Goal: Task Accomplishment & Management: Manage account settings

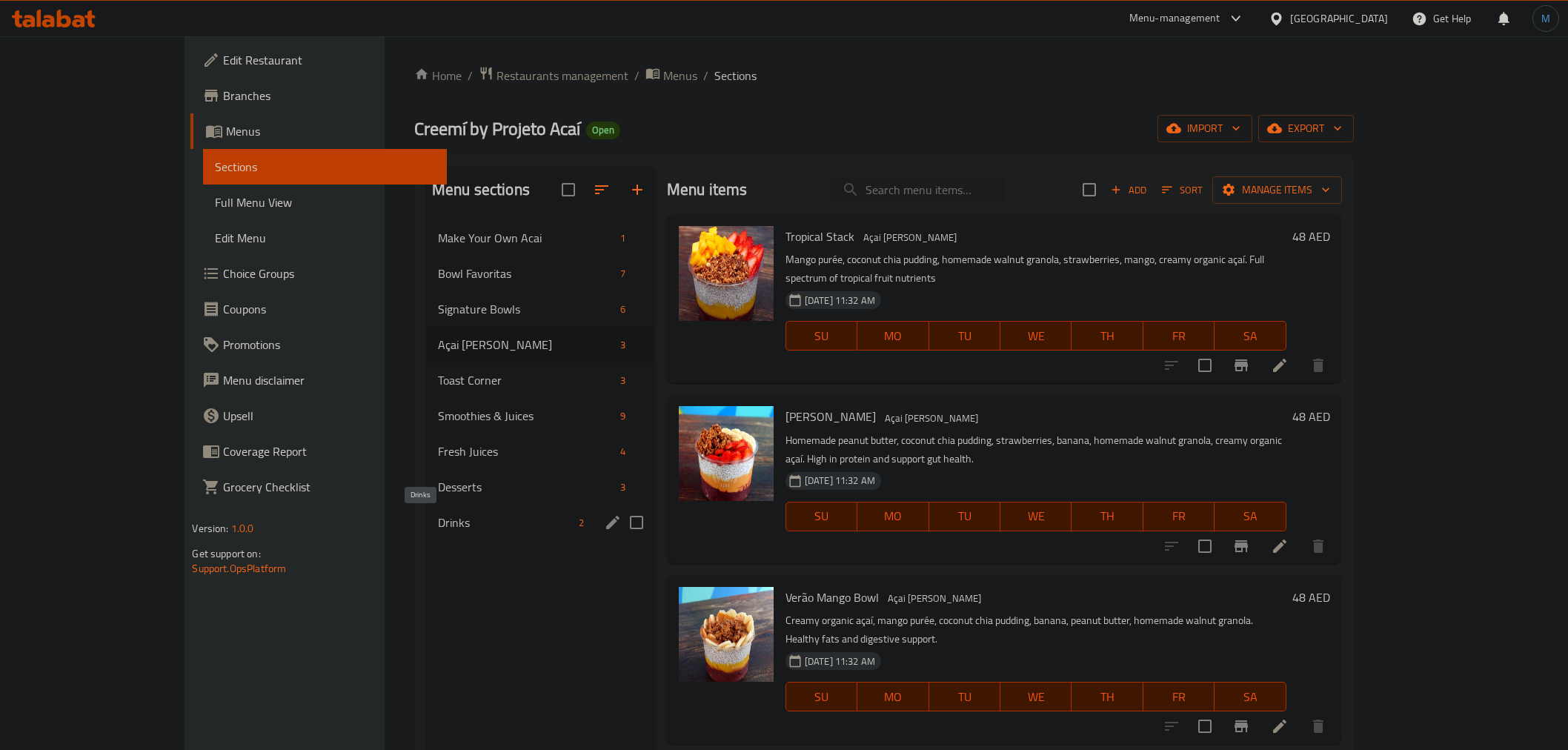
scroll to position [207, 0]
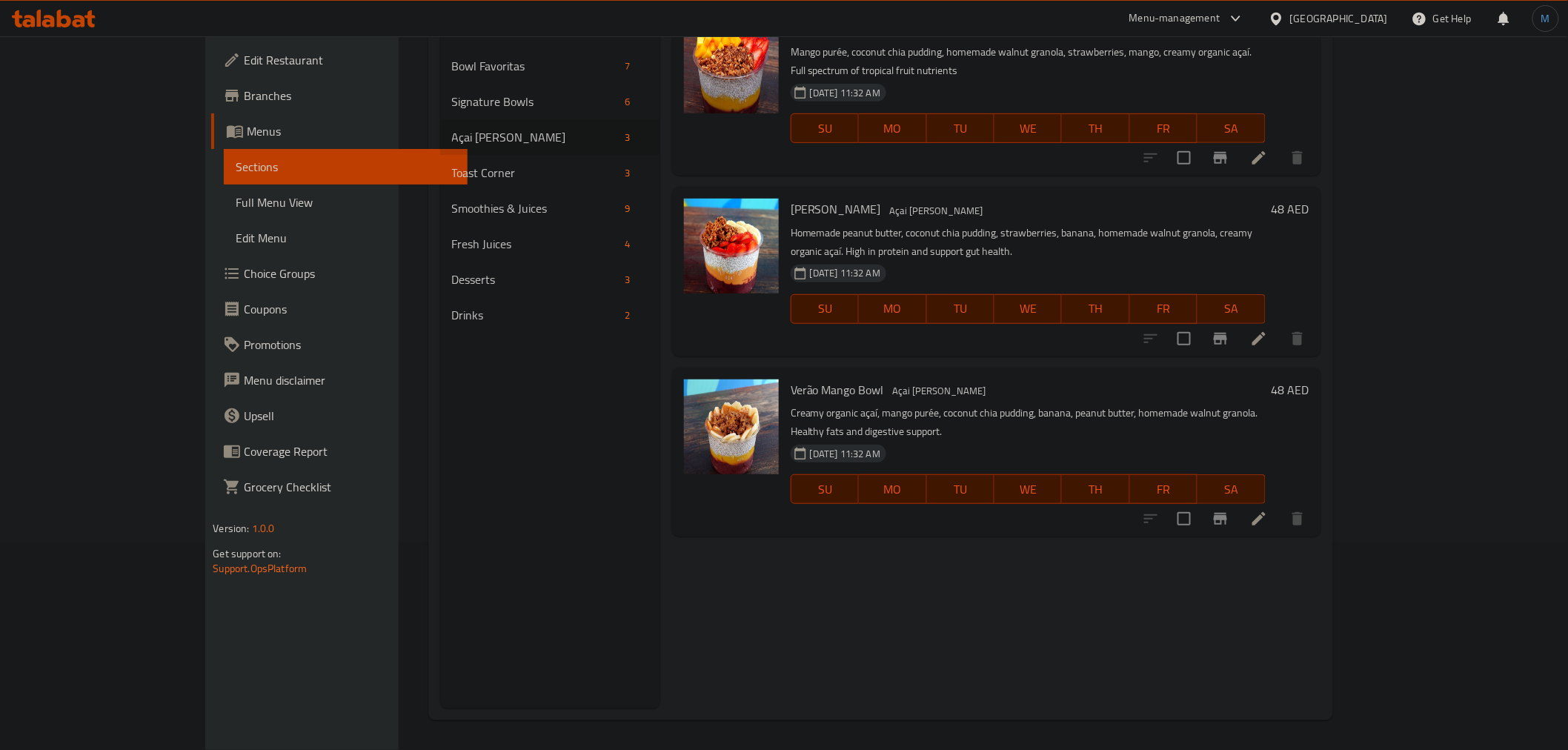
click at [1070, 538] on div "Menu items Add Sort Manage items Tropical Stack Açai [PERSON_NAME] Mango purée,…" at bounding box center [990, 334] width 661 height 750
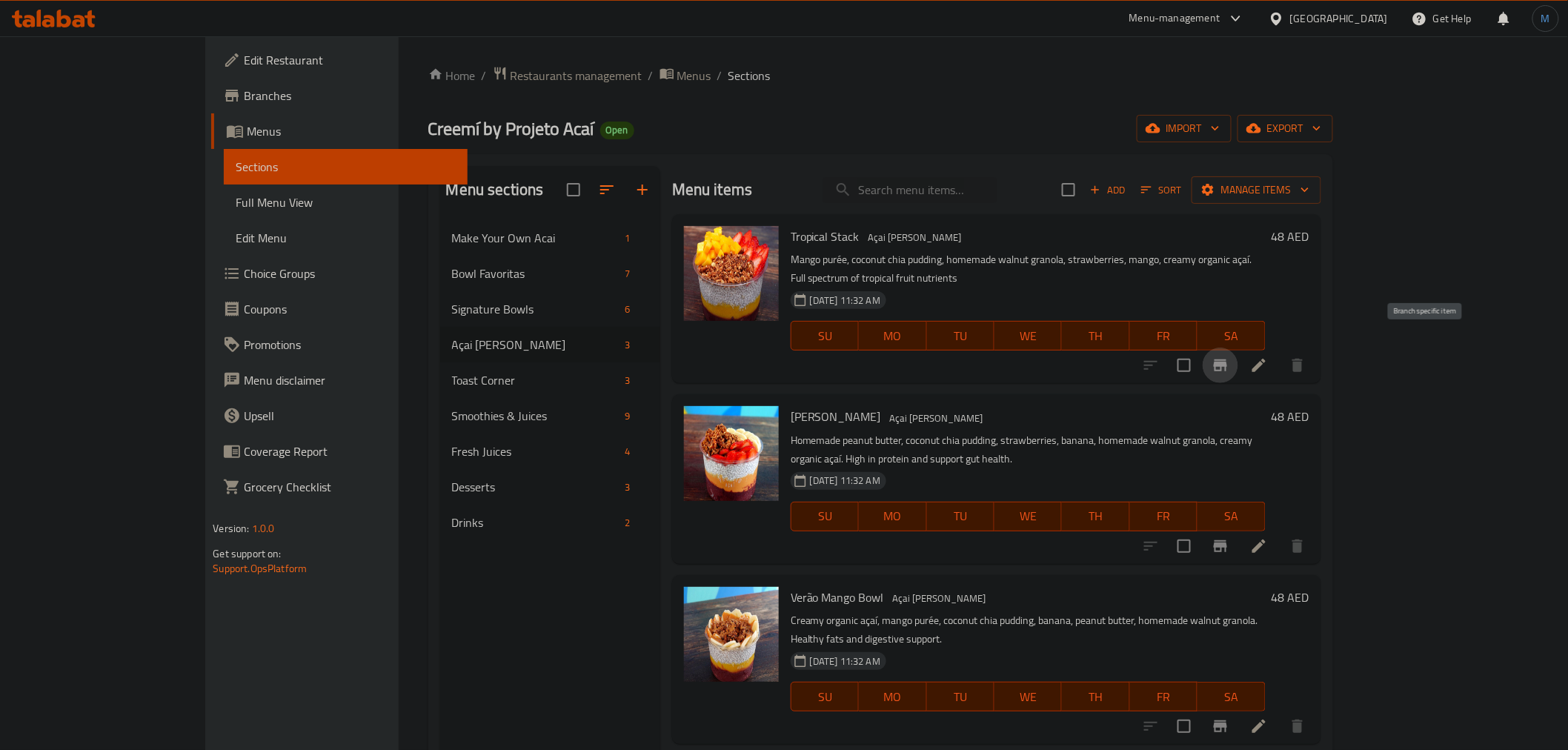
click at [1227, 359] on icon "Branch-specific-item" at bounding box center [1220, 365] width 14 height 12
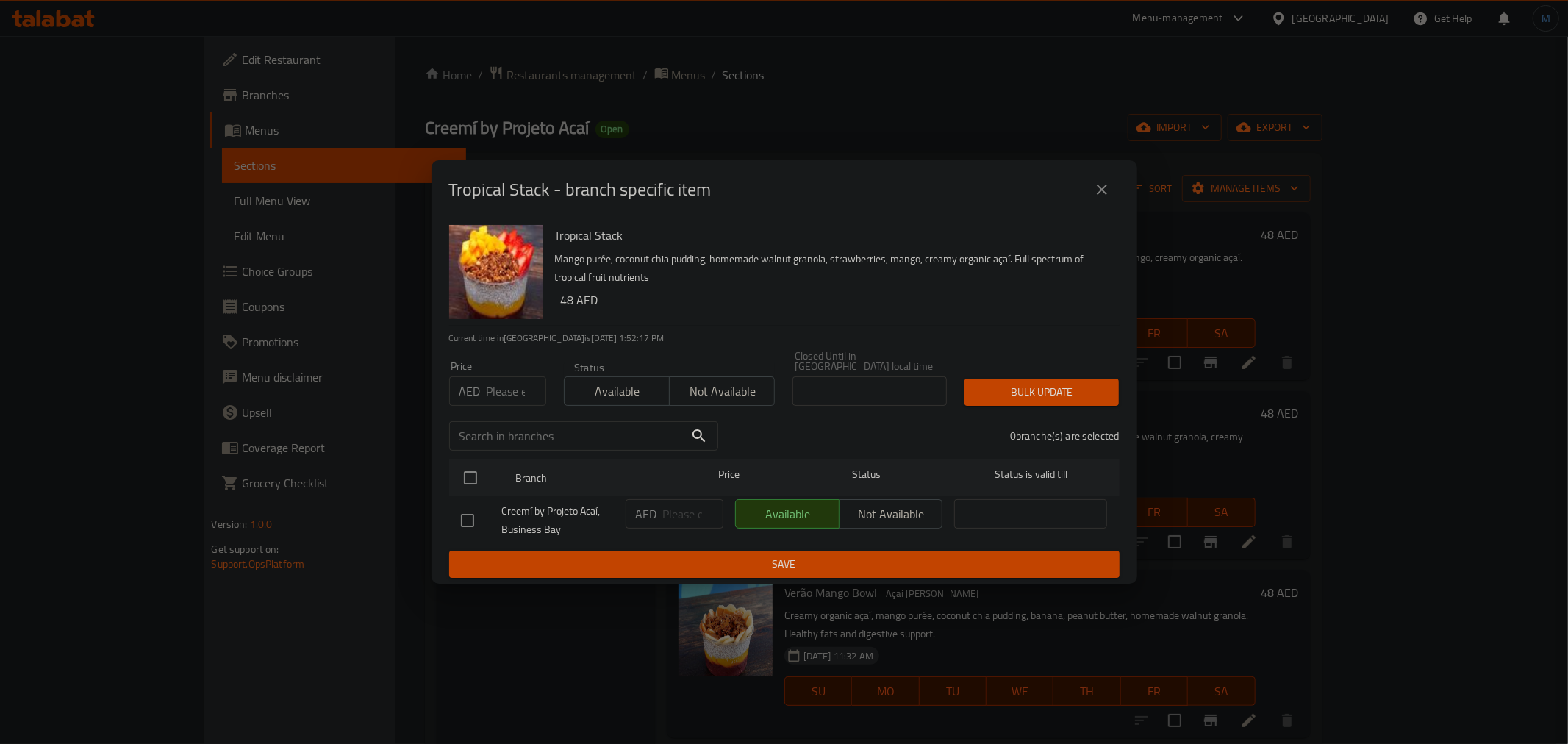
click at [515, 393] on input "number" at bounding box center [516, 390] width 59 height 30
type input "52"
click at [480, 486] on input "checkbox" at bounding box center [471, 478] width 31 height 31
checkbox input "true"
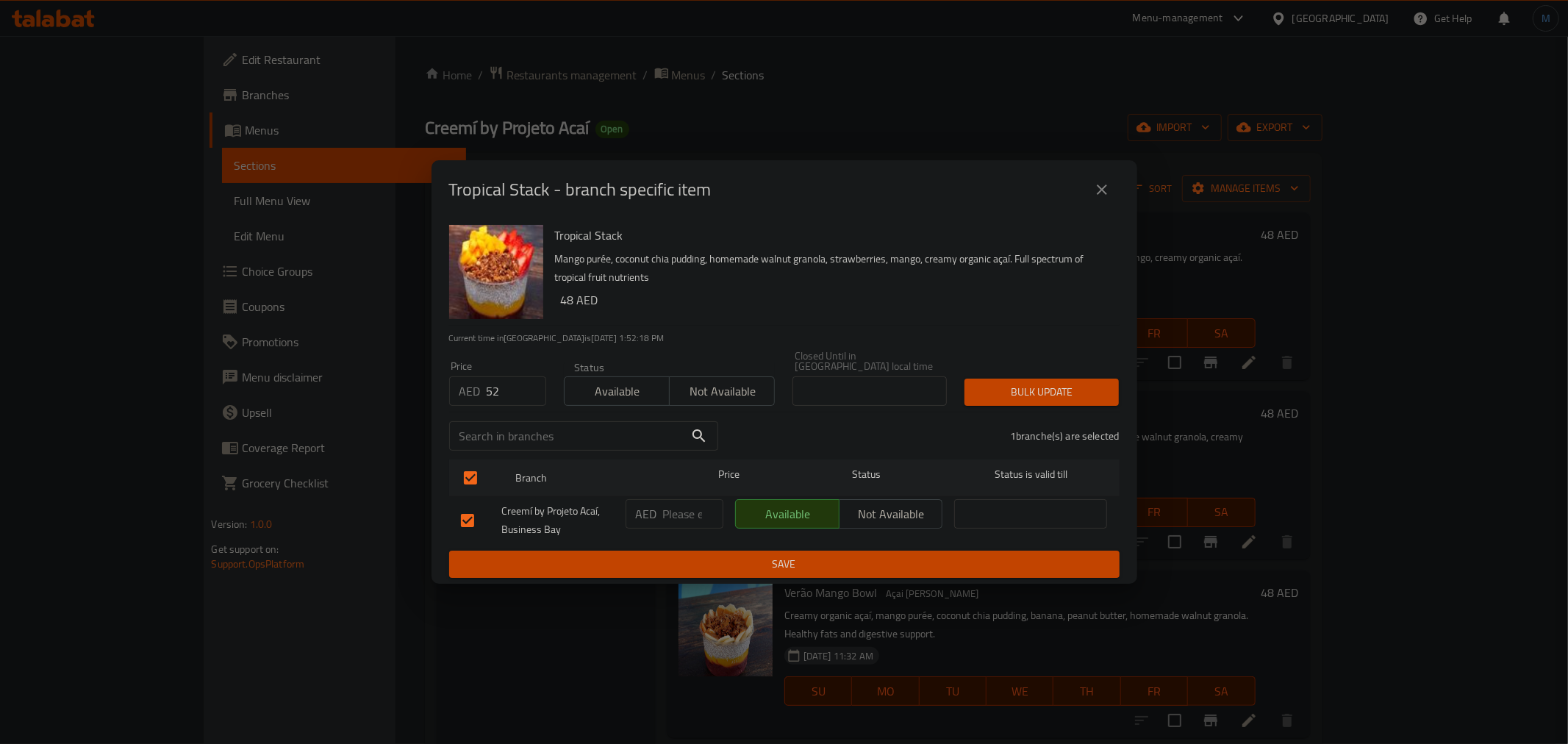
click at [1115, 370] on div "Bulk update" at bounding box center [1041, 392] width 172 height 45
click at [1109, 376] on div "Bulk update" at bounding box center [1041, 392] width 172 height 45
click at [1105, 385] on span "Bulk update" at bounding box center [1042, 392] width 131 height 18
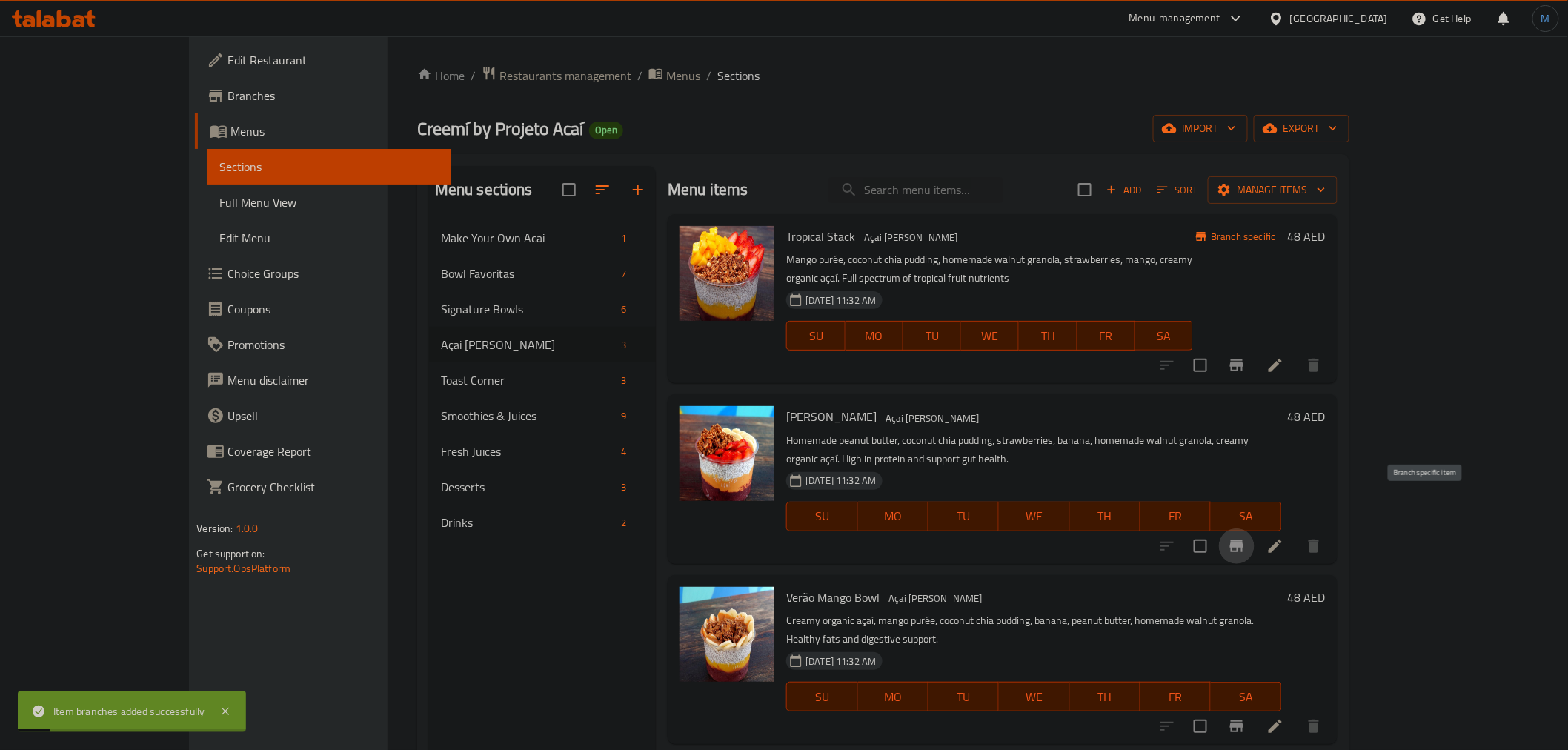
click at [1243, 540] on icon "Branch-specific-item" at bounding box center [1236, 546] width 14 height 12
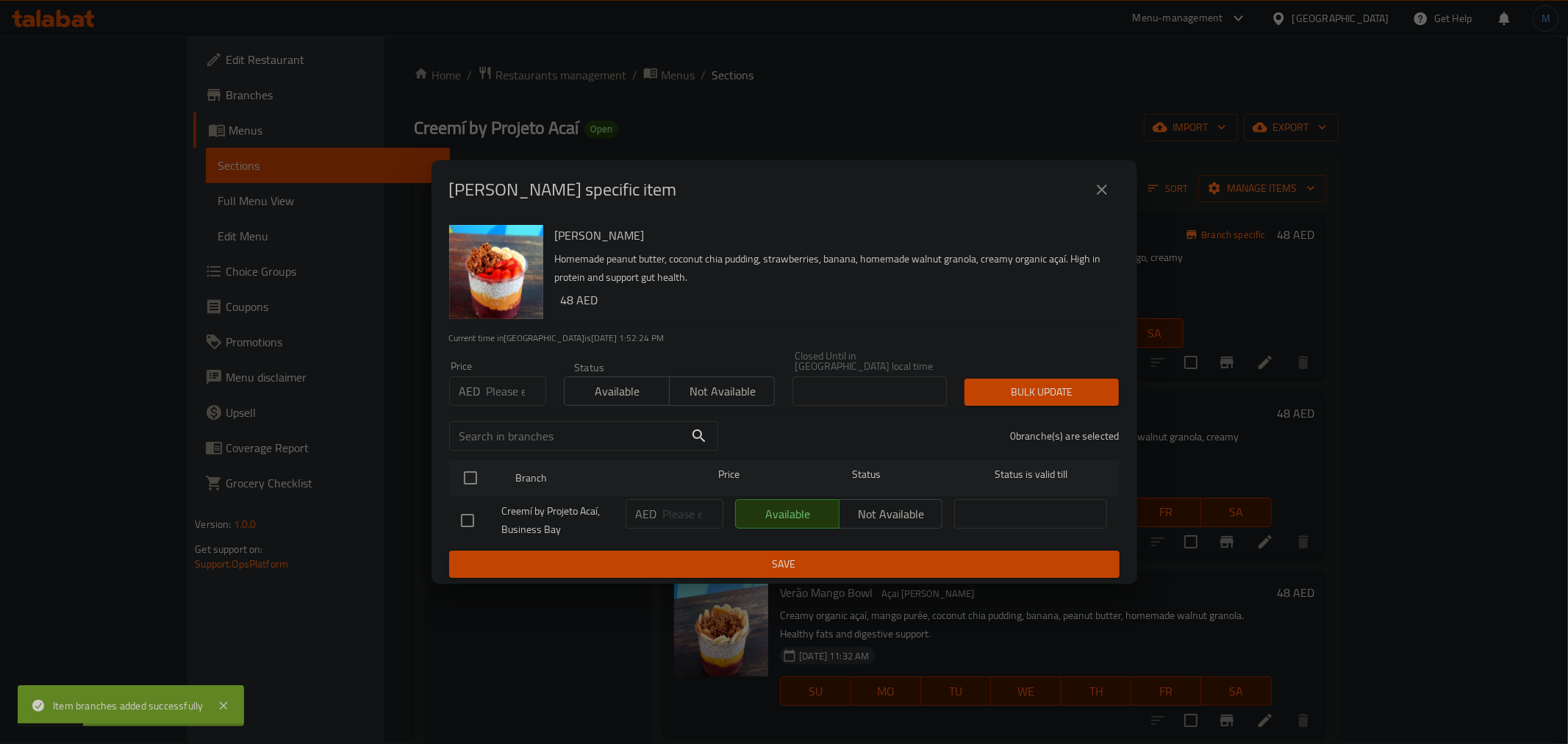
click at [496, 402] on input "number" at bounding box center [516, 390] width 59 height 30
type input "52"
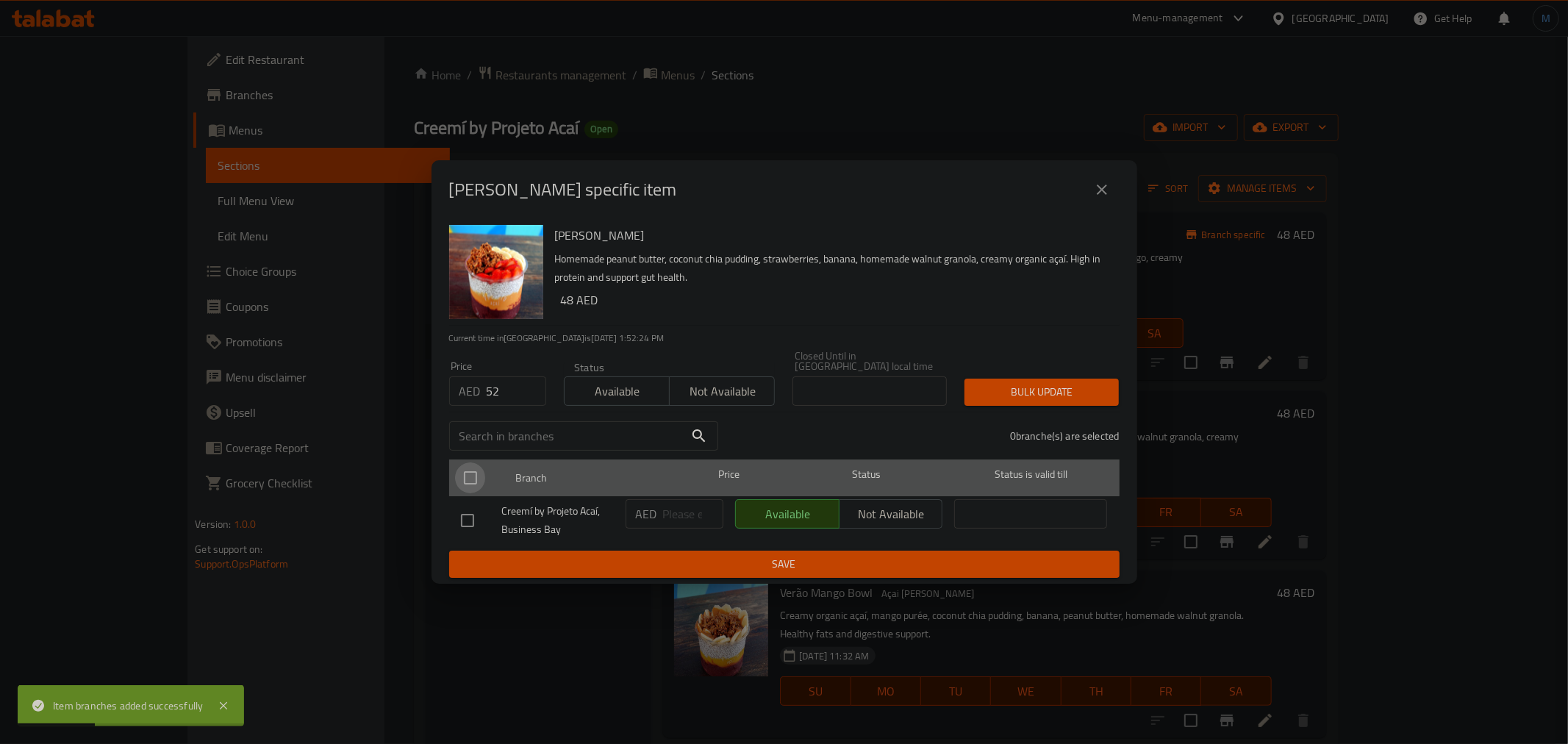
click at [475, 474] on input "checkbox" at bounding box center [471, 478] width 31 height 31
checkbox input "true"
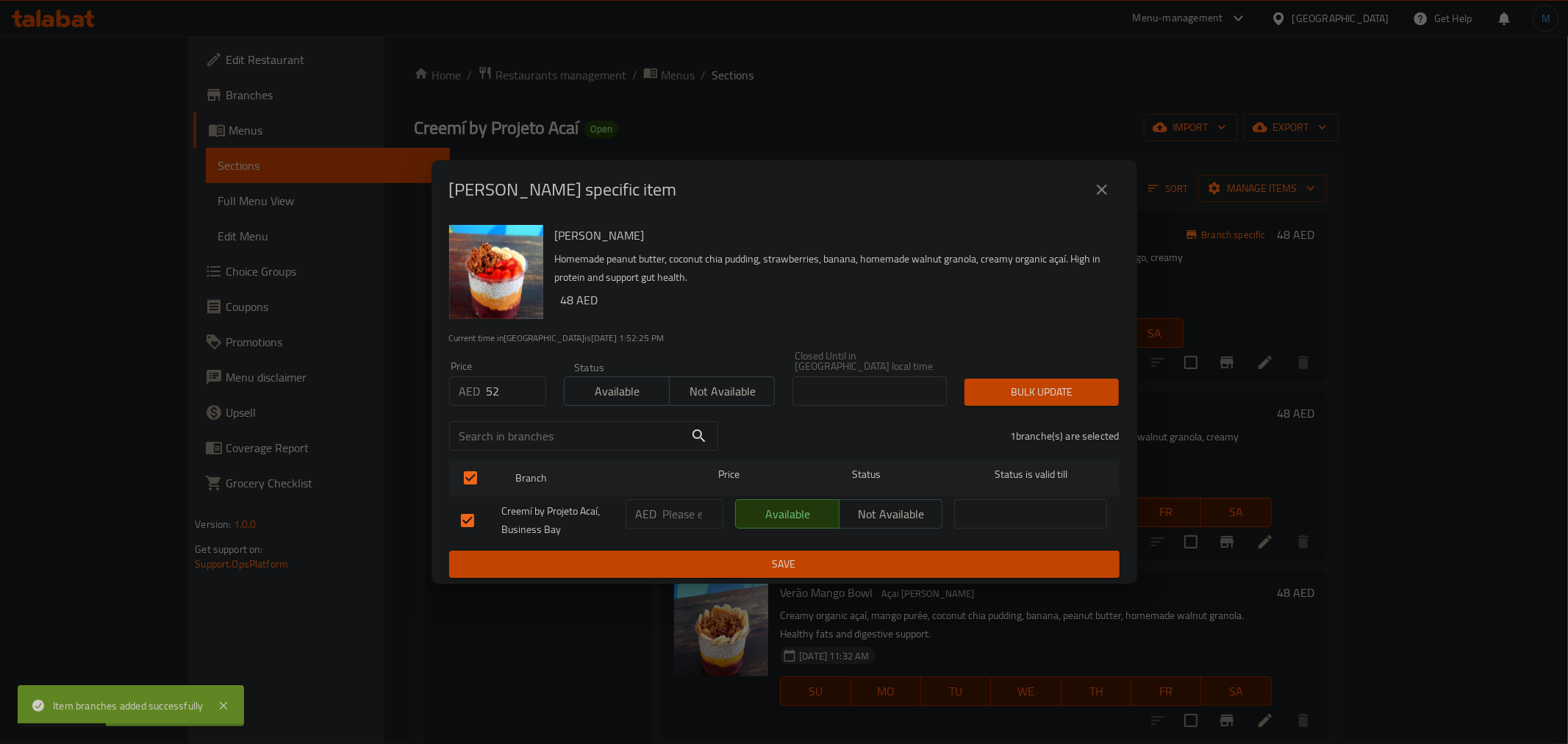
click at [1069, 381] on button "Bulk update" at bounding box center [1041, 392] width 154 height 27
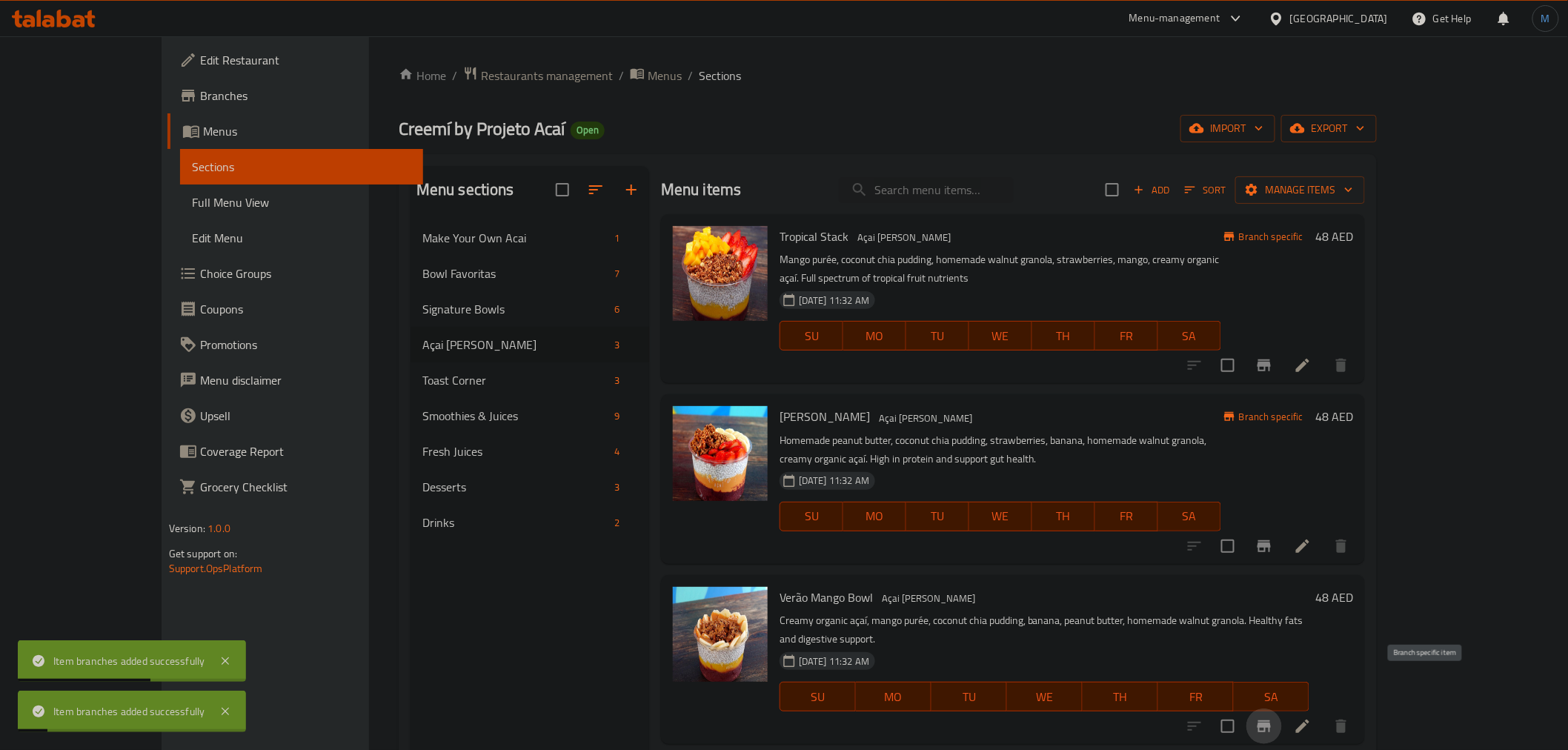
click at [1282, 708] on button "Branch-specific-item" at bounding box center [1264, 726] width 35 height 35
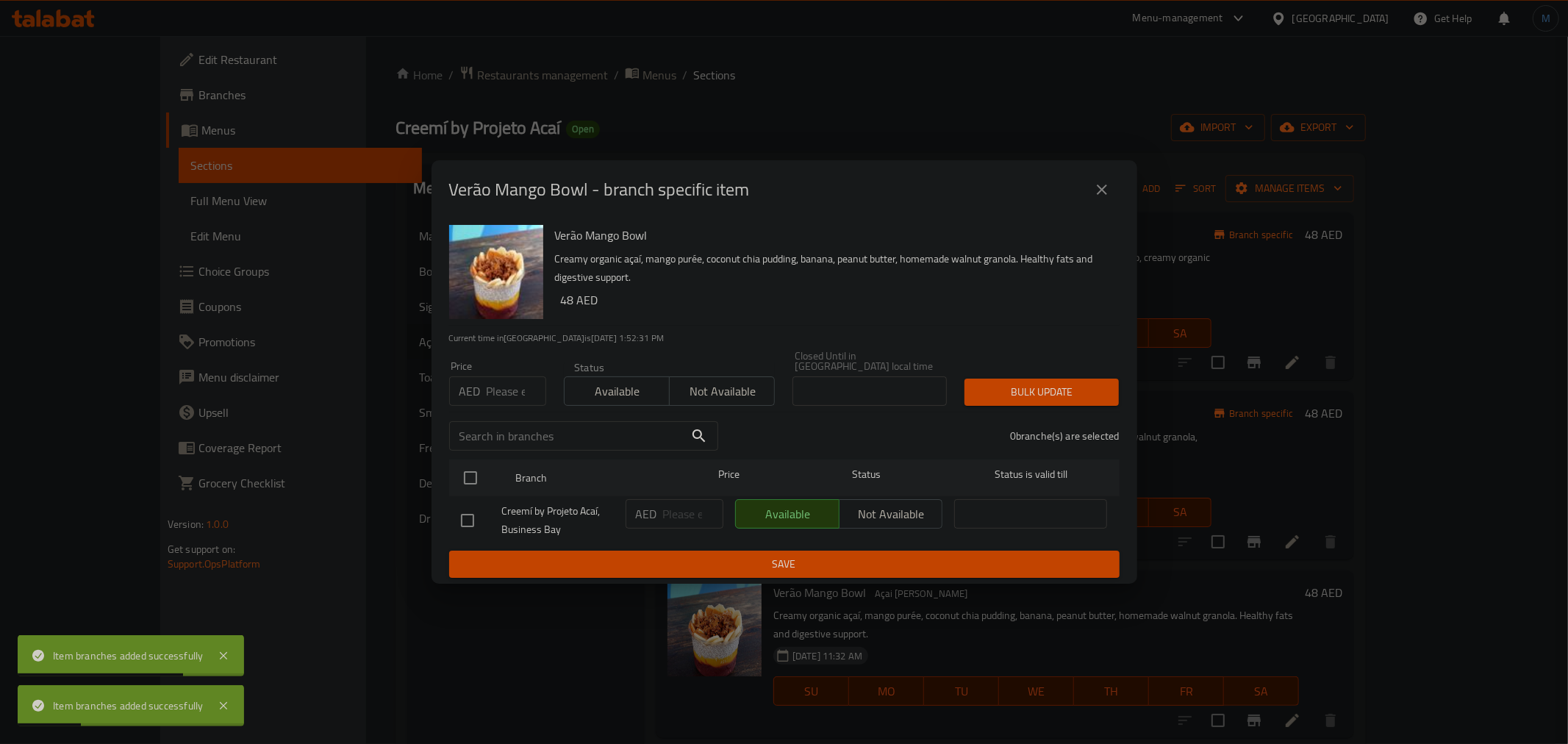
click at [519, 378] on input "number" at bounding box center [516, 390] width 59 height 30
type input "52"
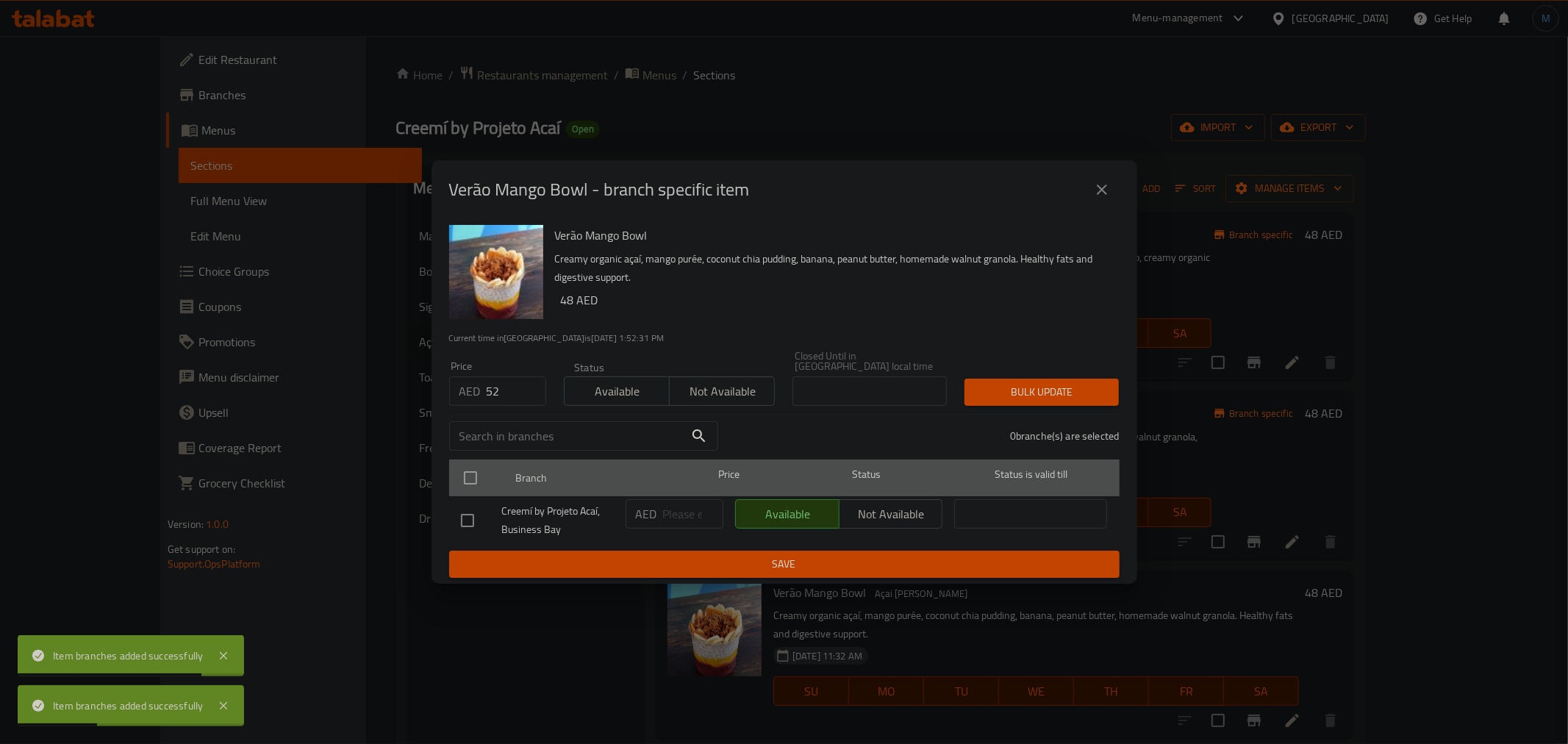
click at [485, 490] on div at bounding box center [483, 477] width 55 height 42
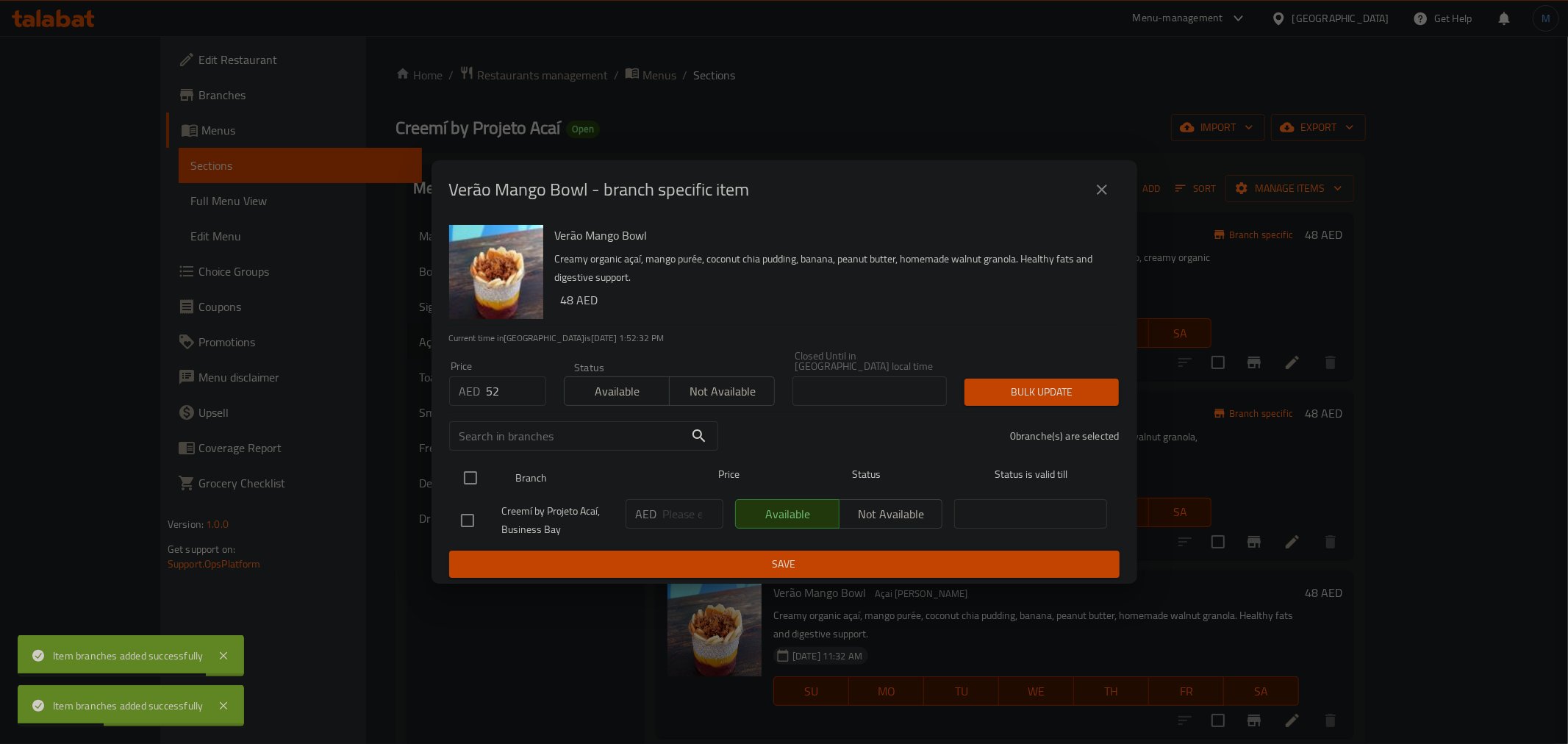
click at [479, 490] on input "checkbox" at bounding box center [471, 478] width 31 height 31
checkbox input "true"
drag, startPoint x: 937, startPoint y: 419, endPoint x: 1009, endPoint y: 394, distance: 76.2
click at [944, 416] on div "1 branche(s) are selected" at bounding box center [928, 436] width 402 height 53
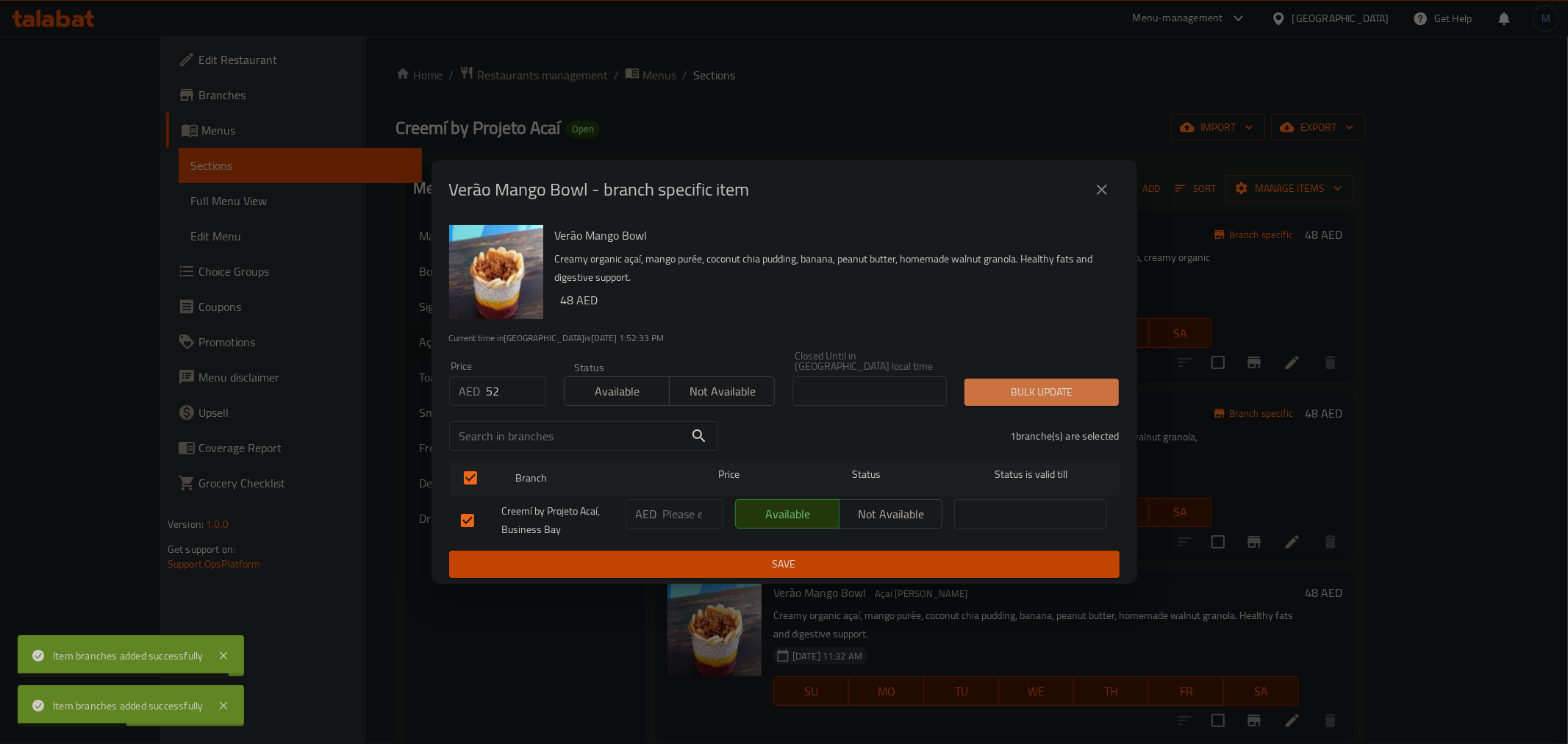
click at [1009, 394] on span "Bulk update" at bounding box center [1042, 392] width 131 height 18
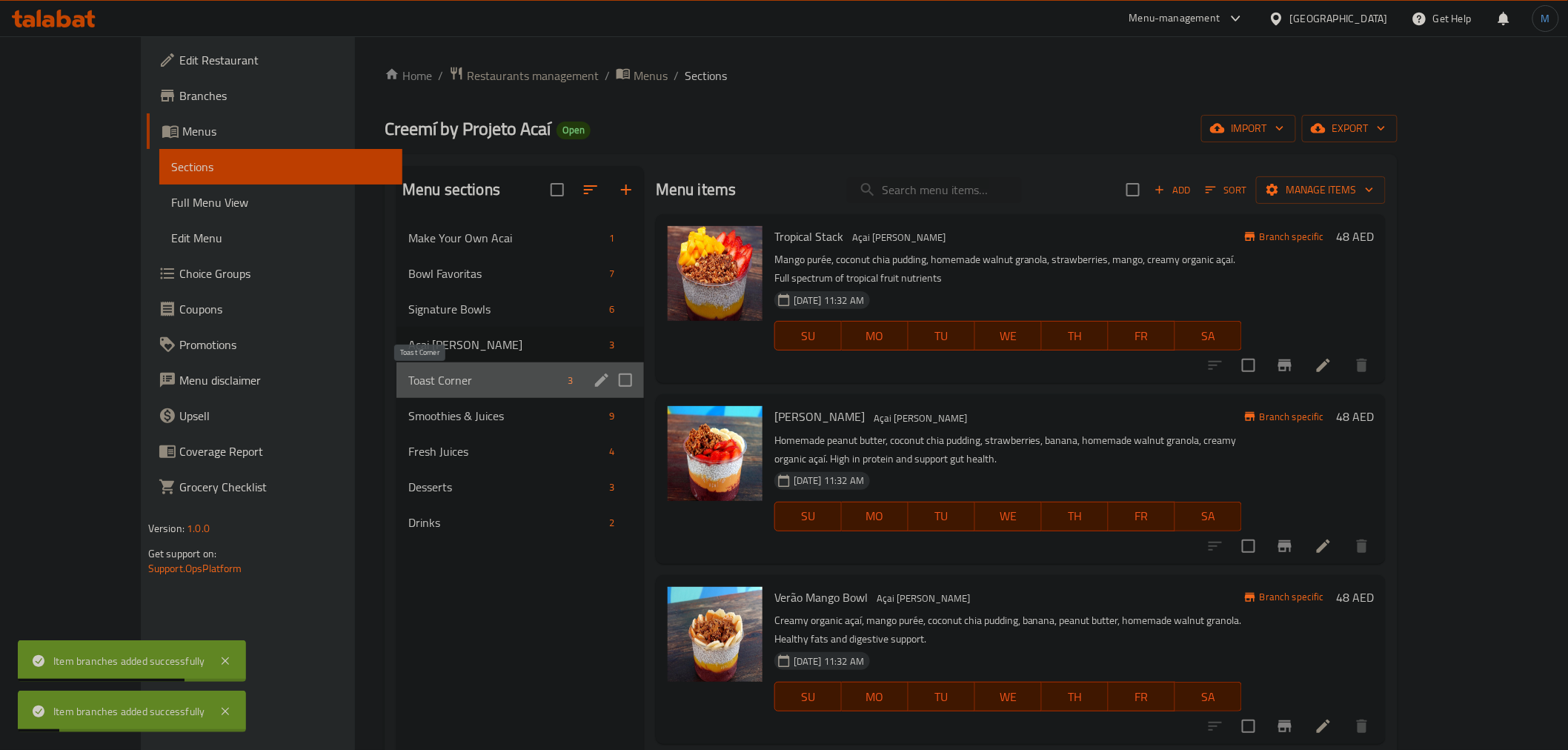
click at [408, 383] on span "Toast Corner" at bounding box center [485, 380] width 153 height 18
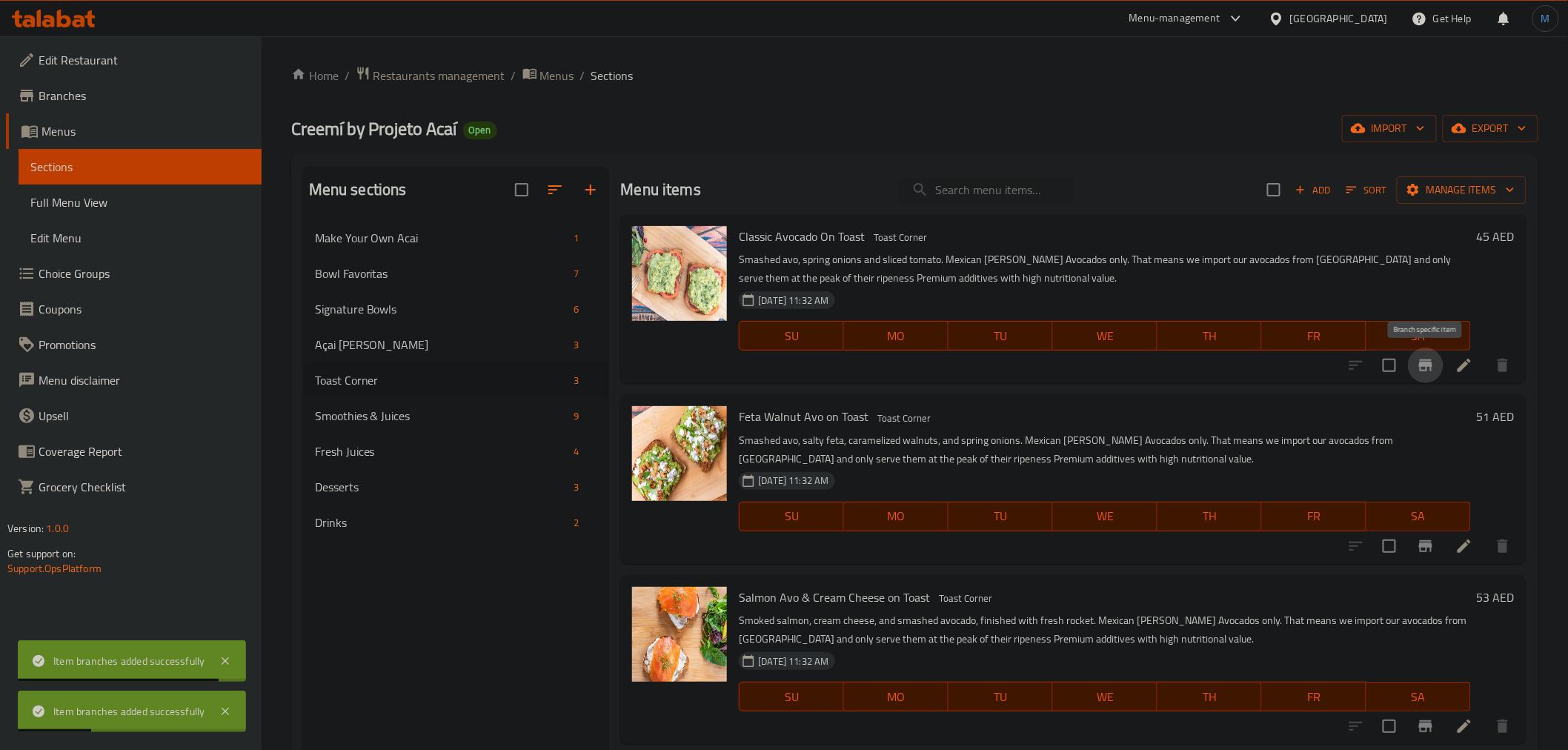
click at [1424, 360] on icon "Branch-specific-item" at bounding box center [1425, 365] width 18 height 18
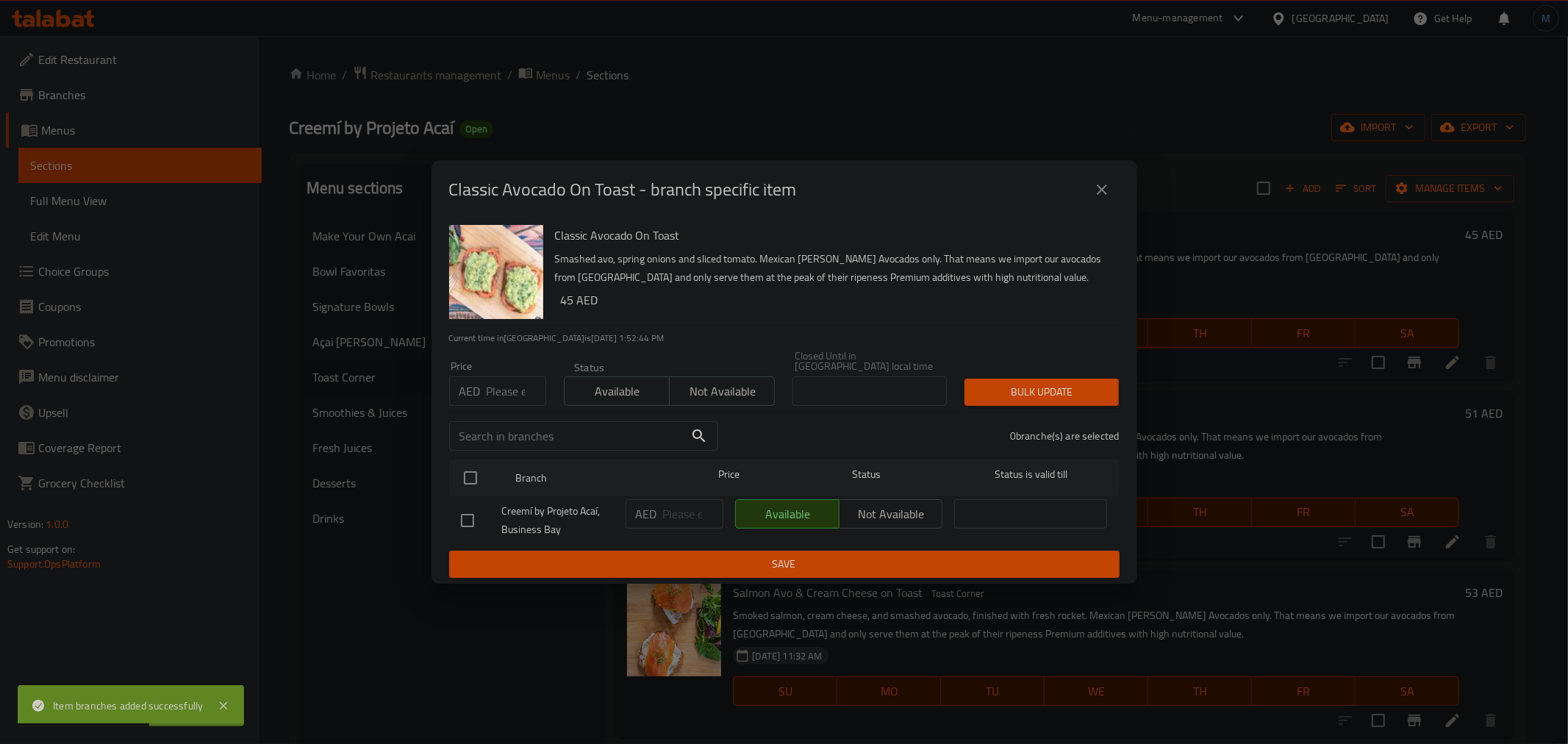
click at [515, 383] on input "number" at bounding box center [516, 390] width 59 height 30
type input "46"
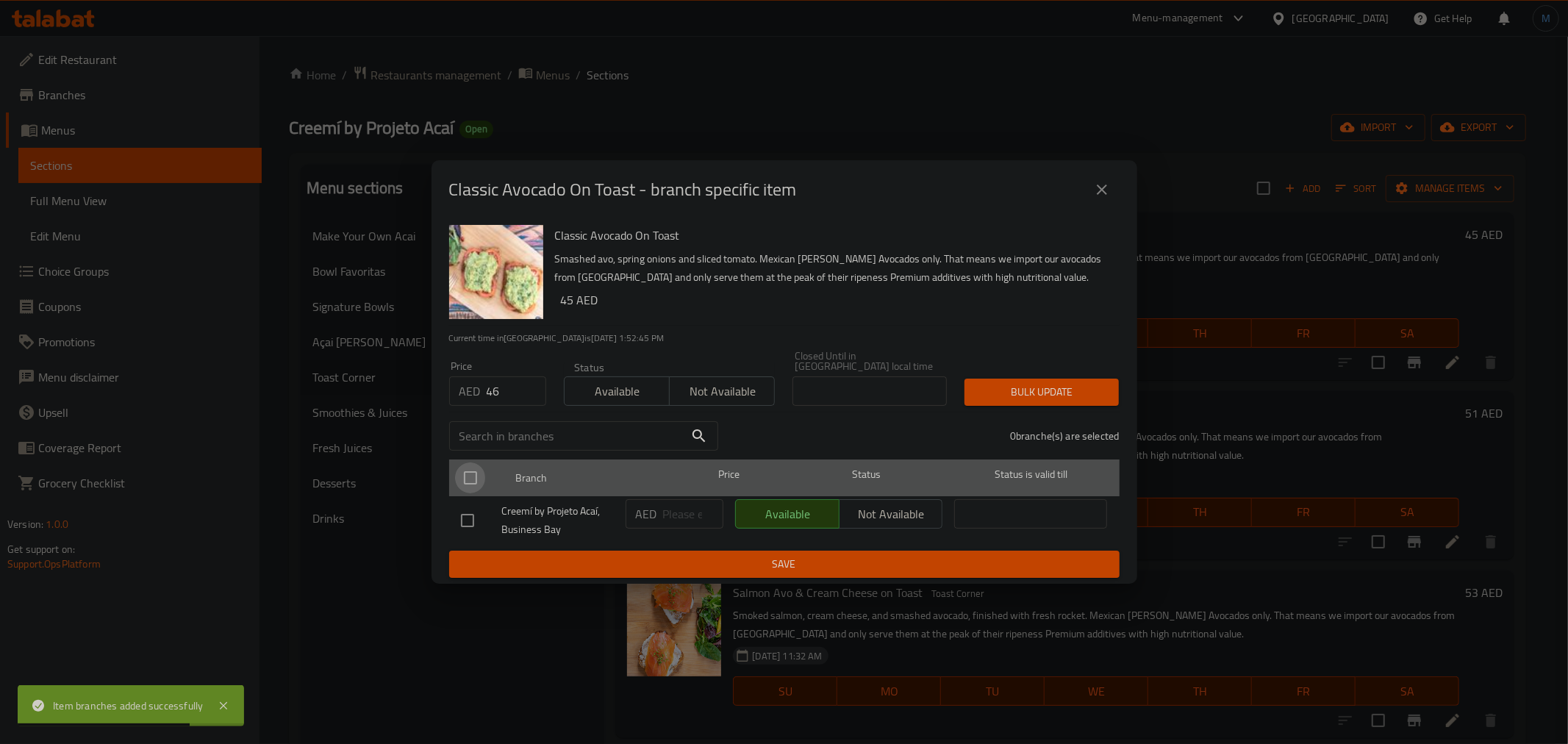
click at [478, 486] on input "checkbox" at bounding box center [471, 478] width 31 height 31
checkbox input "true"
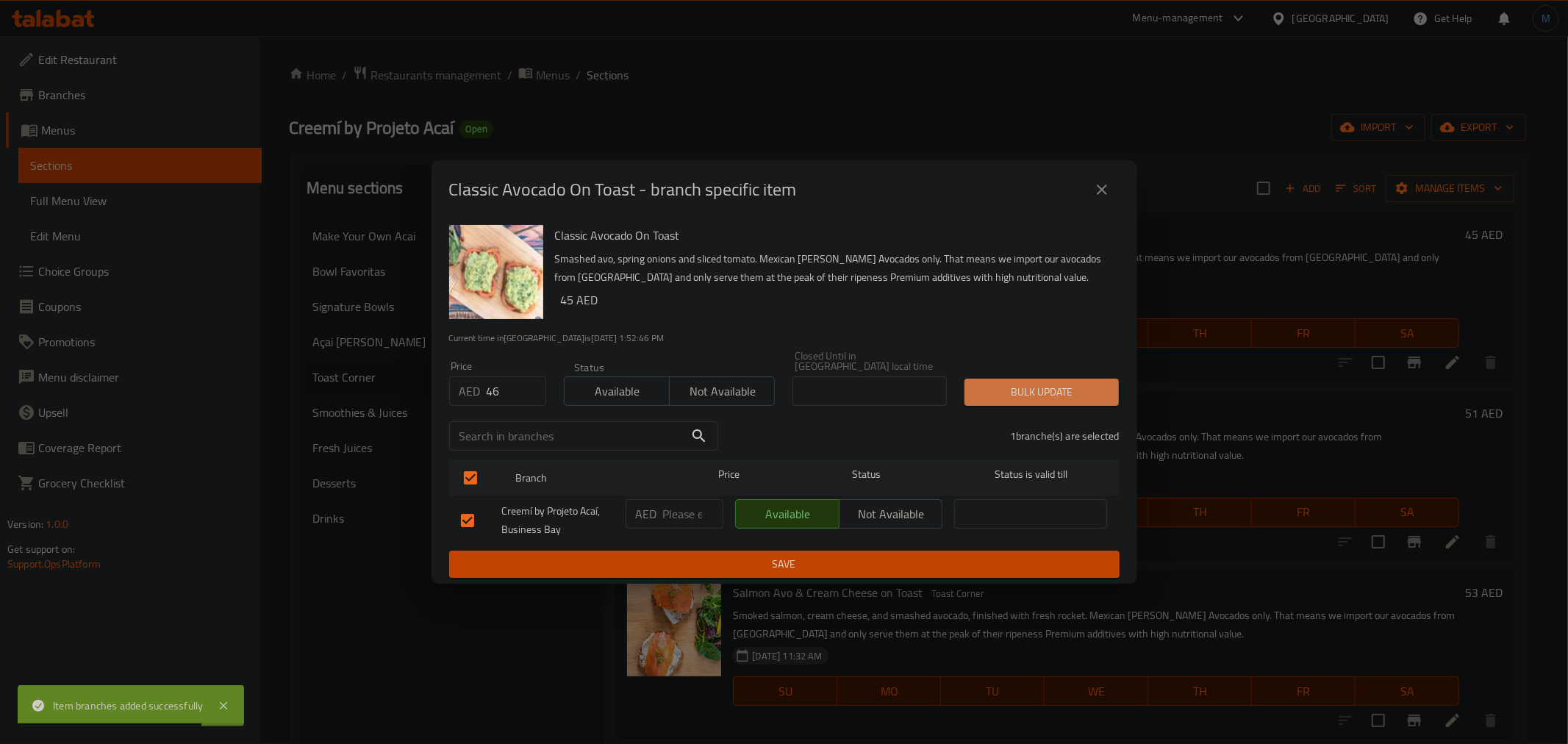
click at [1077, 391] on span "Bulk update" at bounding box center [1042, 392] width 131 height 18
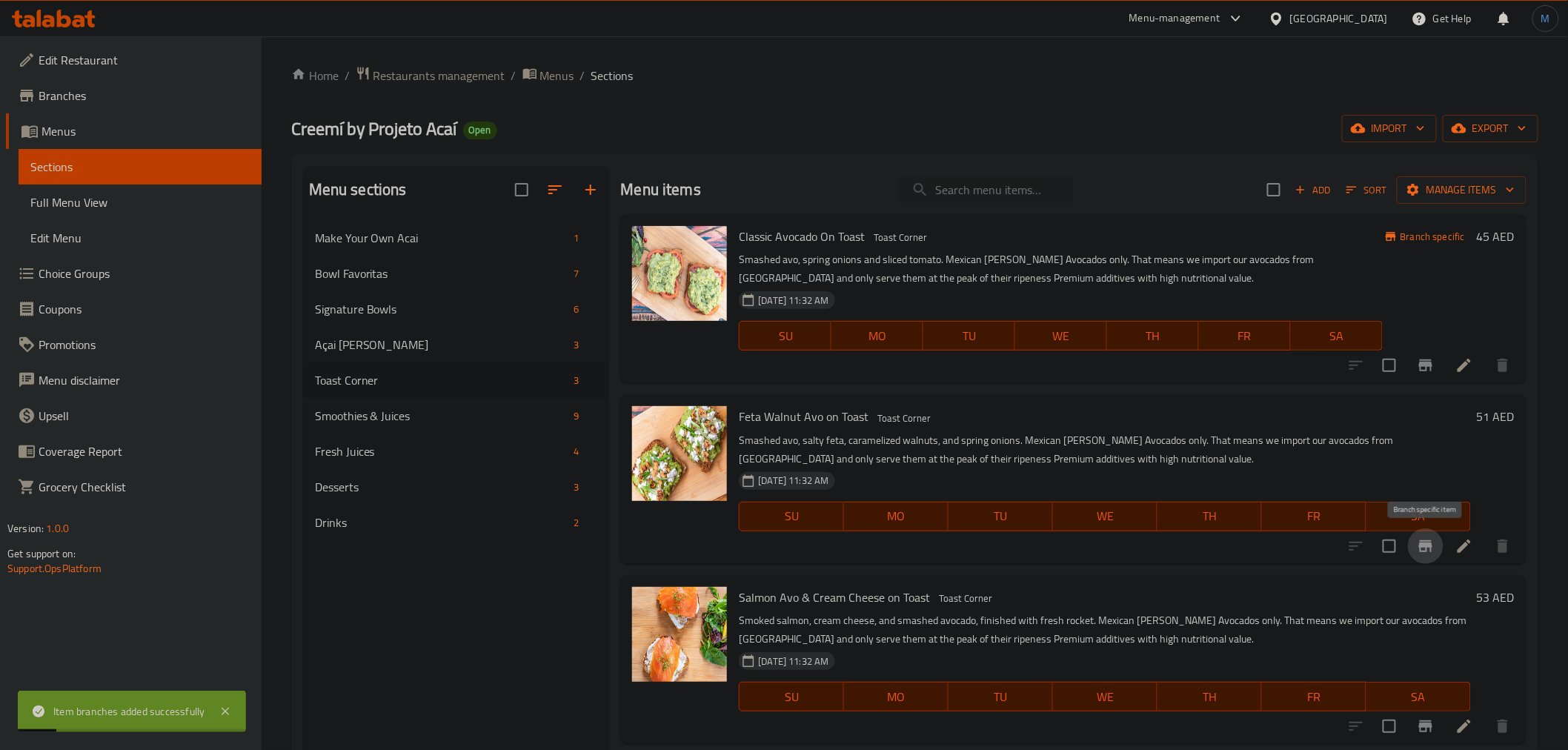
click at [1430, 544] on icon "Branch-specific-item" at bounding box center [1425, 546] width 14 height 12
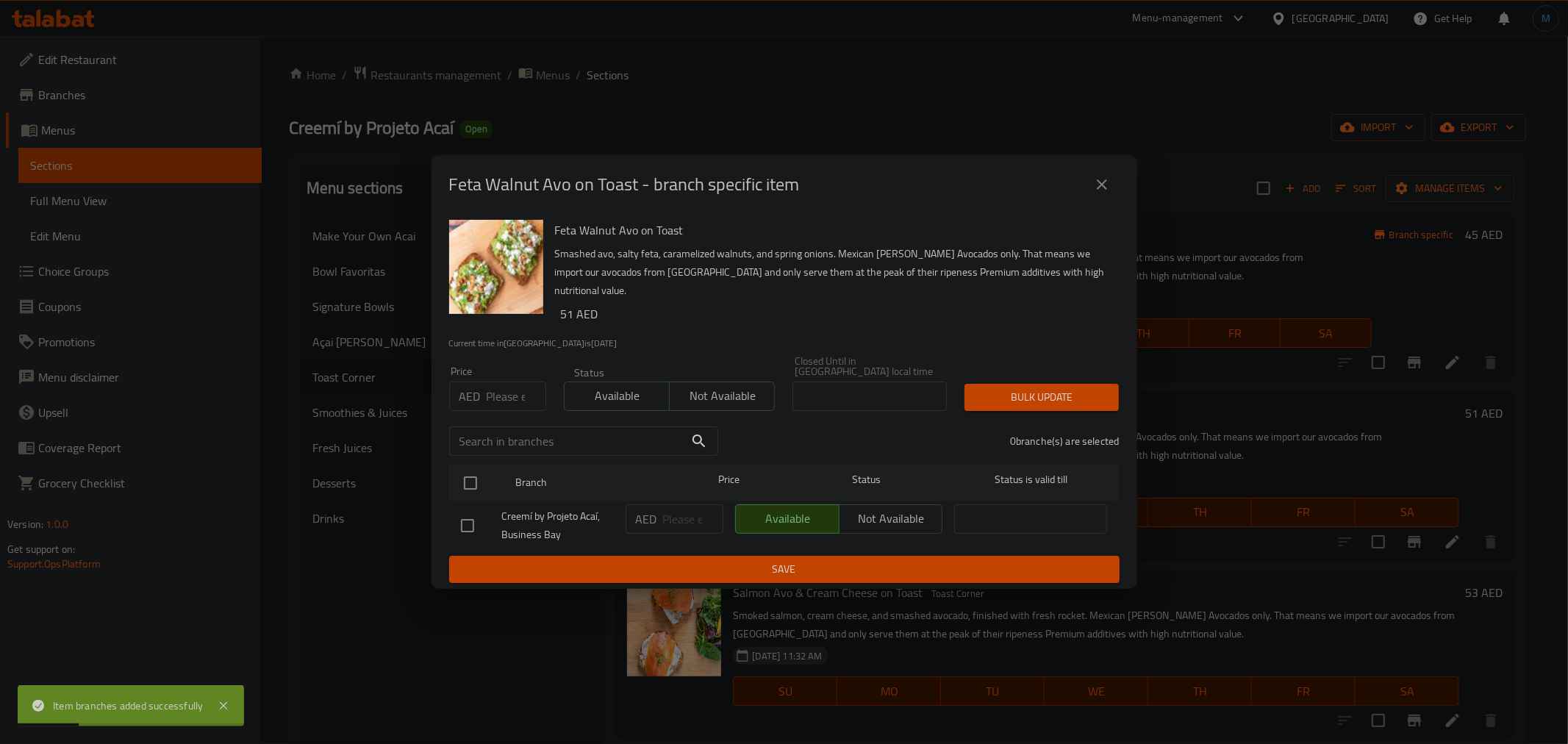
drag, startPoint x: 498, startPoint y: 397, endPoint x: 493, endPoint y: 449, distance: 52.2
click at [499, 397] on input "number" at bounding box center [516, 396] width 59 height 30
paste input "52"
type input "52"
click at [487, 472] on div at bounding box center [483, 482] width 55 height 42
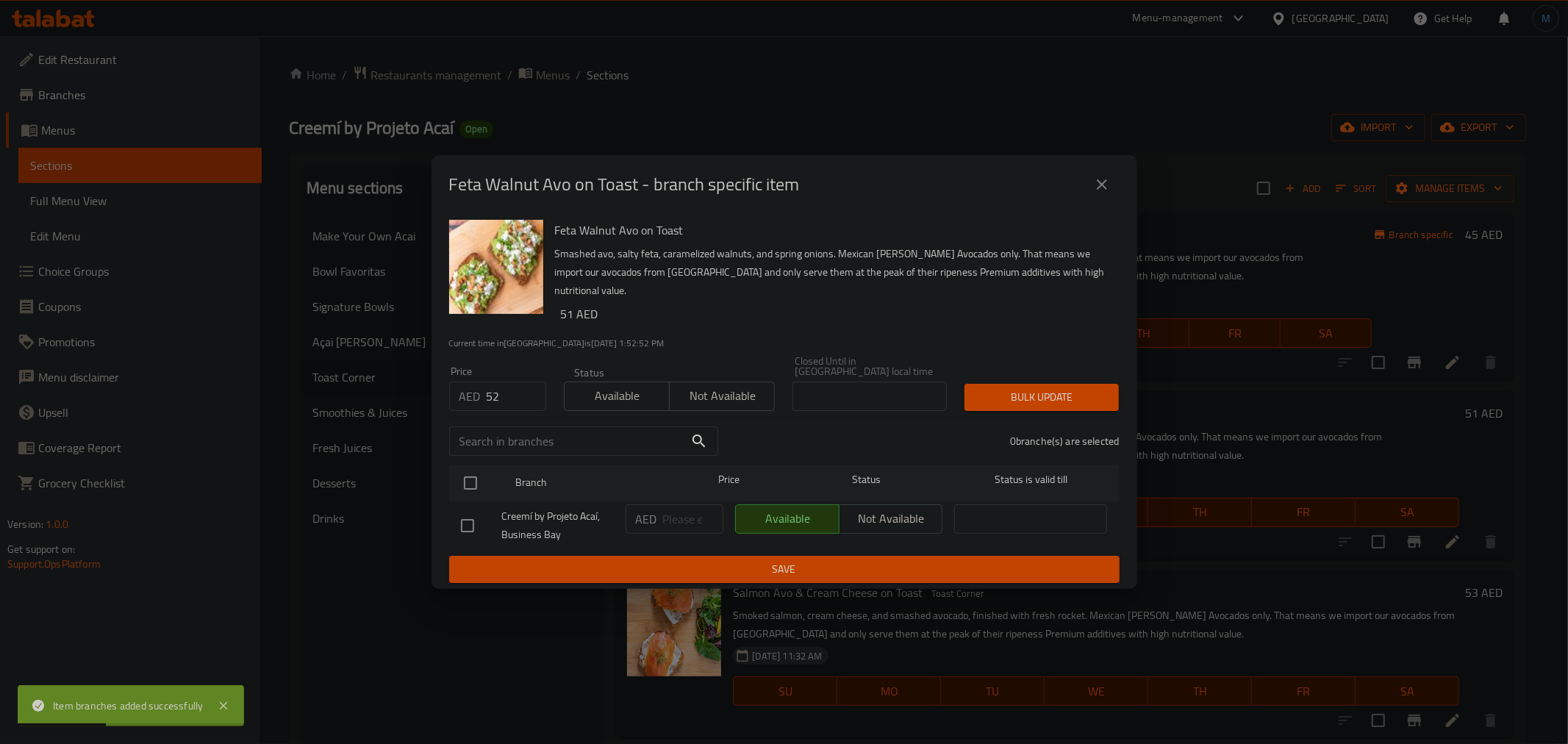
click at [462, 498] on div "Creemí by Projeto Acaí, Business Bay" at bounding box center [538, 526] width 165 height 54
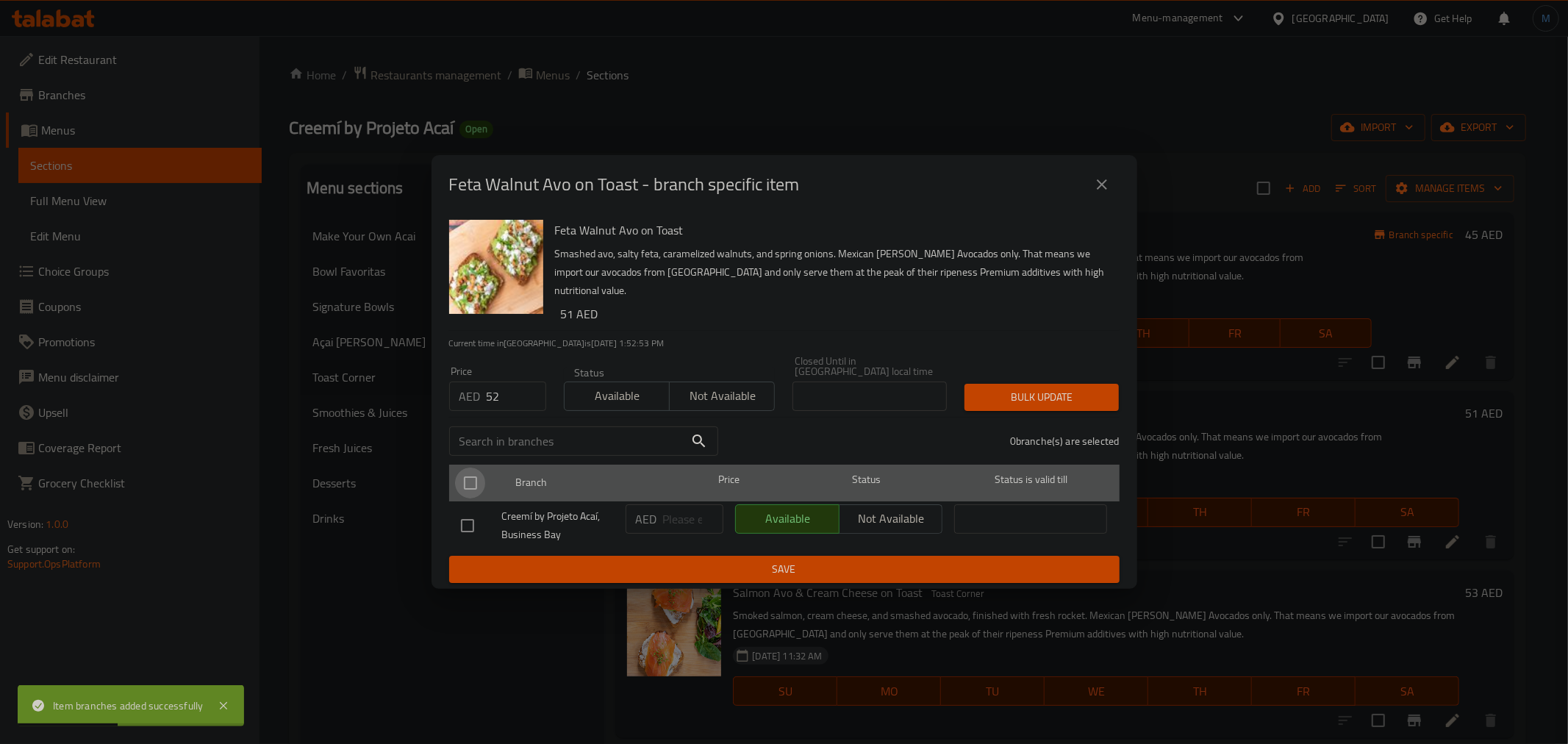
click at [474, 490] on input "checkbox" at bounding box center [471, 482] width 31 height 31
checkbox input "true"
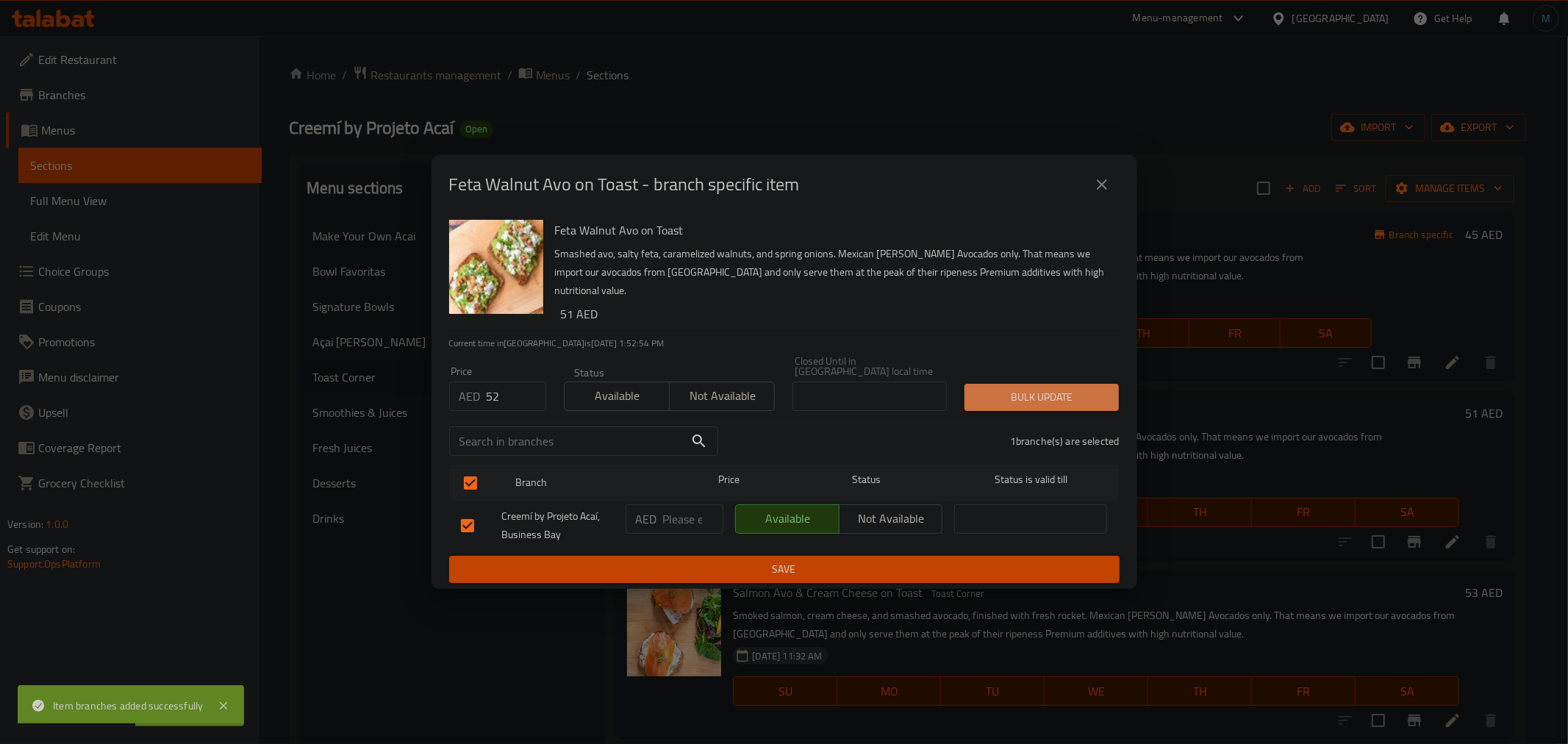
click at [1009, 388] on span "Bulk update" at bounding box center [1042, 397] width 131 height 18
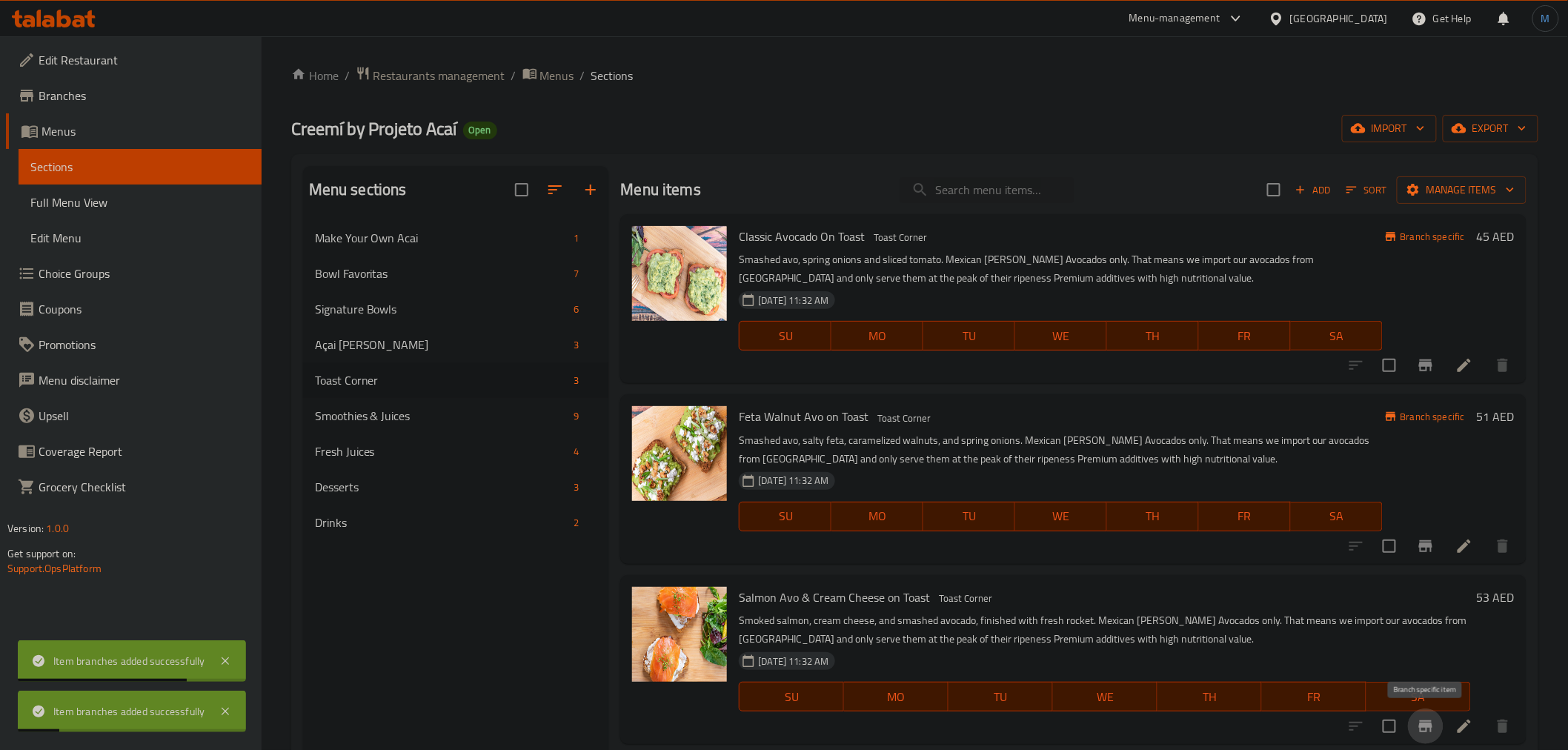
click at [1439, 723] on button "Branch-specific-item" at bounding box center [1425, 726] width 35 height 35
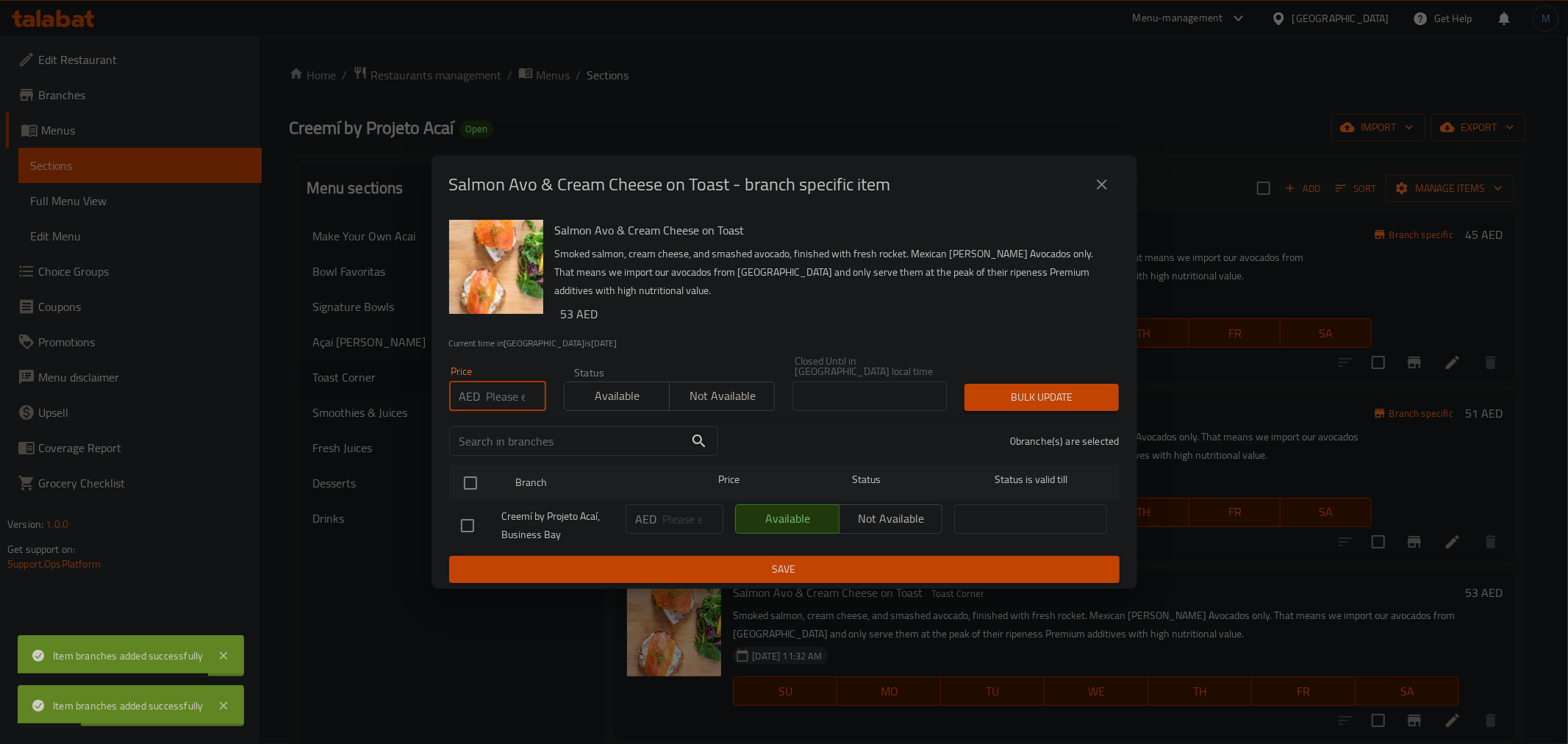
click at [503, 394] on input "number" at bounding box center [516, 396] width 59 height 30
paste input "54"
type input "54"
click at [479, 465] on div at bounding box center [483, 482] width 55 height 42
click at [479, 474] on input "checkbox" at bounding box center [471, 482] width 31 height 31
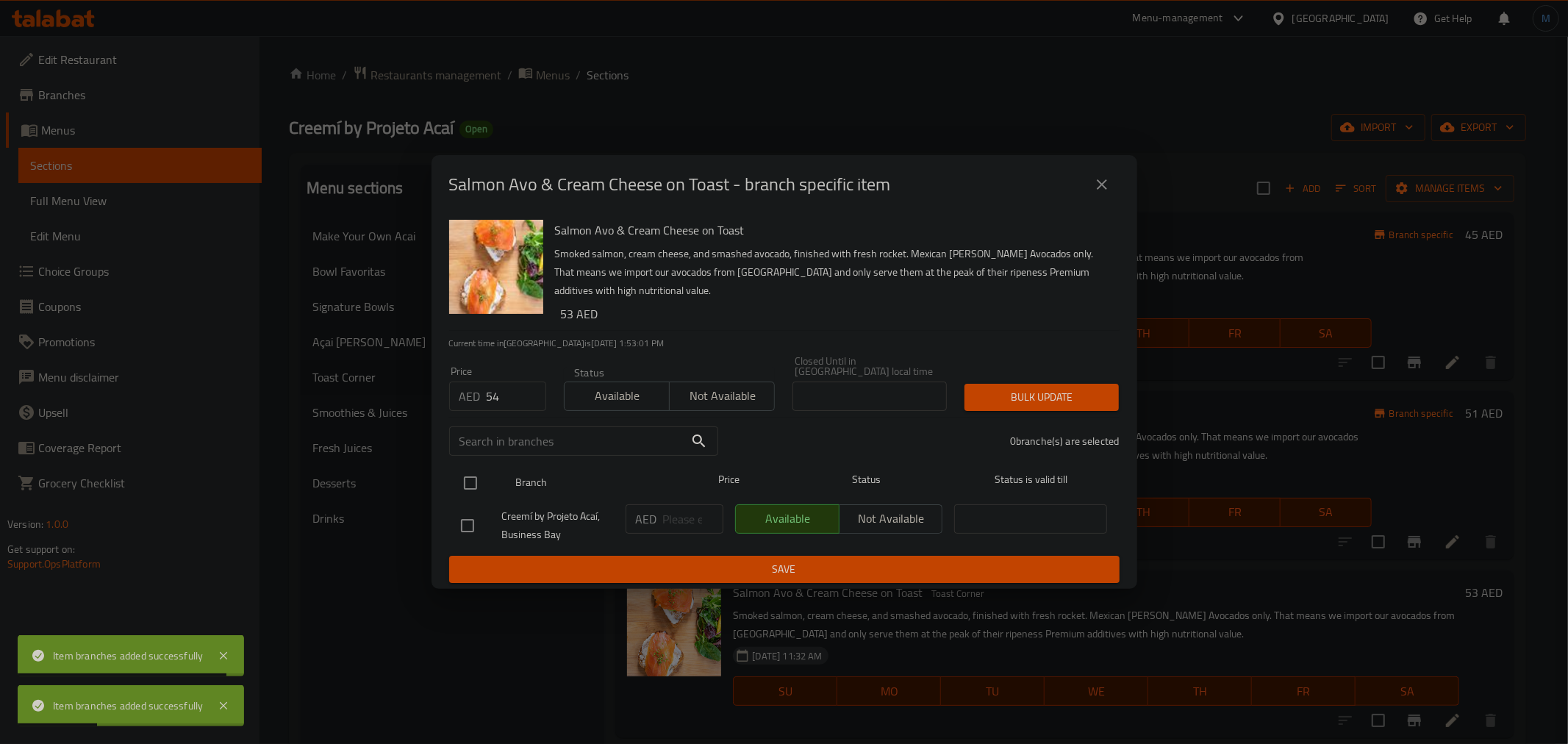
checkbox input "true"
click at [1047, 423] on div "1 branche(s) are selected" at bounding box center [928, 441] width 402 height 53
click at [1052, 415] on div "1 branche(s) are selected" at bounding box center [928, 441] width 402 height 53
click at [1052, 410] on div "Bulk update" at bounding box center [1041, 397] width 172 height 45
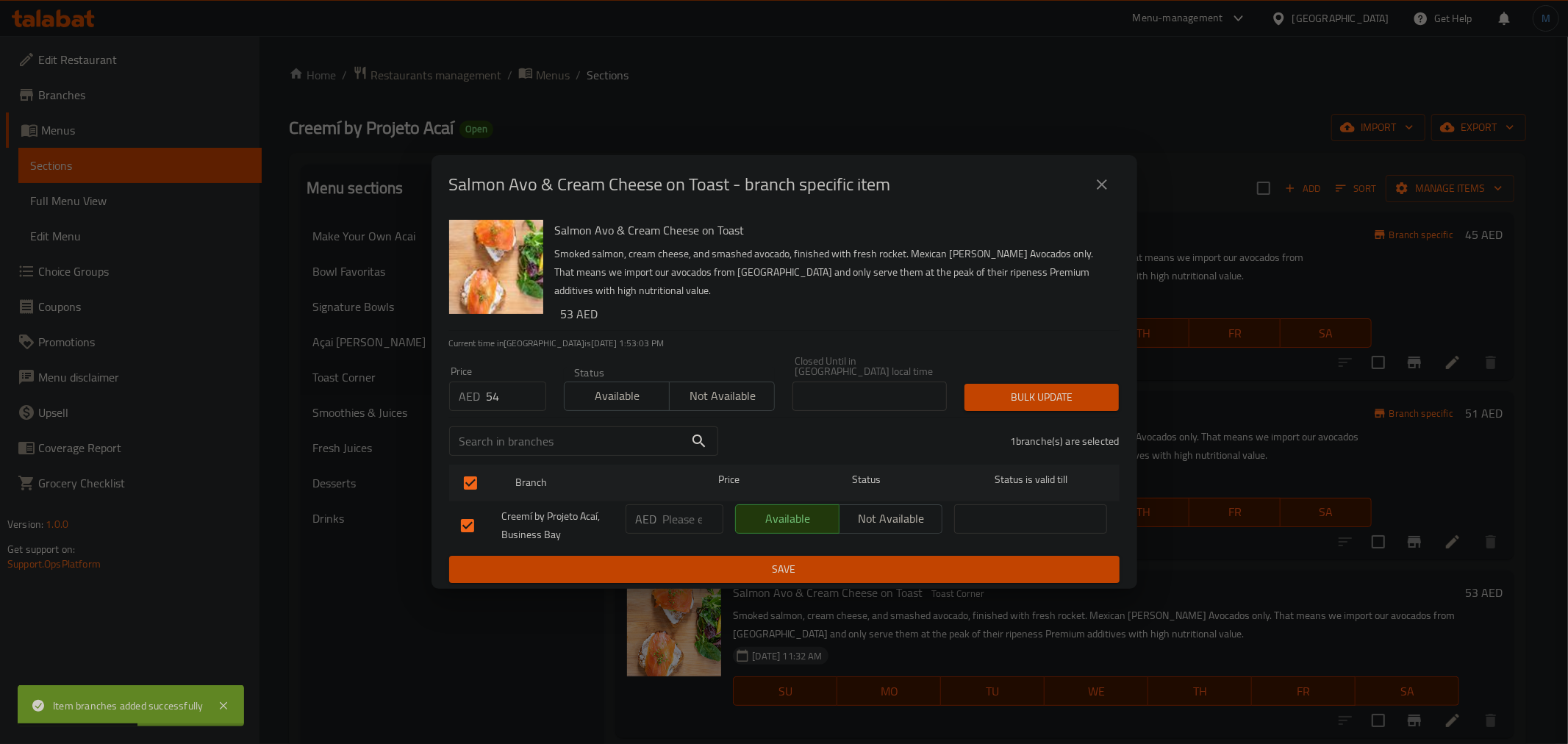
click at [1041, 402] on span "Bulk update" at bounding box center [1042, 397] width 131 height 18
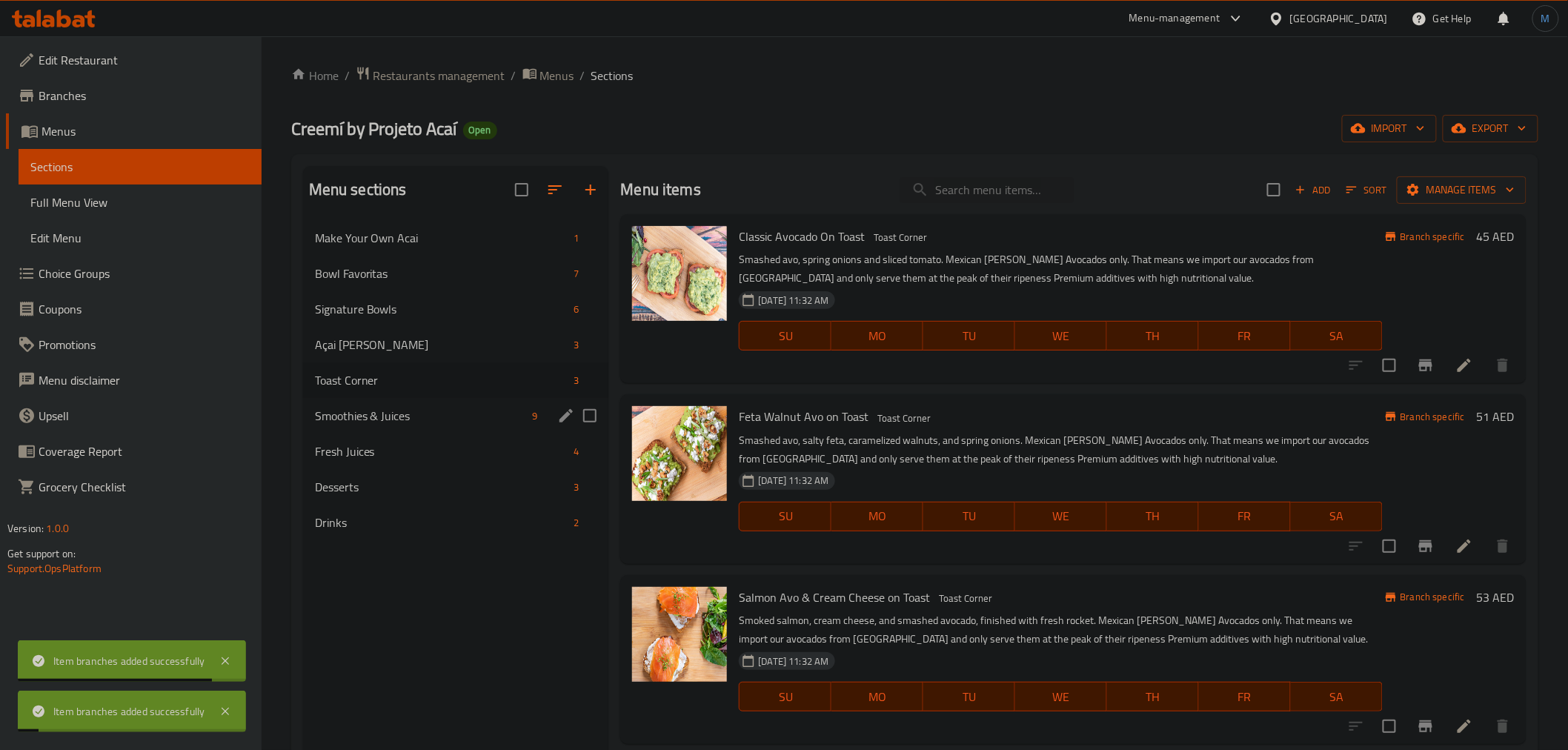
click at [357, 427] on div "Smoothies & Juices 9" at bounding box center [456, 415] width 306 height 35
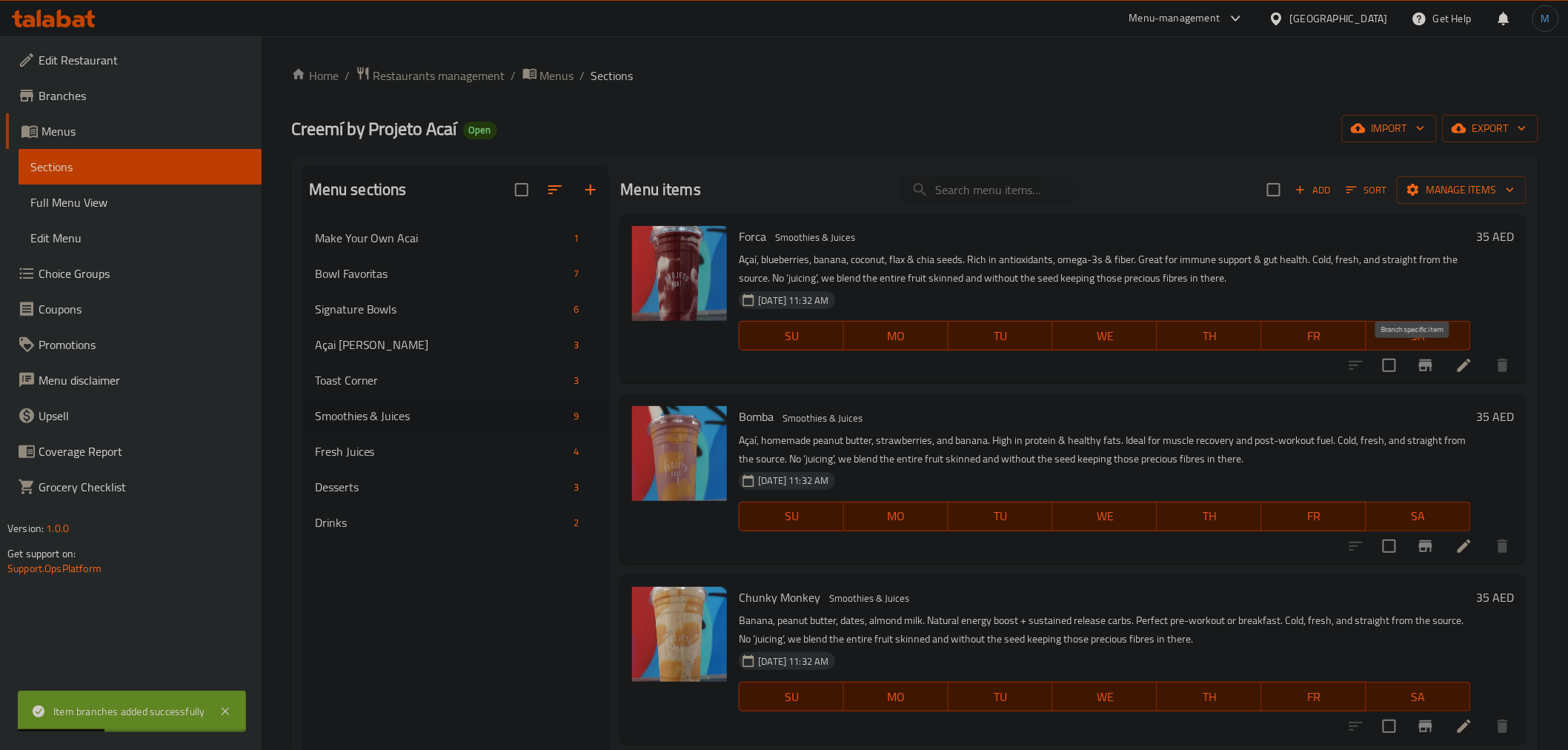
click at [1416, 369] on icon "Branch-specific-item" at bounding box center [1425, 365] width 18 height 18
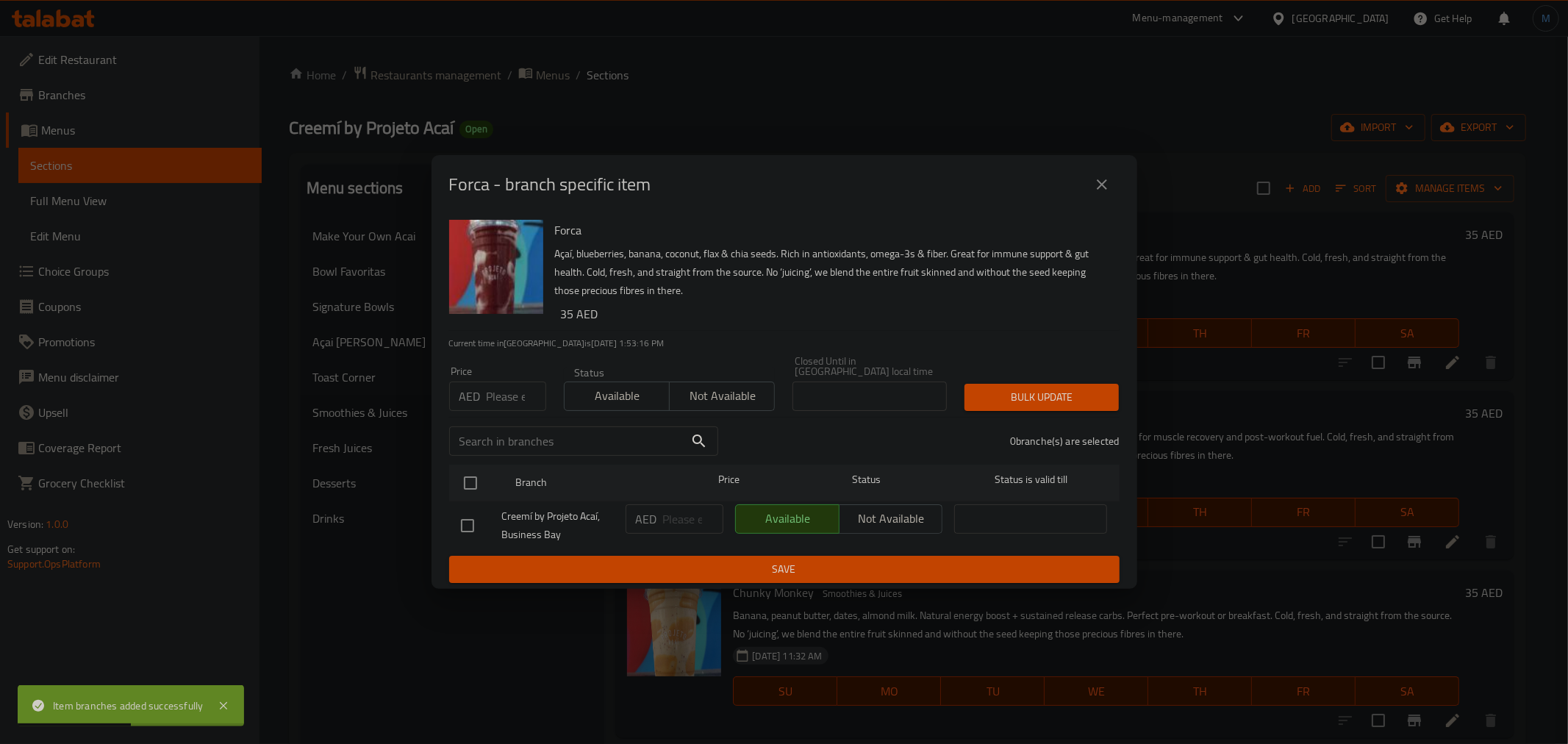
click at [497, 384] on input "number" at bounding box center [516, 396] width 59 height 30
paste input "36"
type input "36"
drag, startPoint x: 489, startPoint y: 453, endPoint x: 483, endPoint y: 473, distance: 20.9
click at [483, 472] on div "Forca Açaí, blueberries, banana, coconut, flax & chia seeds. Rich in antioxidan…" at bounding box center [784, 401] width 706 height 374
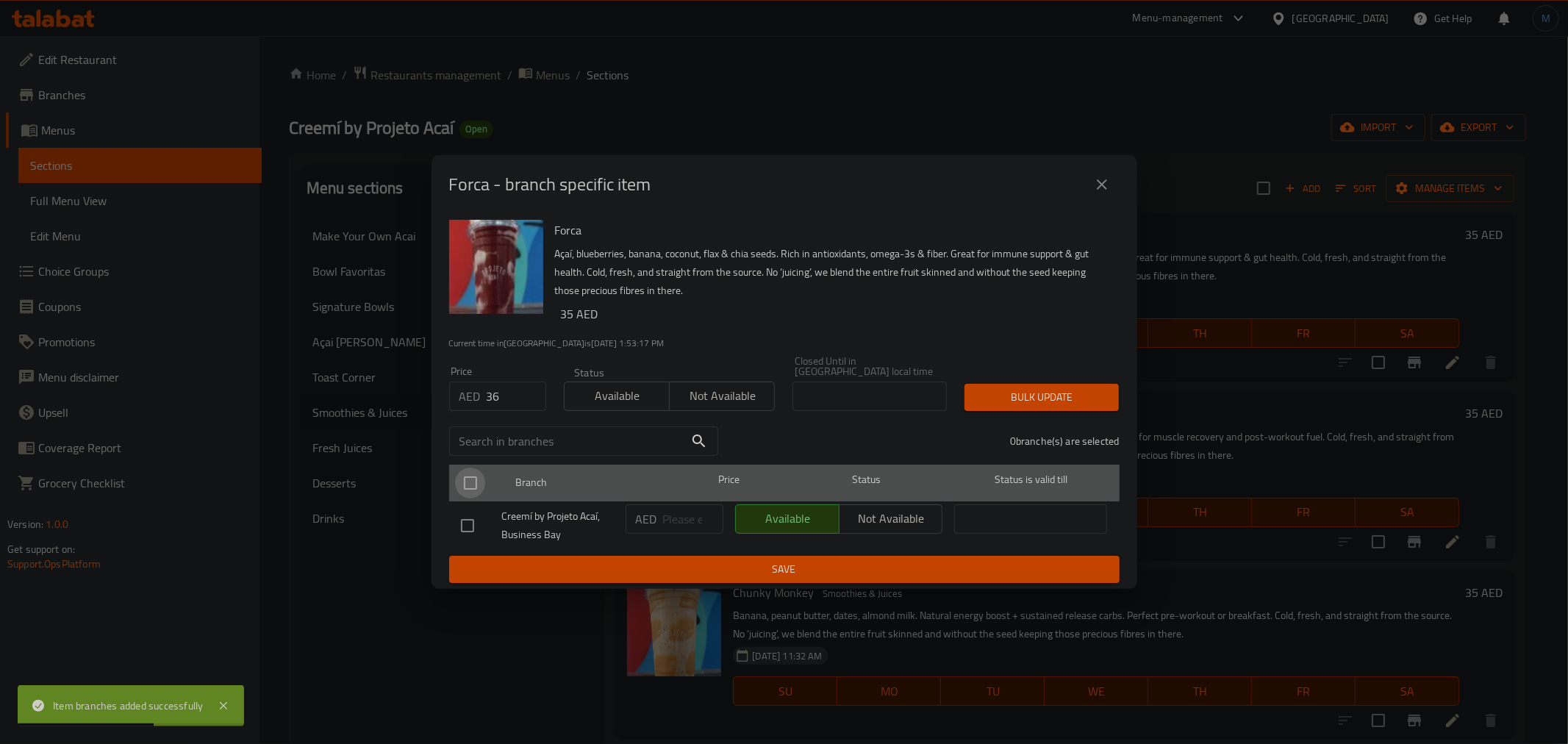
click at [482, 474] on input "checkbox" at bounding box center [471, 482] width 31 height 31
checkbox input "true"
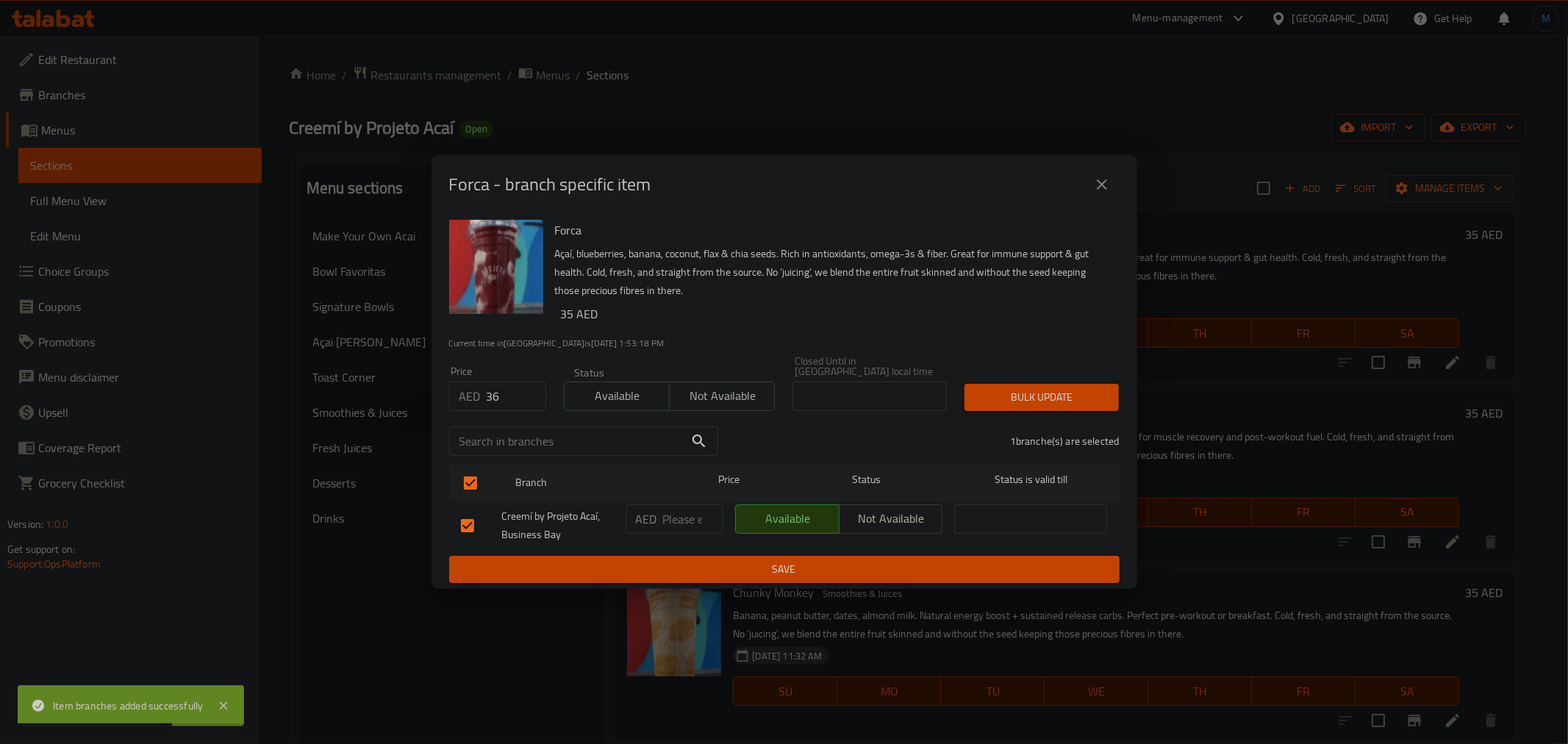
click at [1078, 408] on button "Bulk update" at bounding box center [1041, 397] width 154 height 27
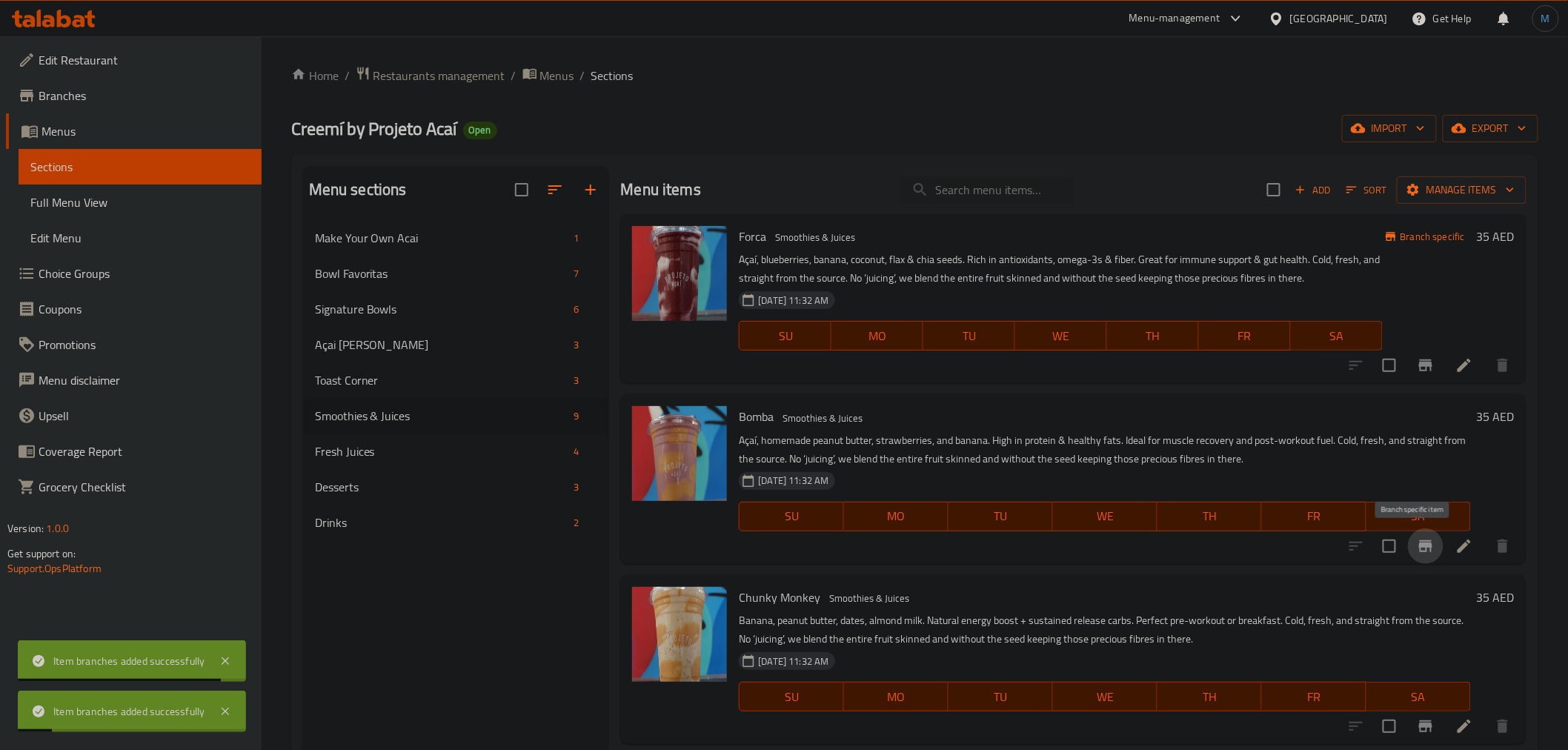
click at [1427, 542] on button "Branch-specific-item" at bounding box center [1425, 546] width 35 height 35
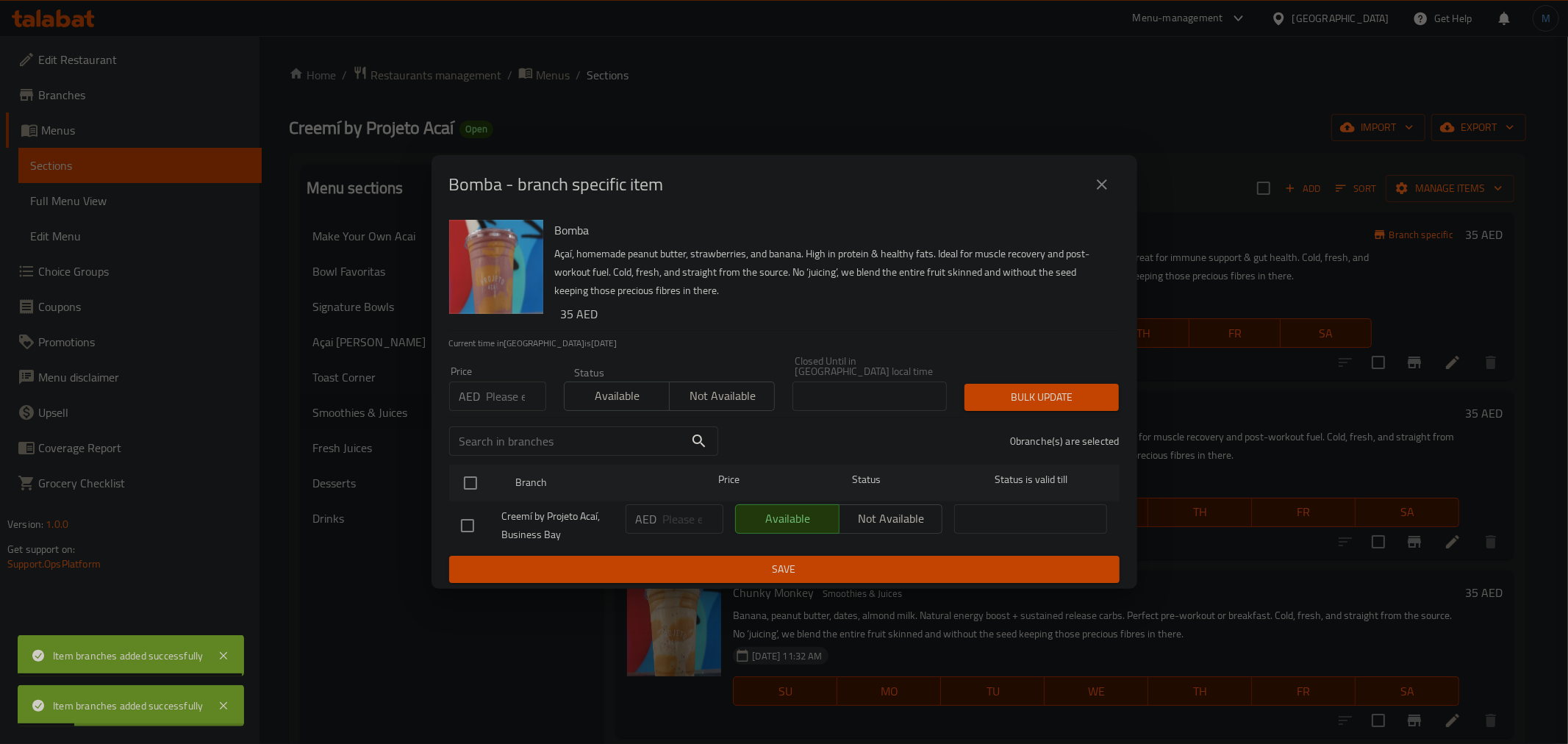
click at [491, 394] on input "number" at bounding box center [516, 396] width 59 height 30
paste input "36"
type input "36"
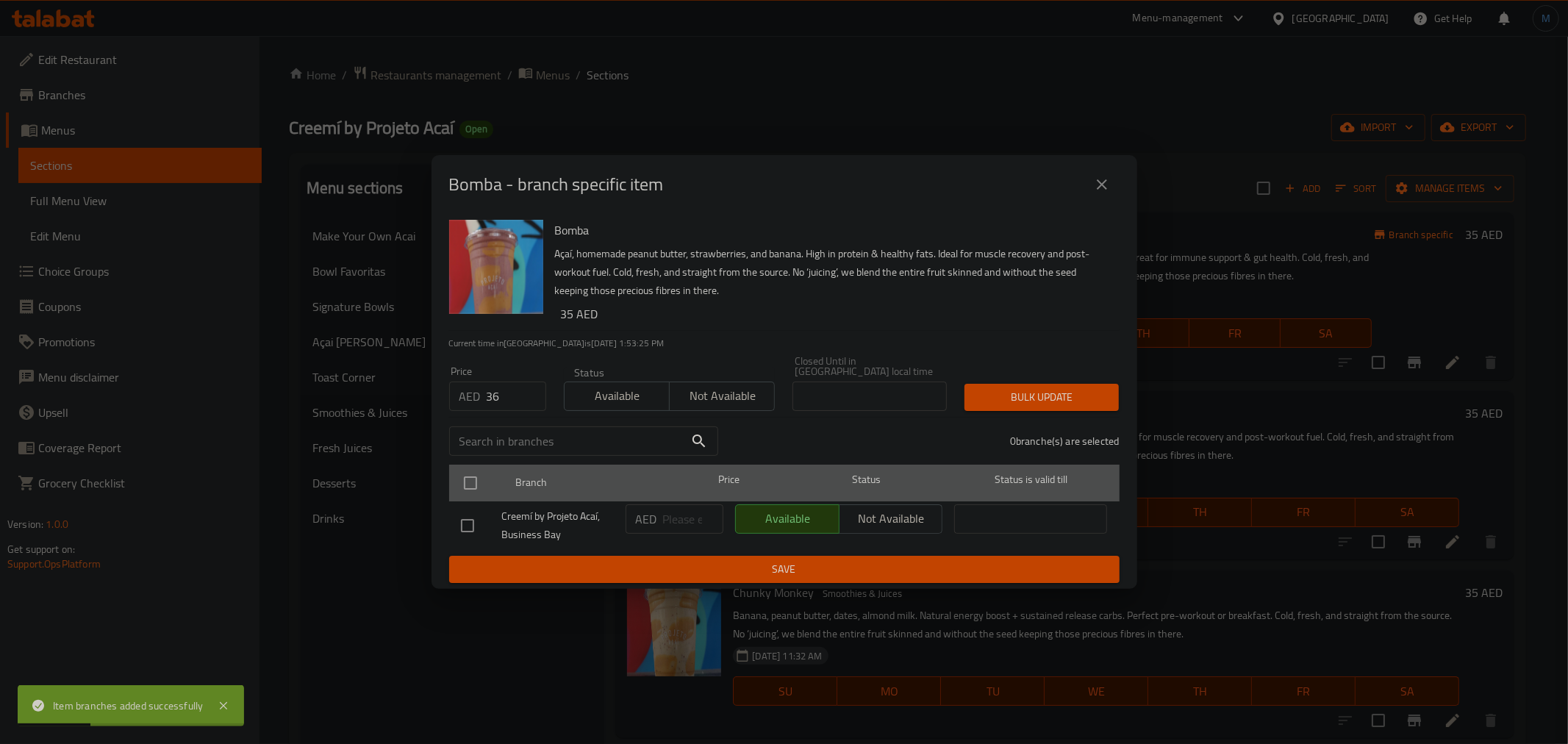
click at [490, 482] on div at bounding box center [483, 482] width 55 height 42
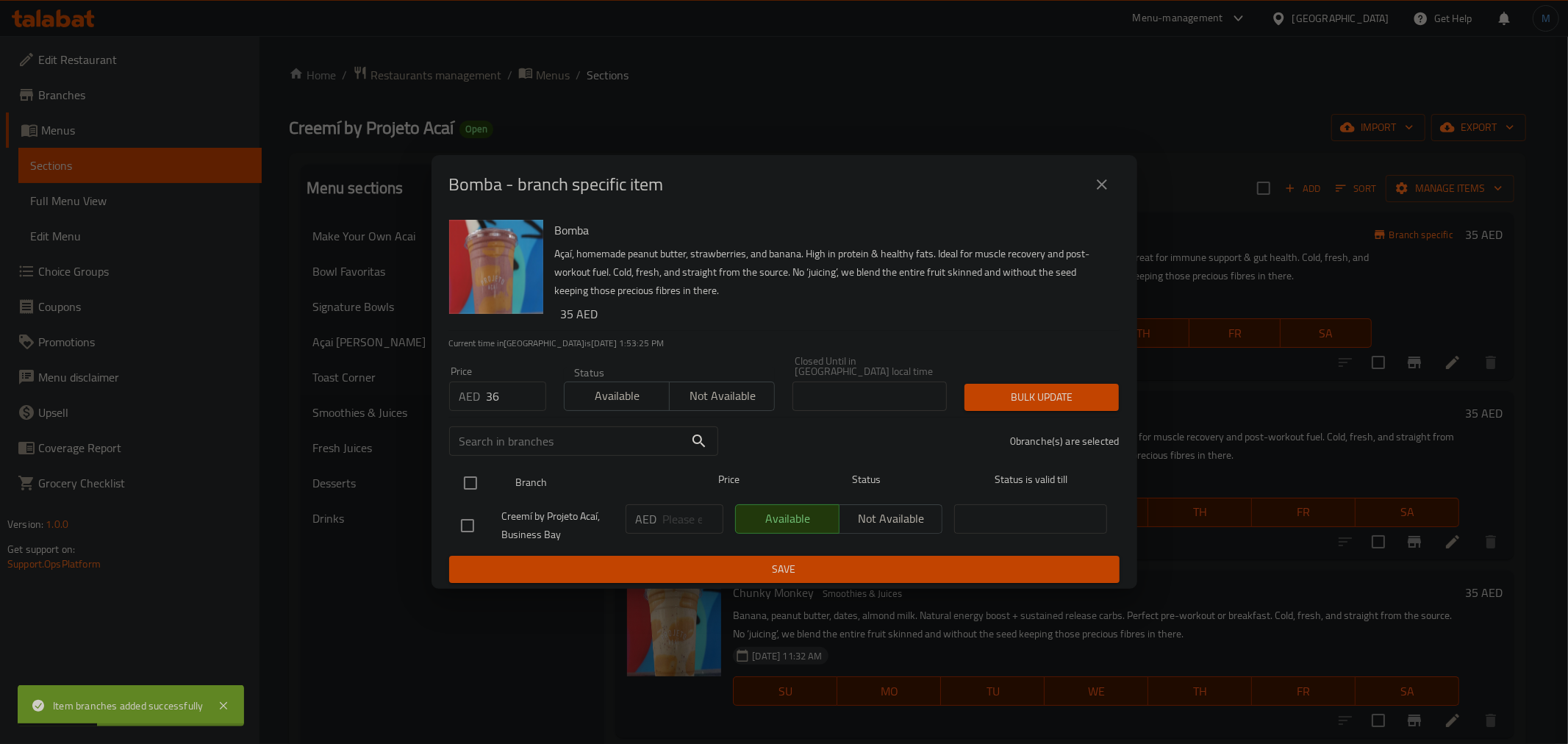
click at [479, 479] on input "checkbox" at bounding box center [471, 482] width 31 height 31
checkbox input "true"
click at [1049, 386] on button "Bulk update" at bounding box center [1041, 397] width 154 height 27
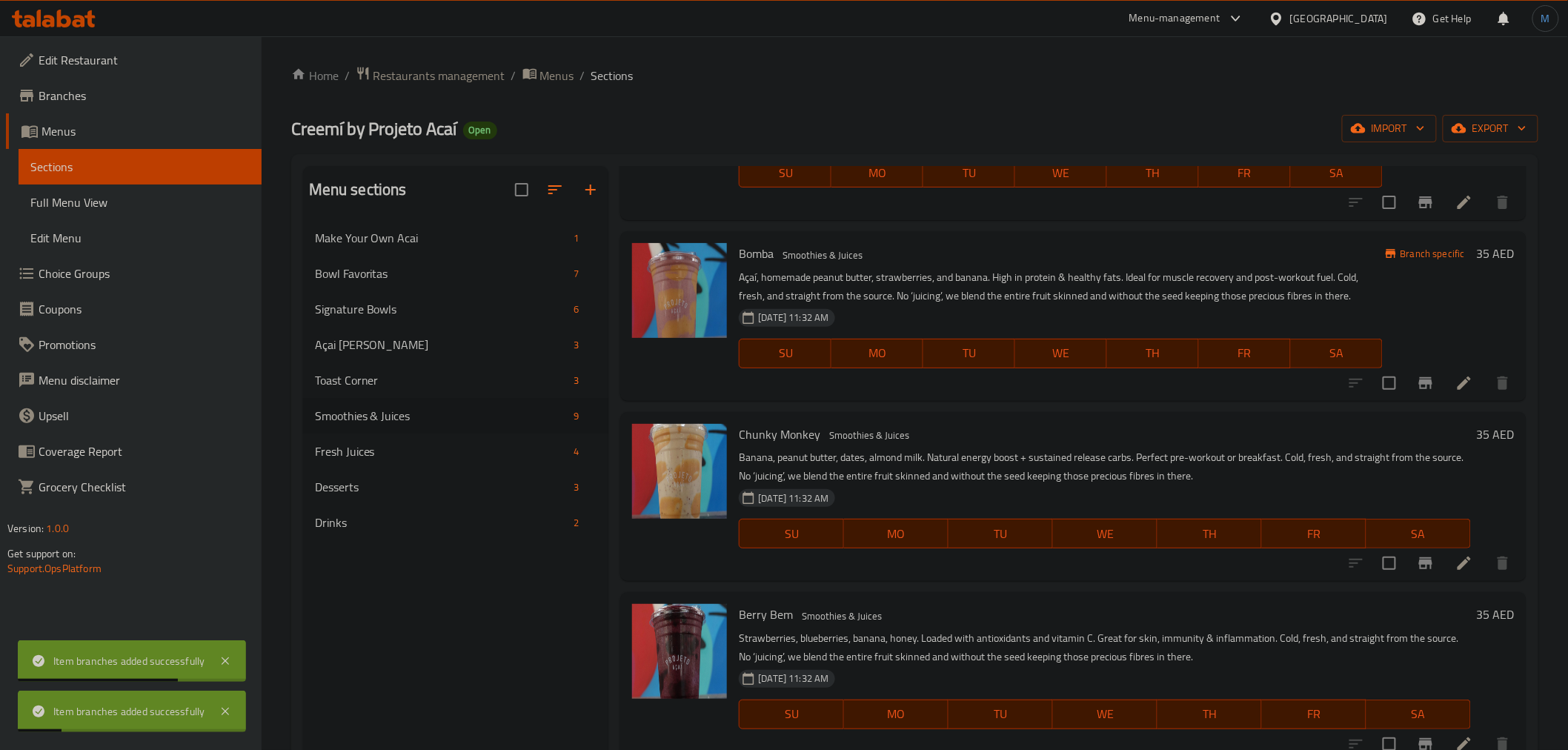
scroll to position [165, 0]
click at [1419, 576] on button "Branch-specific-item" at bounding box center [1425, 561] width 35 height 35
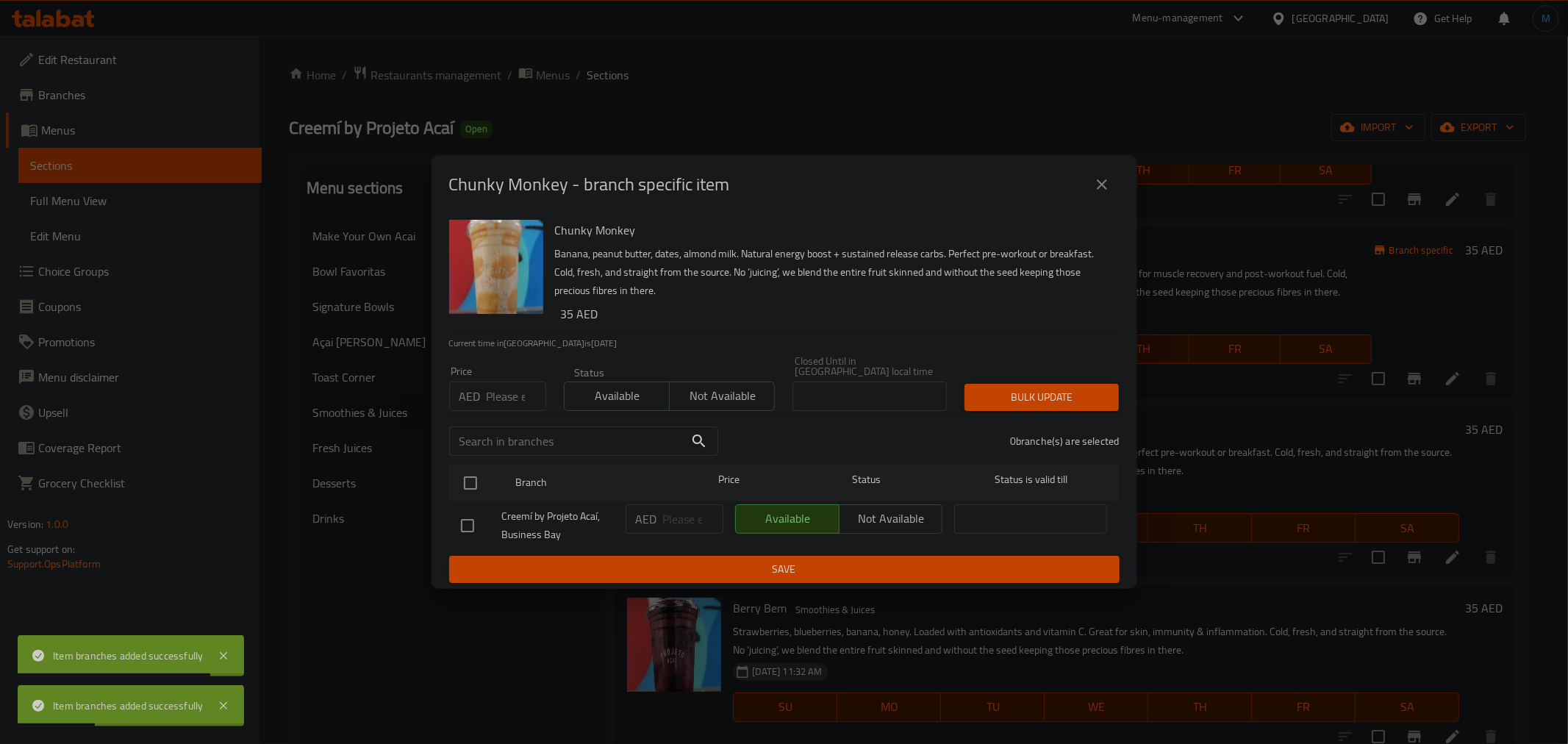
click at [516, 393] on input "number" at bounding box center [516, 396] width 59 height 30
paste input "36"
type input "36"
click at [481, 466] on div at bounding box center [483, 482] width 55 height 42
click at [481, 473] on input "checkbox" at bounding box center [471, 482] width 31 height 31
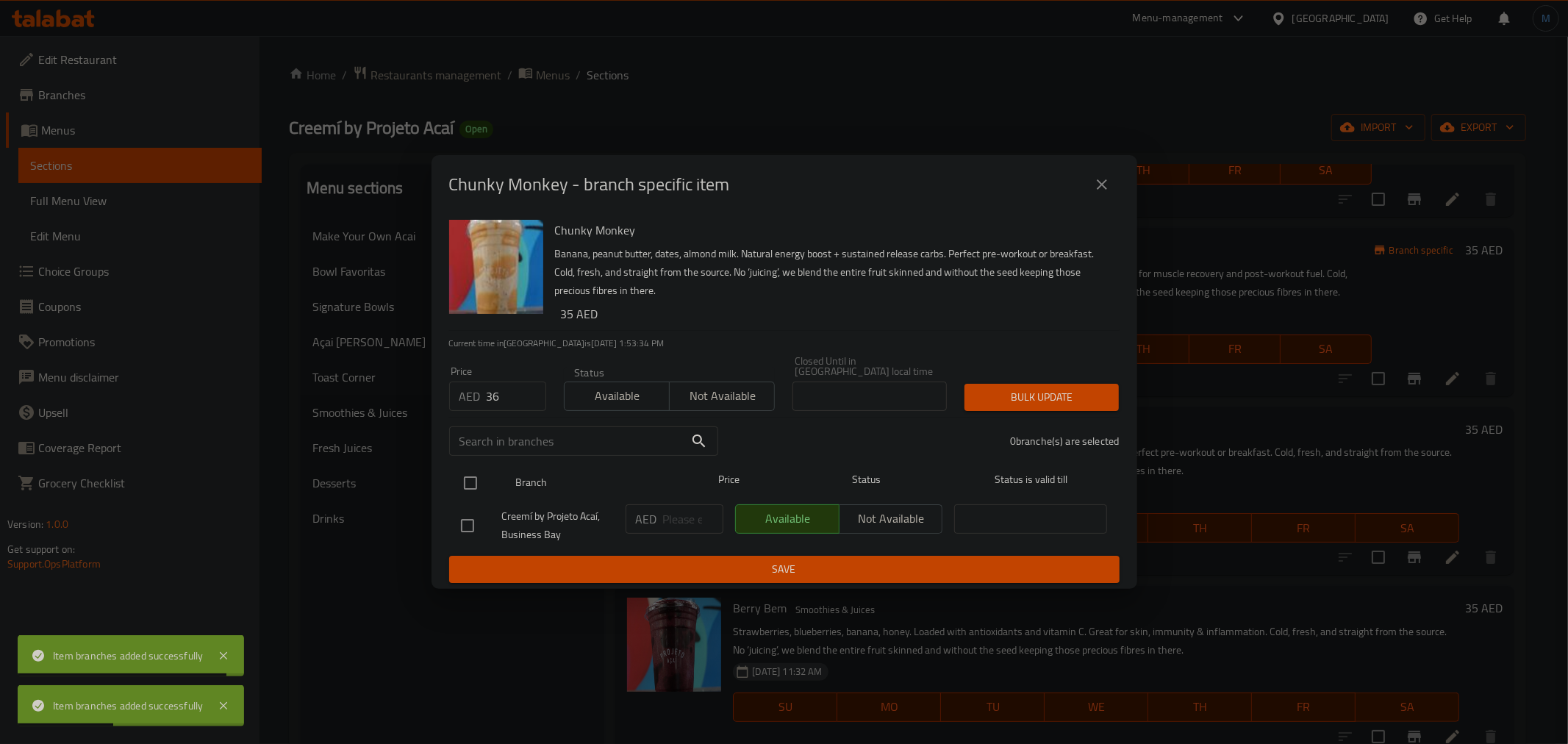
checkbox input "true"
click at [1186, 409] on div "Chunky Monkey - branch specific item Chunky Monkey Banana, peanut butter, dates…" at bounding box center [784, 372] width 1568 height 744
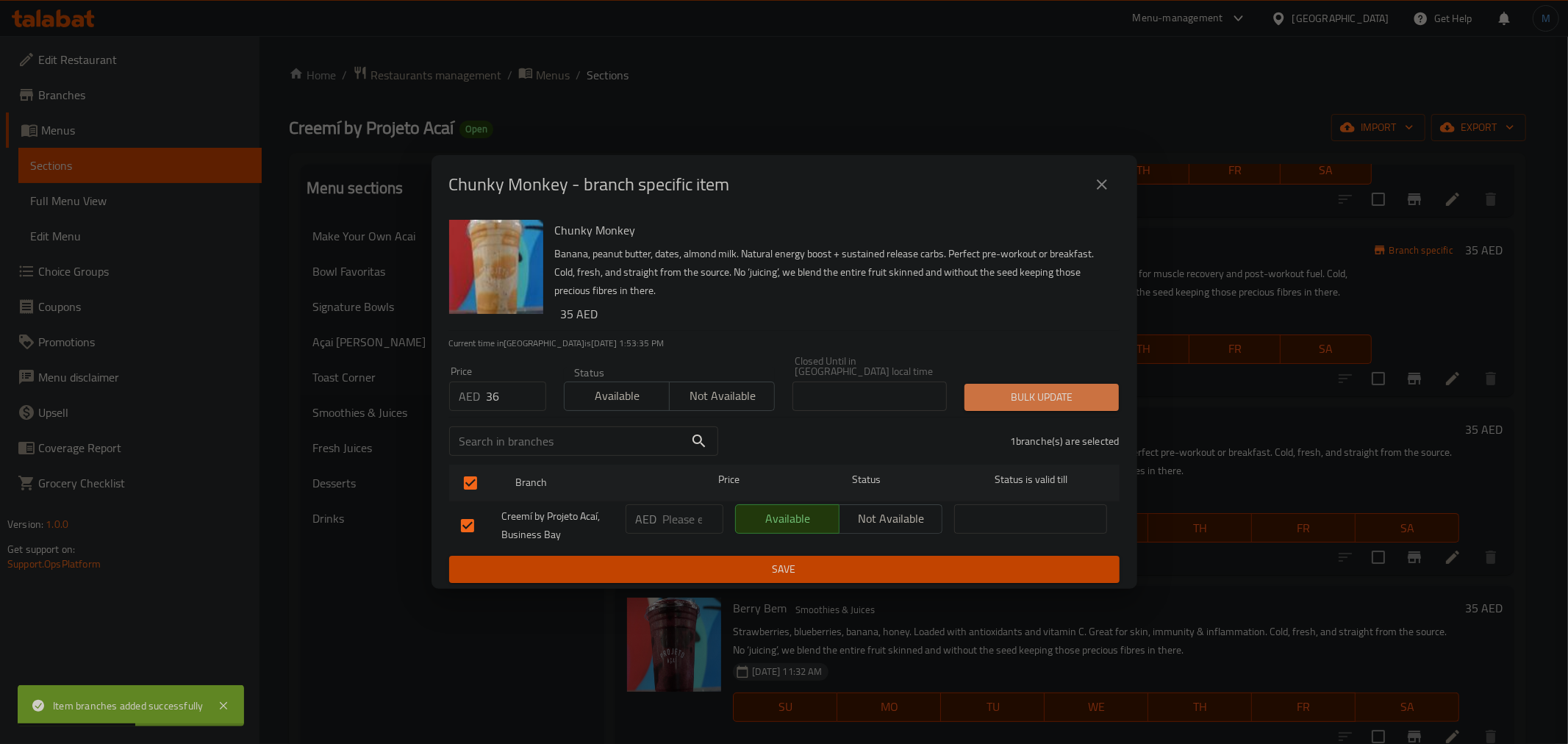
click at [1097, 409] on button "Bulk update" at bounding box center [1041, 397] width 154 height 27
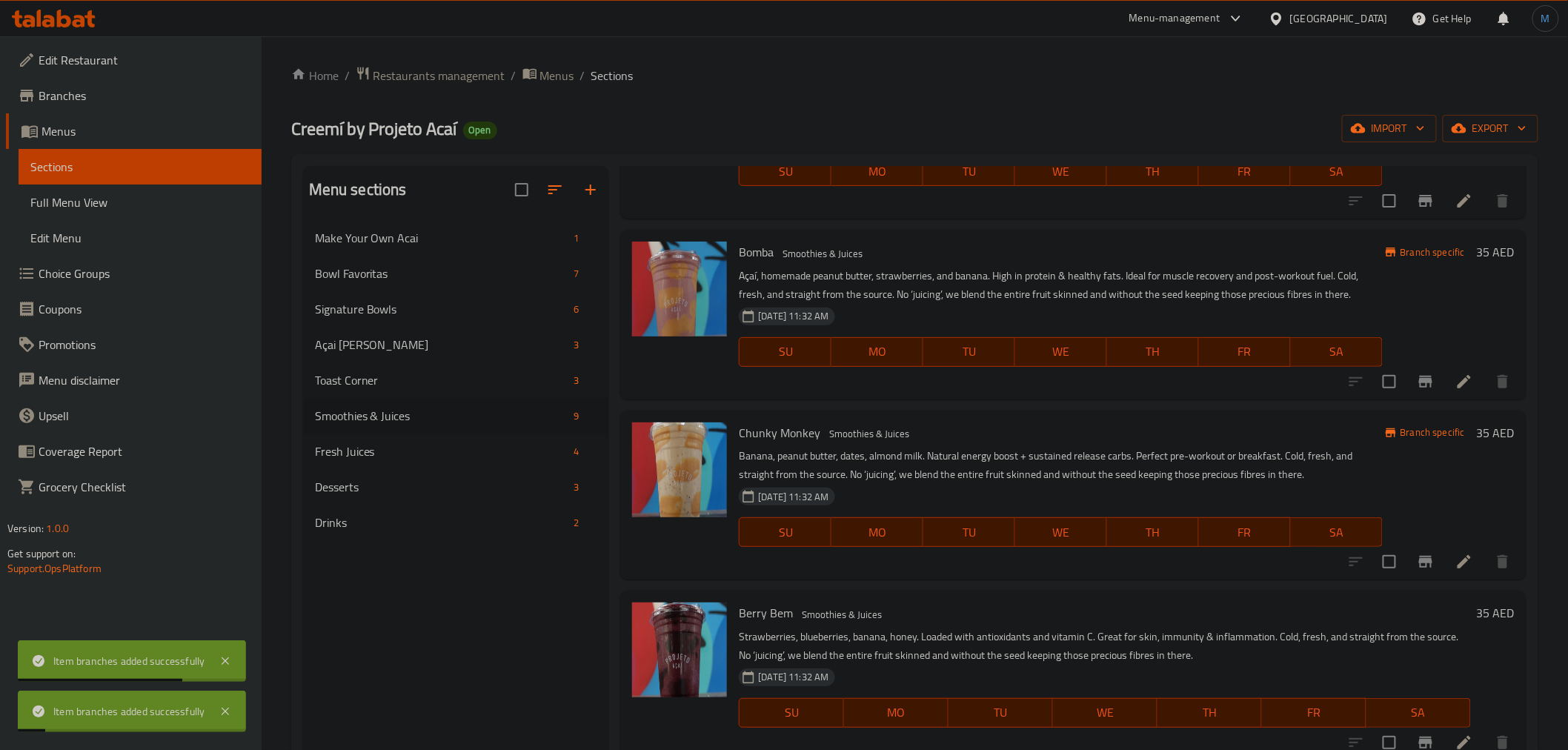
scroll to position [247, 0]
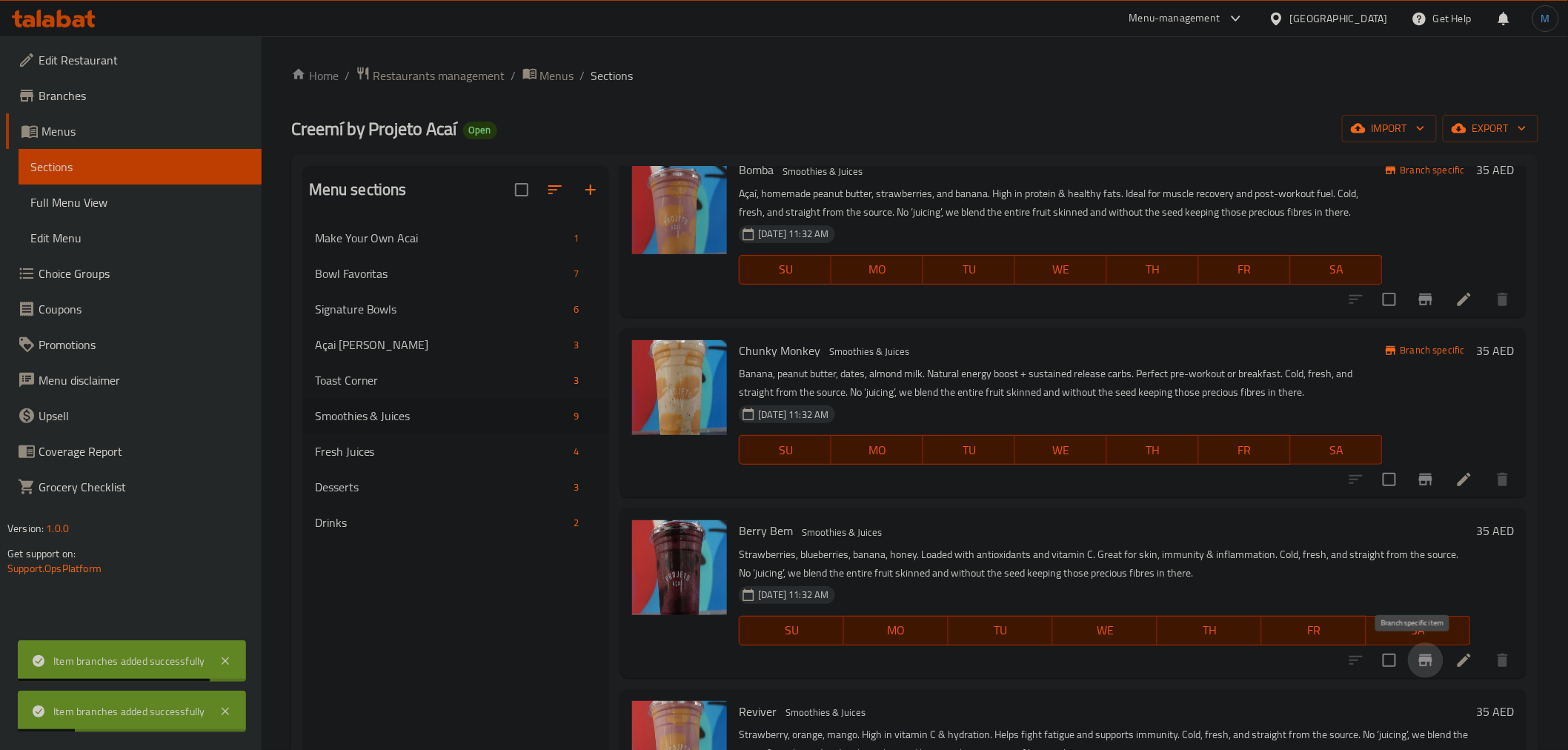
click at [1407, 647] on button "Branch-specific-item" at bounding box center [1425, 660] width 35 height 35
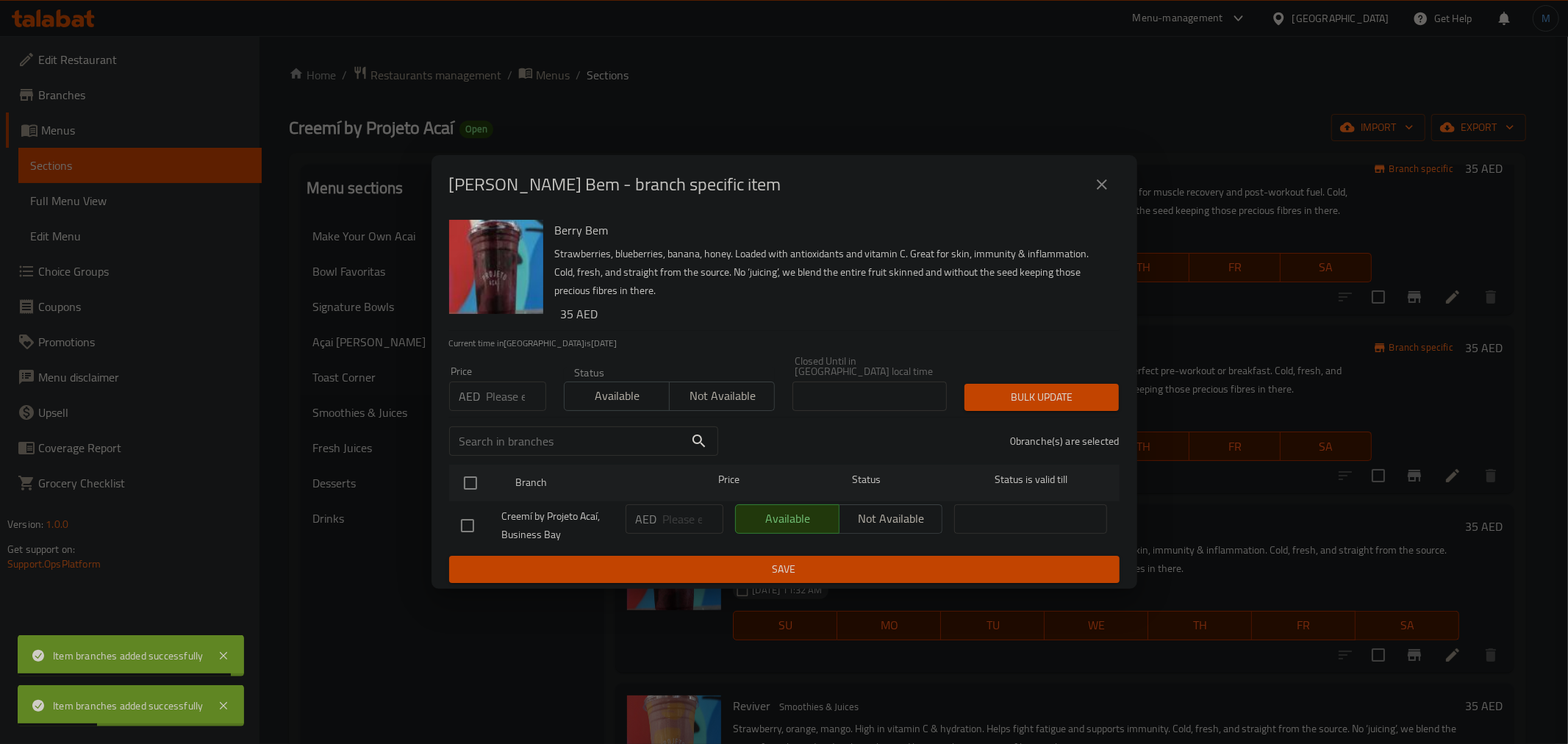
click at [511, 388] on input "number" at bounding box center [516, 396] width 59 height 30
paste input "36"
type input "36"
click at [454, 457] on div "​" at bounding box center [583, 441] width 287 height 47
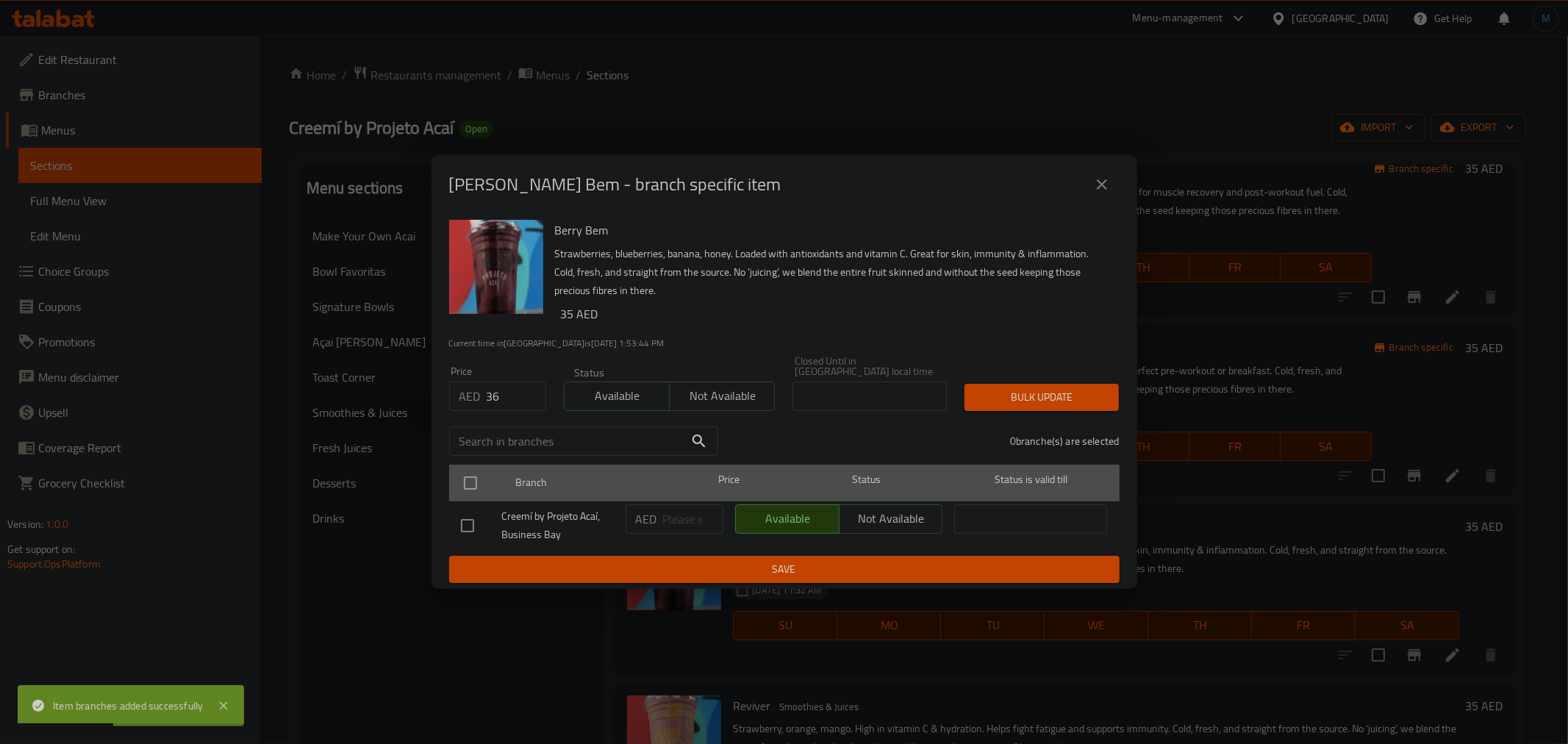
drag, startPoint x: 469, startPoint y: 466, endPoint x: 473, endPoint y: 474, distance: 8.9
click at [471, 467] on div at bounding box center [483, 482] width 55 height 42
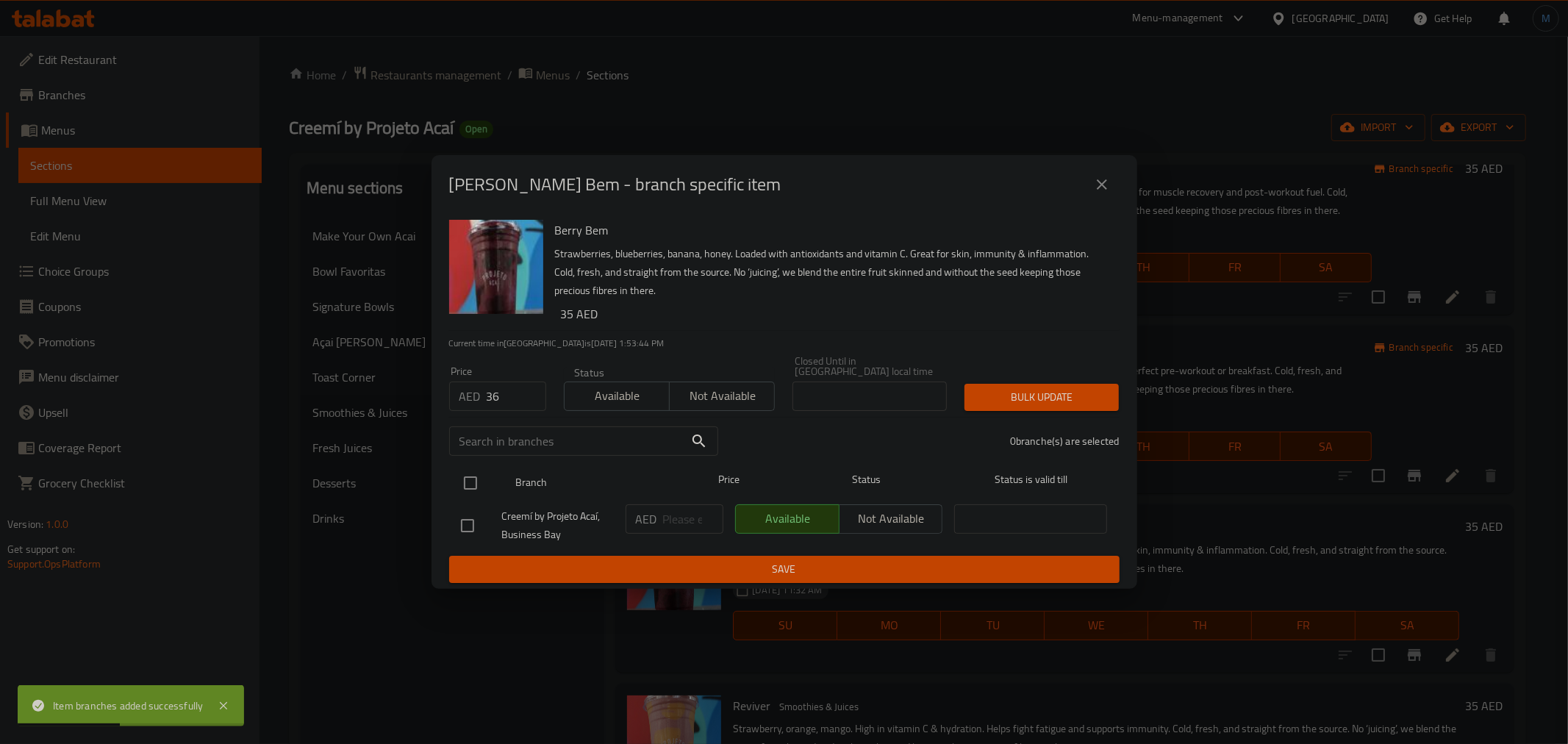
click at [473, 474] on input "checkbox" at bounding box center [471, 482] width 31 height 31
checkbox input "true"
click at [1099, 377] on div "Bulk update" at bounding box center [1041, 397] width 172 height 45
click at [1097, 383] on button "Bulk update" at bounding box center [1041, 397] width 154 height 27
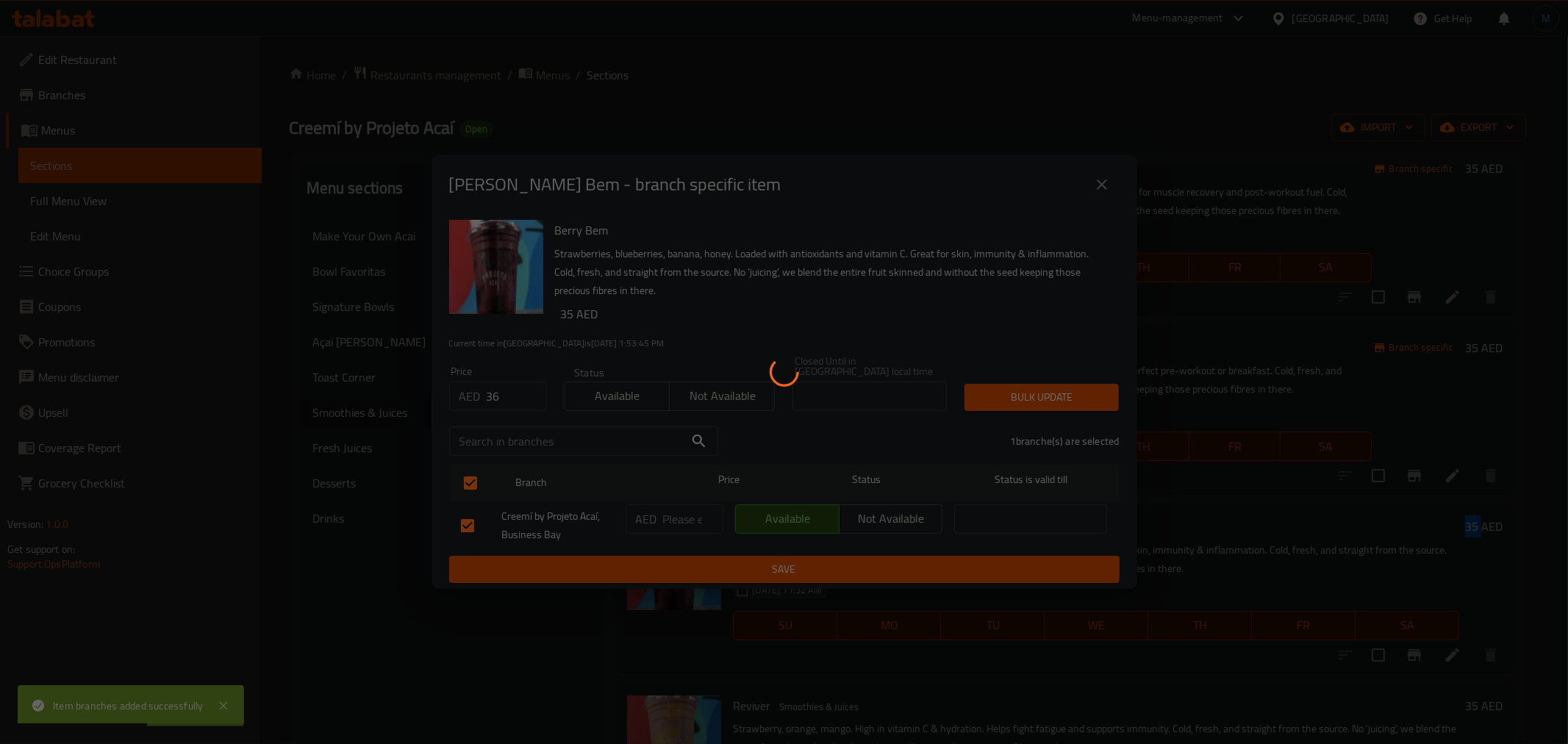
click at [1097, 383] on div at bounding box center [784, 372] width 1568 height 744
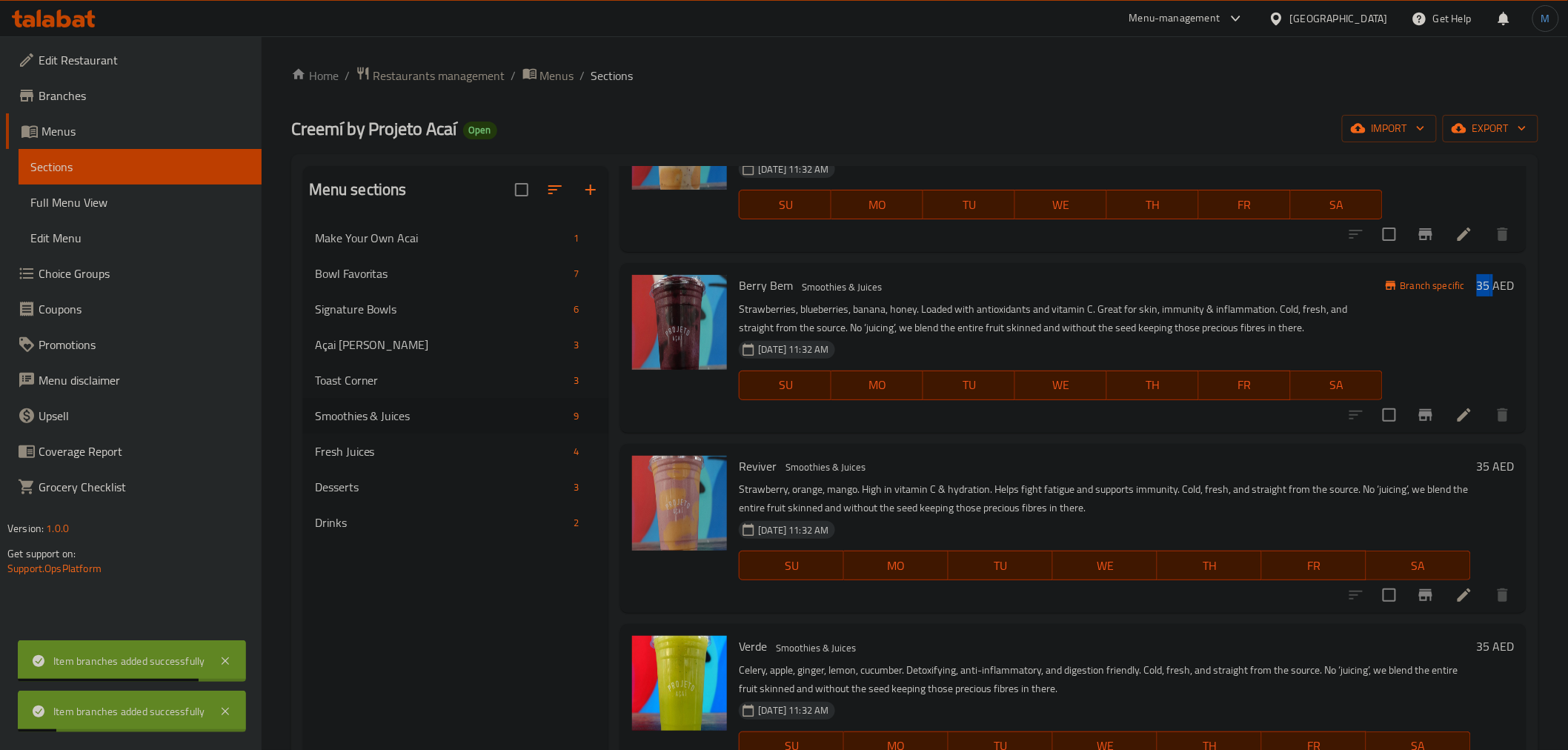
scroll to position [494, 0]
click at [1419, 594] on icon "Branch-specific-item" at bounding box center [1425, 593] width 14 height 12
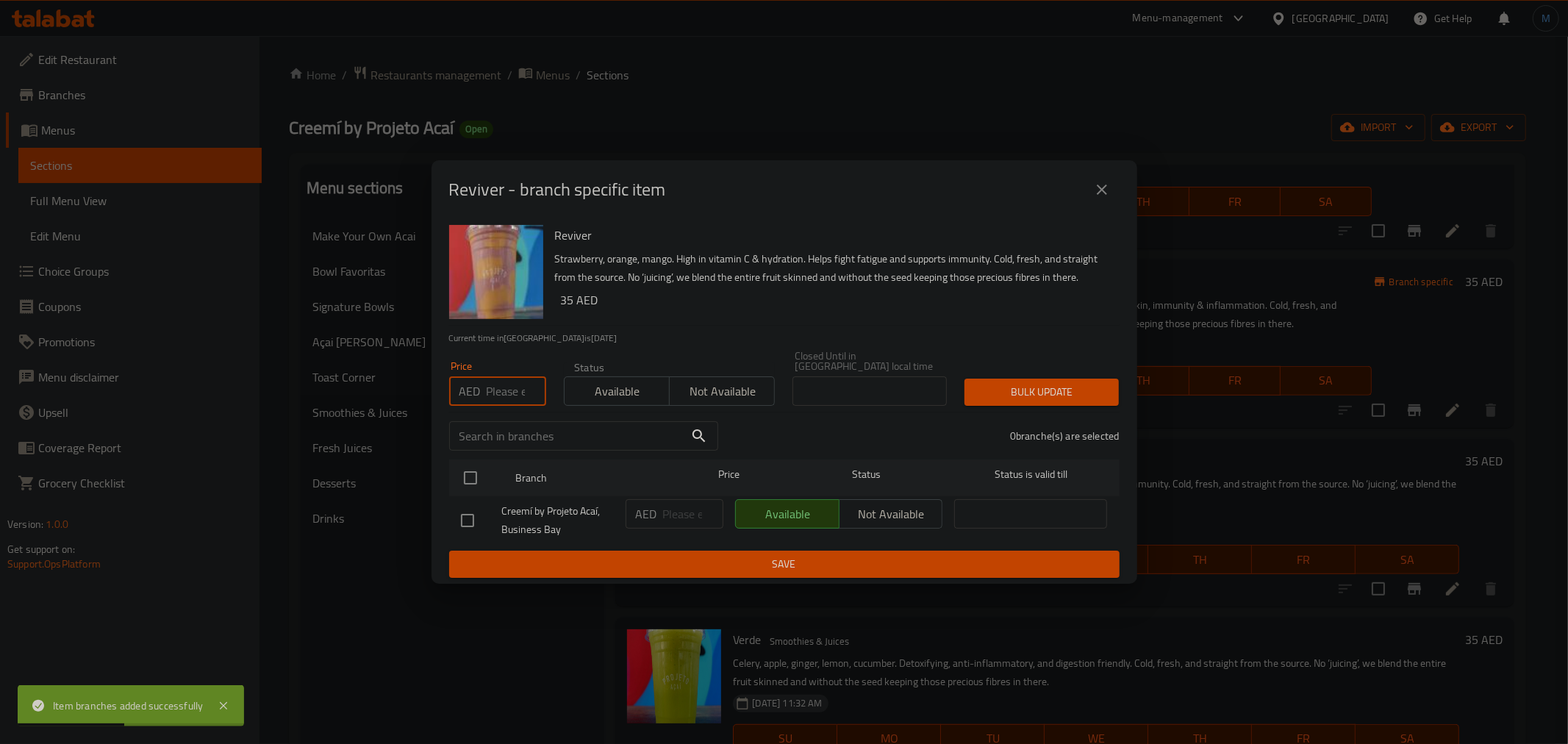
drag, startPoint x: 497, startPoint y: 376, endPoint x: 483, endPoint y: 454, distance: 79.2
click at [499, 377] on input "number" at bounding box center [516, 390] width 59 height 30
paste input "36"
type input "36"
click at [482, 485] on input "checkbox" at bounding box center [471, 478] width 31 height 31
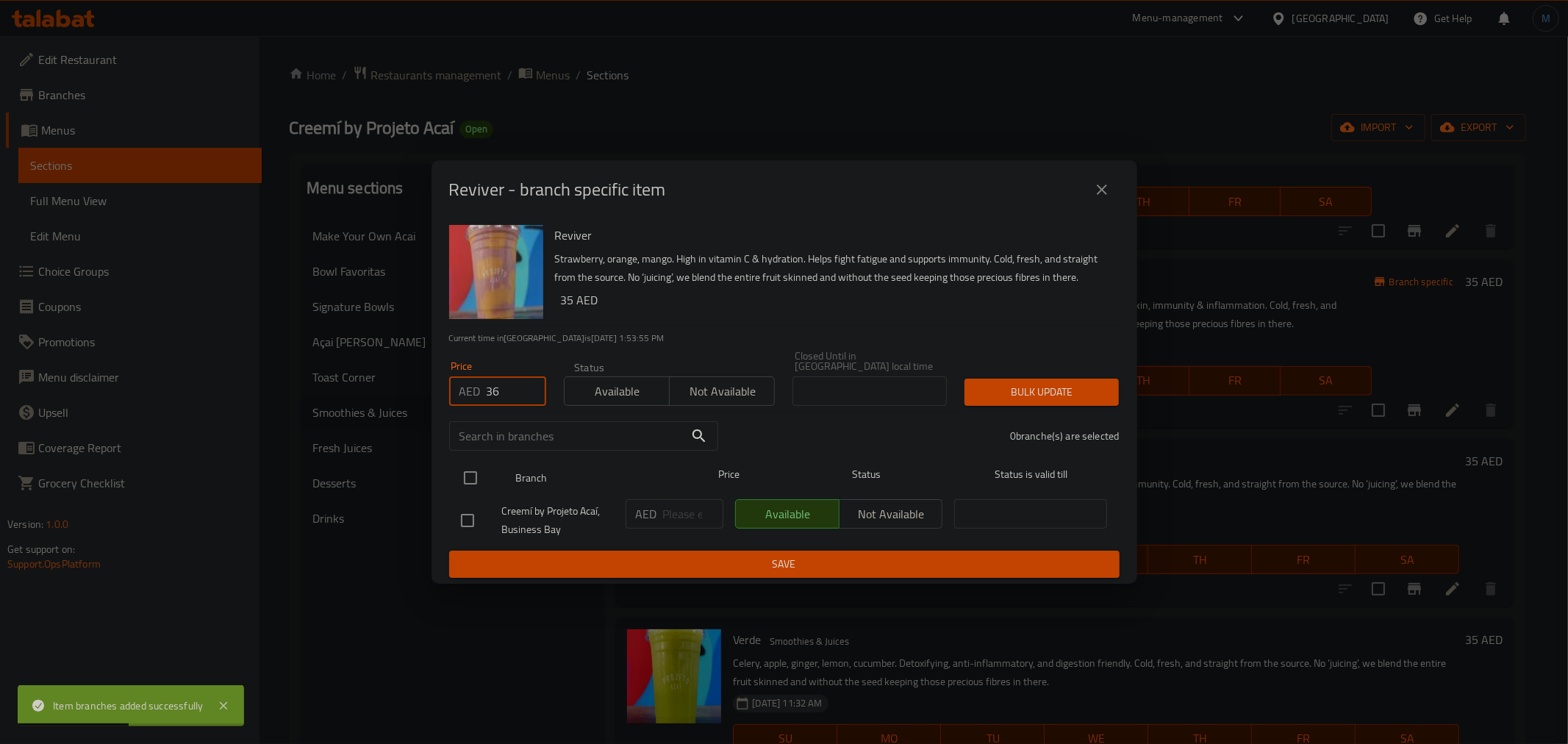
checkbox input "true"
click at [1025, 383] on span "Bulk update" at bounding box center [1042, 392] width 131 height 18
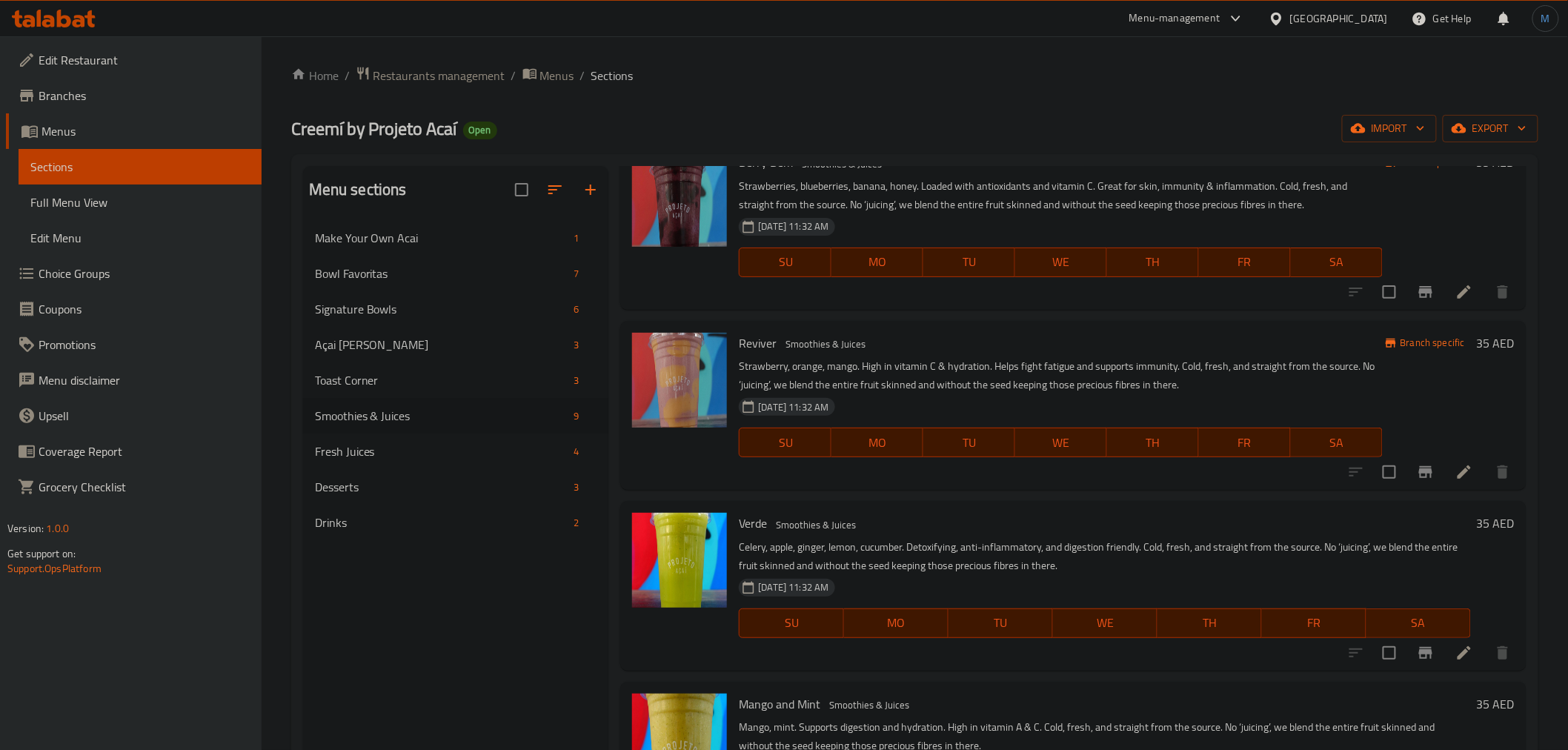
scroll to position [741, 0]
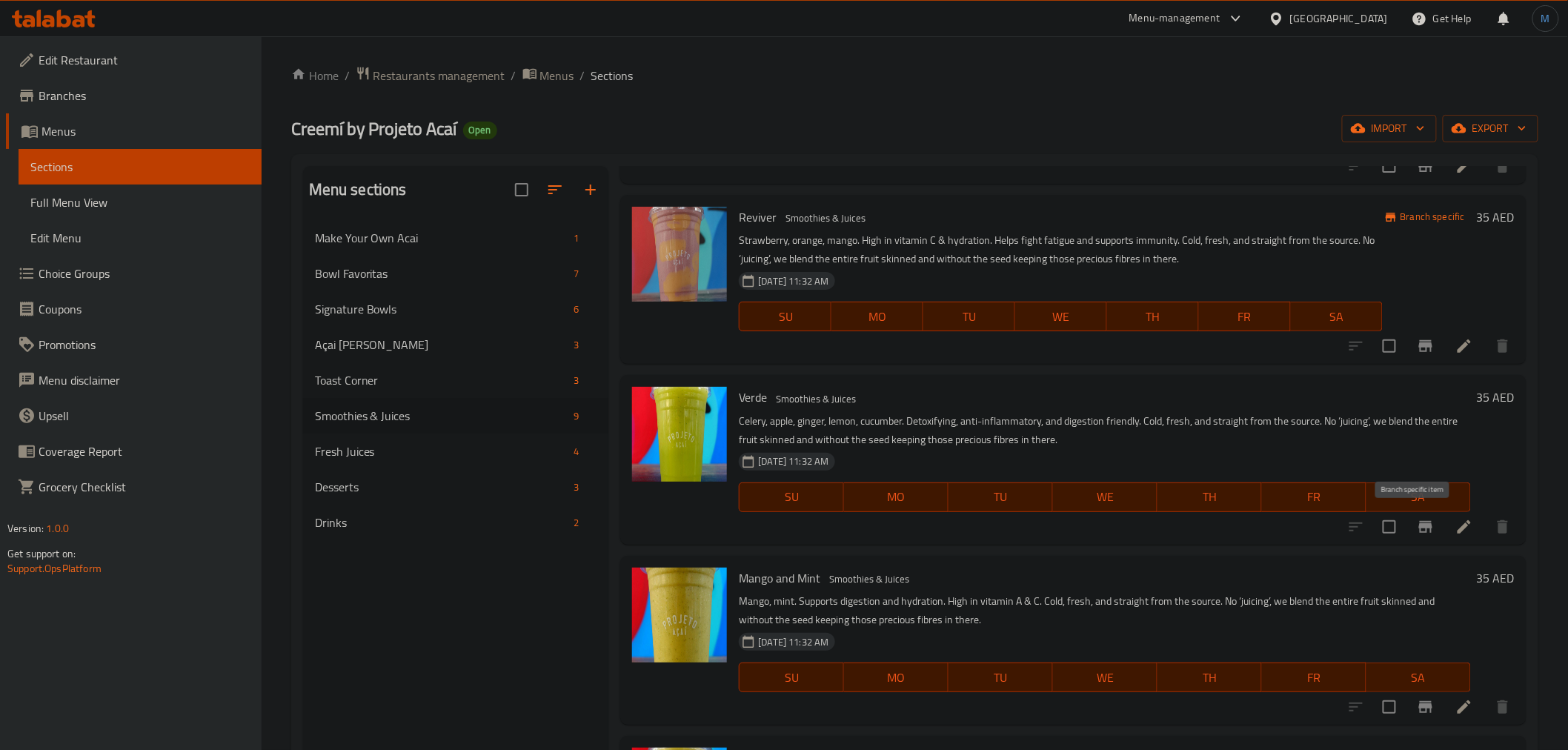
click at [1416, 528] on icon "Branch-specific-item" at bounding box center [1425, 527] width 18 height 18
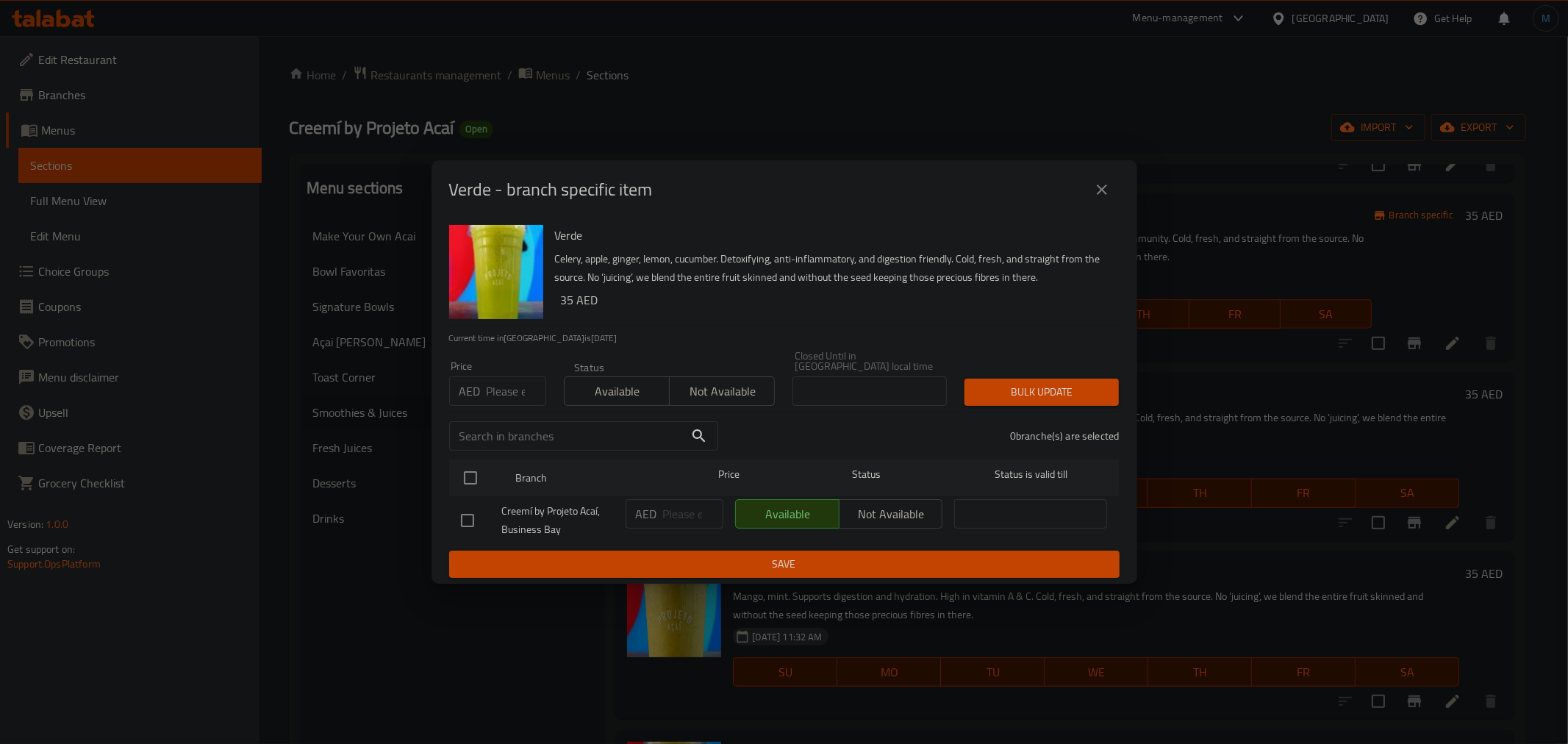
click at [503, 407] on div "Price AED Price" at bounding box center [497, 383] width 114 height 62
click at [503, 406] on div "Price AED Price" at bounding box center [497, 383] width 114 height 62
click at [503, 402] on input "number" at bounding box center [516, 390] width 59 height 30
paste input "36"
type input "36"
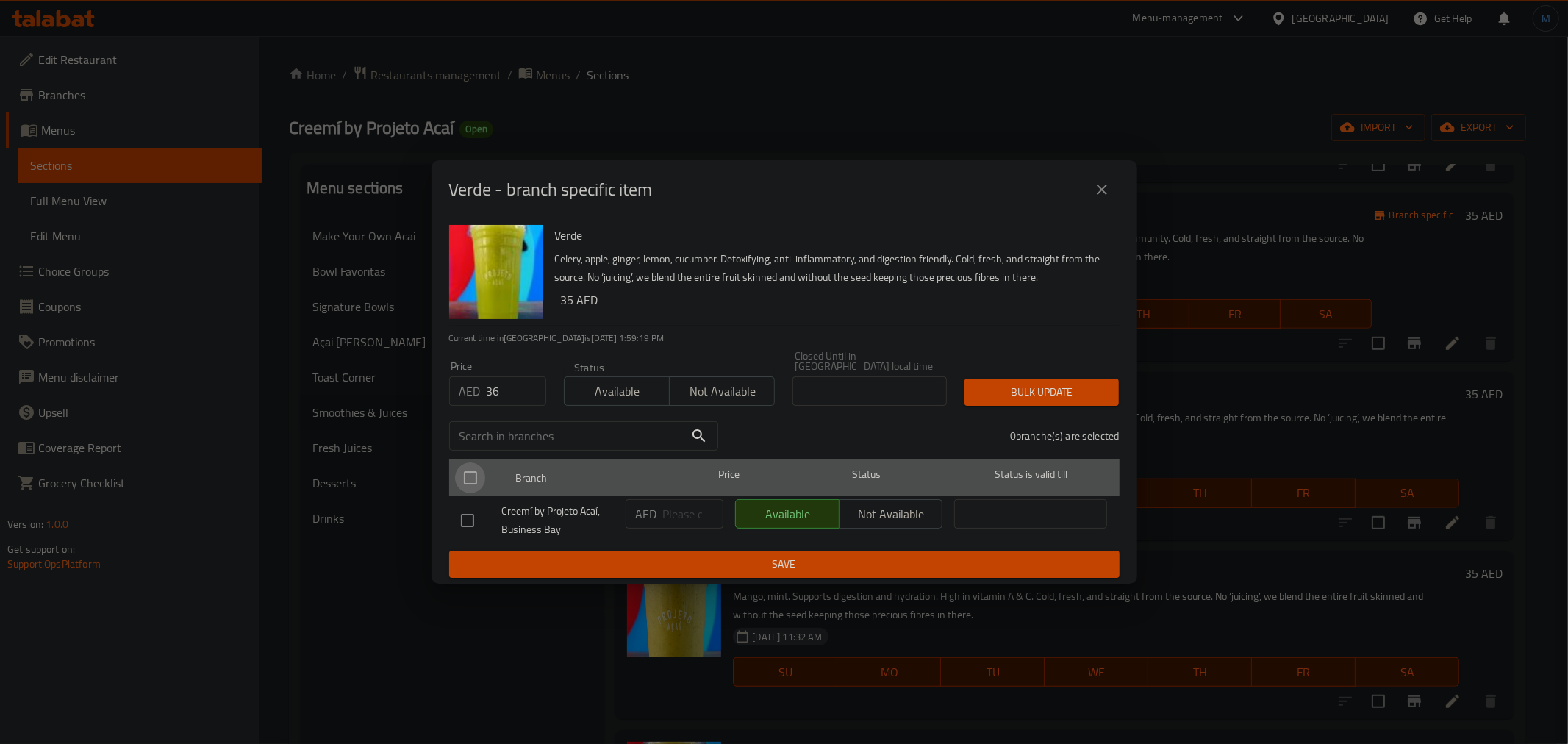
click at [482, 481] on input "checkbox" at bounding box center [471, 478] width 31 height 31
checkbox input "true"
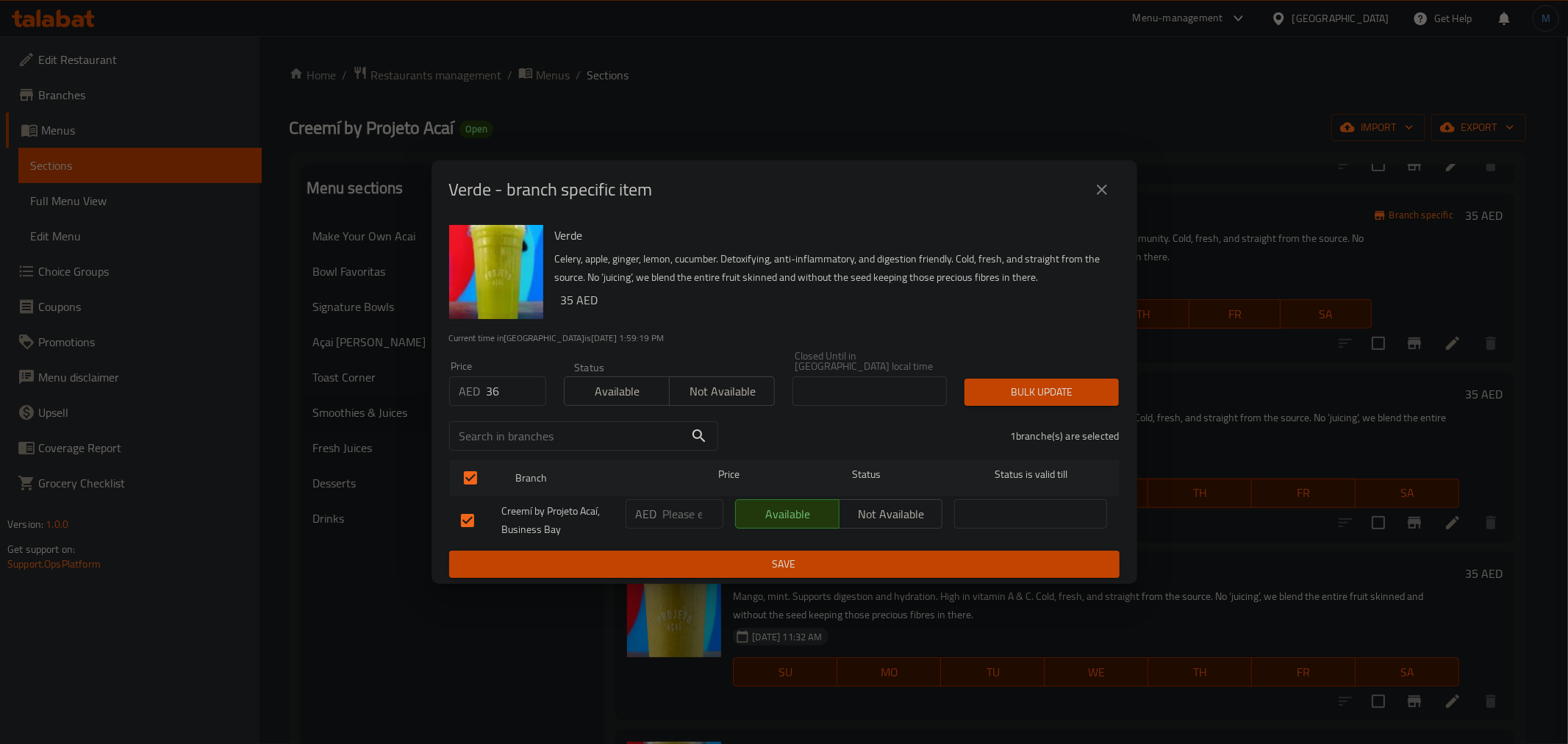
click at [993, 380] on button "Bulk update" at bounding box center [1041, 392] width 154 height 27
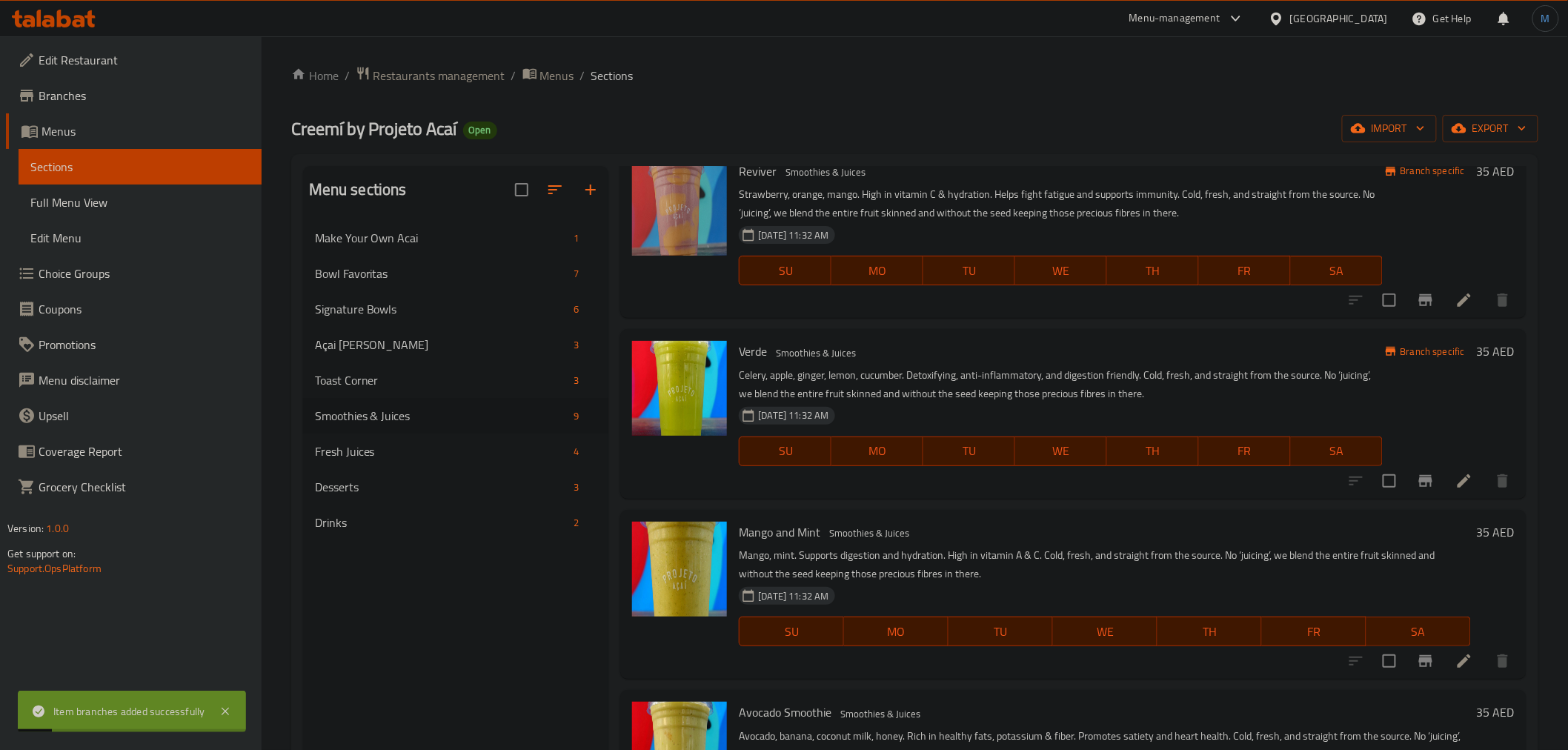
scroll to position [905, 0]
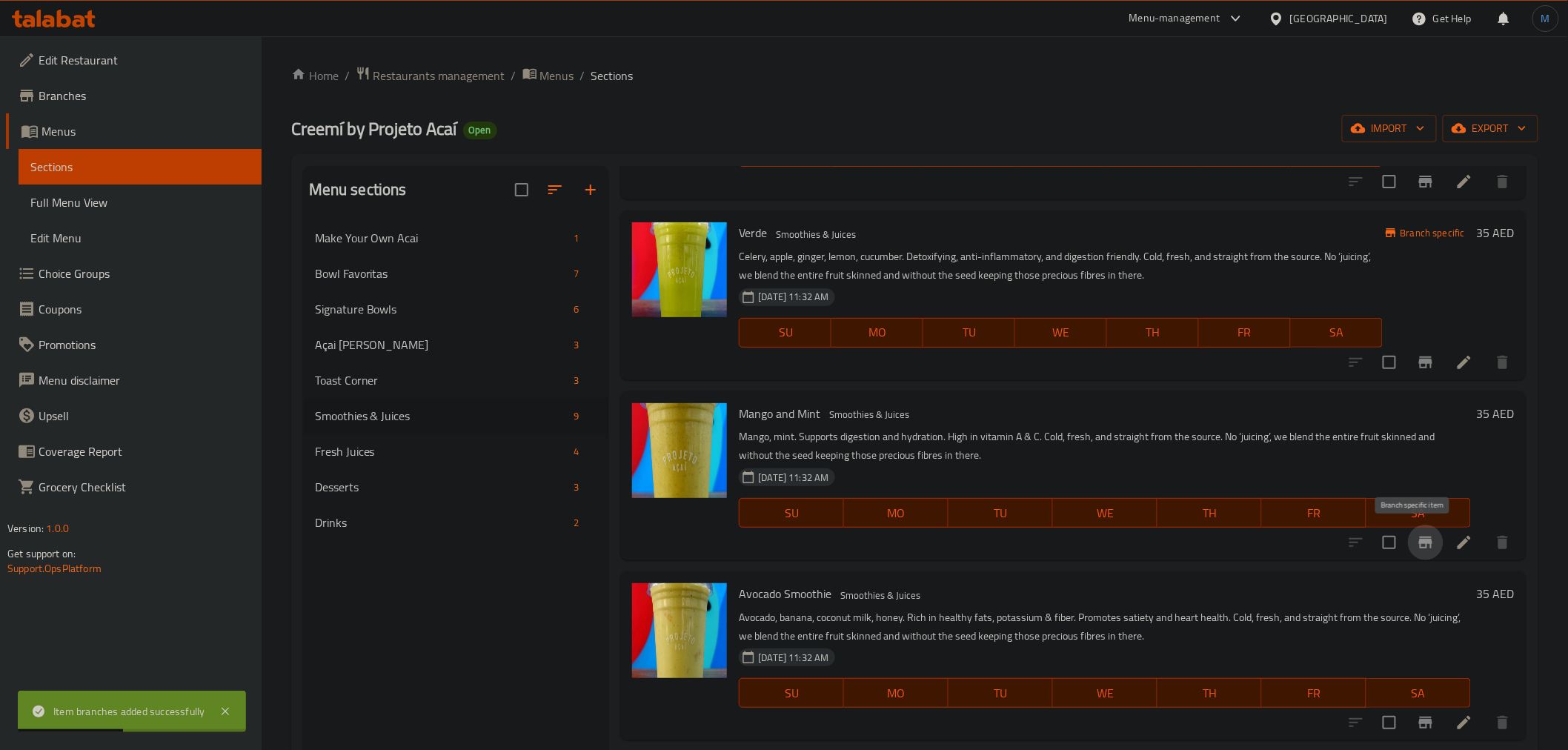
click at [1419, 546] on icon "Branch-specific-item" at bounding box center [1425, 542] width 14 height 12
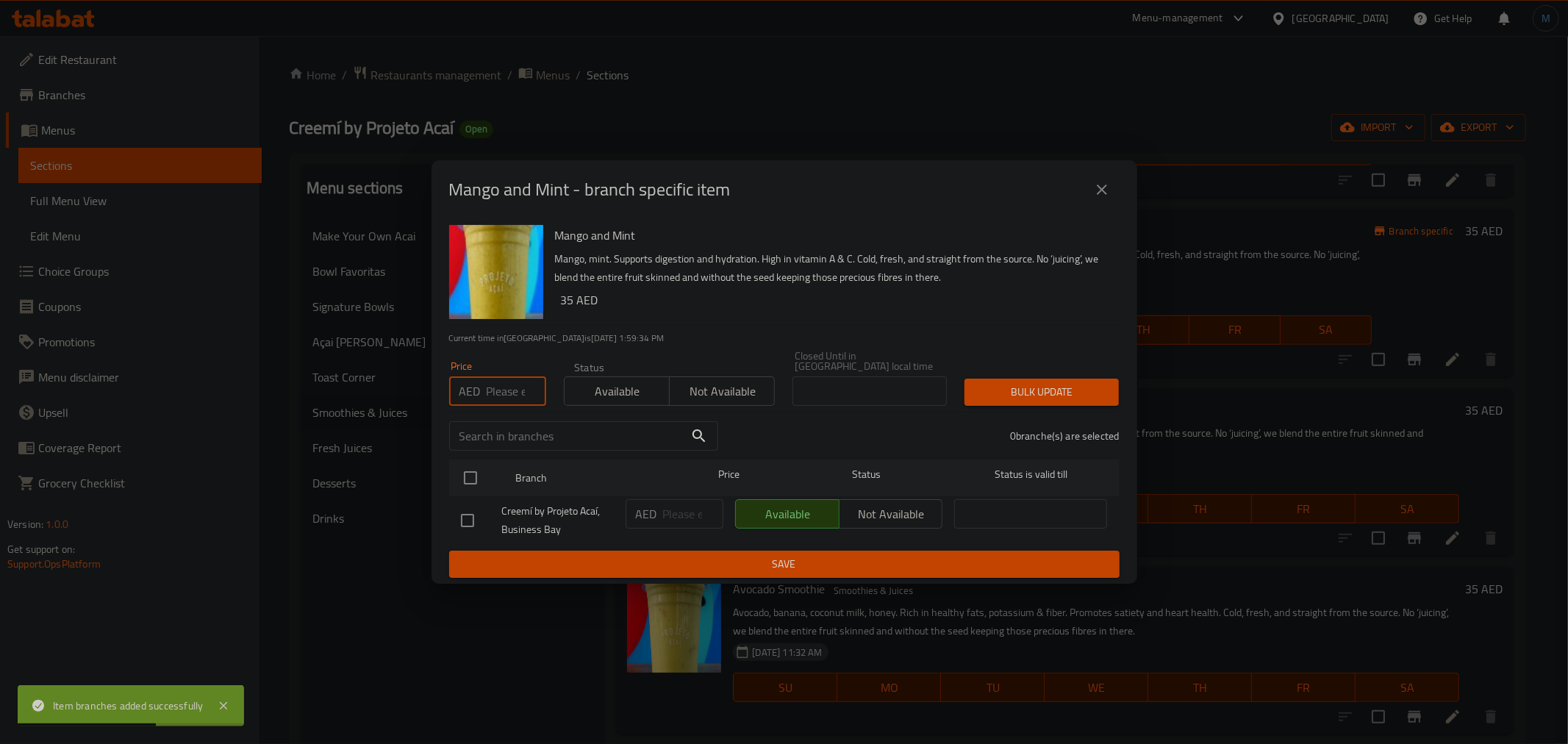
click at [501, 391] on input "number" at bounding box center [516, 390] width 59 height 30
paste input "36"
type input "36"
click at [474, 494] on div "Creemí by Projeto Acaí, Business Bay" at bounding box center [538, 520] width 165 height 54
click at [474, 488] on input "checkbox" at bounding box center [471, 478] width 31 height 31
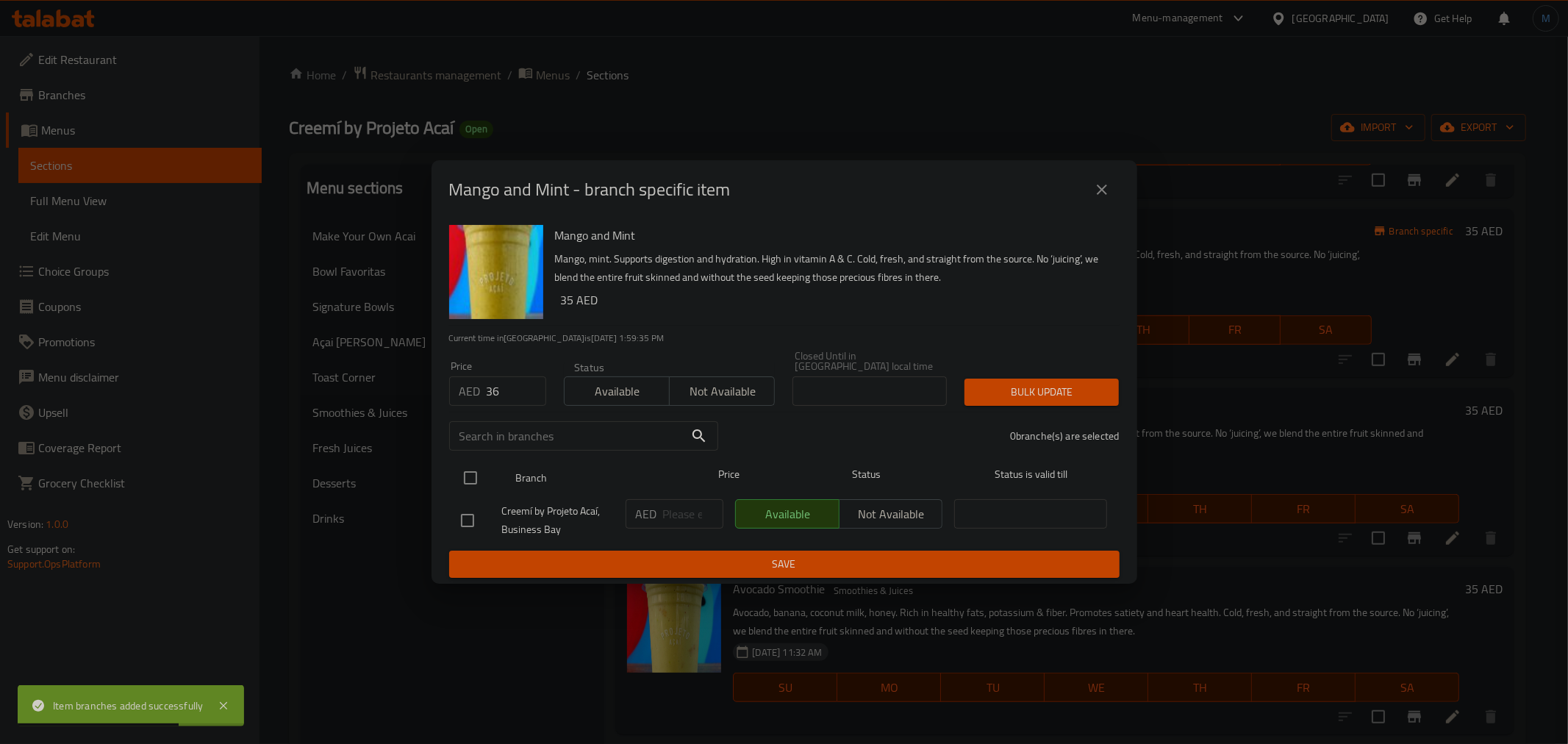
checkbox input "true"
click at [993, 386] on span "Bulk update" at bounding box center [1042, 392] width 131 height 18
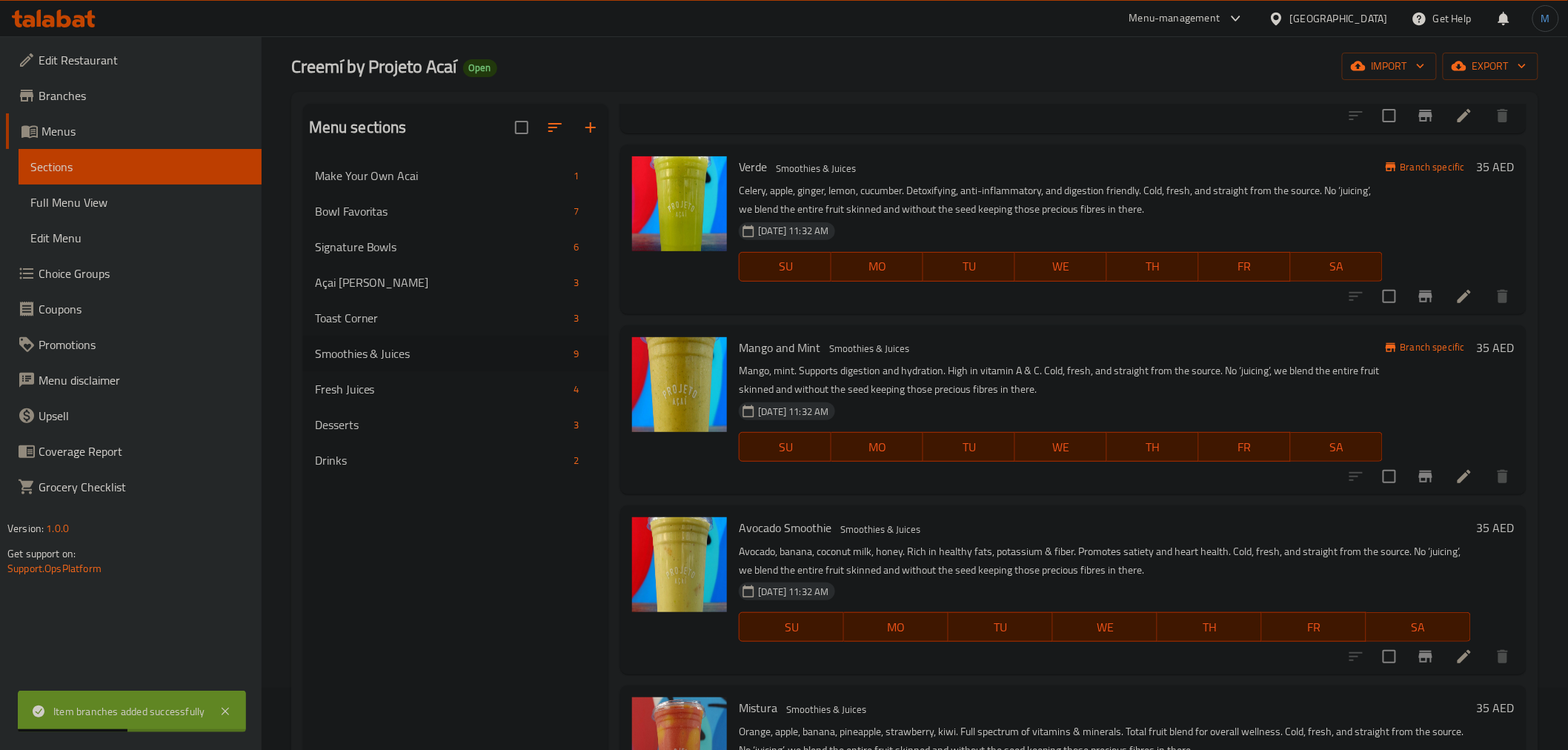
scroll to position [207, 0]
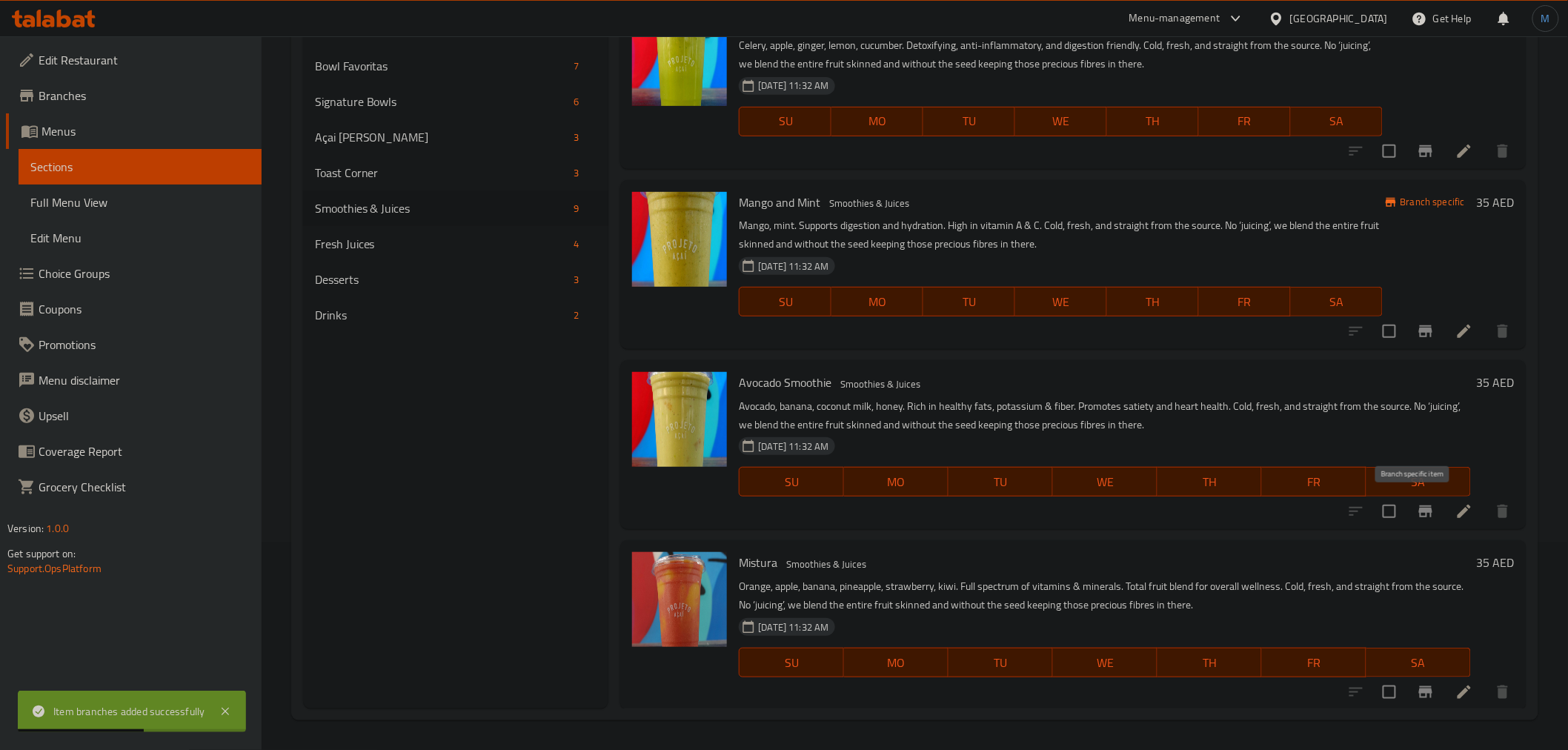
click at [1419, 515] on icon "Branch-specific-item" at bounding box center [1425, 510] width 14 height 12
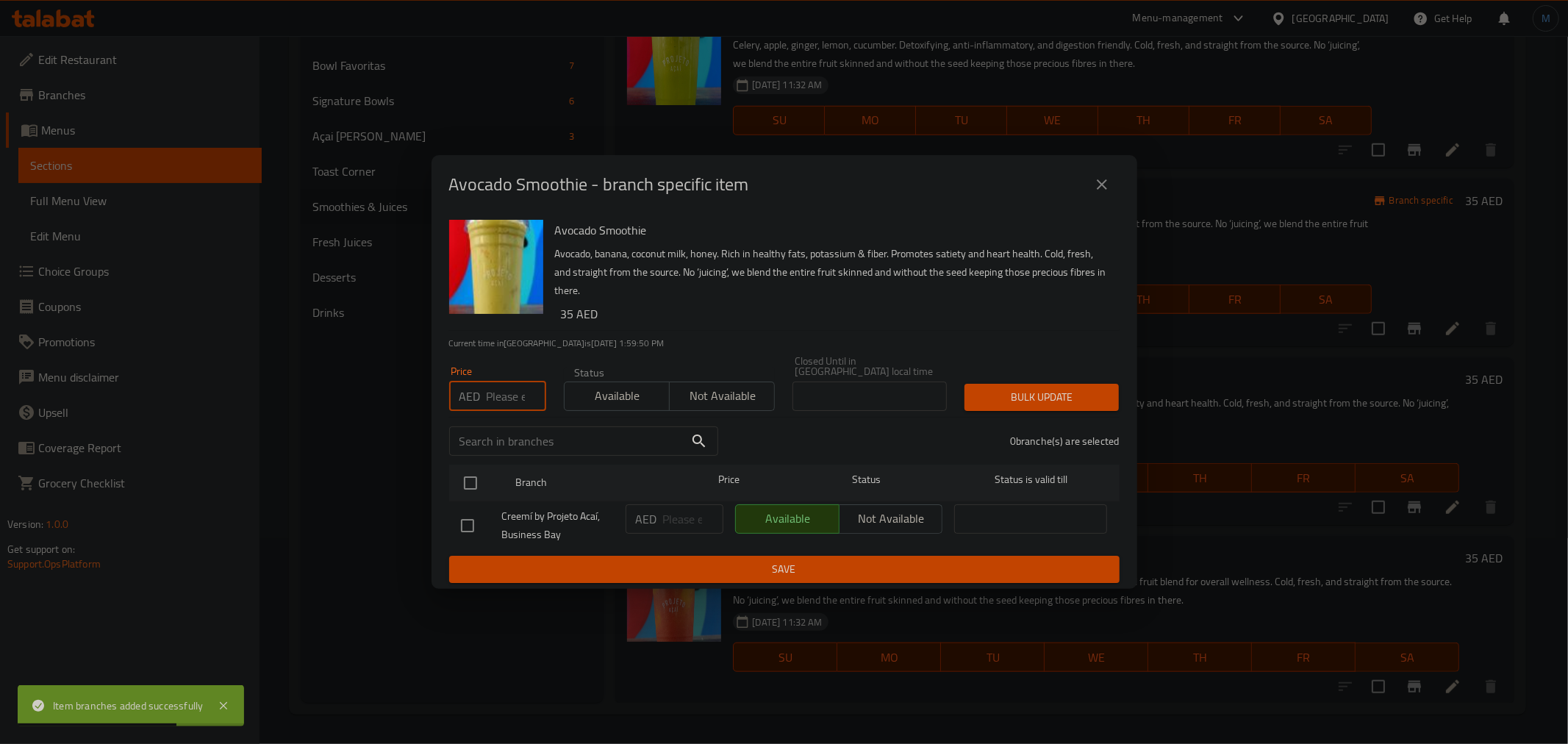
click at [505, 404] on input "number" at bounding box center [516, 396] width 59 height 30
paste input "36"
type input "36"
click at [475, 474] on input "checkbox" at bounding box center [471, 482] width 31 height 31
checkbox input "true"
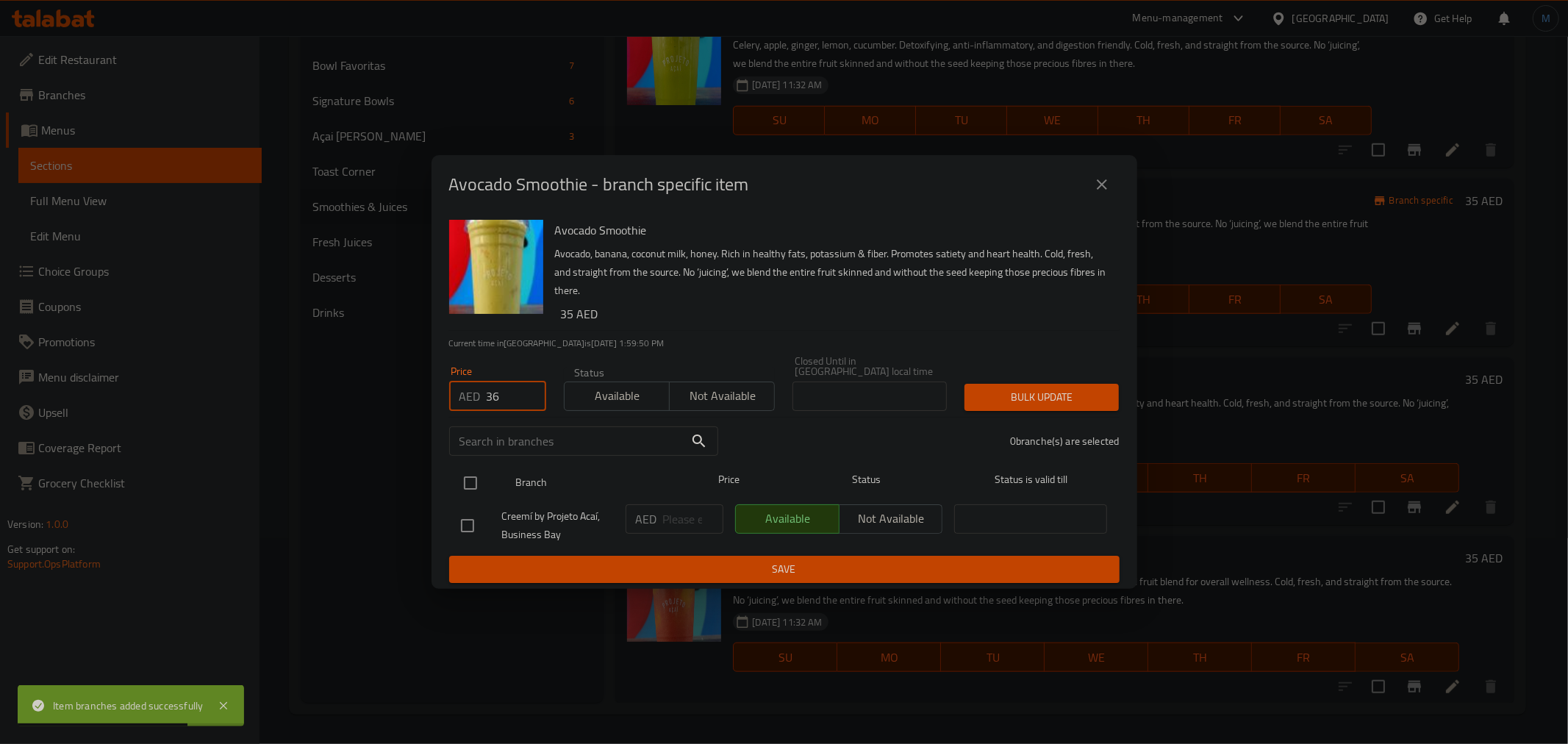
checkbox input "true"
click at [1050, 401] on span "Bulk update" at bounding box center [1042, 397] width 131 height 18
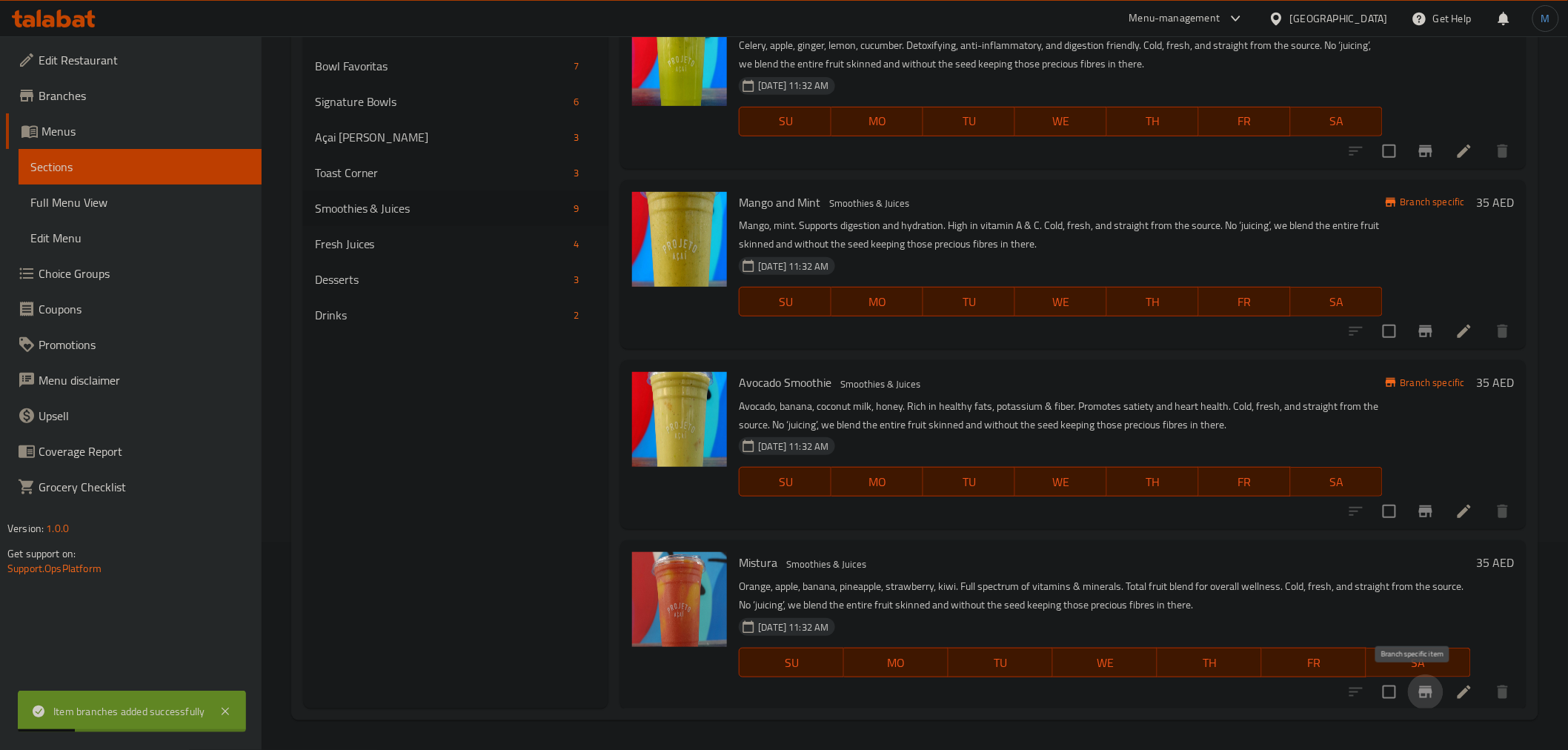
click at [1419, 689] on icon "Branch-specific-item" at bounding box center [1425, 692] width 14 height 12
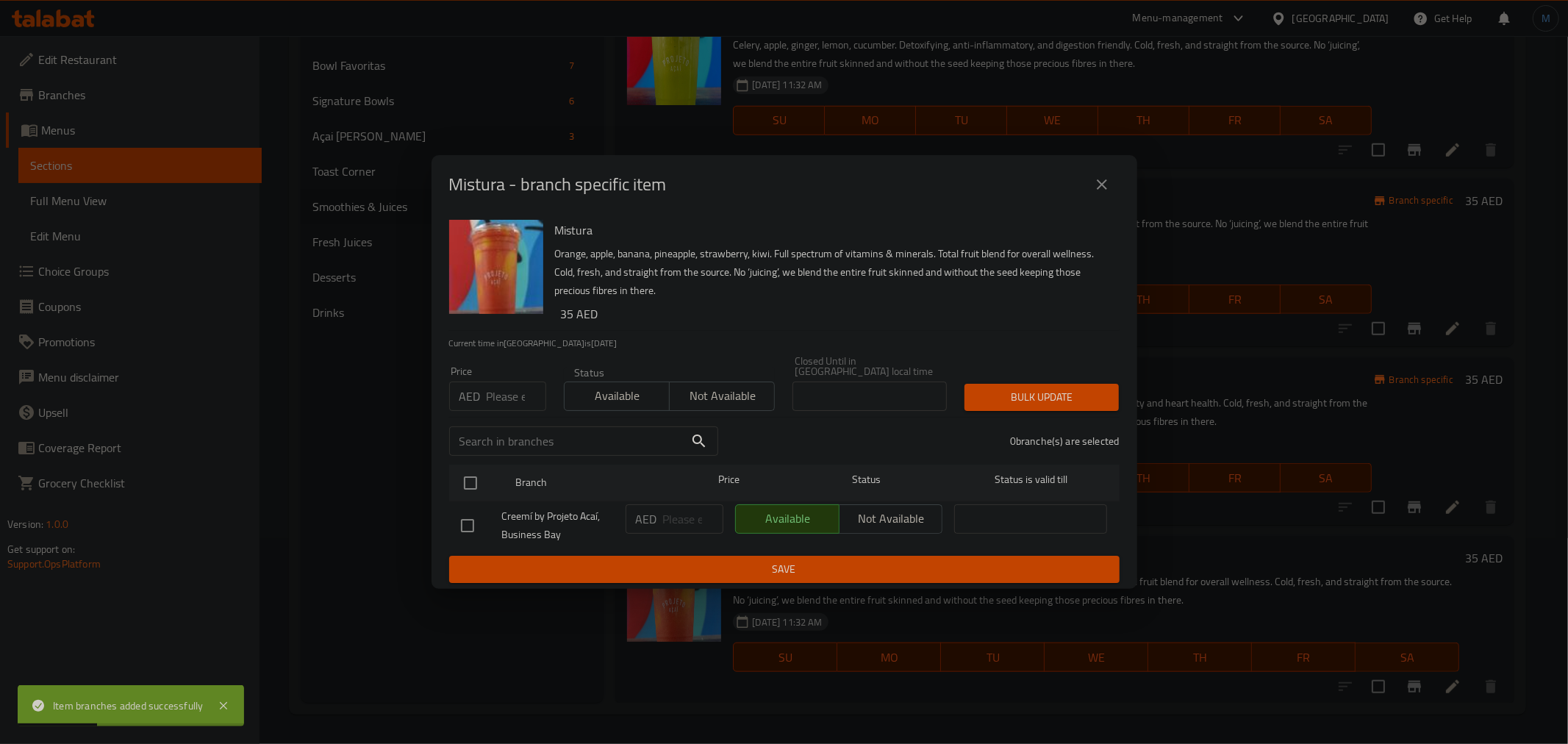
drag, startPoint x: 495, startPoint y: 401, endPoint x: 492, endPoint y: 434, distance: 33.1
click at [494, 401] on input "number" at bounding box center [516, 396] width 59 height 30
paste input "36"
type input "36"
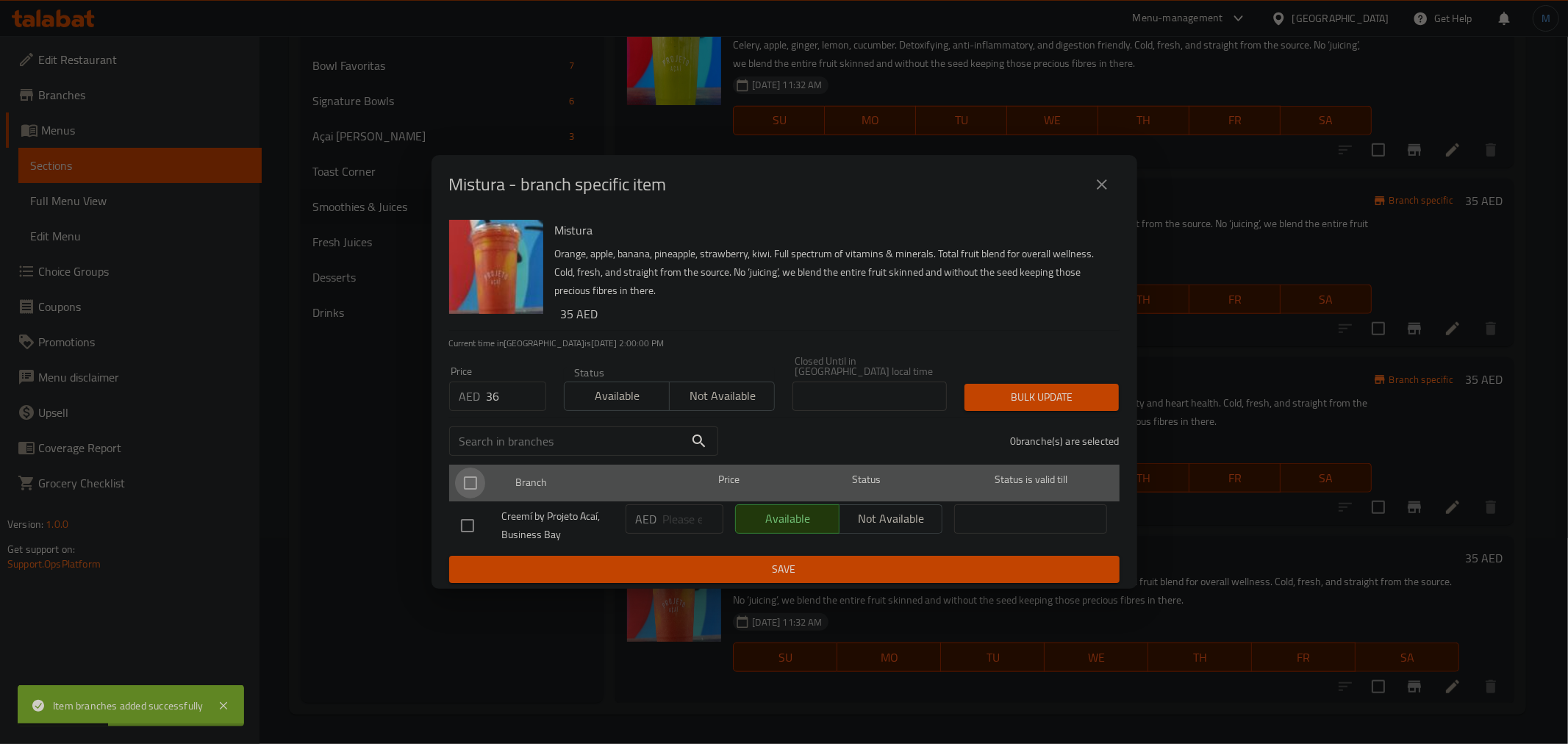
click at [474, 492] on input "checkbox" at bounding box center [471, 482] width 31 height 31
checkbox input "true"
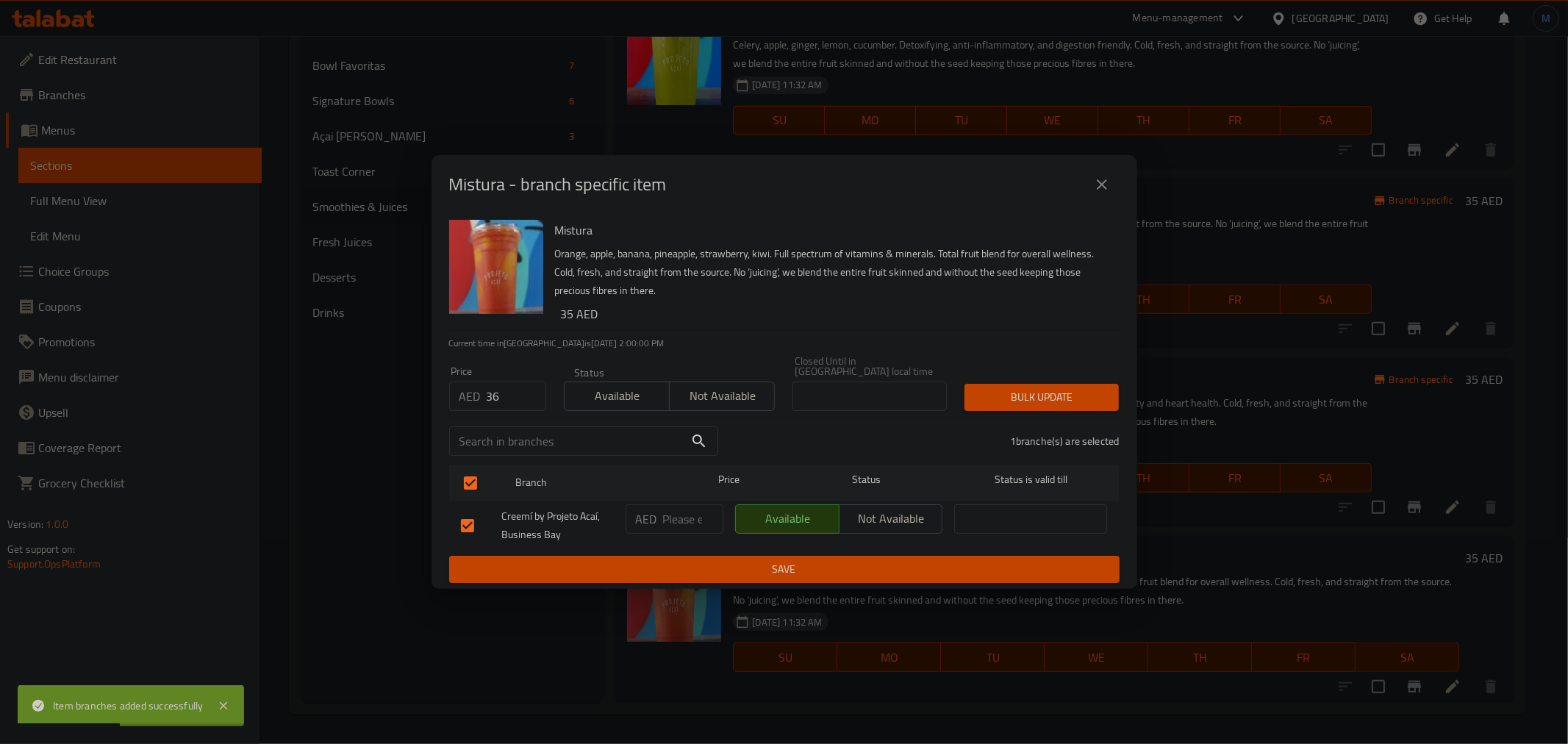
click at [1042, 388] on span "Bulk update" at bounding box center [1042, 397] width 131 height 18
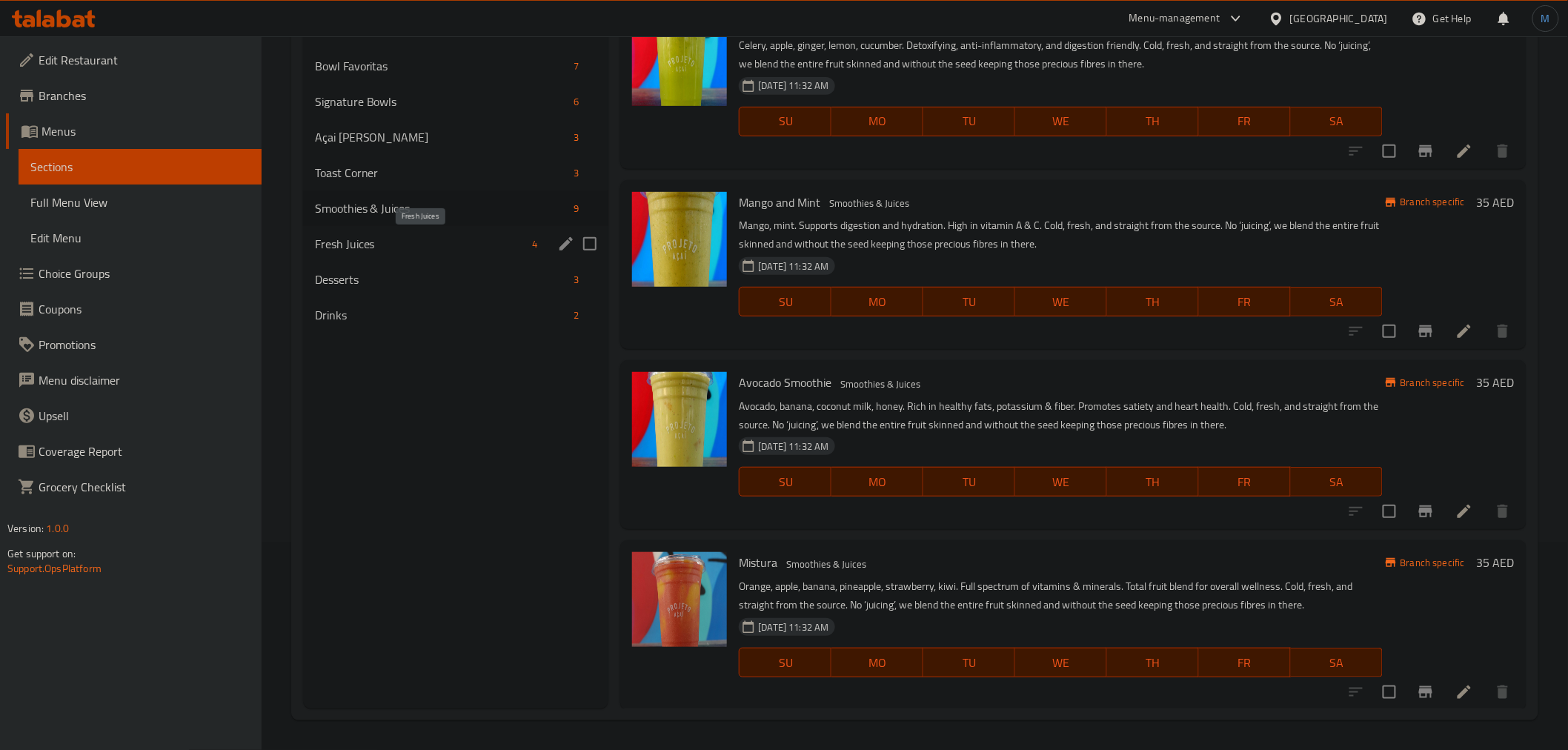
click at [393, 245] on span "Fresh Juices" at bounding box center [420, 244] width 212 height 18
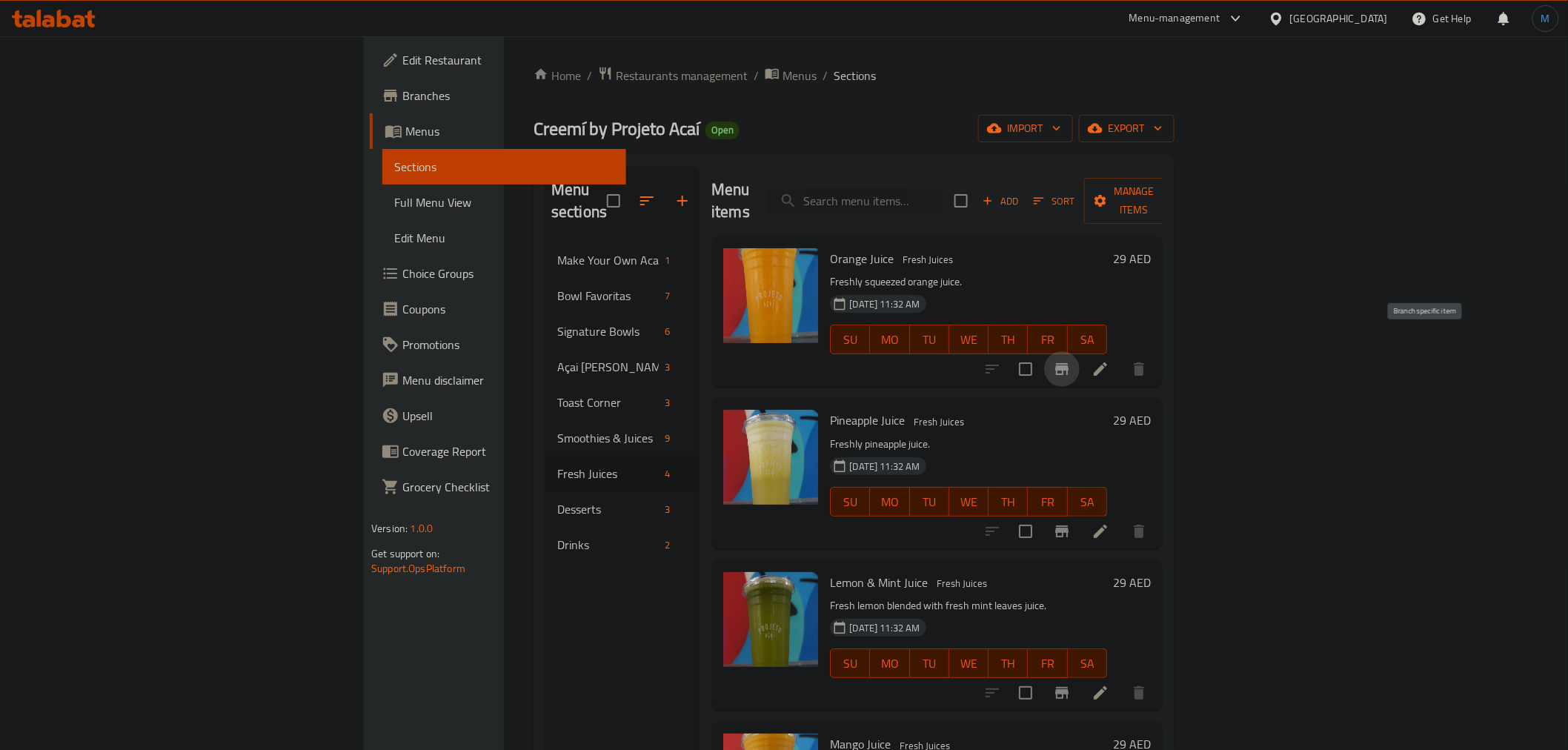
click at [1069, 363] on icon "Branch-specific-item" at bounding box center [1061, 369] width 14 height 12
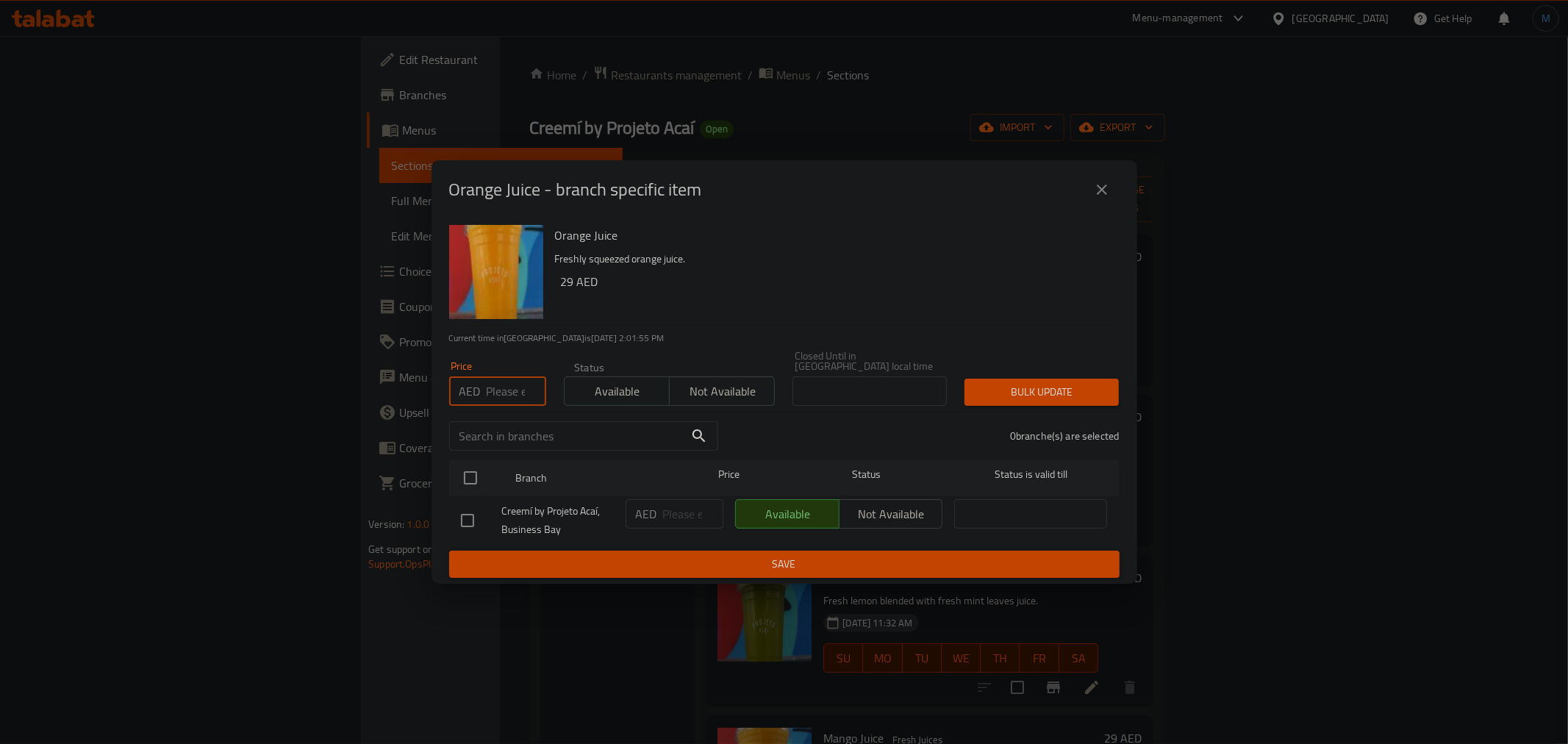
click at [496, 400] on input "number" at bounding box center [516, 390] width 59 height 30
paste input "28"
type input "28"
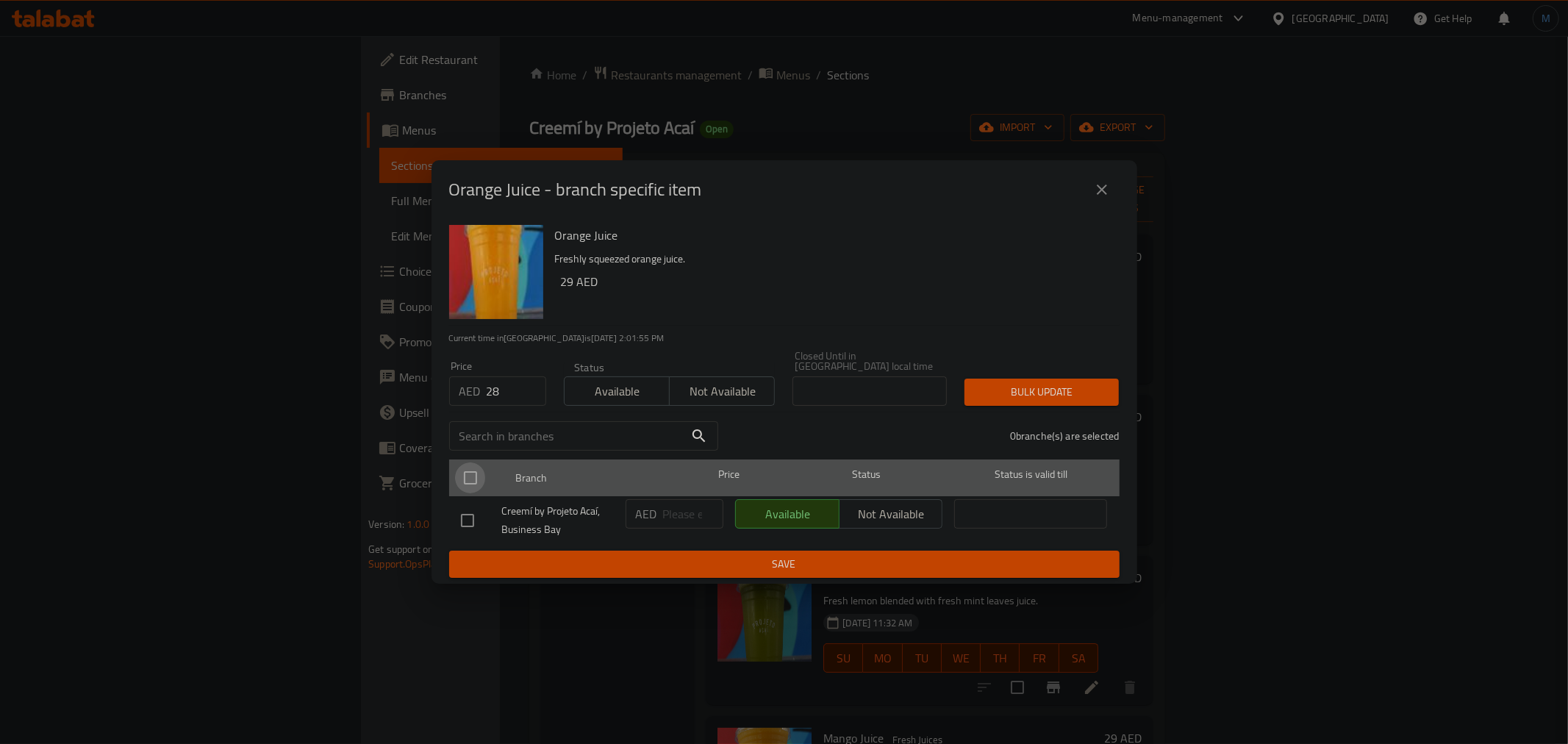
click at [474, 473] on input "checkbox" at bounding box center [471, 478] width 31 height 31
checkbox input "true"
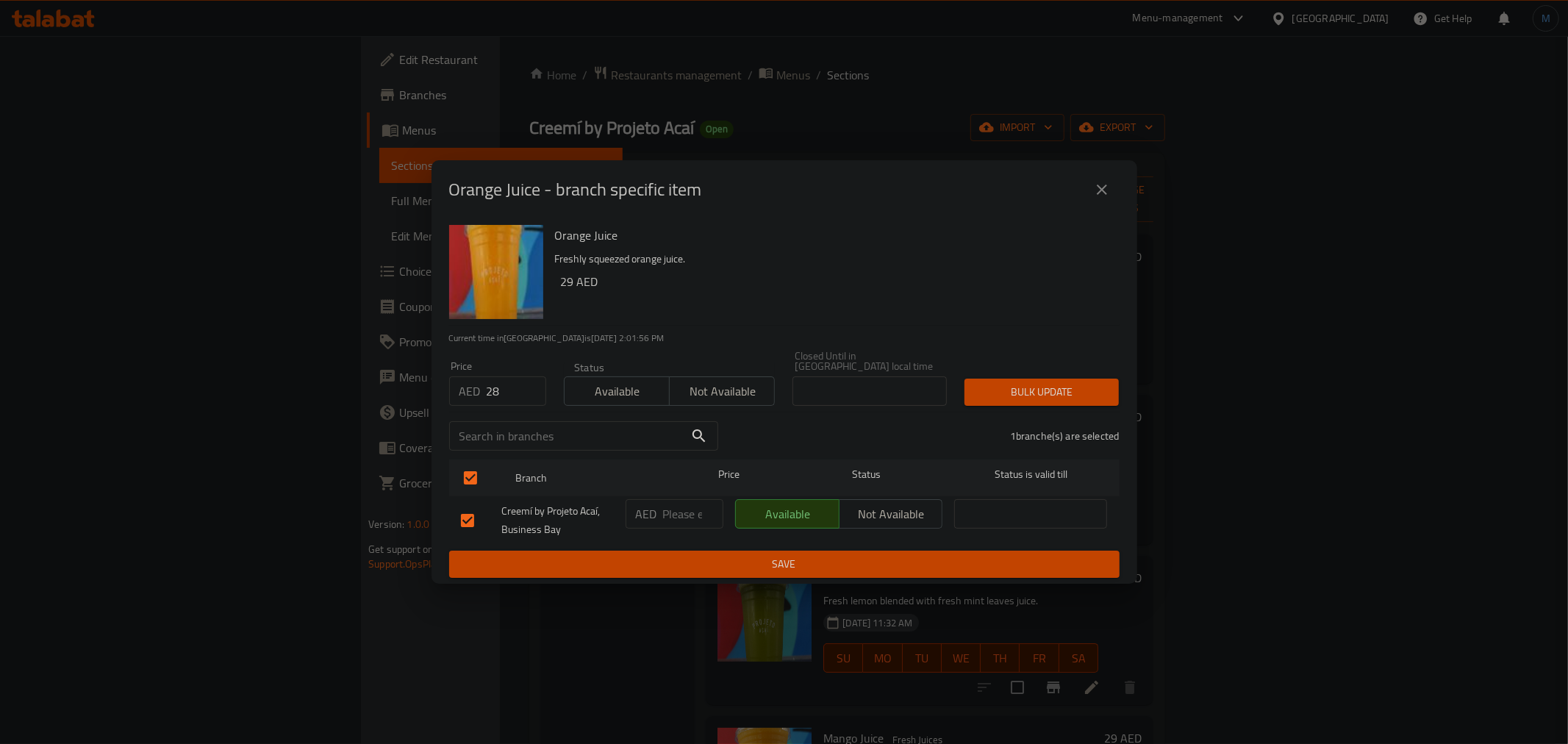
drag, startPoint x: 1149, startPoint y: 452, endPoint x: 1077, endPoint y: 395, distance: 91.8
click at [1149, 452] on div "Orange Juice - branch specific item Orange Juice Freshly squeezed orange juice.…" at bounding box center [784, 372] width 1568 height 744
click at [1077, 395] on span "Bulk update" at bounding box center [1042, 392] width 131 height 18
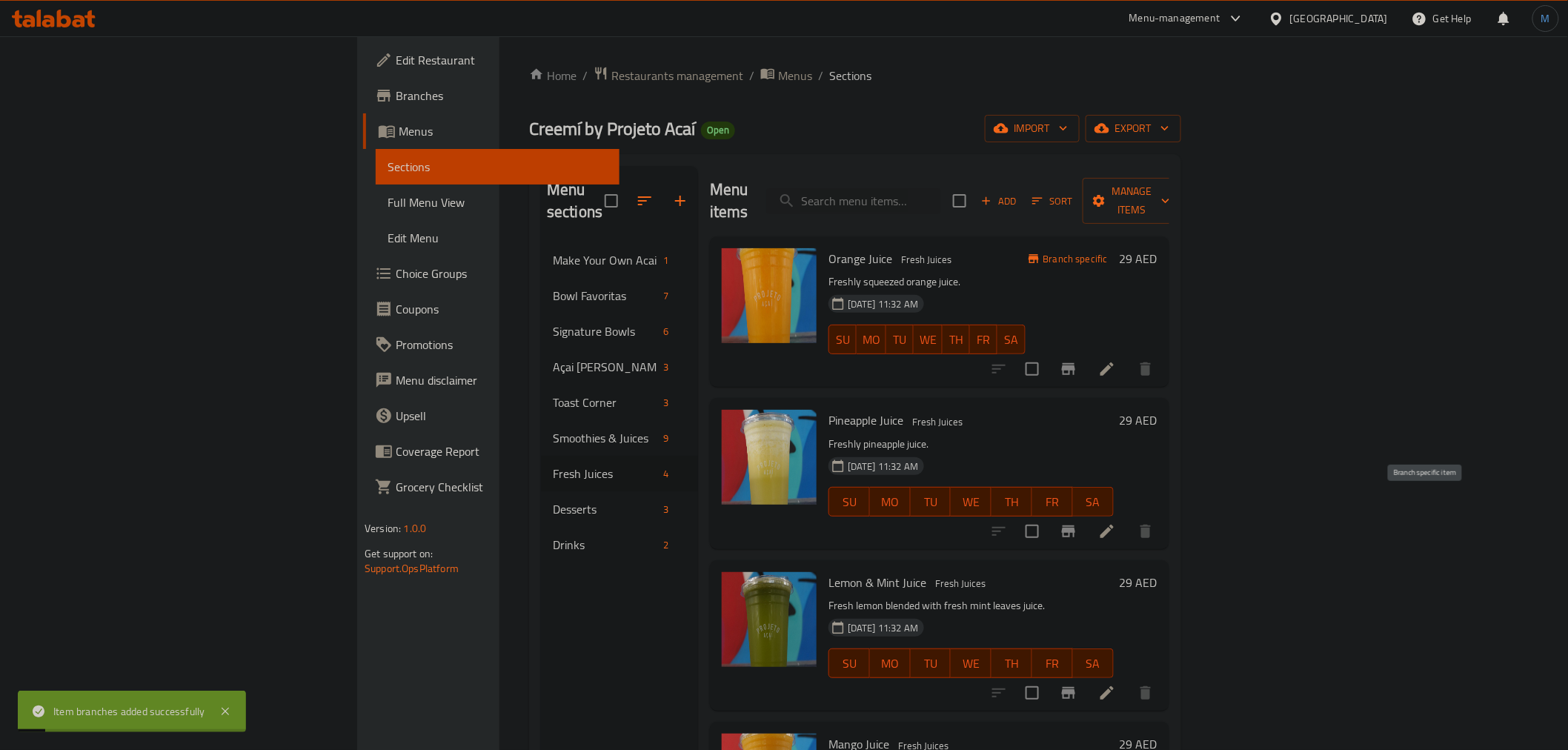
click at [1078, 523] on icon "Branch-specific-item" at bounding box center [1069, 531] width 18 height 18
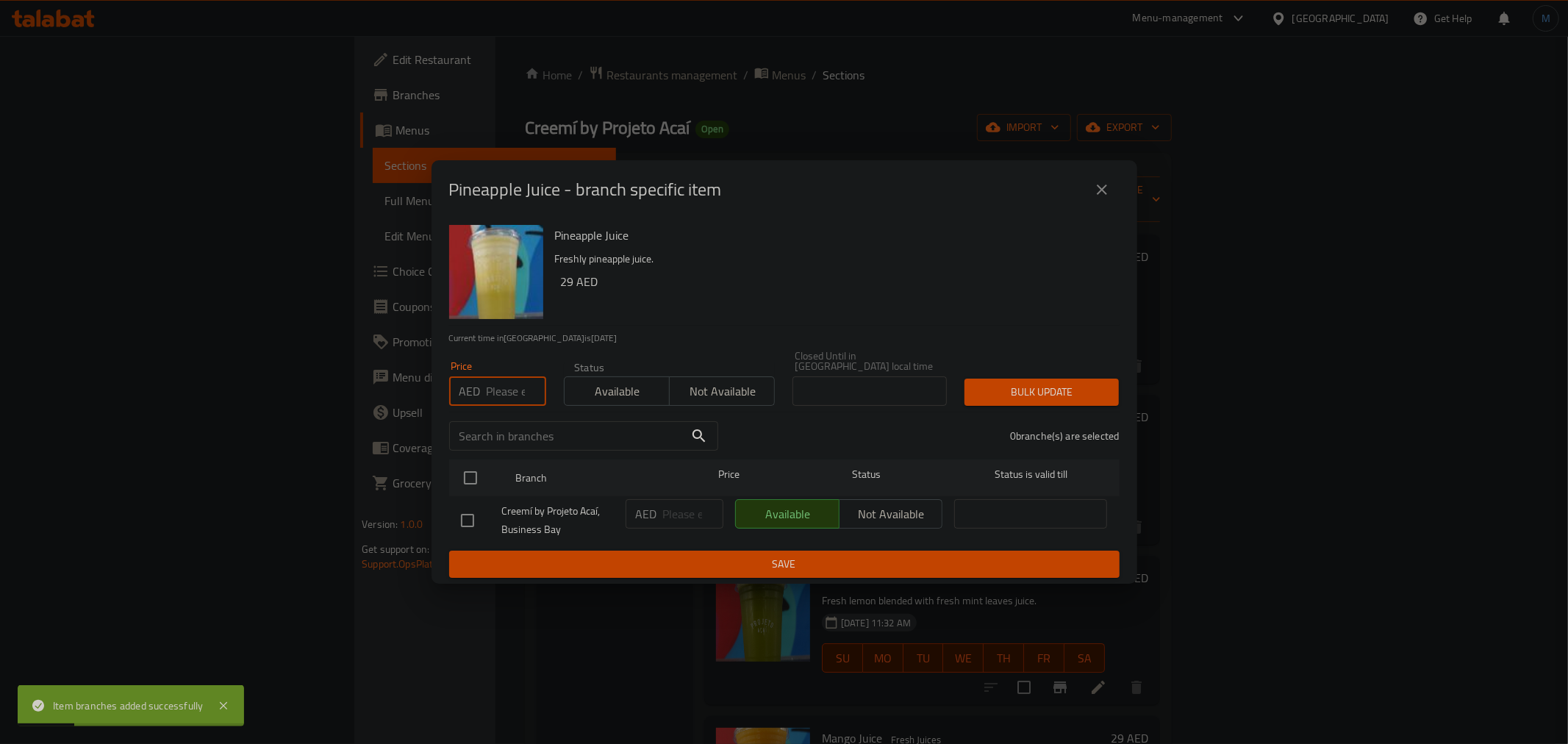
click at [498, 397] on input "number" at bounding box center [516, 390] width 59 height 30
paste input "28"
type input "28"
click at [479, 470] on div at bounding box center [483, 477] width 55 height 42
click at [479, 471] on input "checkbox" at bounding box center [471, 478] width 31 height 31
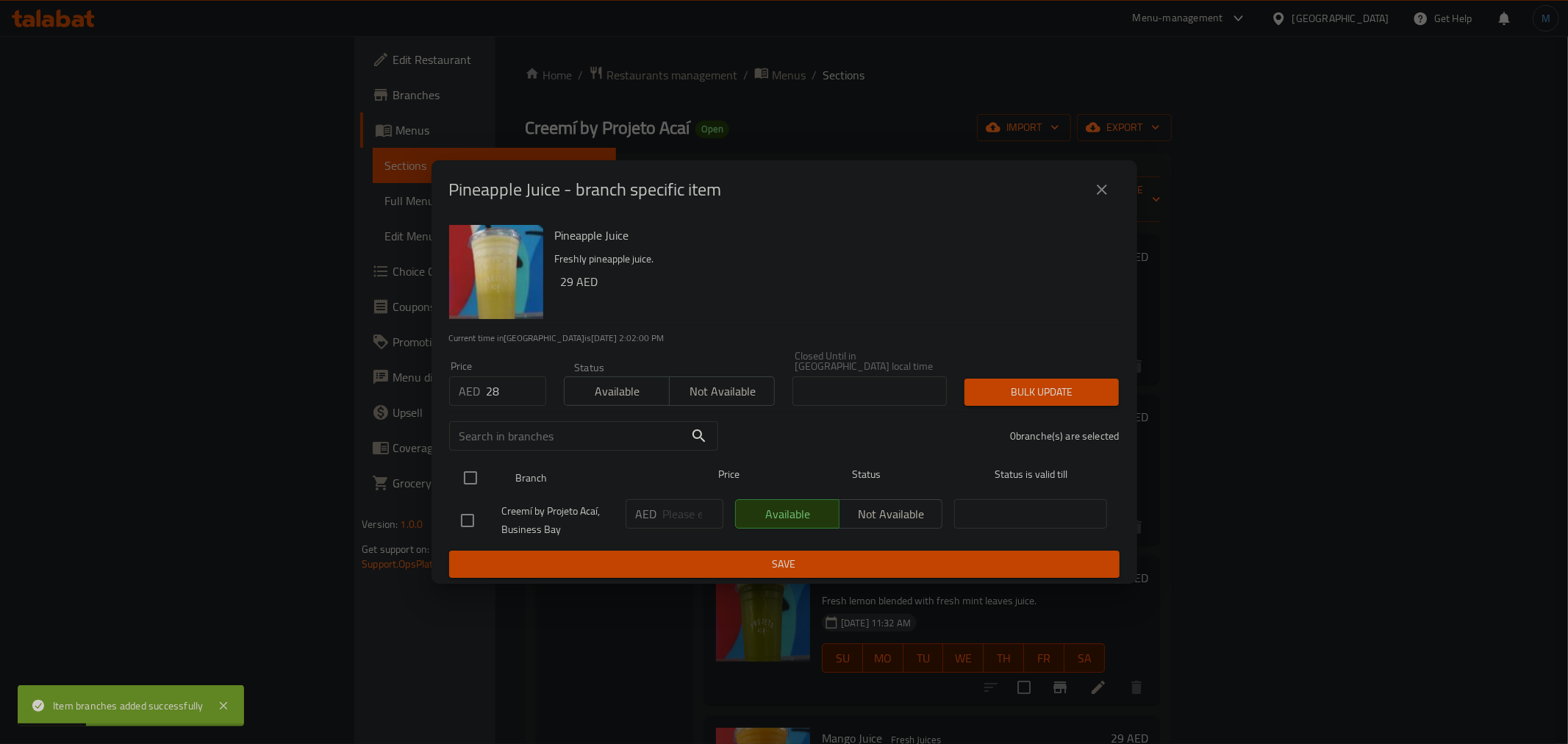
checkbox input "true"
click at [1048, 374] on div "Bulk update" at bounding box center [1041, 392] width 172 height 45
click at [1073, 399] on span "Bulk update" at bounding box center [1042, 392] width 131 height 18
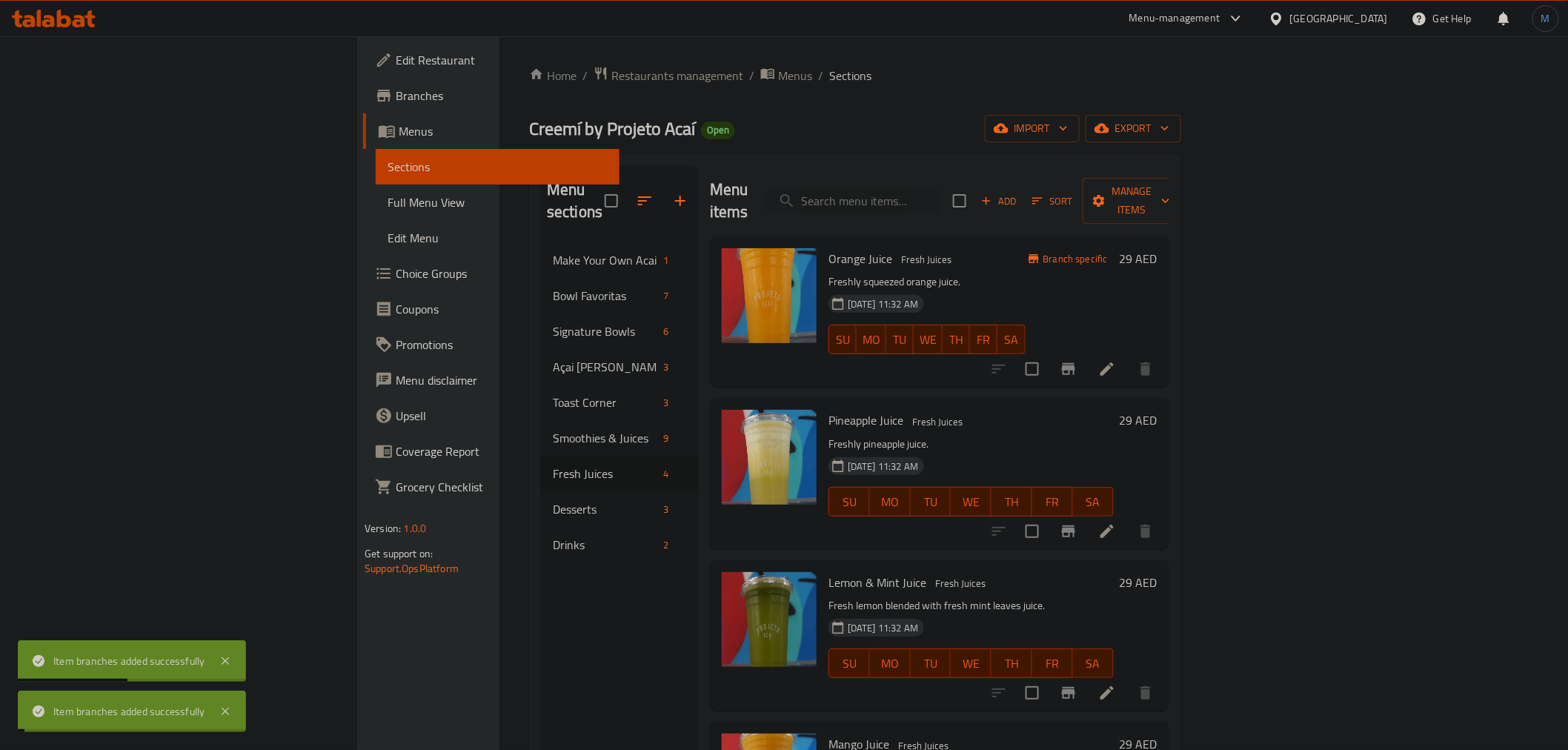
click at [1078, 684] on icon "Branch-specific-item" at bounding box center [1069, 693] width 18 height 18
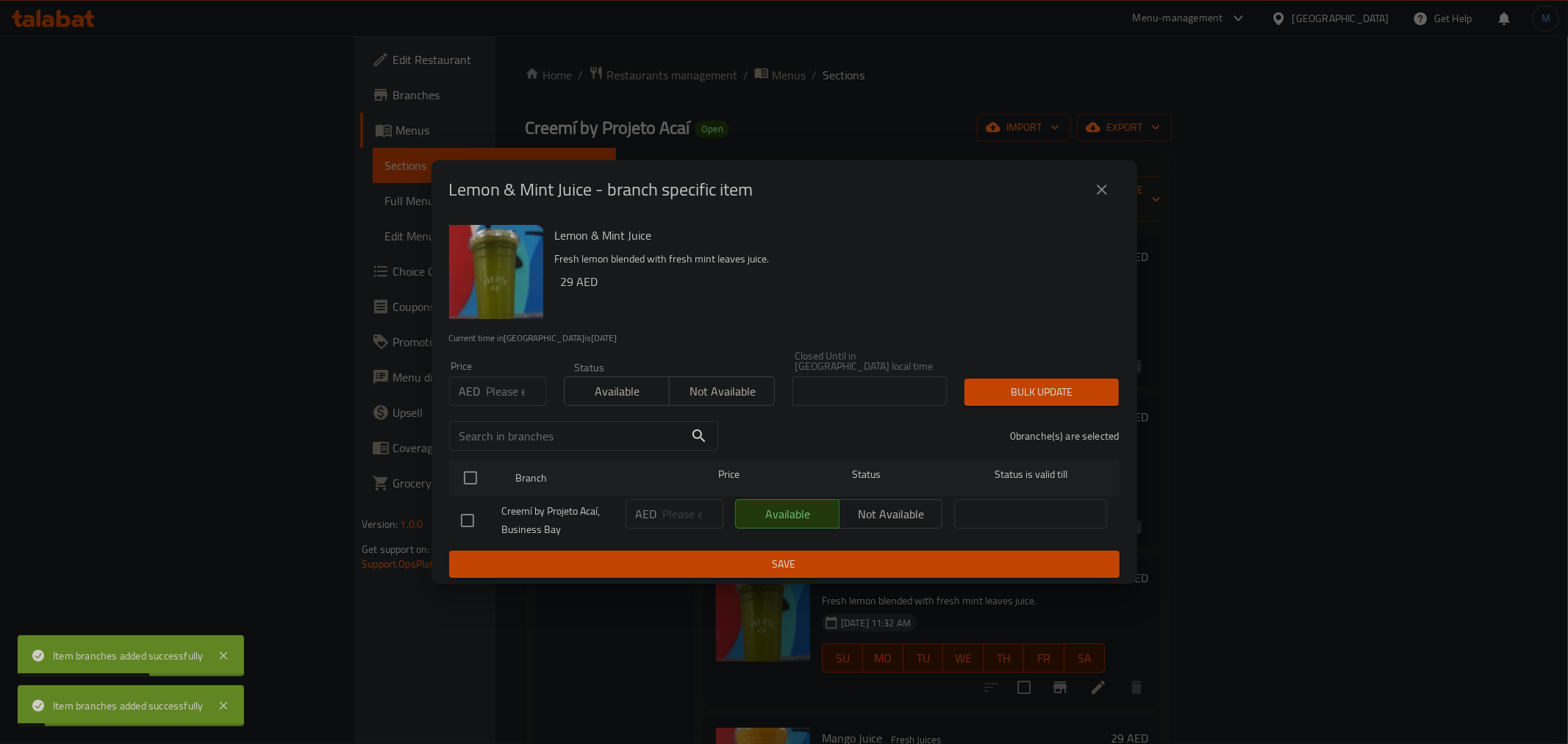
click at [515, 391] on input "number" at bounding box center [516, 390] width 59 height 30
paste input "28"
type input "28"
click at [459, 482] on input "checkbox" at bounding box center [471, 478] width 31 height 31
checkbox input "true"
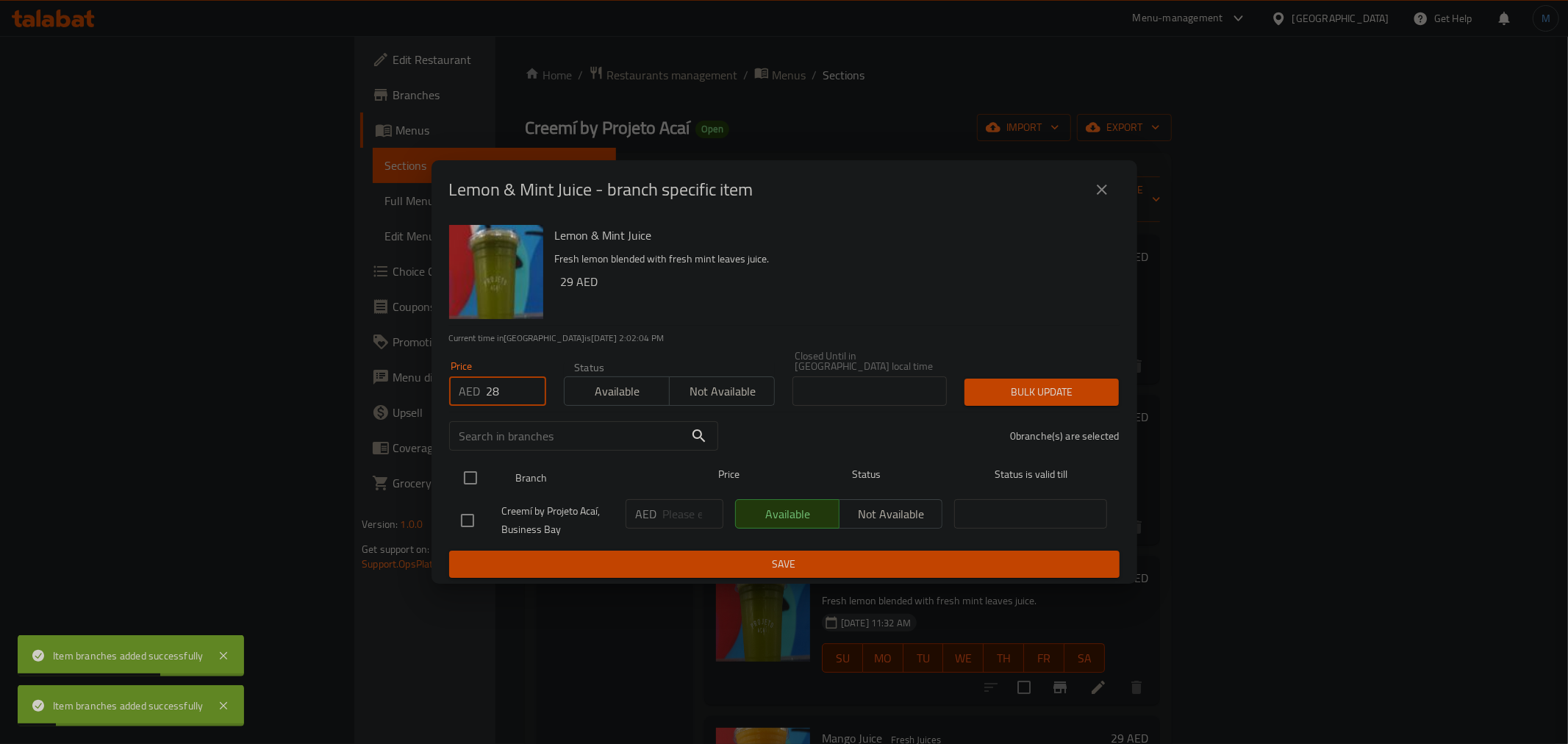
checkbox input "true"
click at [980, 390] on span "Bulk update" at bounding box center [1042, 392] width 131 height 18
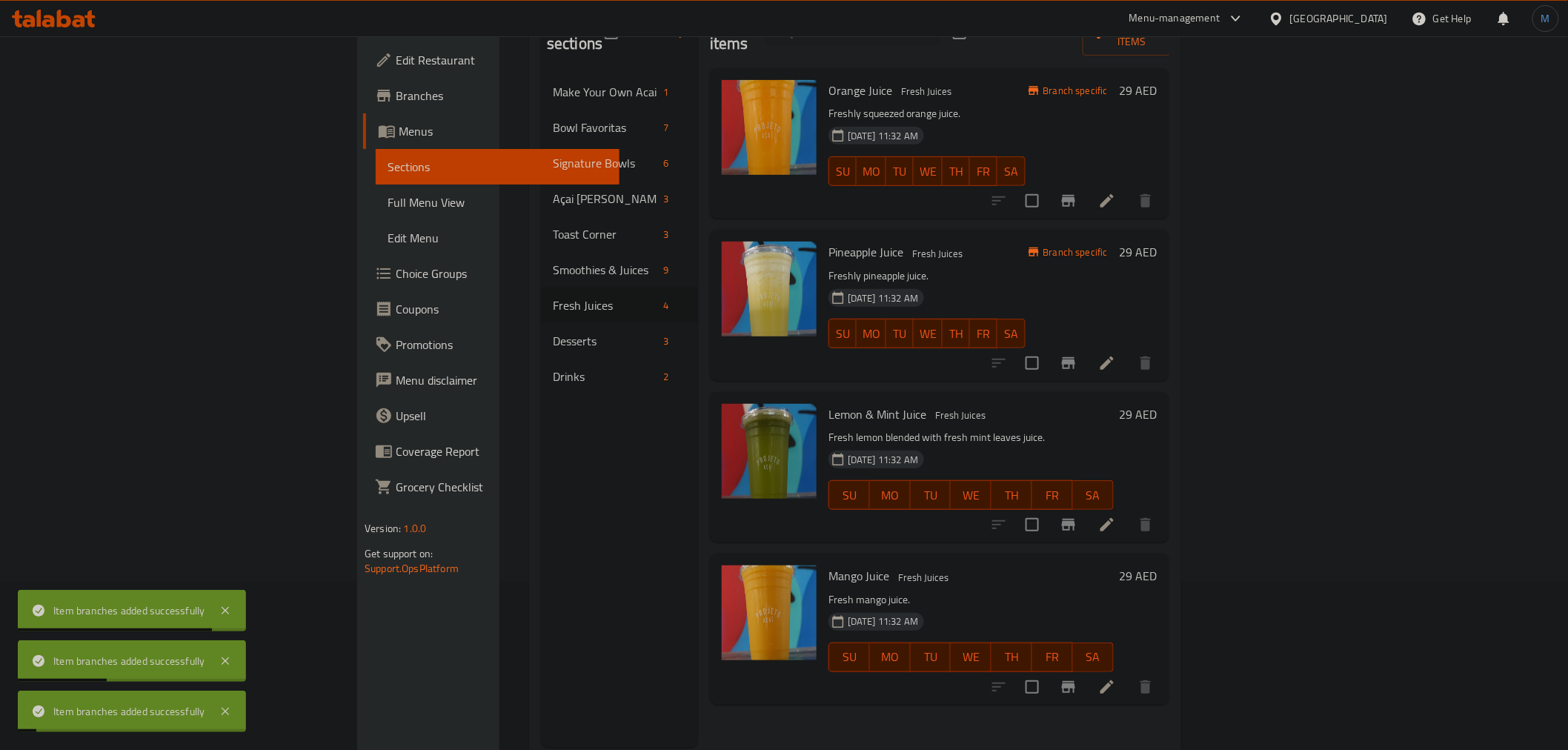
scroll to position [207, 0]
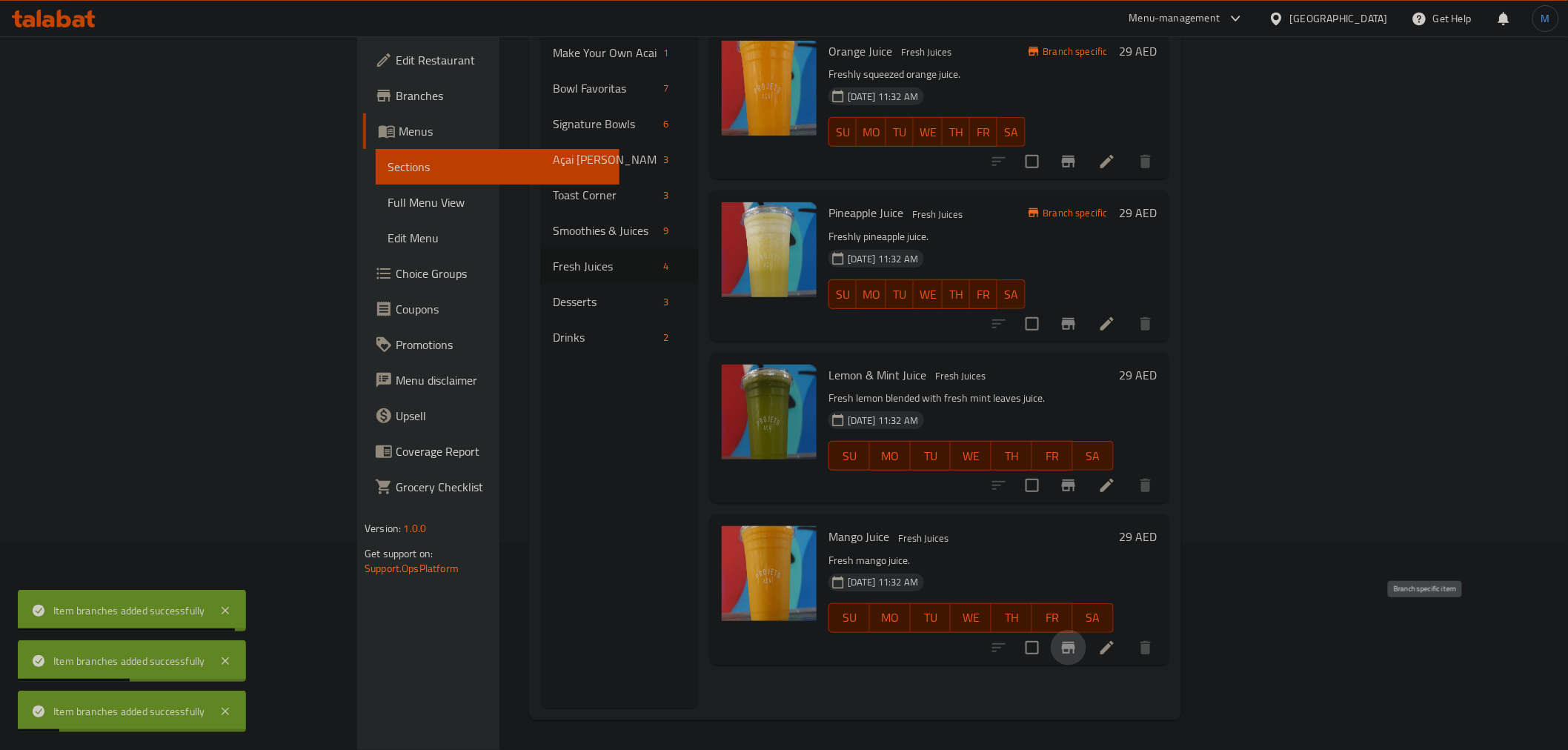
click at [1075, 641] on icon "Branch-specific-item" at bounding box center [1068, 647] width 14 height 12
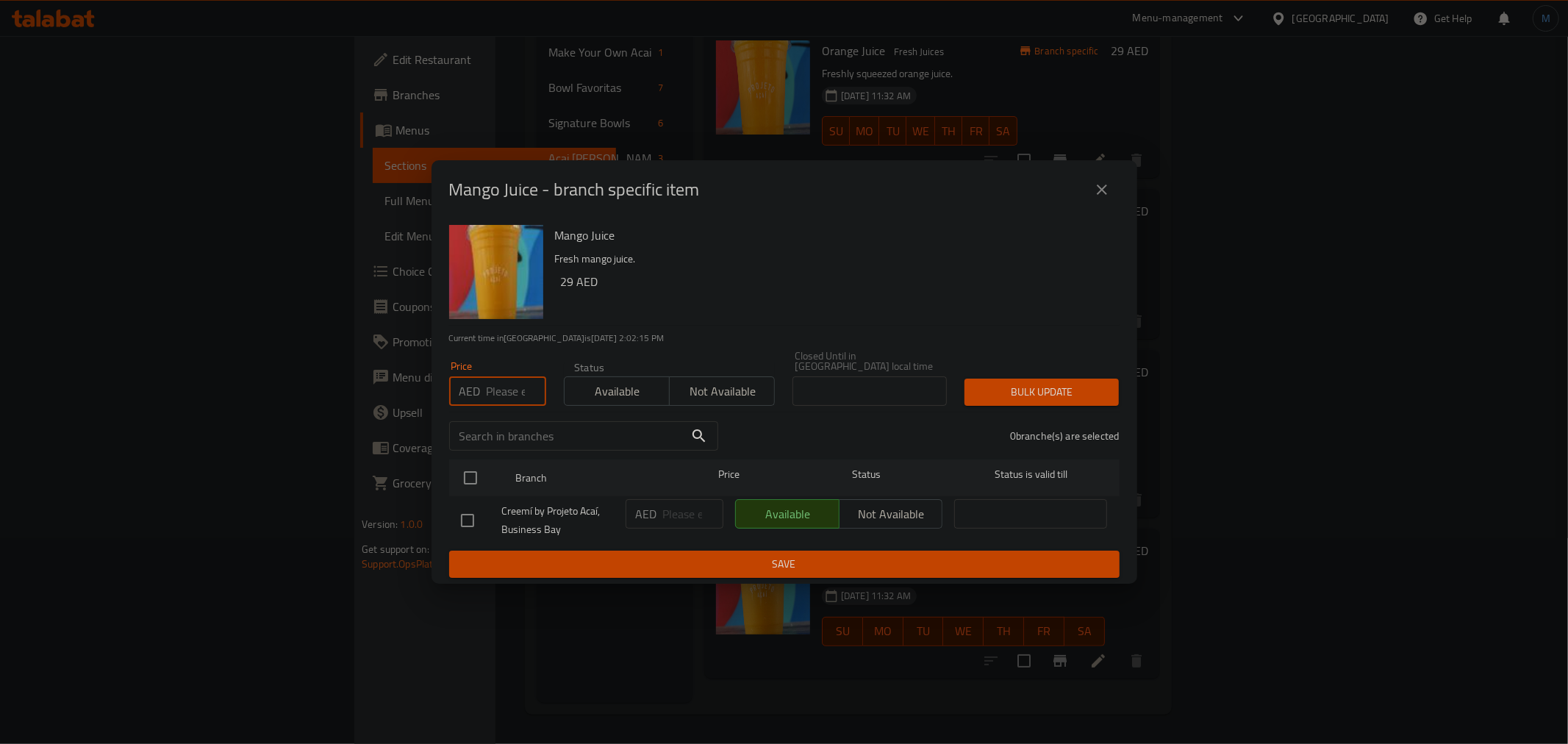
click at [487, 391] on input "number" at bounding box center [516, 390] width 59 height 30
paste input "28"
type input "28"
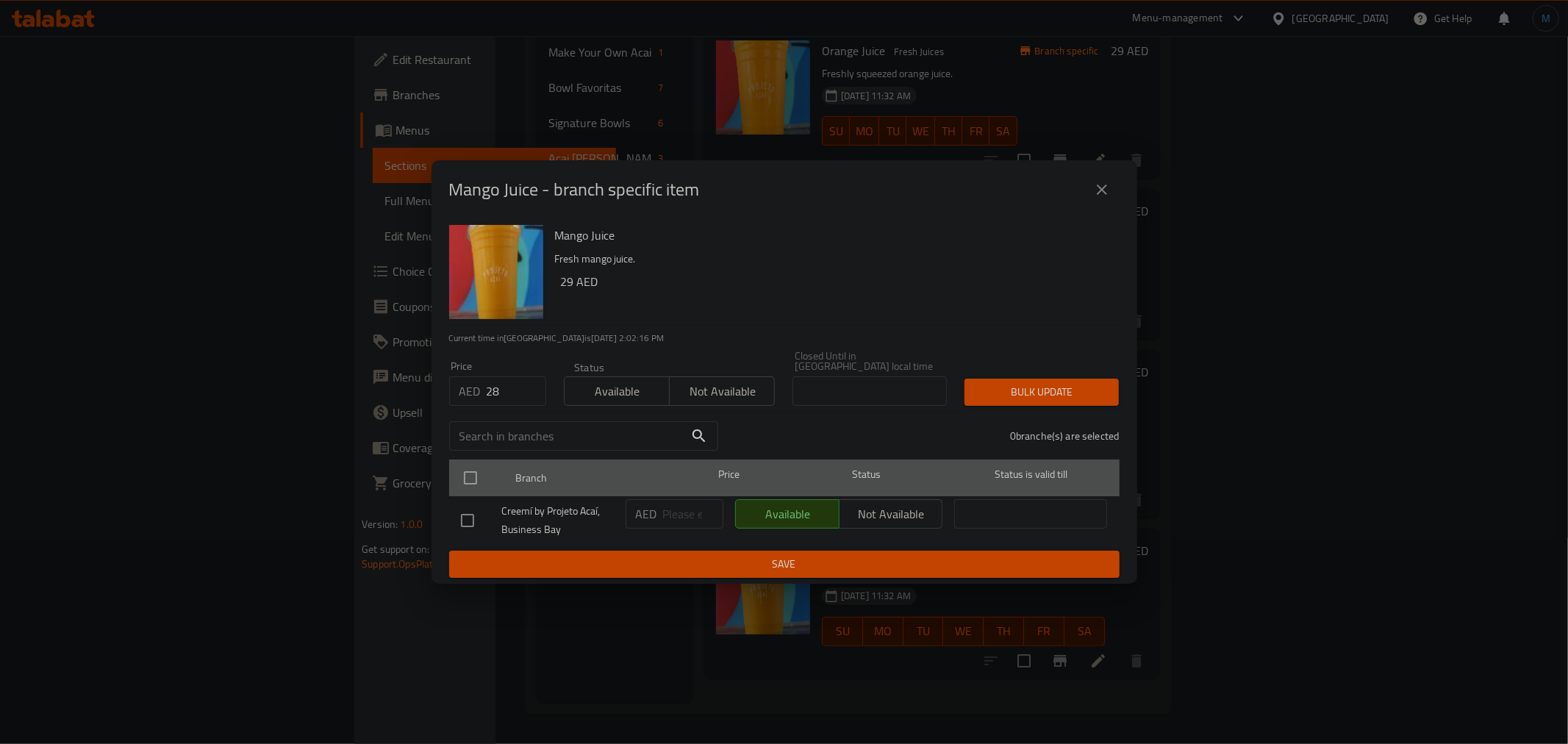
click at [451, 493] on div "Branch Price Status Status is valid till" at bounding box center [784, 478] width 671 height 37
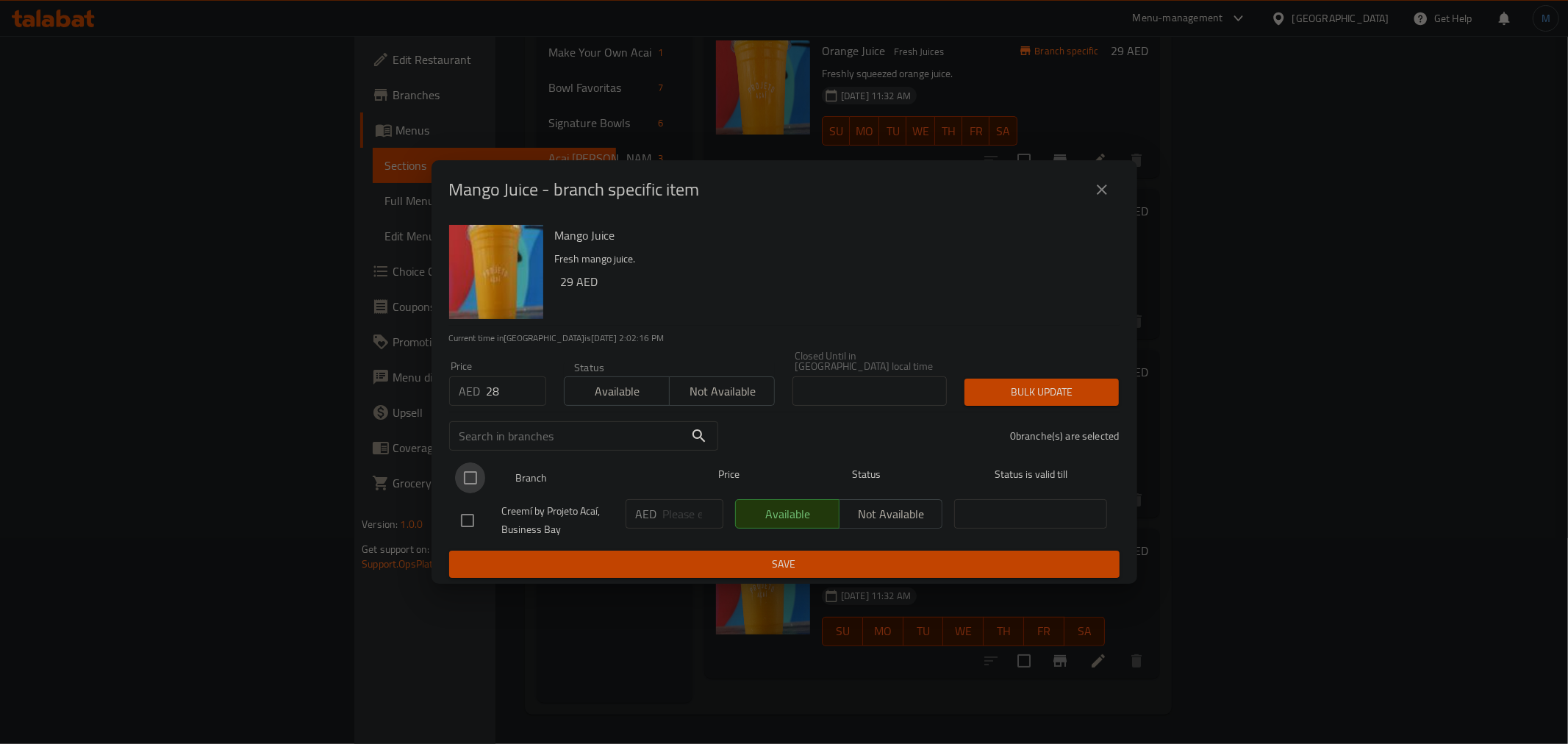
click at [460, 490] on input "checkbox" at bounding box center [471, 478] width 31 height 31
checkbox input "true"
click at [1091, 354] on div "Price AED 28 Price Status Available Not available Closed Until in [GEOGRAPHIC_D…" at bounding box center [784, 378] width 688 height 73
click at [1081, 380] on button "Bulk update" at bounding box center [1041, 392] width 154 height 27
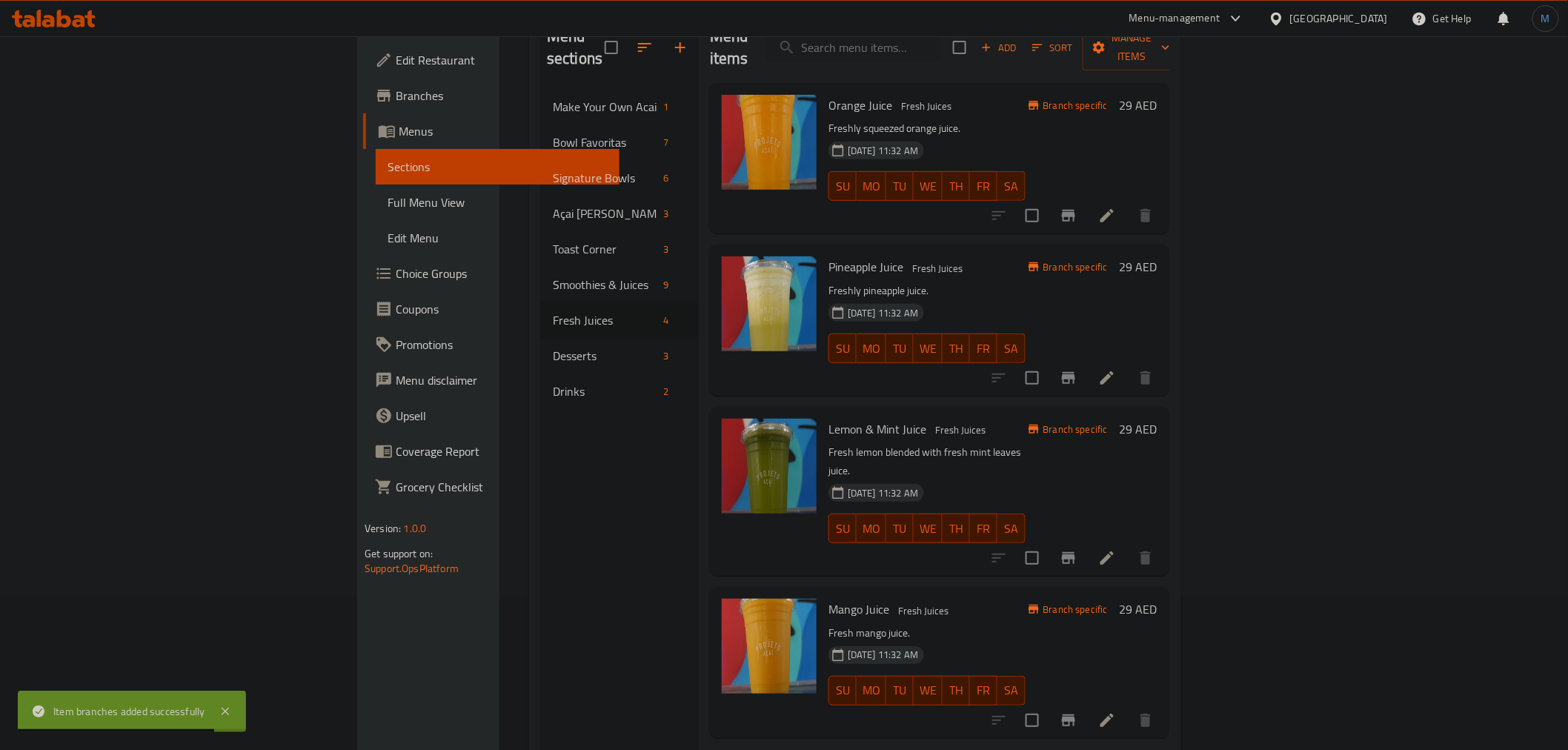
scroll to position [124, 0]
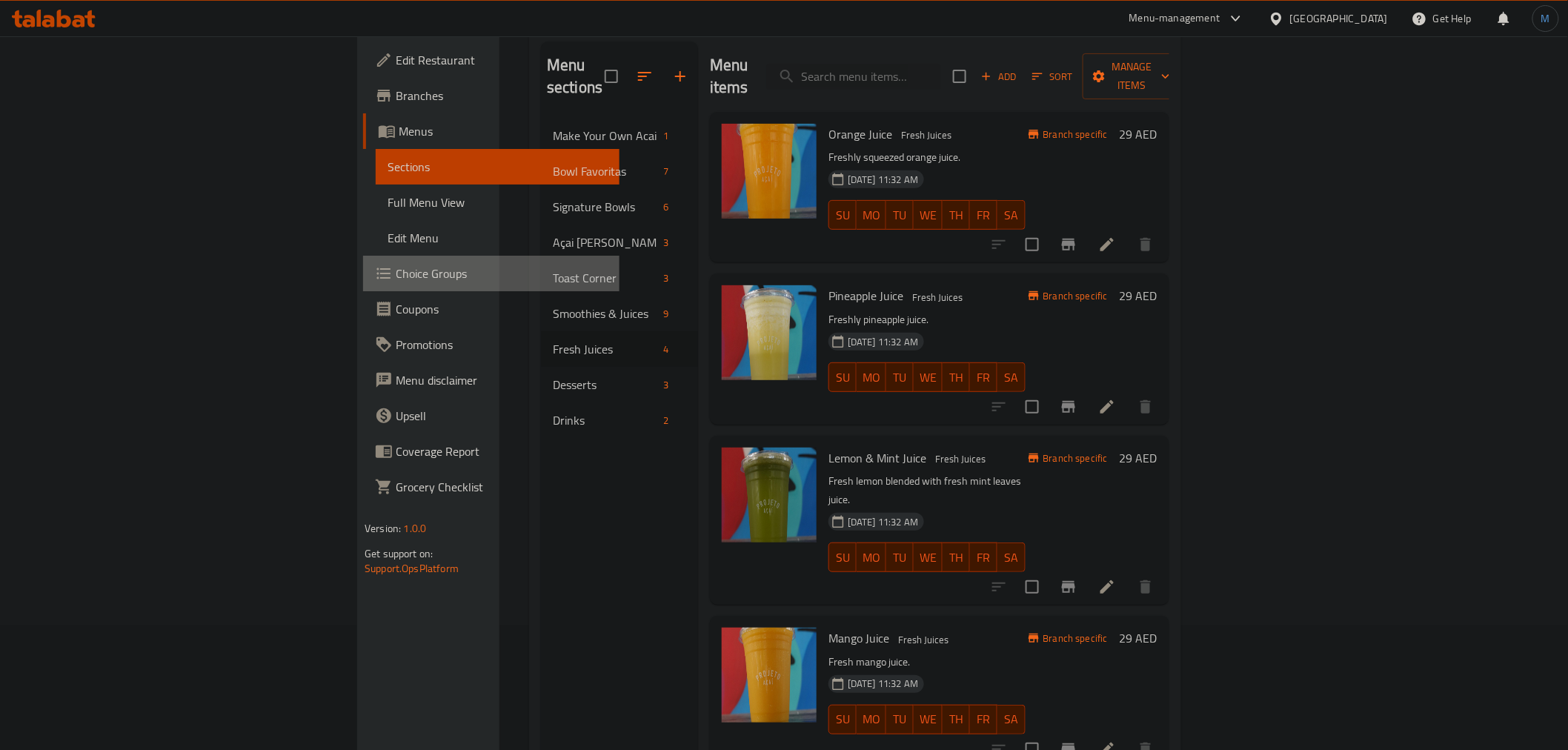
click at [363, 284] on link "Choice Groups" at bounding box center [490, 273] width 256 height 35
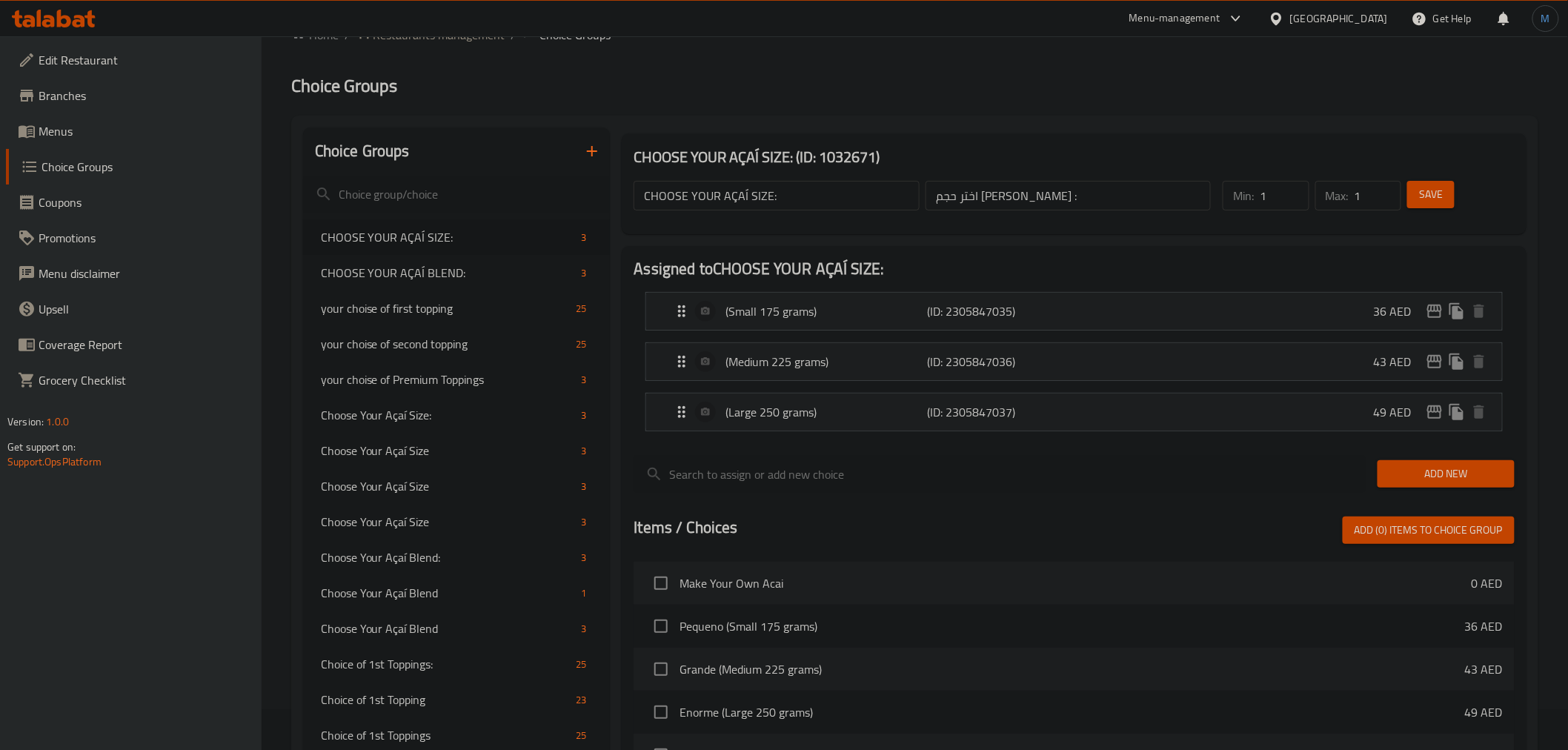
scroll to position [460, 0]
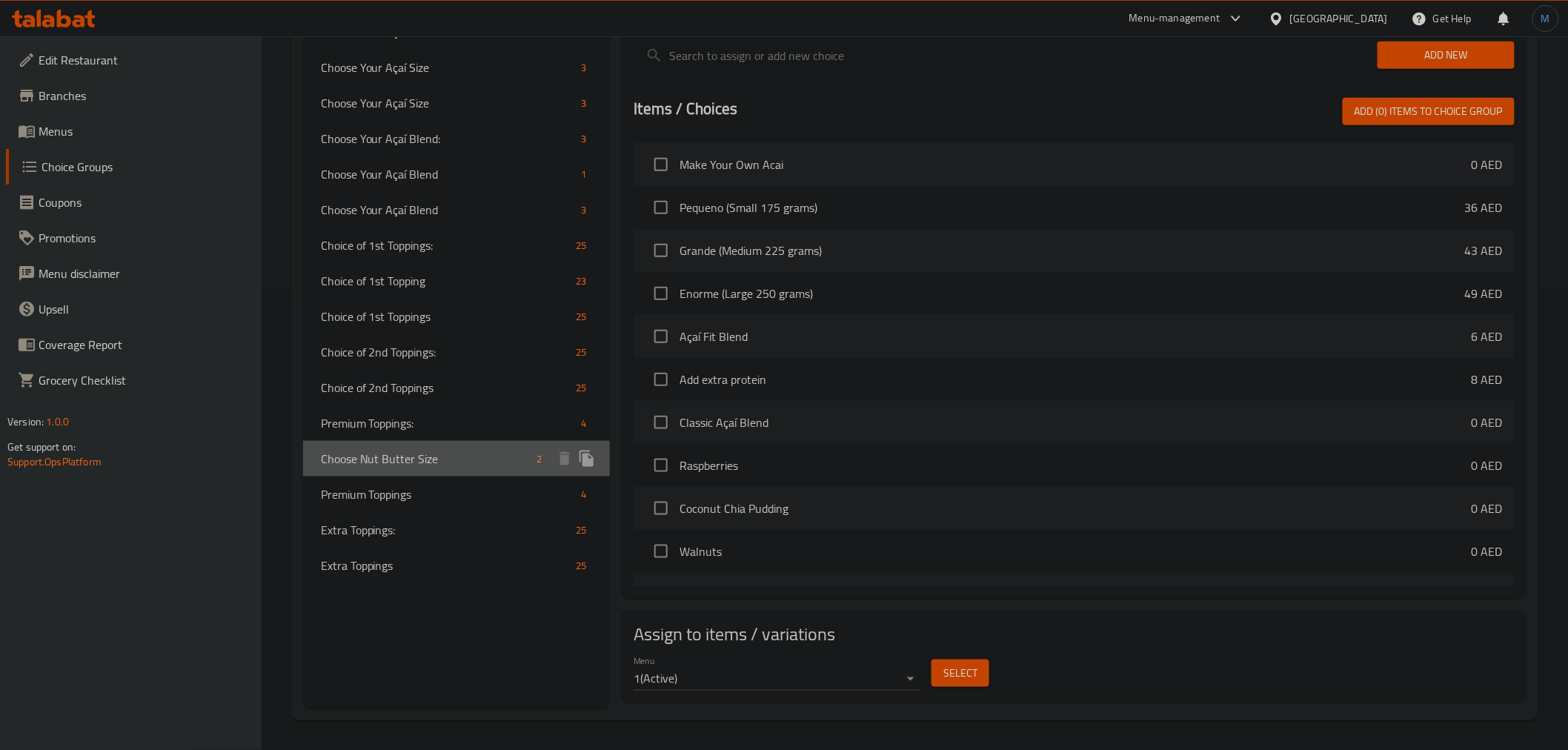
click at [411, 464] on span "Choose Nut Butter Size" at bounding box center [426, 459] width 211 height 18
type input "Choose Nut Butter Size"
type input "اختر حجم زبدة الجوز"
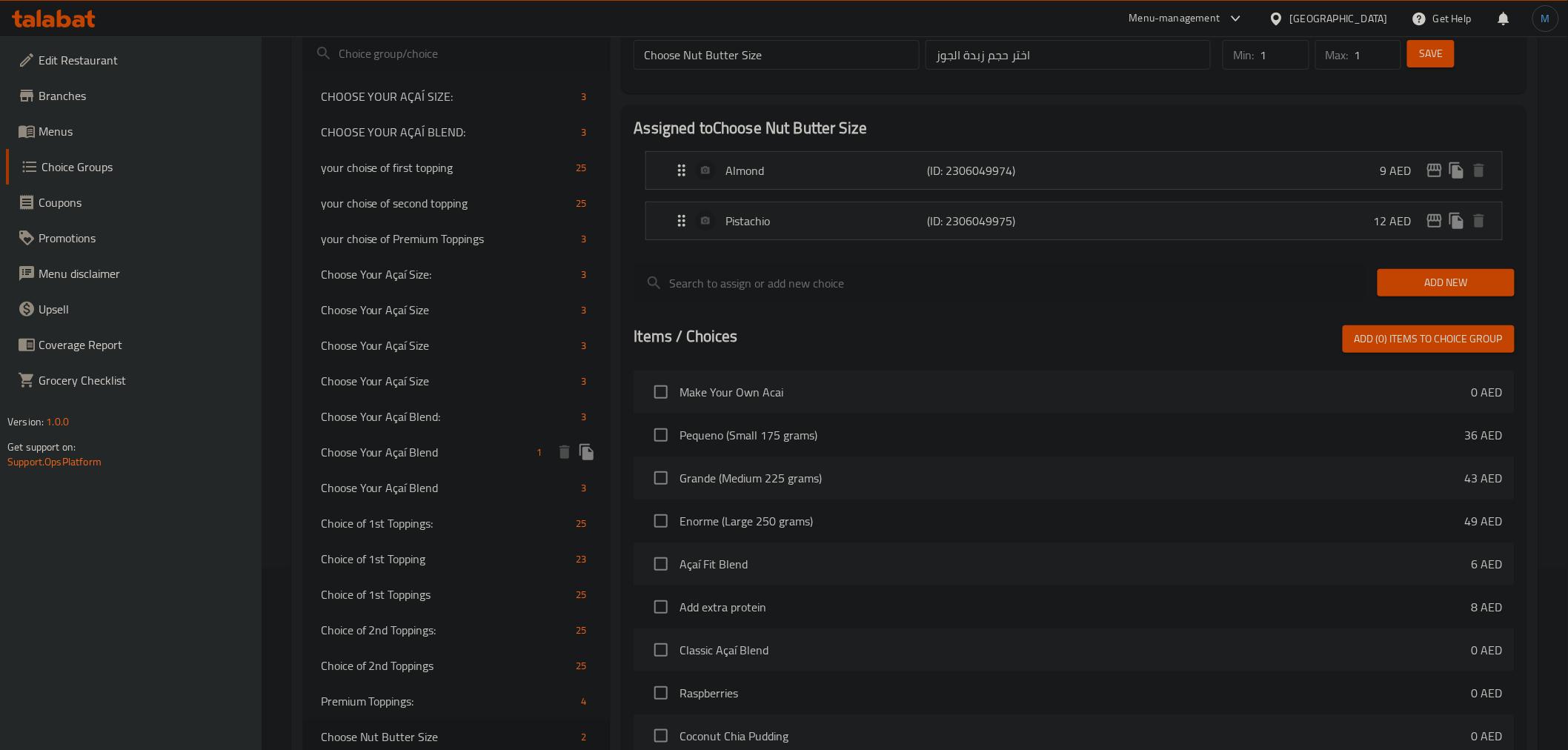
scroll to position [409, 0]
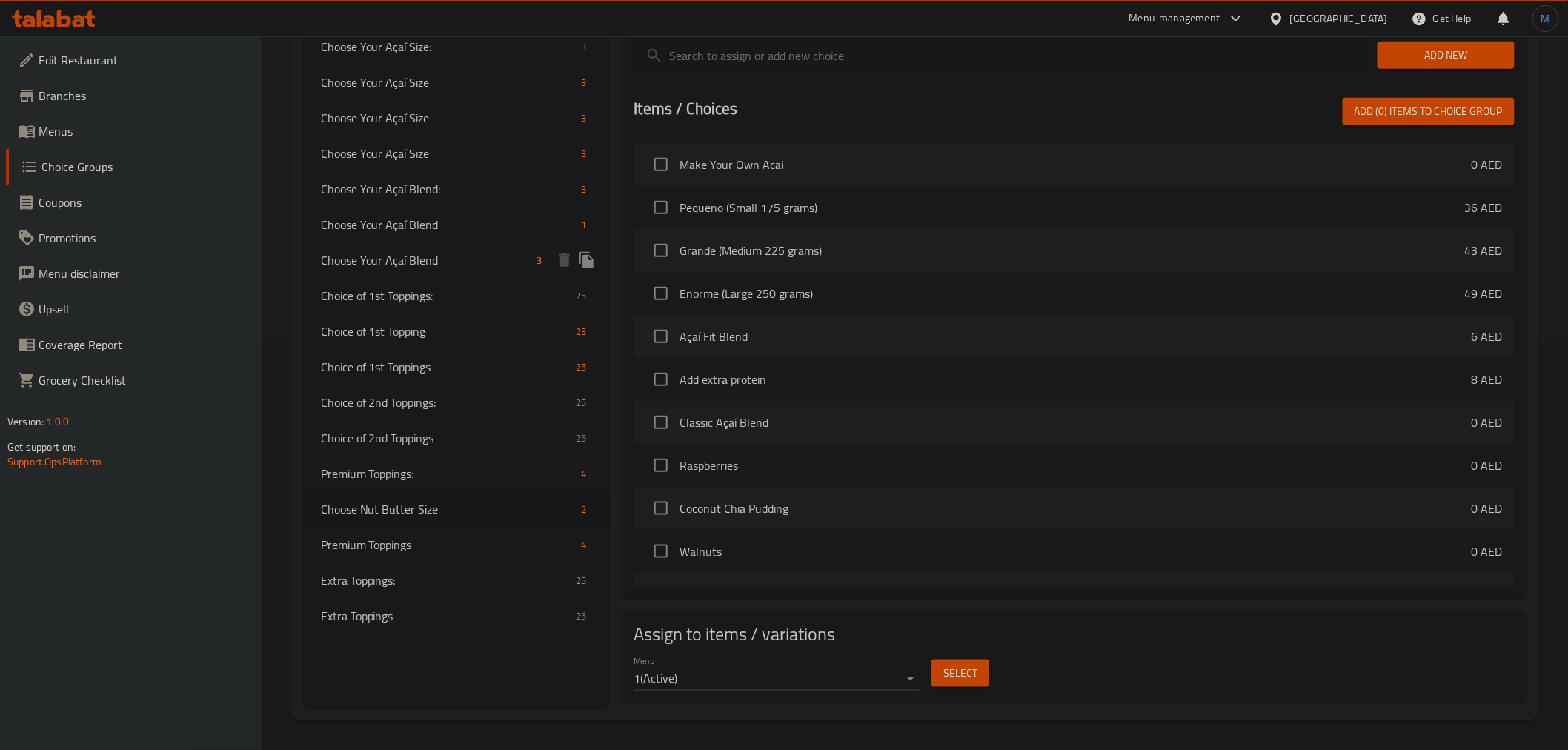
click at [452, 267] on span "Choose Your Açaí Blend" at bounding box center [426, 260] width 211 height 18
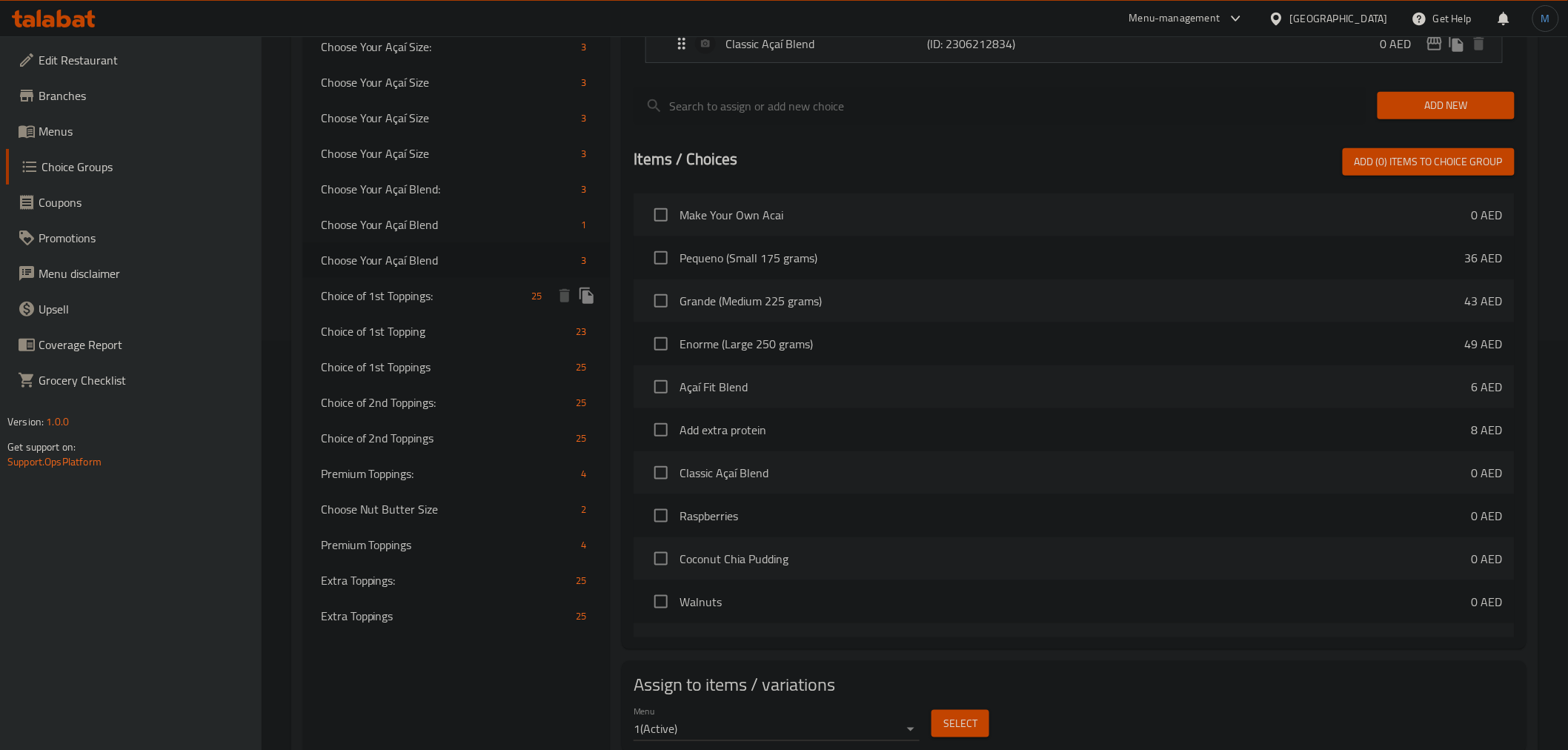
type input "Choose Your Açaí Blend"
type input "[PERSON_NAME] الآساي الخاص بك"
click at [449, 500] on span "Choose Nut Butter Size" at bounding box center [426, 509] width 211 height 18
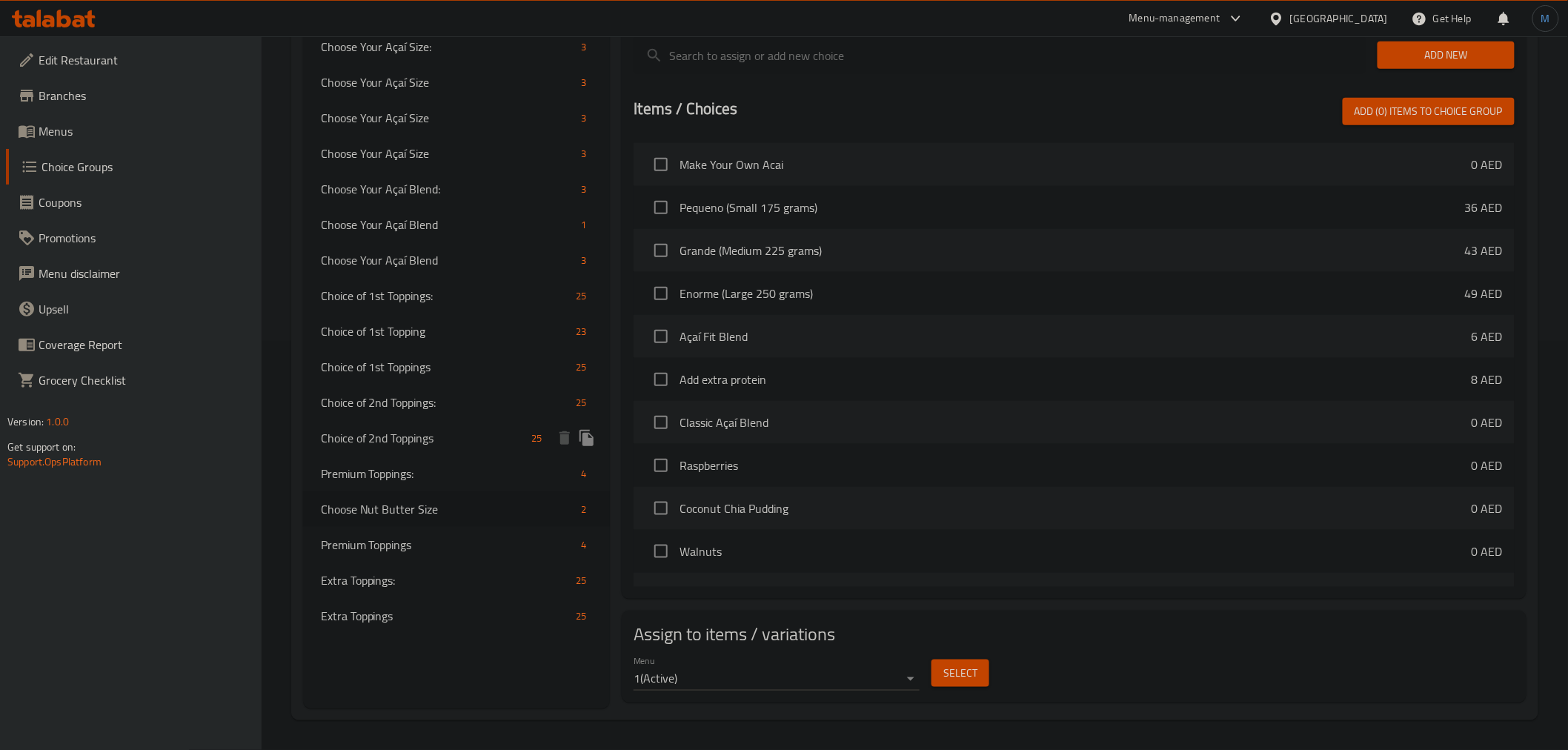
type input "Choose Nut Butter Size"
type input "اختر حجم زبدة الجوز"
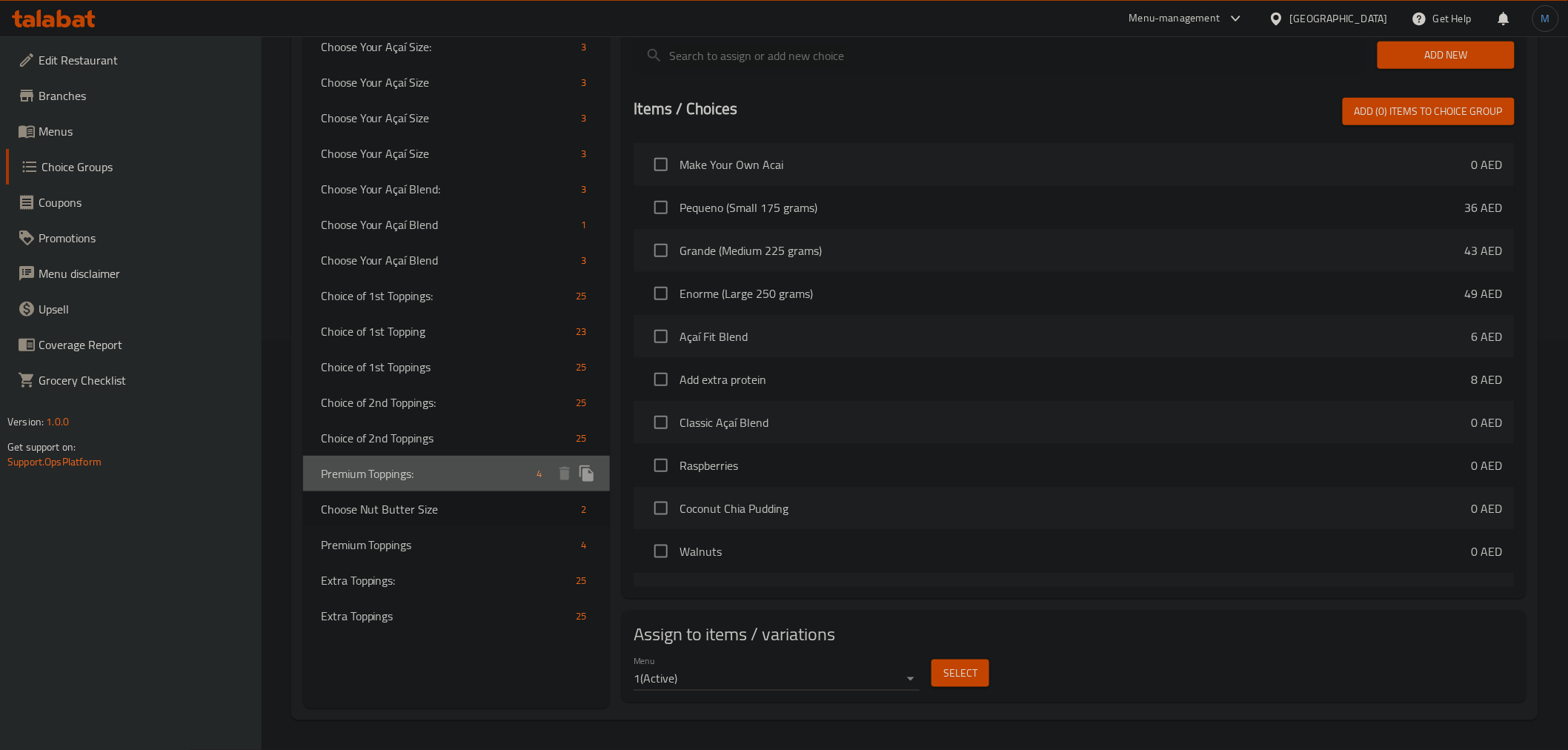
click at [455, 471] on span "Premium Toppings:" at bounding box center [426, 473] width 211 height 18
type input "Premium Toppings:"
type input "إضافات بريميوم:"
type input "0"
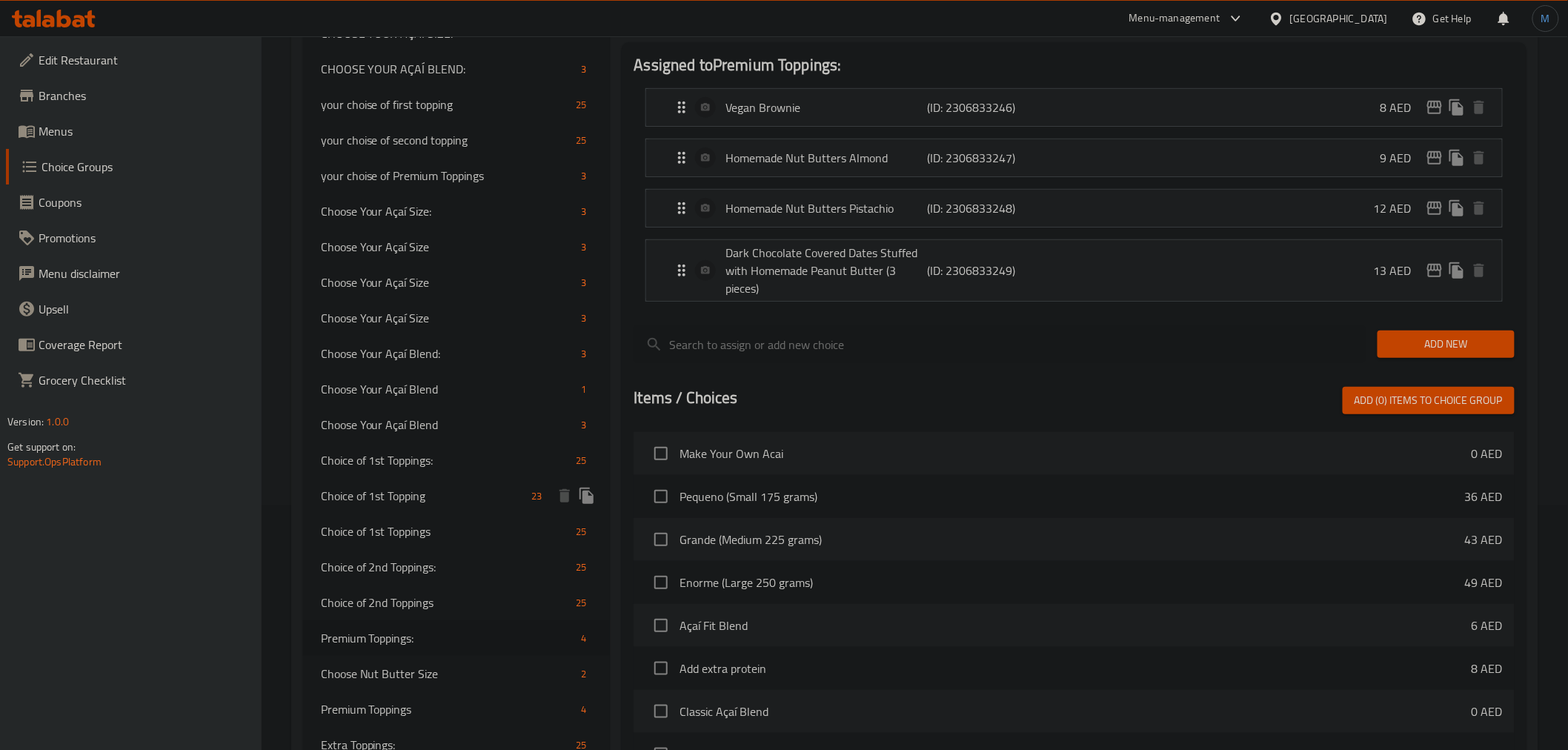
scroll to position [161, 0]
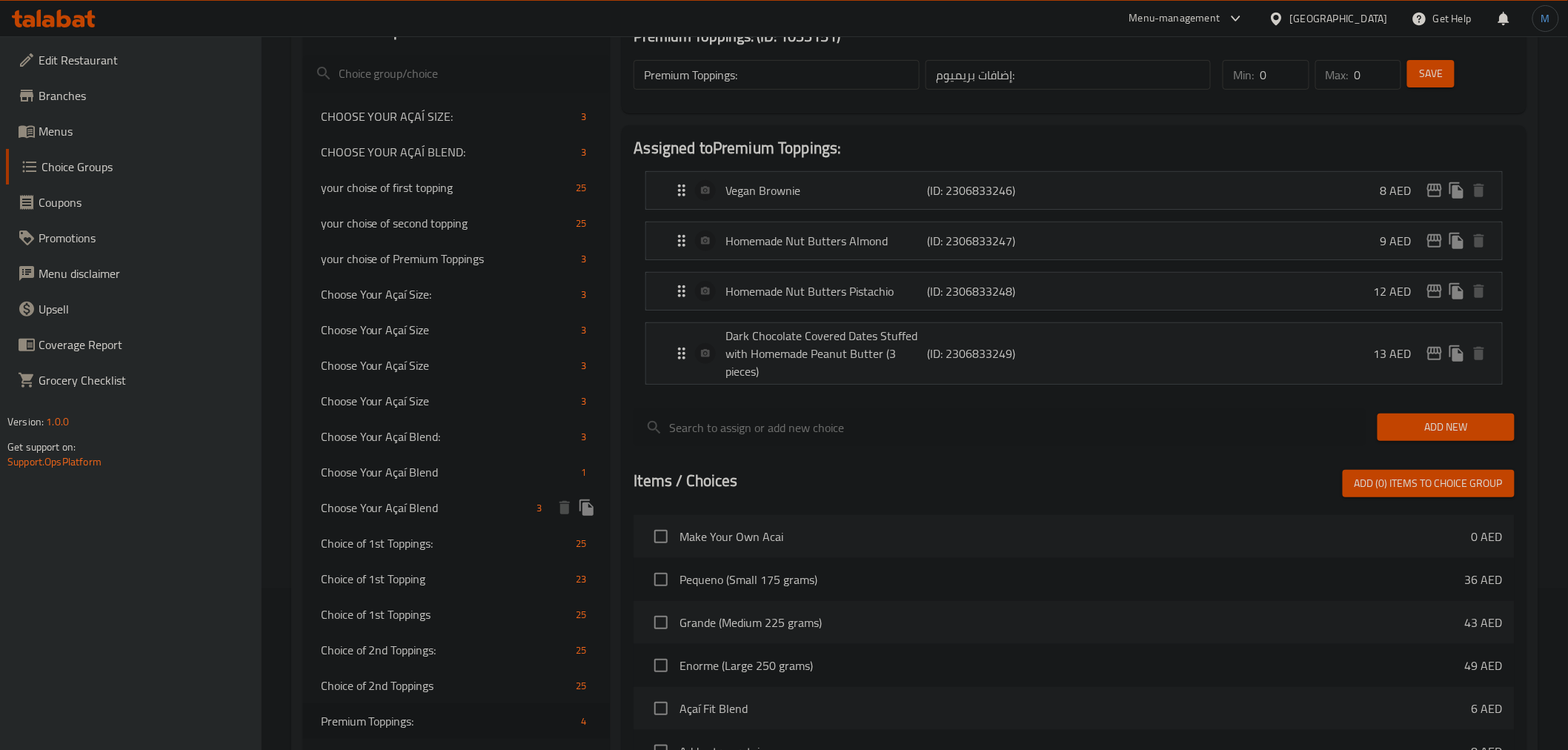
drag, startPoint x: 450, startPoint y: 508, endPoint x: 464, endPoint y: 500, distance: 16.1
click at [452, 509] on span "Choose Your Açaí Blend" at bounding box center [426, 507] width 211 height 18
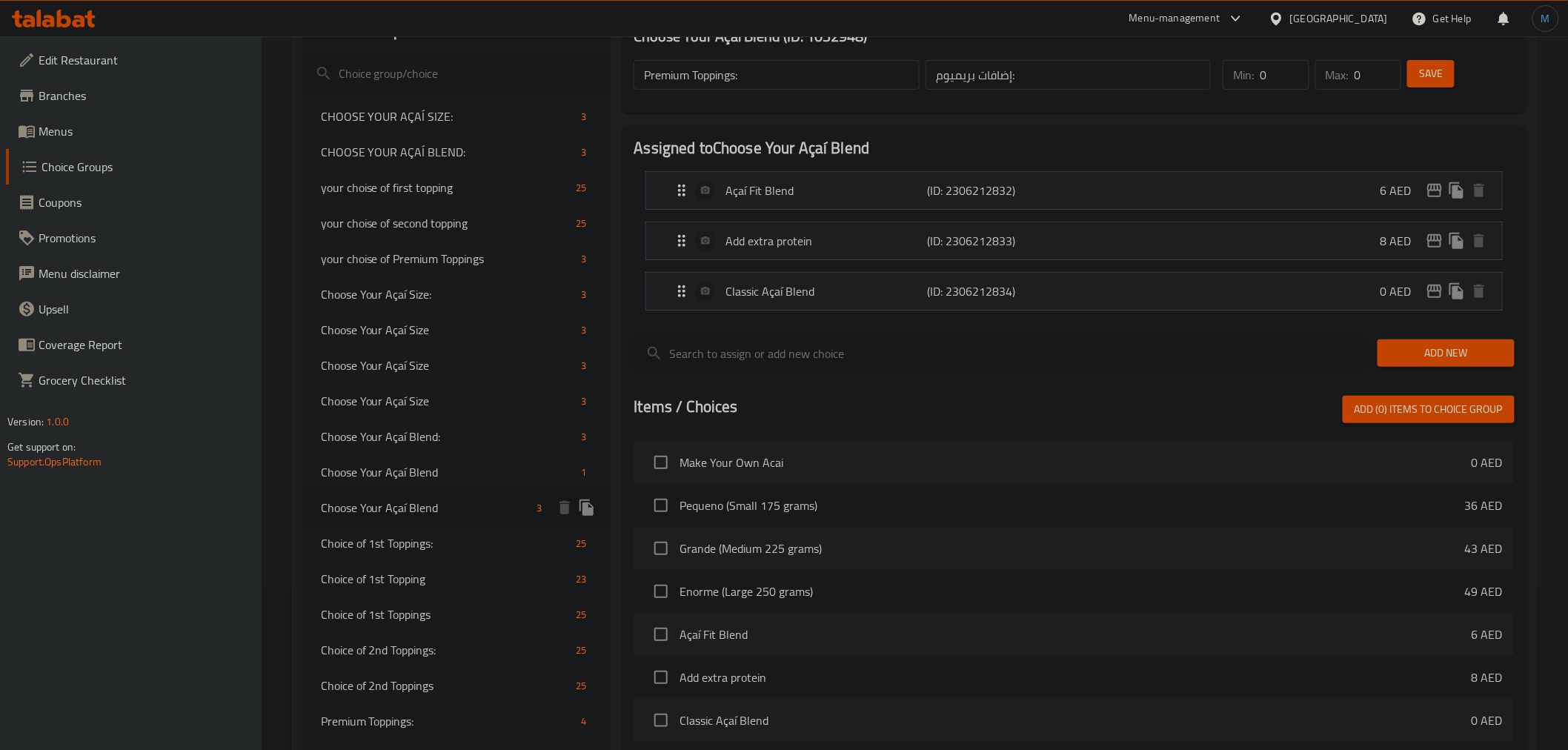
type input "Choose Your Açaí Blend"
type input "[PERSON_NAME] الآساي الخاص بك"
type input "1"
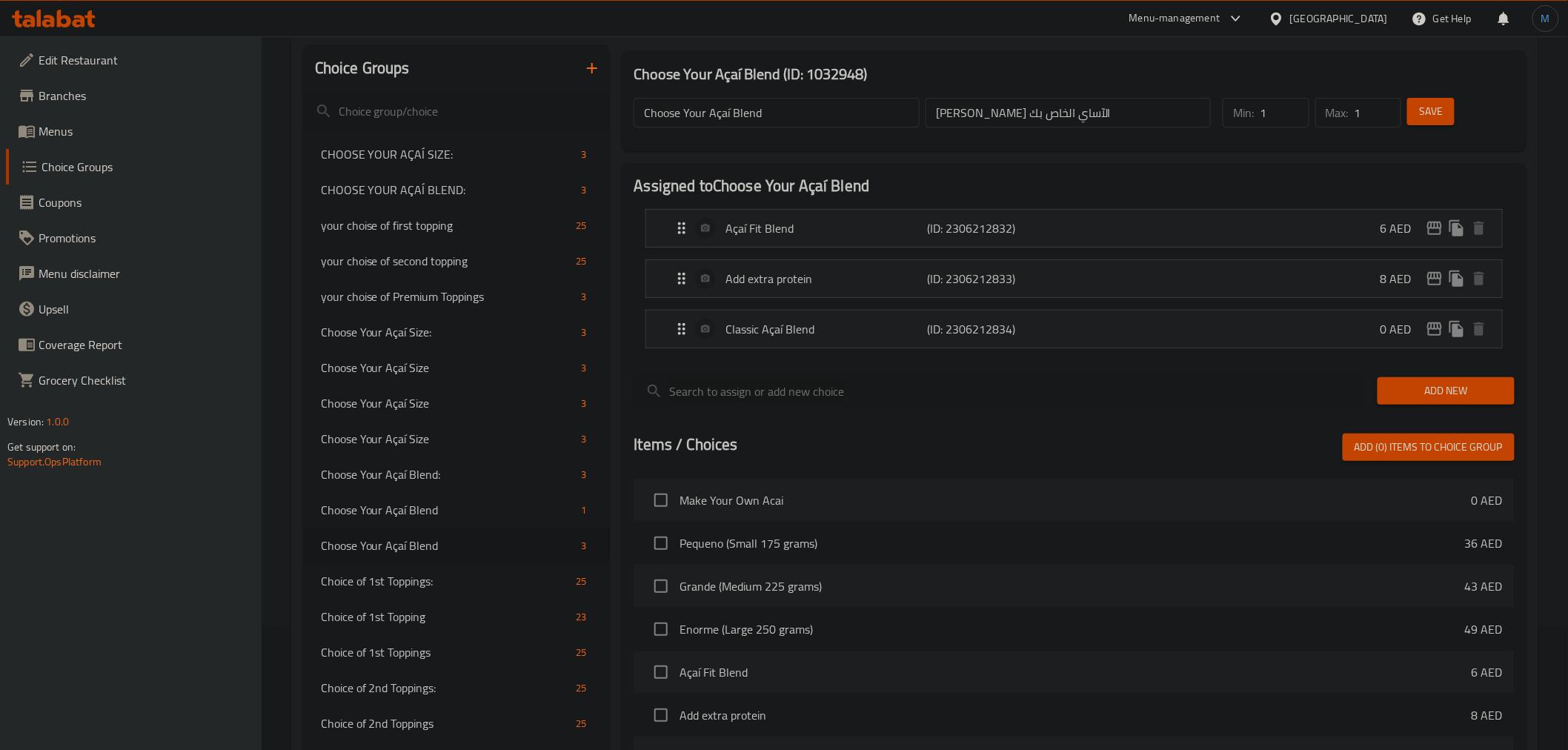
scroll to position [411, 0]
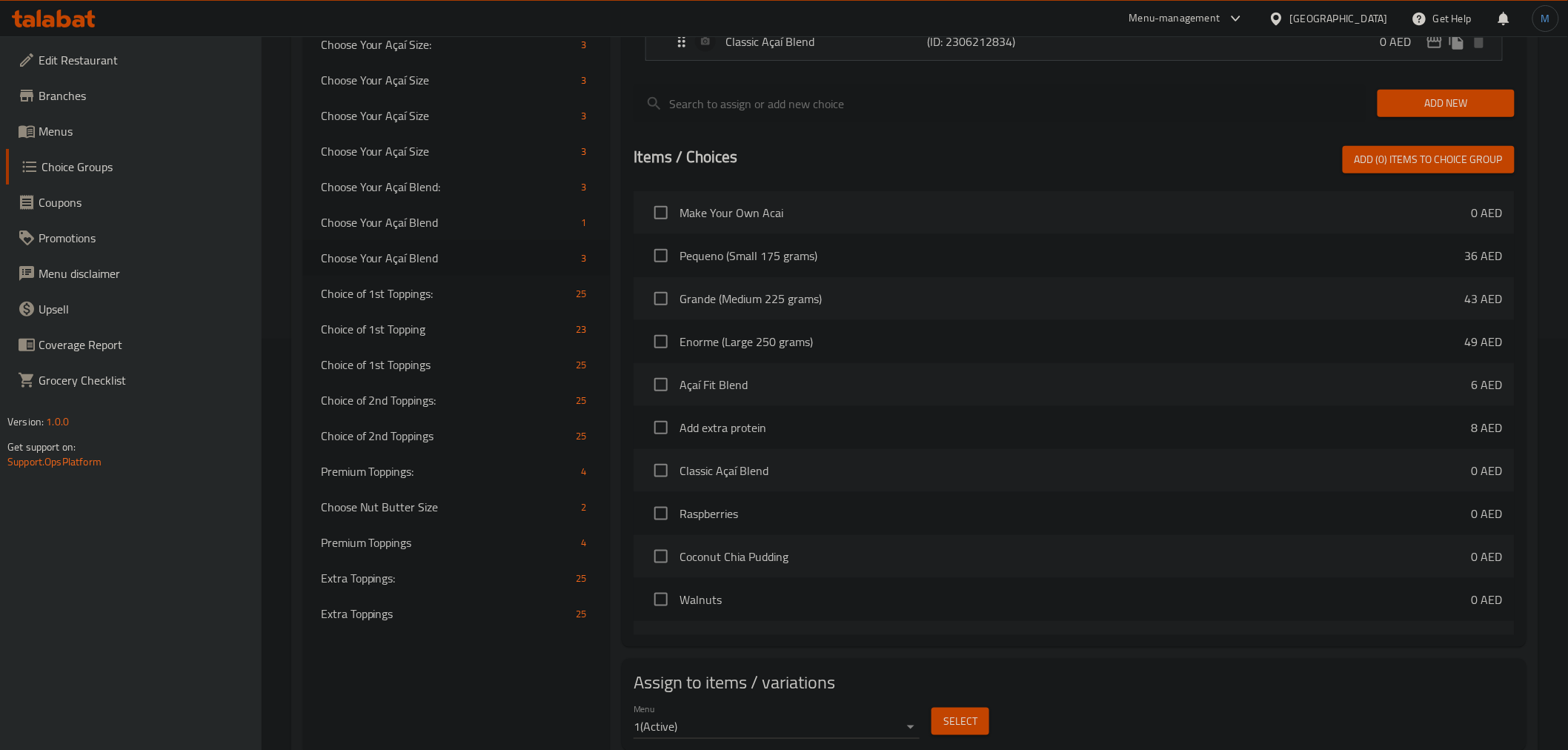
click at [997, 717] on div "Menu 1 ( Active ) Select" at bounding box center [1074, 720] width 892 height 48
click at [960, 719] on span "Select" at bounding box center [960, 721] width 34 height 19
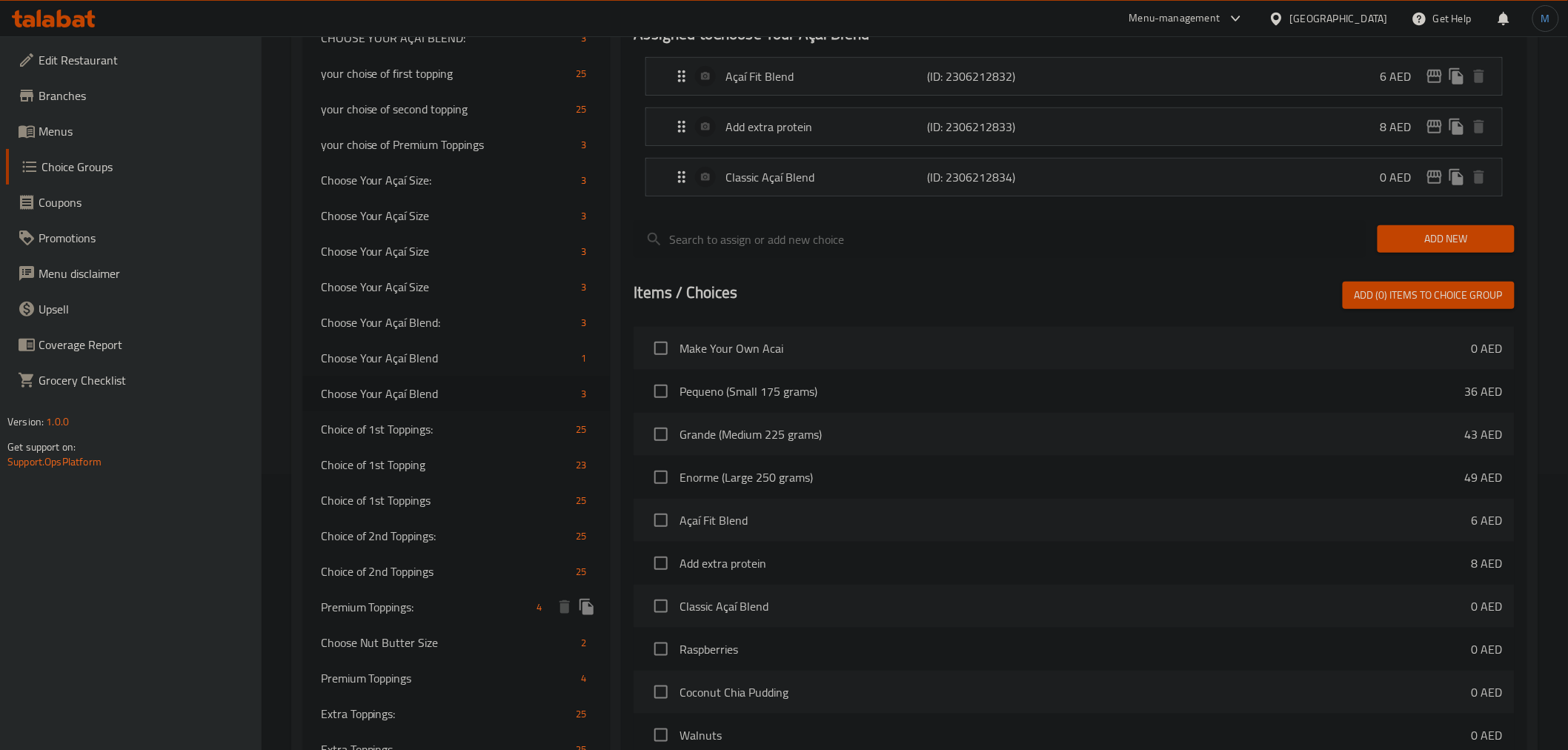
scroll to position [247, 0]
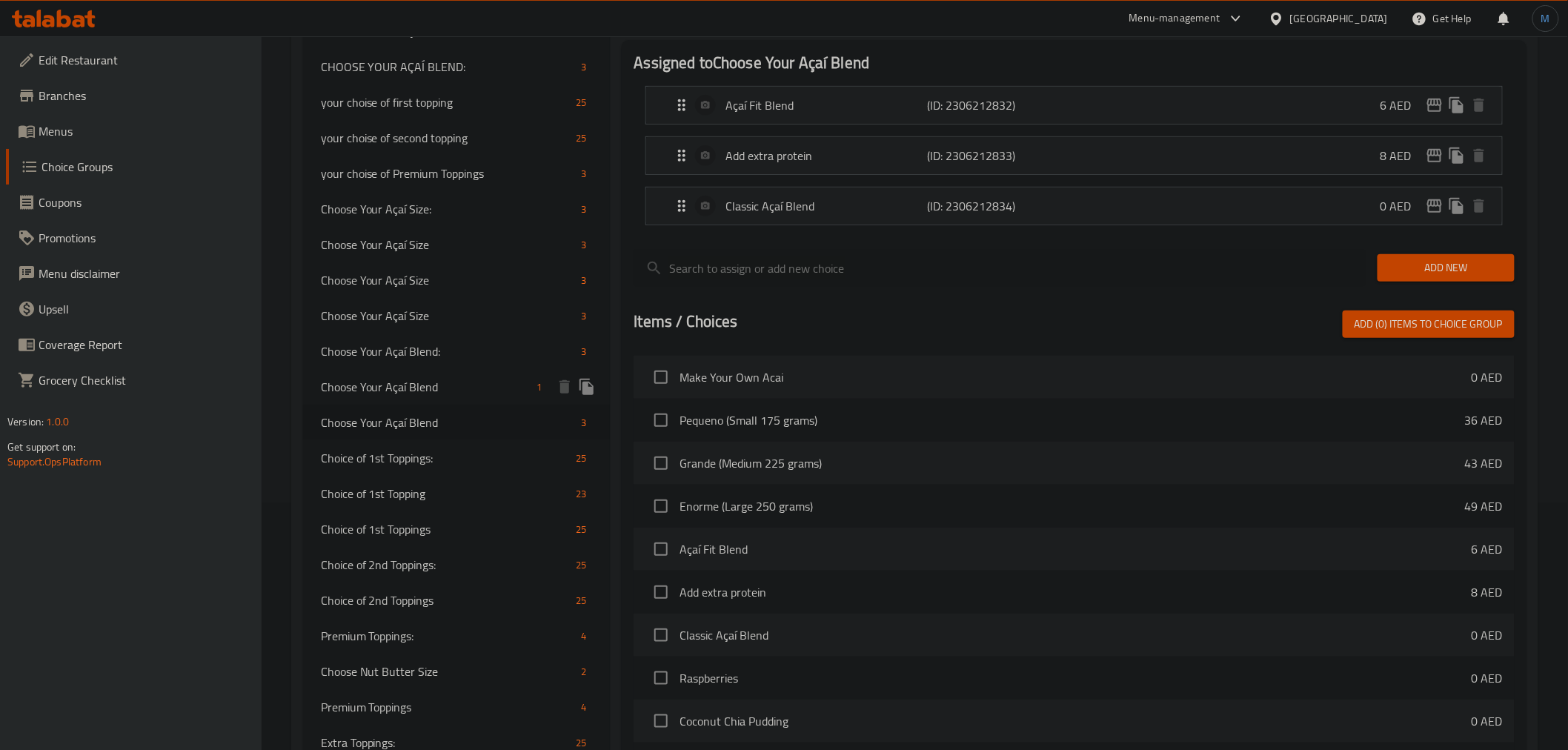
click at [446, 373] on div "Choose Your Açaí Blend 1" at bounding box center [457, 386] width 307 height 35
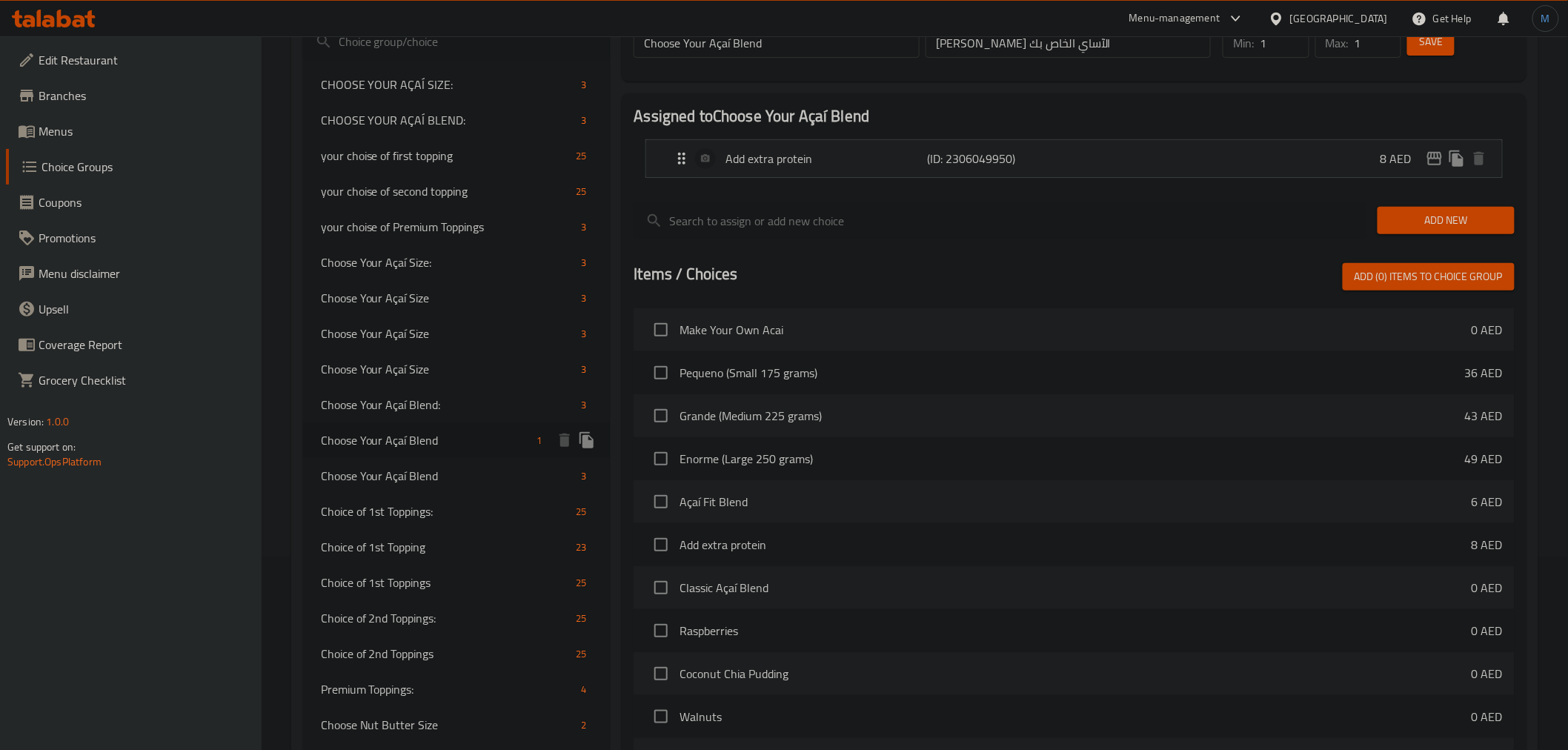
scroll to position [165, 0]
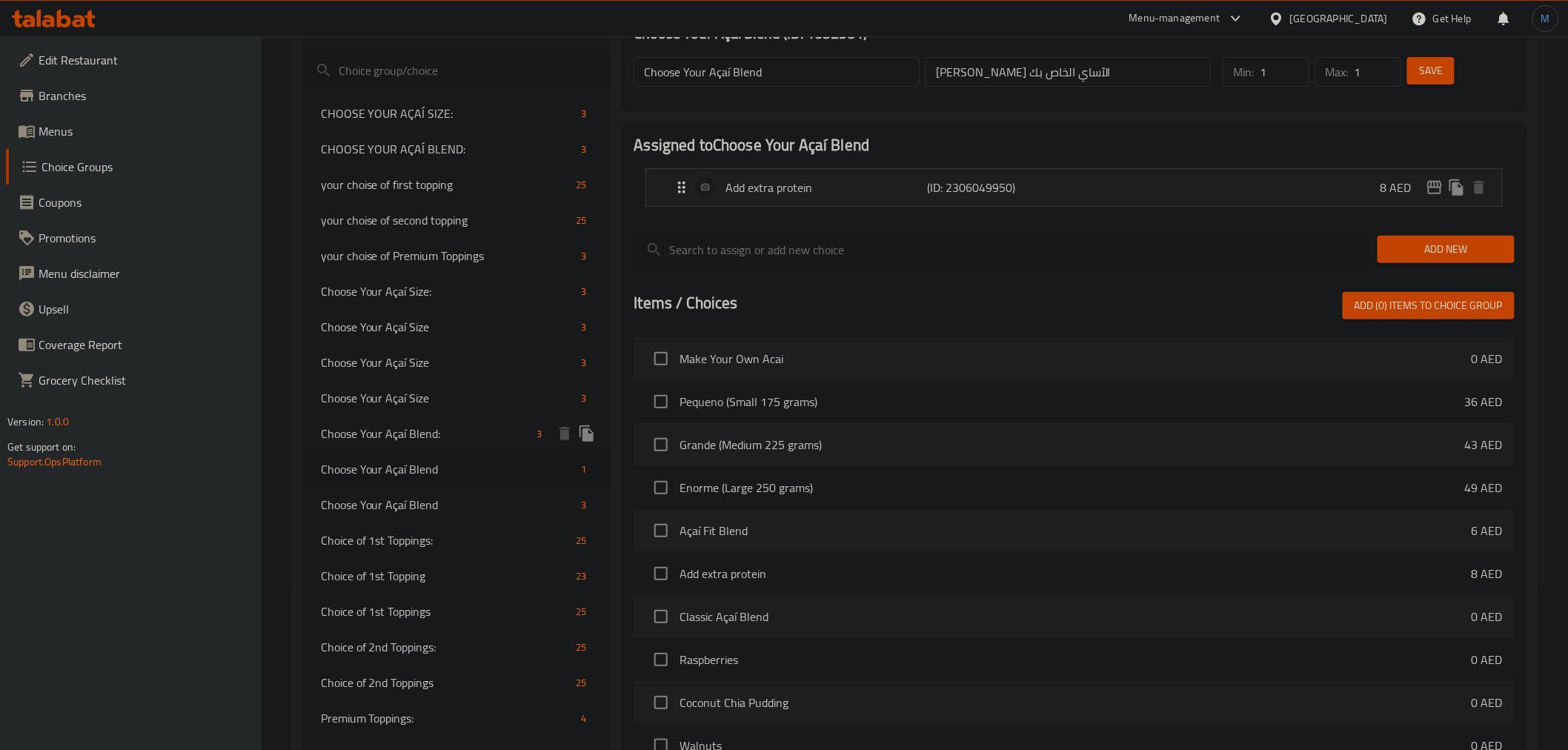
click at [440, 427] on span "Choose Your Açaí Blend:" at bounding box center [426, 433] width 211 height 18
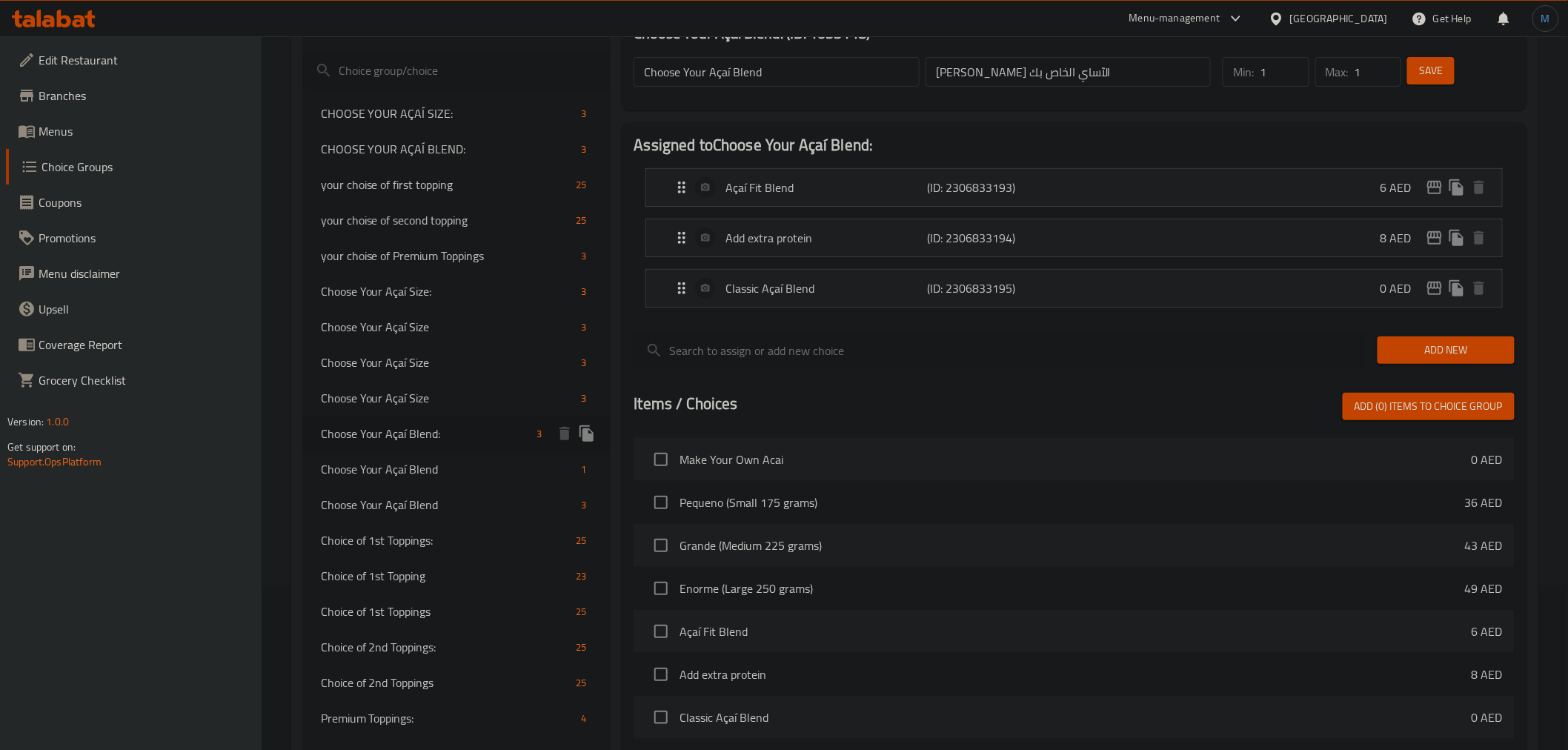
type input "Choose Your Açaí Blend:"
type input "[PERSON_NAME] الآكاي الخاص بك:"
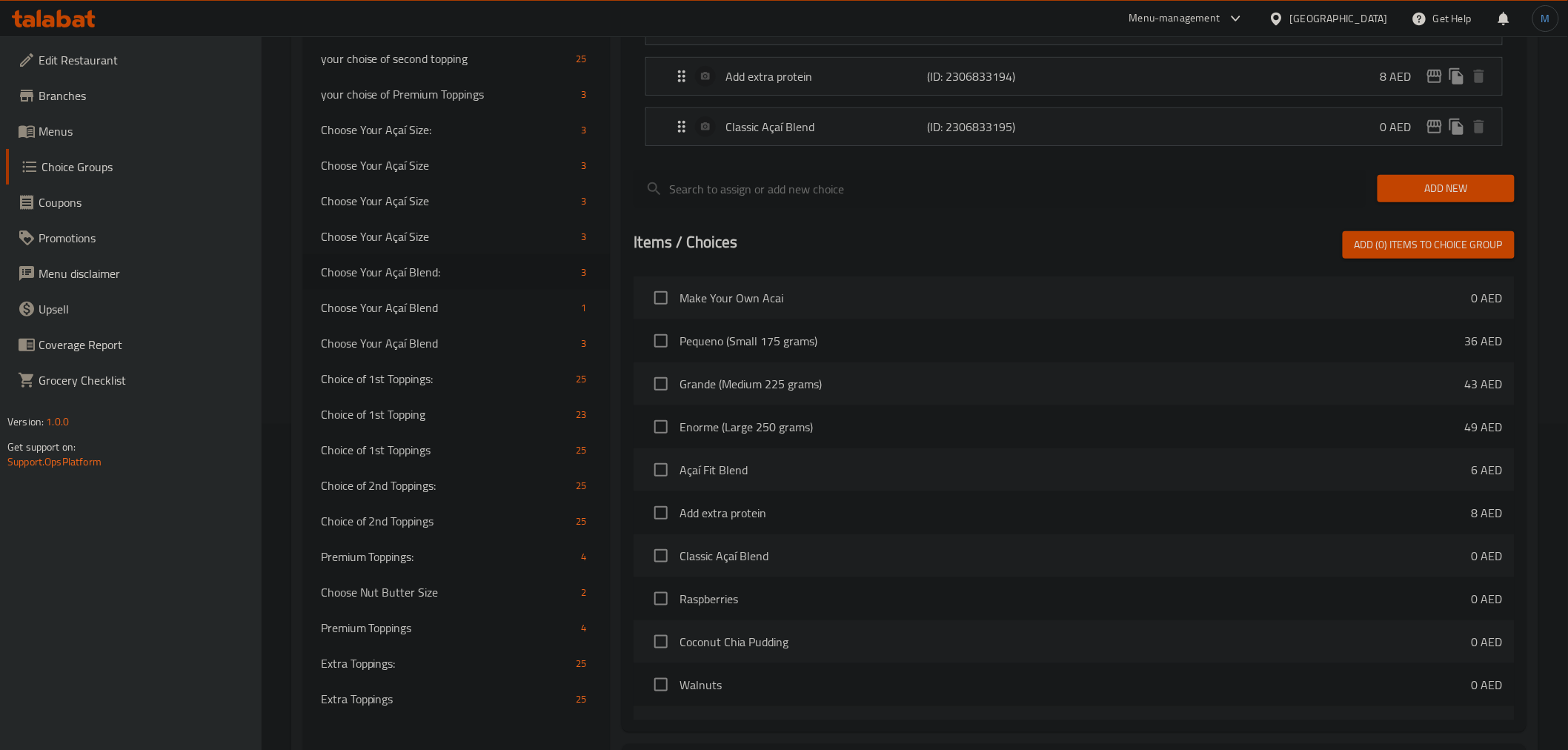
scroll to position [460, 0]
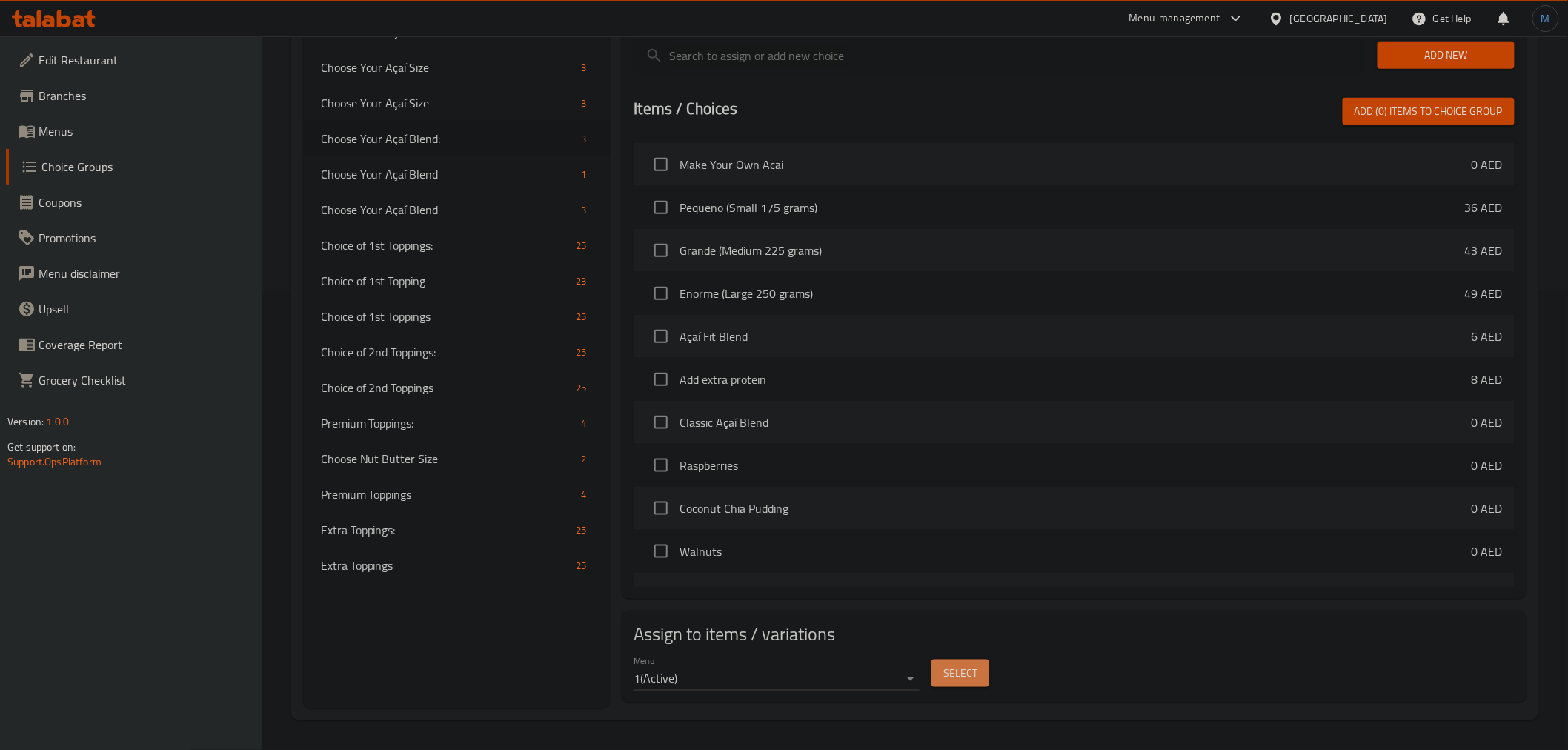
click at [980, 669] on button "Select" at bounding box center [961, 673] width 58 height 27
click at [65, 135] on span "Menus" at bounding box center [144, 131] width 211 height 18
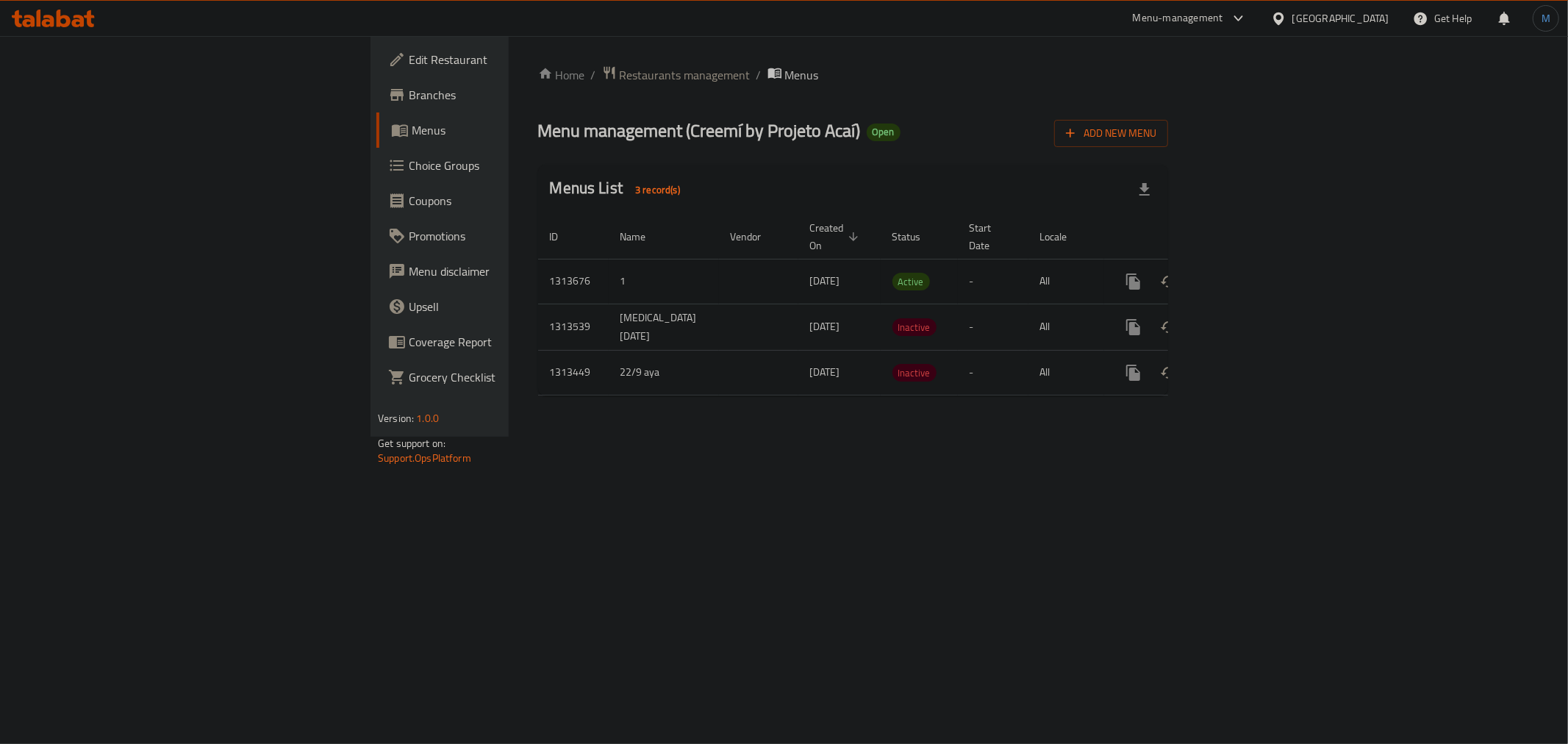
click at [1249, 273] on icon "enhanced table" at bounding box center [1240, 282] width 18 height 18
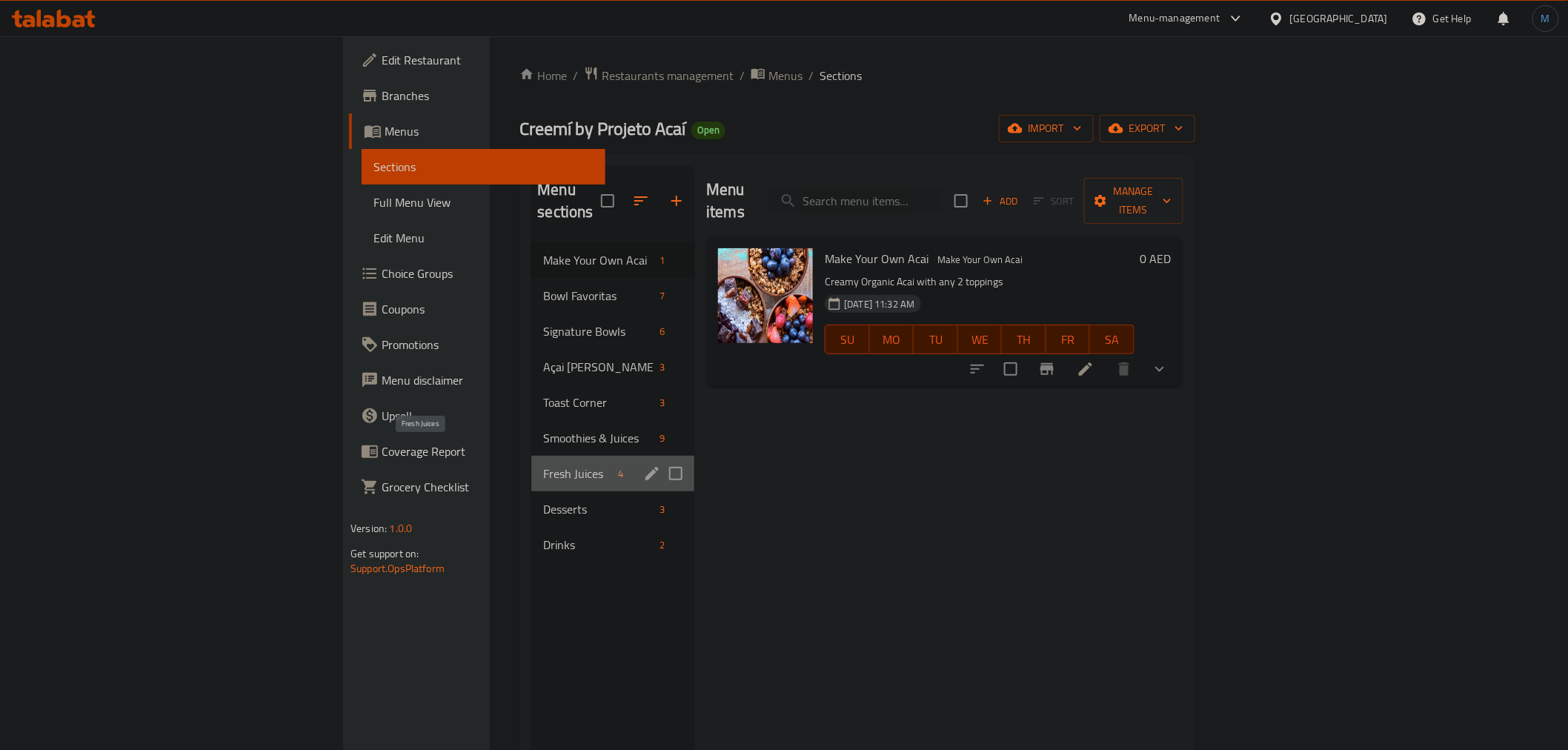
click at [543, 465] on span "Fresh Juices" at bounding box center [577, 473] width 69 height 18
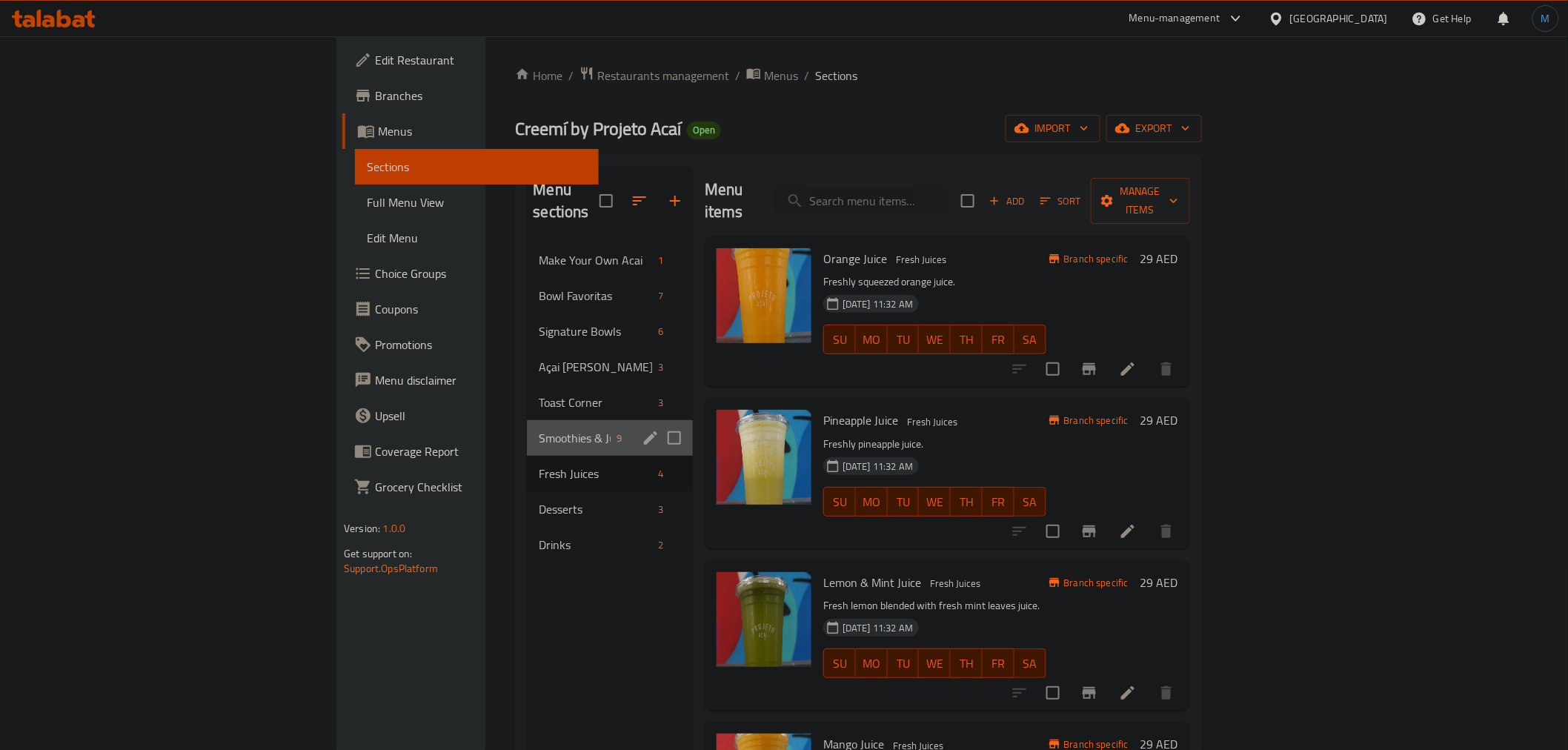
click at [527, 420] on div "Smoothies & Juices 9" at bounding box center [610, 438] width 166 height 35
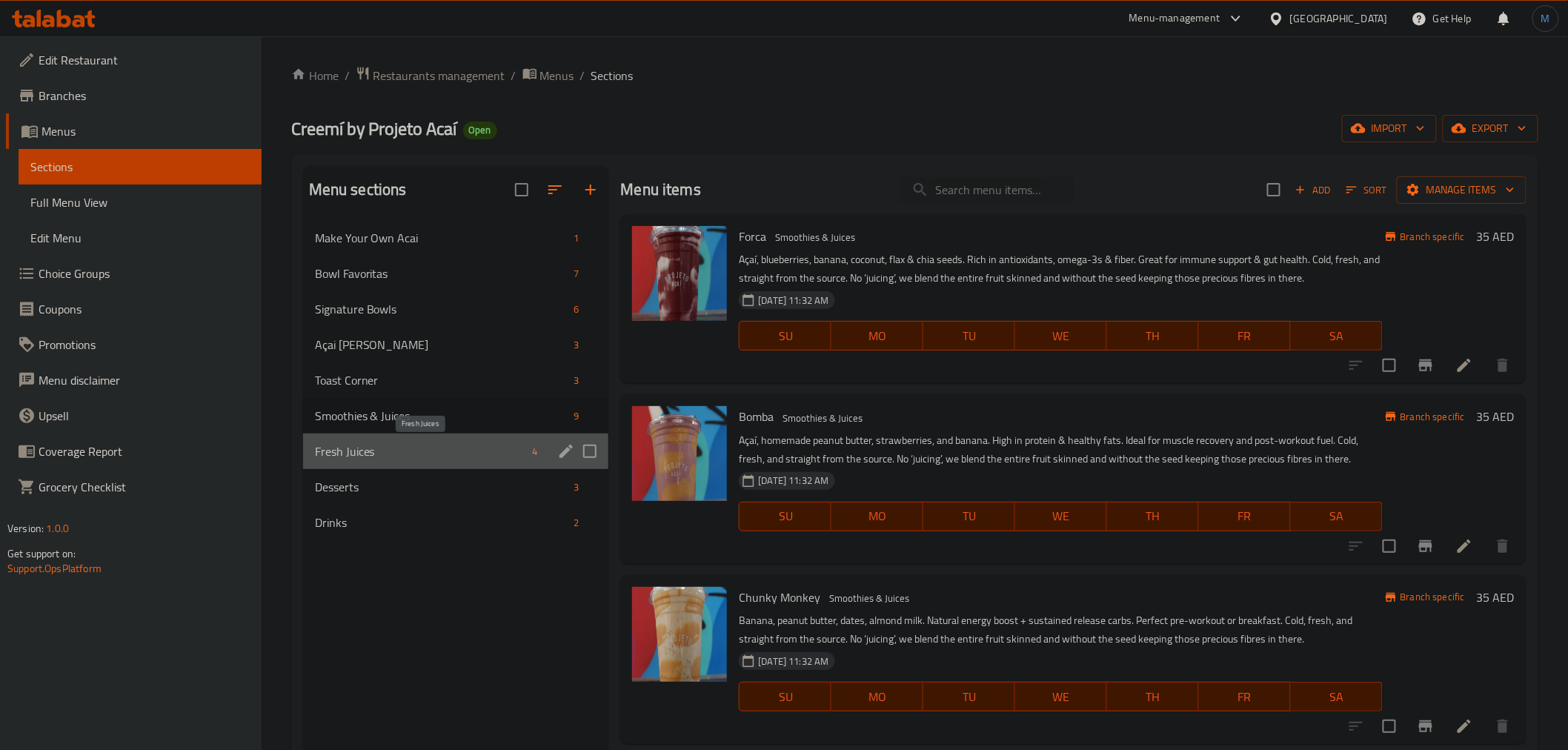
click at [419, 456] on span "Fresh Juices" at bounding box center [420, 451] width 212 height 18
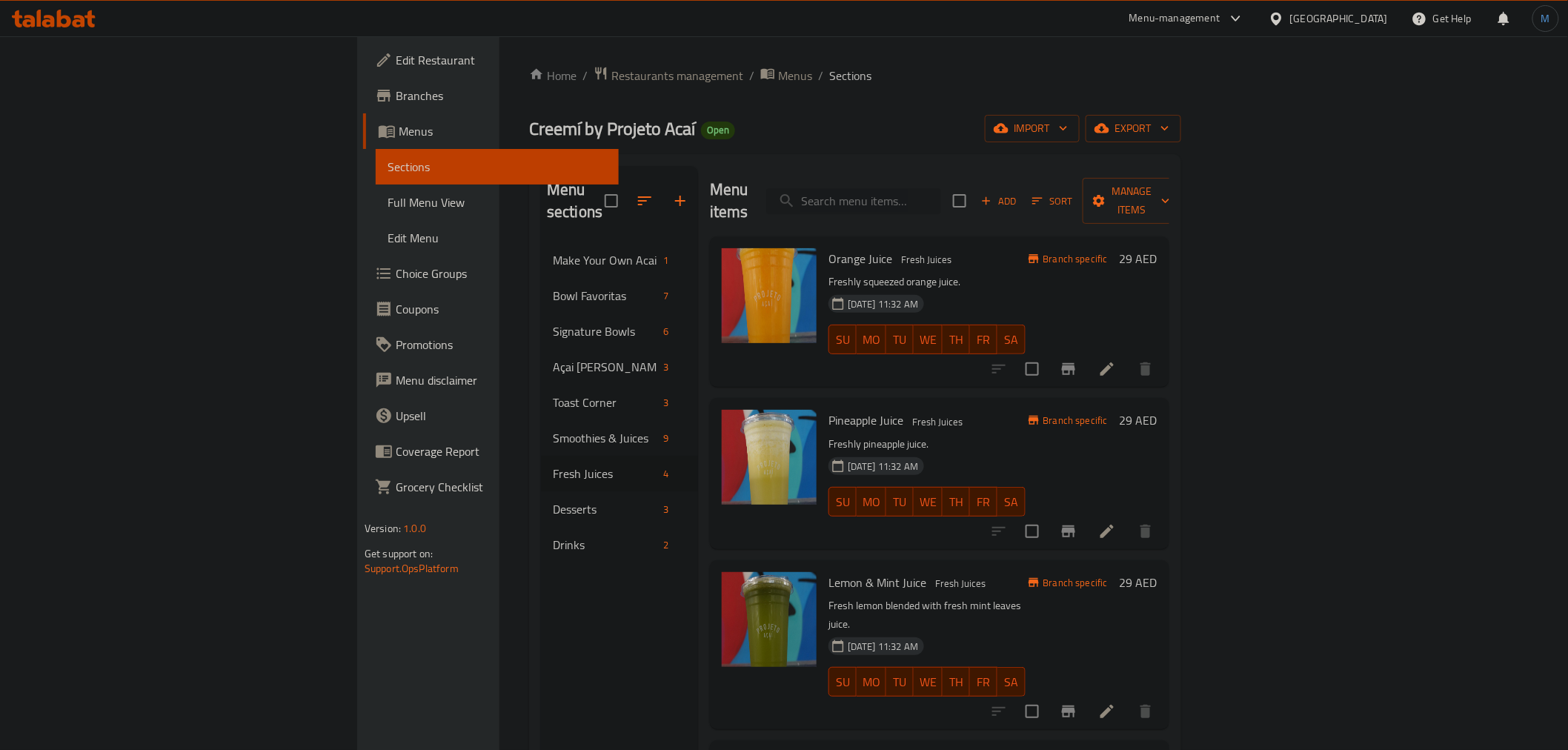
click at [941, 193] on input "search" at bounding box center [853, 201] width 175 height 26
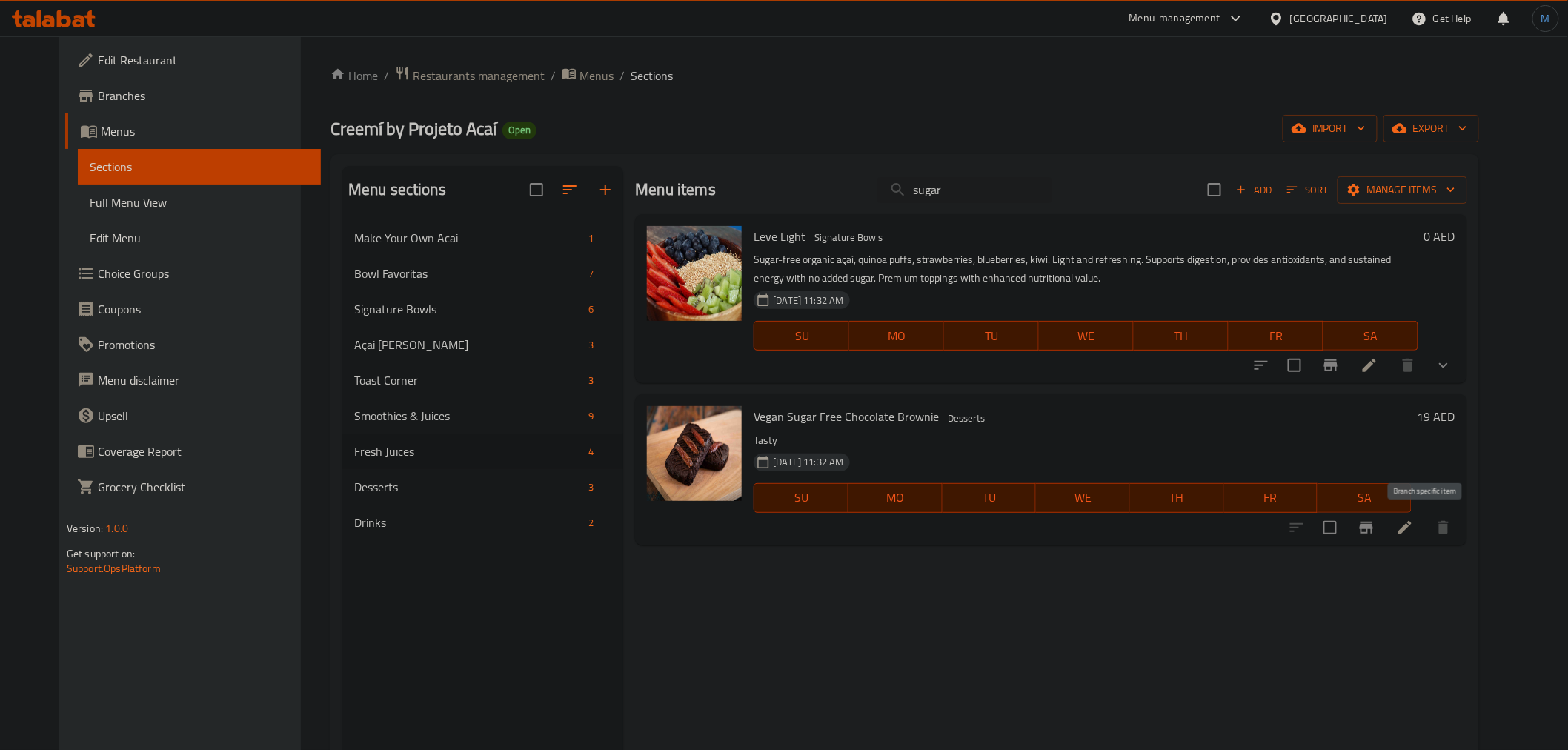
type input "sugar"
click at [1384, 515] on button "Branch-specific-item" at bounding box center [1366, 527] width 35 height 35
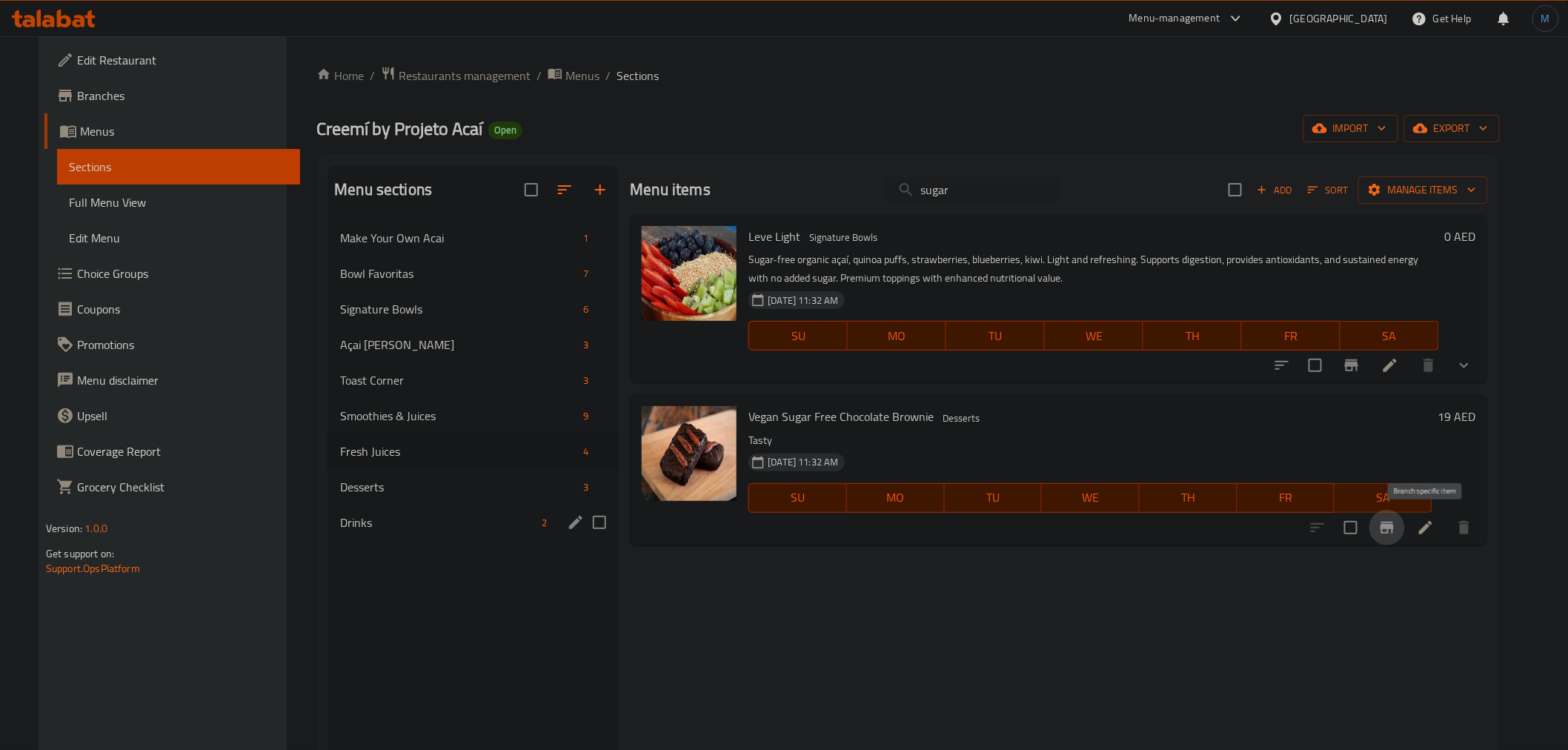
click at [415, 508] on div "Drinks 2" at bounding box center [473, 523] width 290 height 35
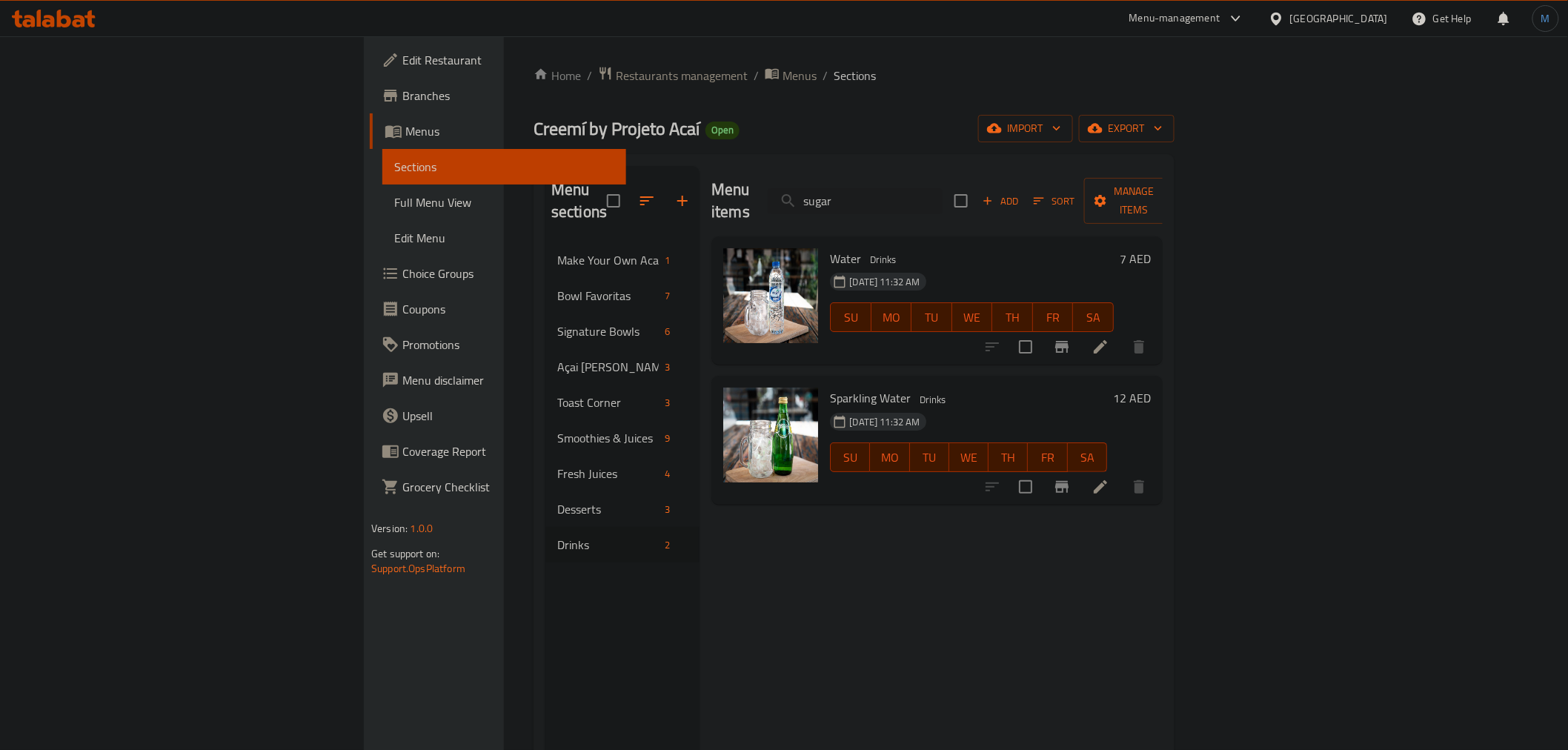
click at [1010, 571] on div "Menu items sugar Add Sort Manage items Water Drinks [DATE] 11:32 AM SU MO TU WE…" at bounding box center [931, 541] width 463 height 750
click at [942, 188] on input "sugar" at bounding box center [855, 201] width 175 height 26
paste input "Toast"
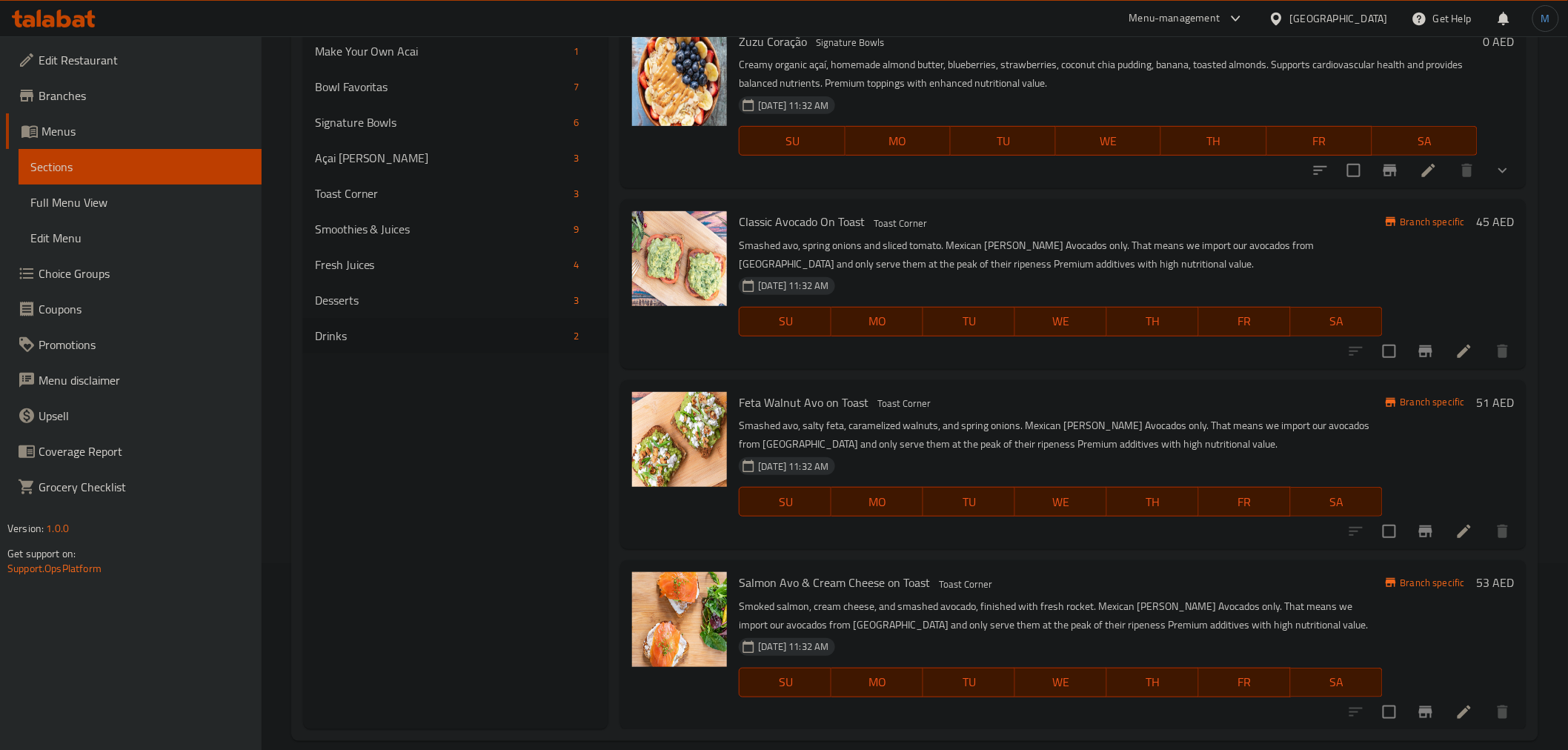
scroll to position [207, 0]
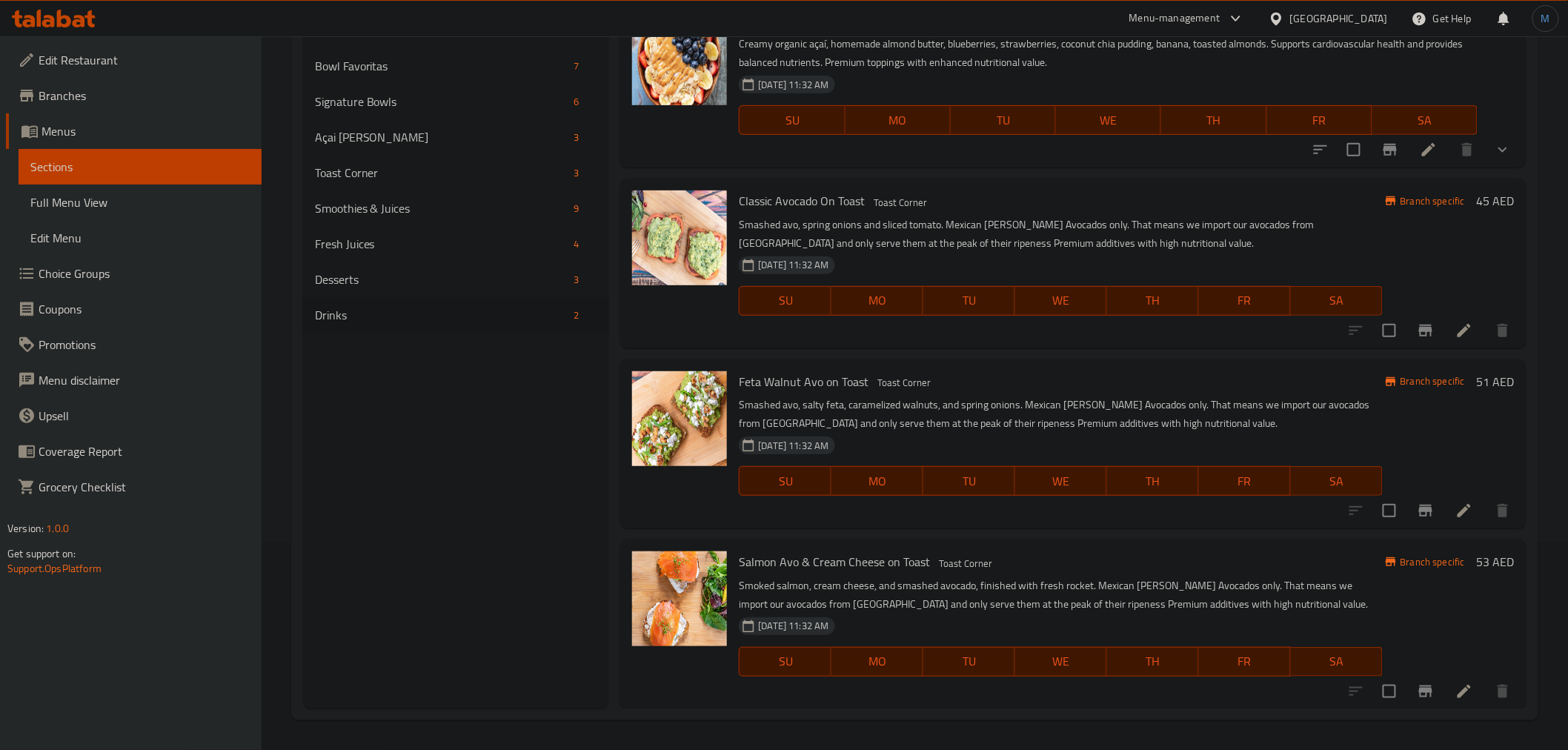
type input "Toast"
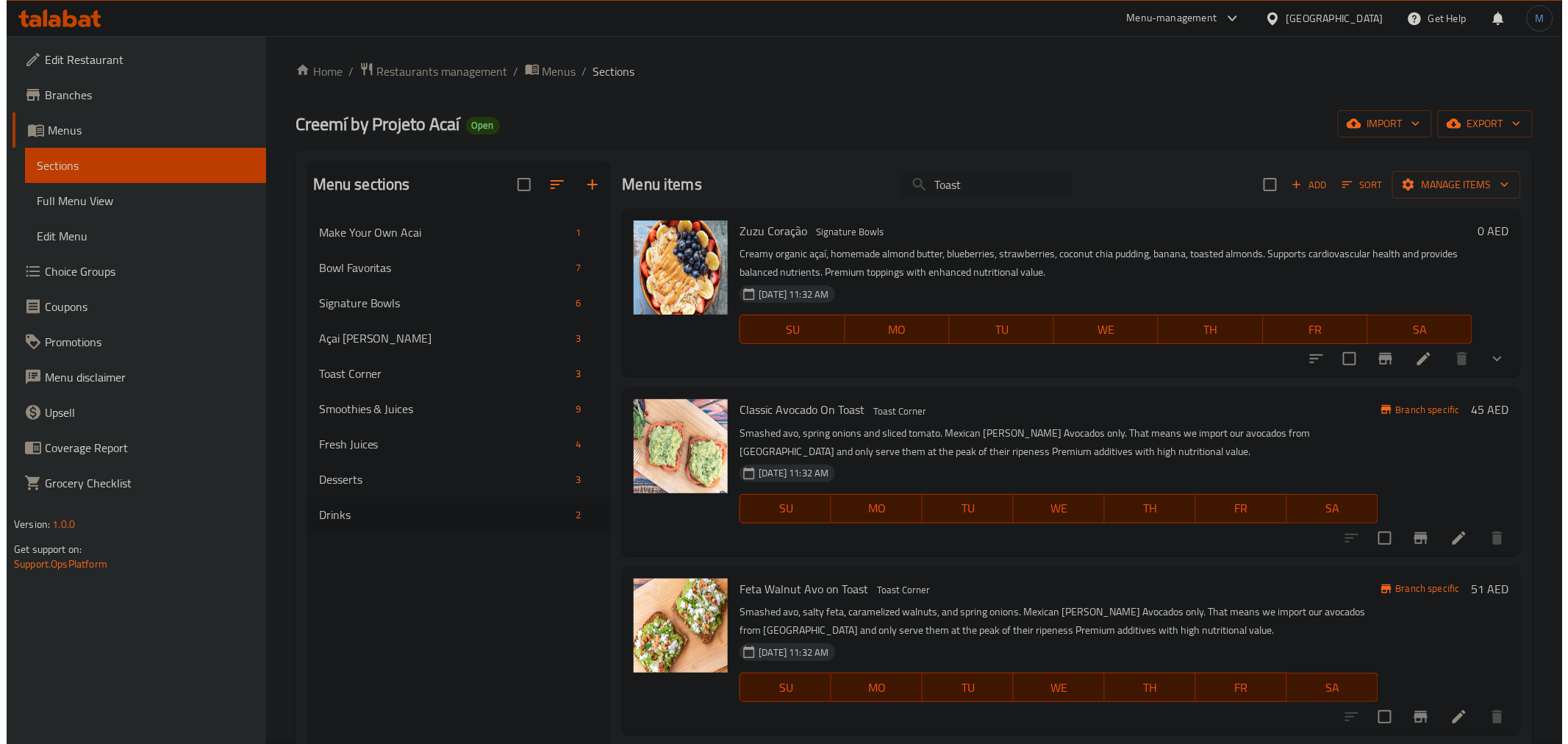
scroll to position [0, 0]
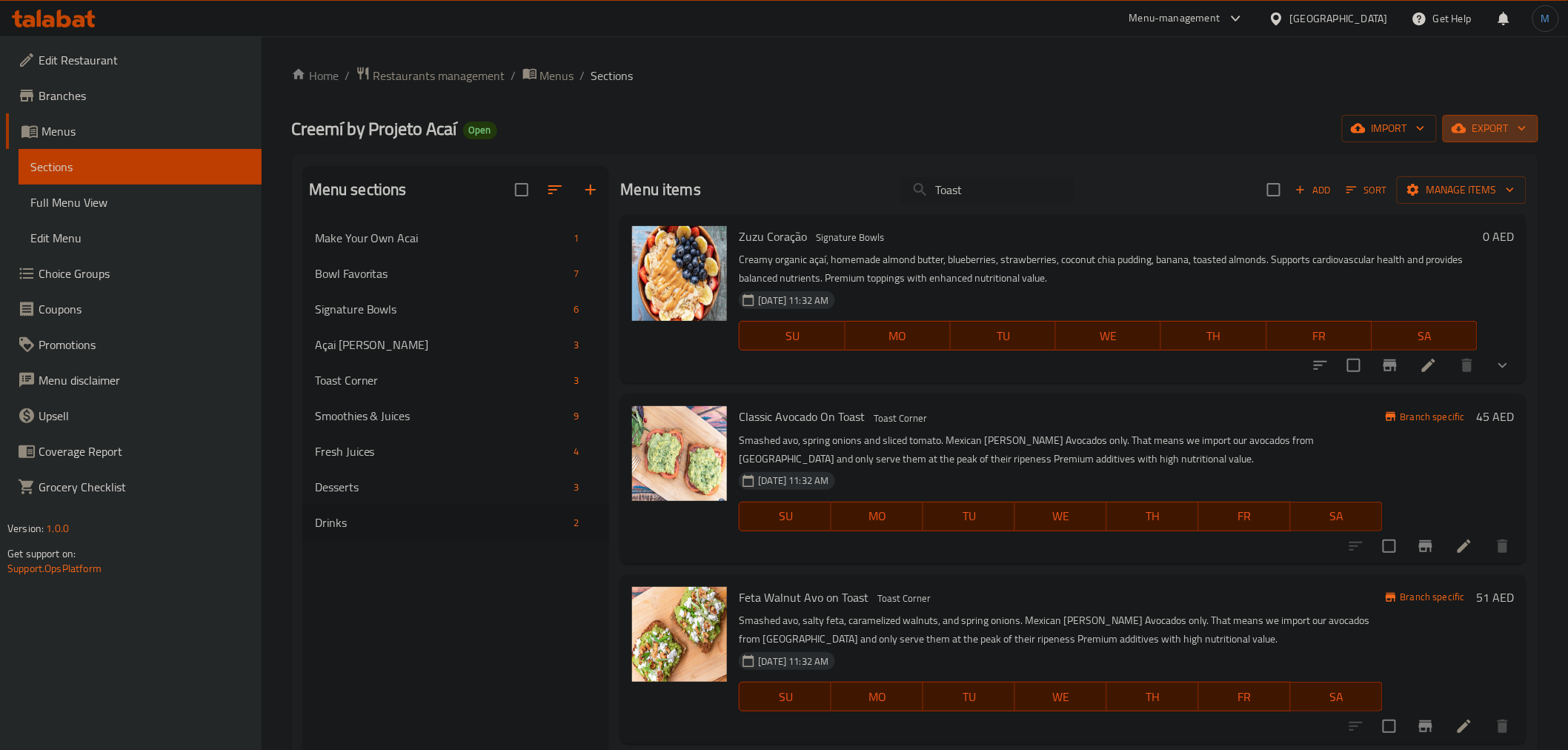
click at [1495, 115] on button "export" at bounding box center [1490, 128] width 95 height 27
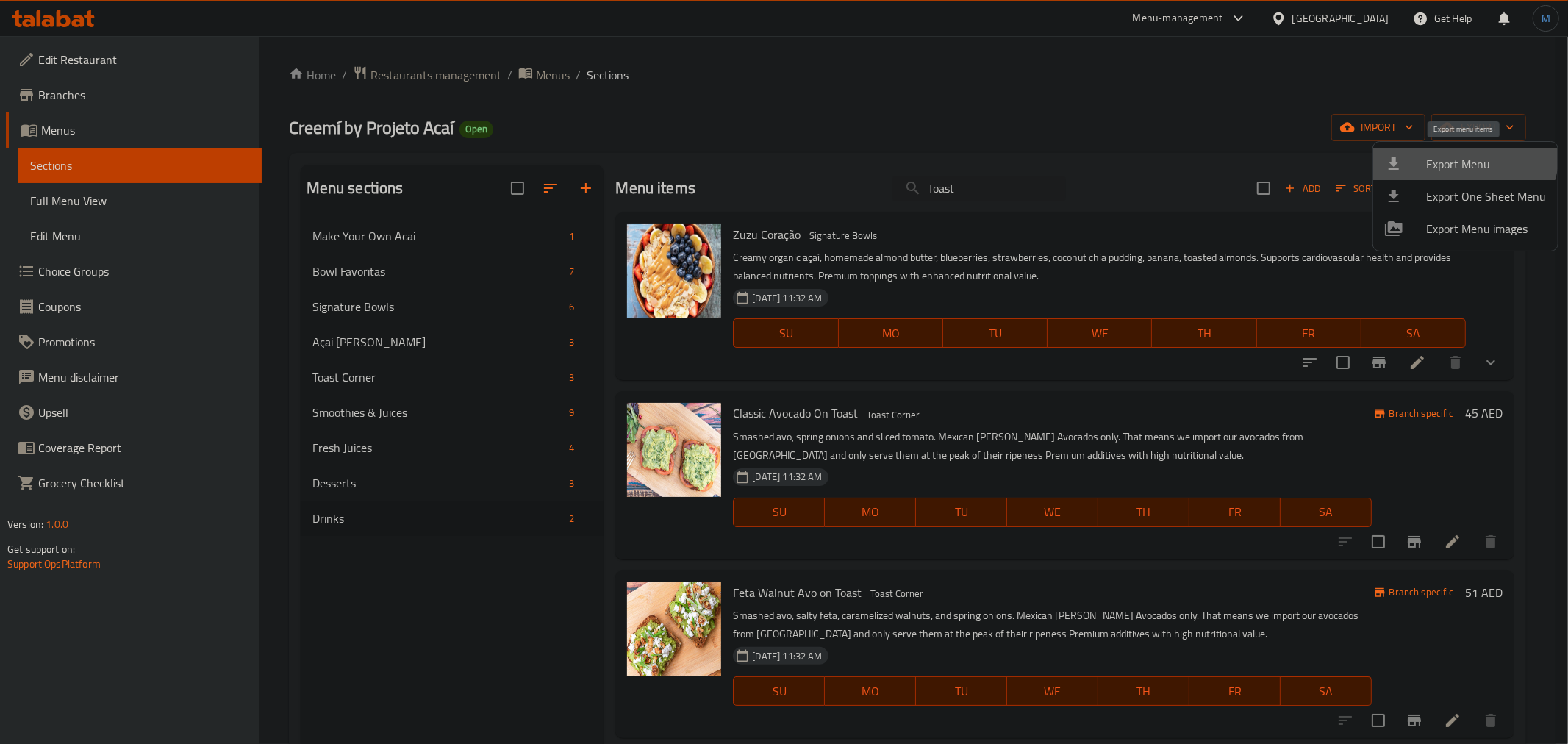
click at [1459, 155] on span "Export Menu" at bounding box center [1486, 164] width 120 height 18
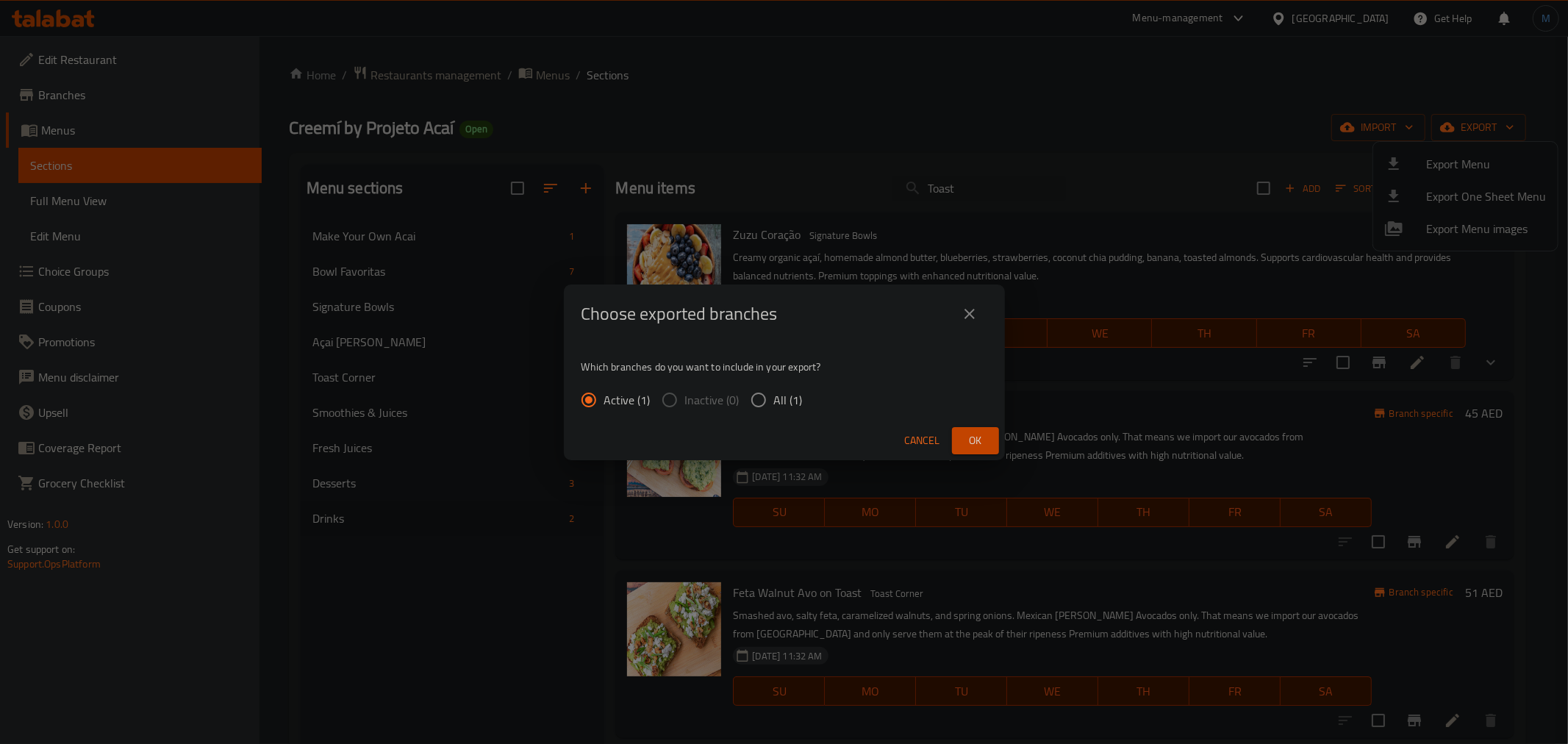
click at [1016, 443] on div "Choose exported branches Which branches do you want to include in your export? …" at bounding box center [784, 372] width 1568 height 744
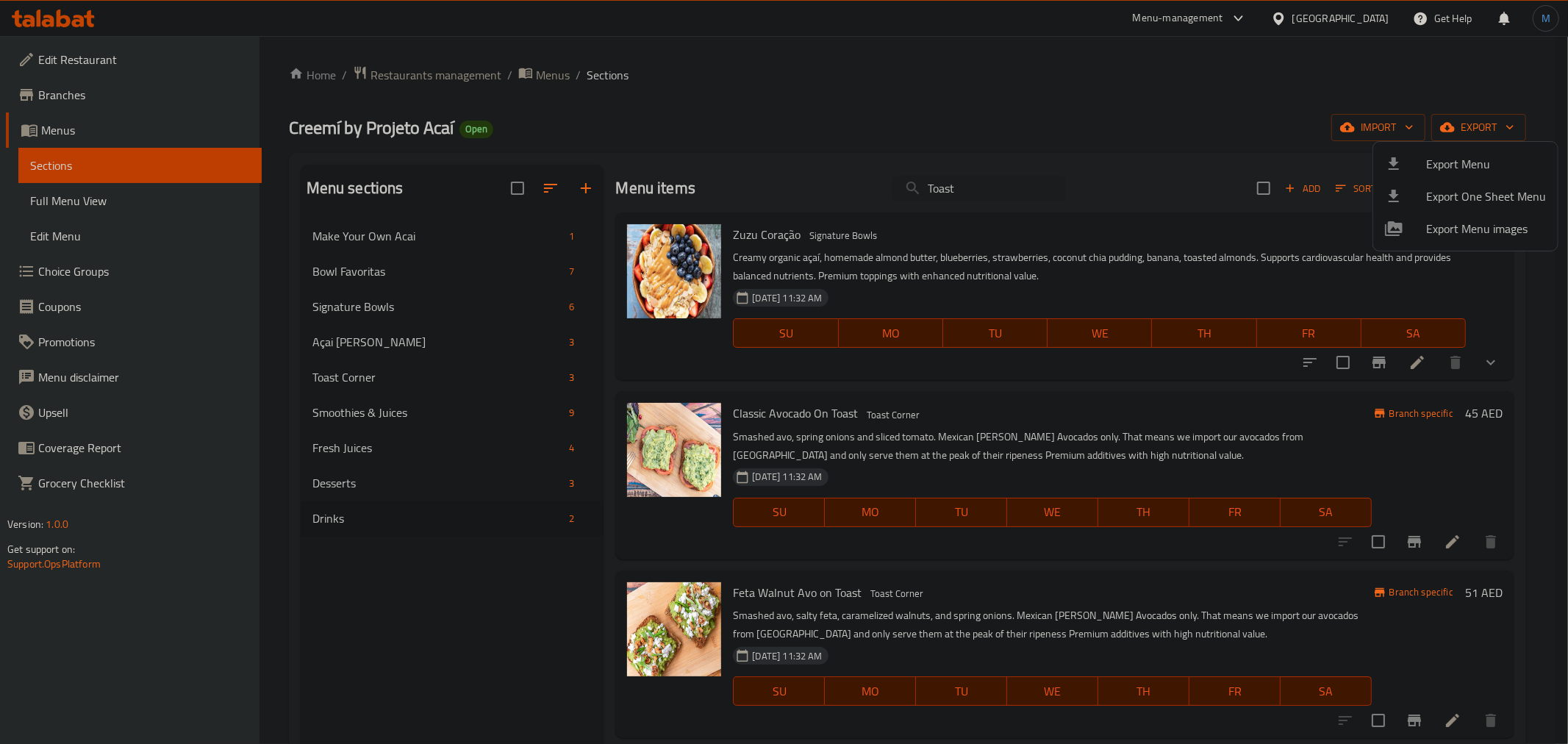
click at [1418, 164] on div at bounding box center [1406, 164] width 41 height 18
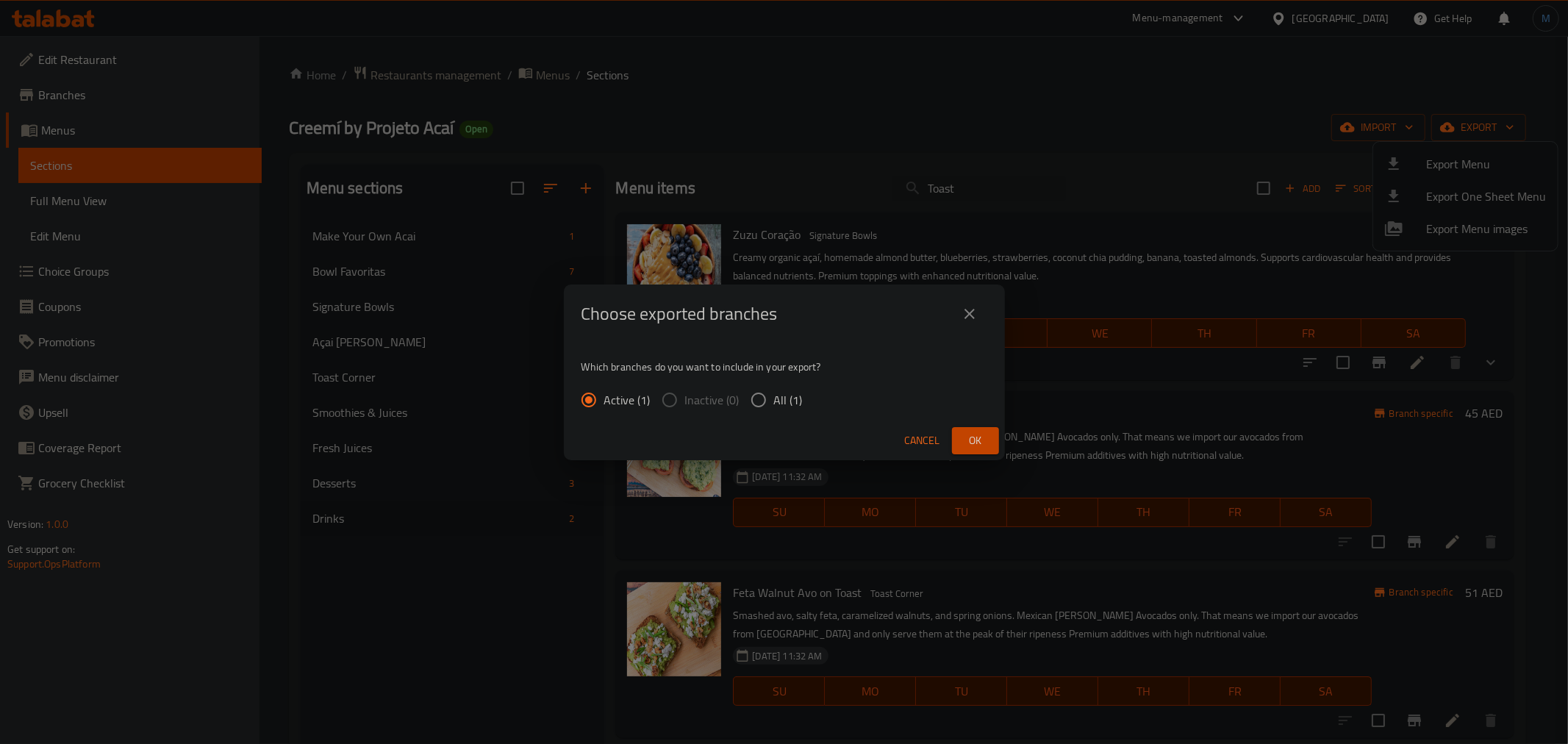
click at [998, 426] on div "Cancel Ok" at bounding box center [784, 440] width 441 height 39
click at [993, 430] on button "Ok" at bounding box center [976, 441] width 47 height 27
